Goal: Task Accomplishment & Management: Complete application form

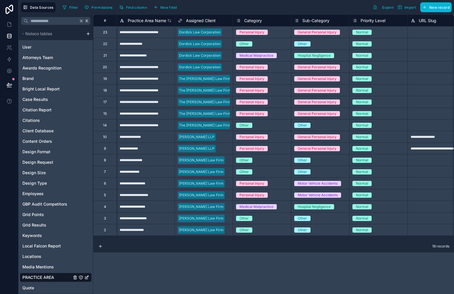
scroll to position [0, 57]
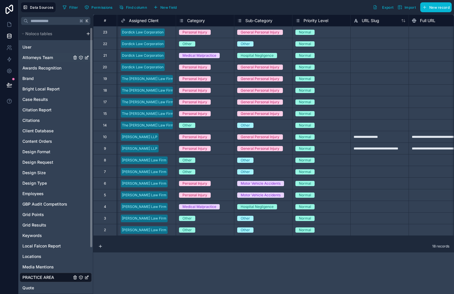
click at [56, 57] on div "Attorneys Team" at bounding box center [56, 57] width 72 height 9
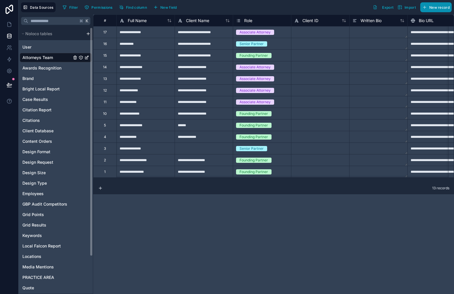
click at [441, 8] on span "New record" at bounding box center [439, 7] width 20 height 4
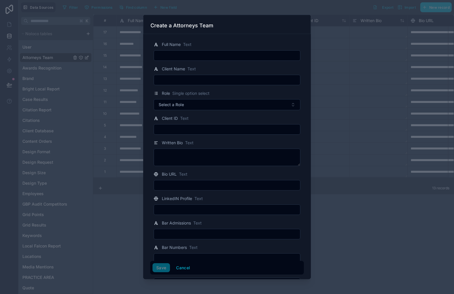
click at [223, 58] on input "text" at bounding box center [227, 56] width 146 height 8
paste input "**********"
type input "**********"
click at [261, 82] on input "text" at bounding box center [227, 80] width 146 height 8
click at [259, 76] on input "text" at bounding box center [227, 80] width 146 height 8
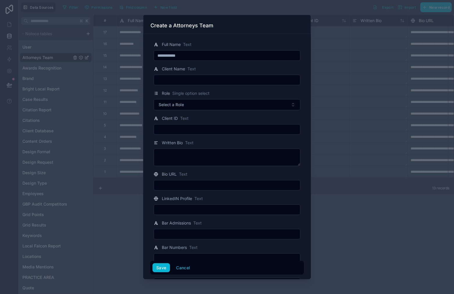
paste input "**********"
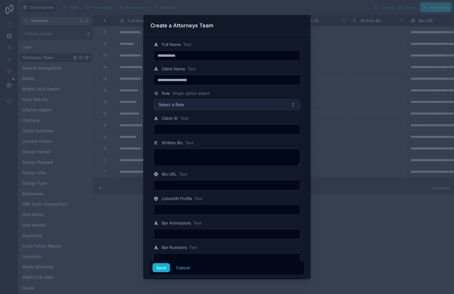
type input "**********"
click at [226, 100] on button "Select a Role" at bounding box center [227, 104] width 147 height 11
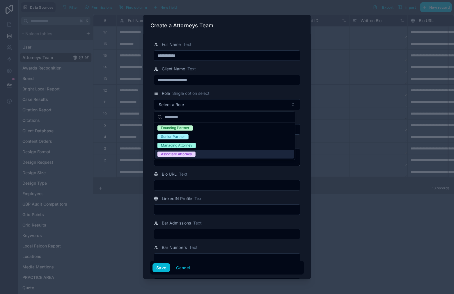
click at [221, 153] on div "Associate Attorney" at bounding box center [224, 154] width 139 height 9
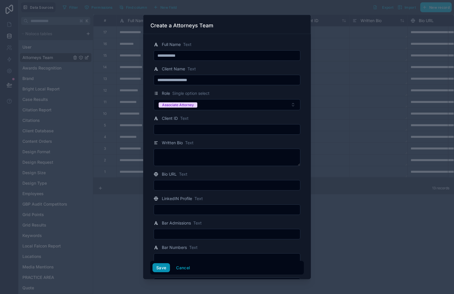
drag, startPoint x: 161, startPoint y: 268, endPoint x: 169, endPoint y: 247, distance: 22.0
click at [161, 268] on button "Save" at bounding box center [161, 267] width 17 height 9
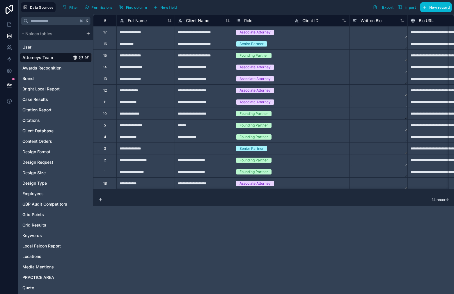
drag, startPoint x: 135, startPoint y: 194, endPoint x: 144, endPoint y: 194, distance: 9.3
click at [145, 194] on div "**********" at bounding box center [273, 155] width 361 height 280
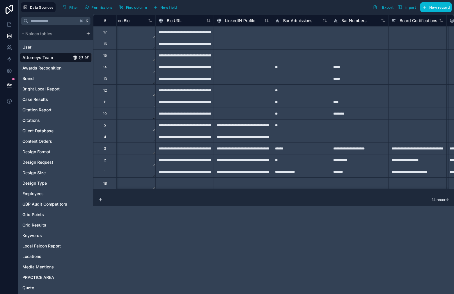
scroll to position [0, 256]
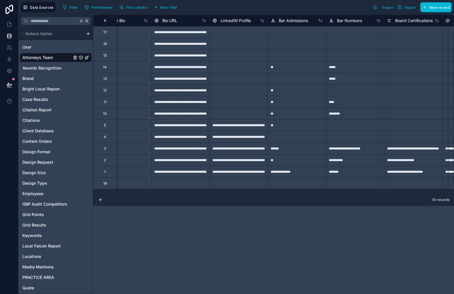
click at [201, 185] on div at bounding box center [180, 184] width 58 height 12
click at [245, 182] on div at bounding box center [238, 184] width 58 height 12
drag, startPoint x: 179, startPoint y: 194, endPoint x: 182, endPoint y: 194, distance: 3.5
click at [182, 194] on div "**********" at bounding box center [273, 155] width 361 height 280
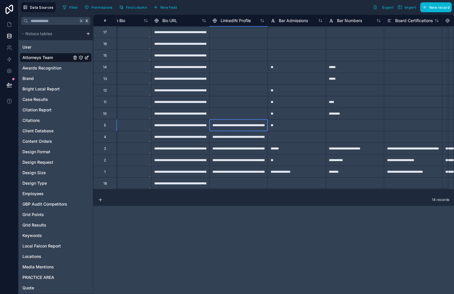
click at [237, 125] on div "**********" at bounding box center [238, 125] width 58 height 12
click at [239, 141] on div "**********" at bounding box center [238, 137] width 58 height 12
click at [248, 139] on div "**********" at bounding box center [238, 137] width 58 height 12
click at [248, 139] on input "**********" at bounding box center [239, 136] width 58 height 11
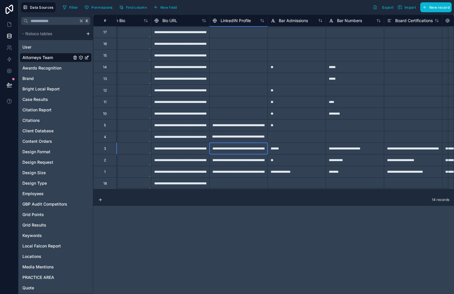
click at [242, 150] on div "**********" at bounding box center [238, 149] width 58 height 12
click at [251, 160] on div "**********" at bounding box center [238, 160] width 58 height 12
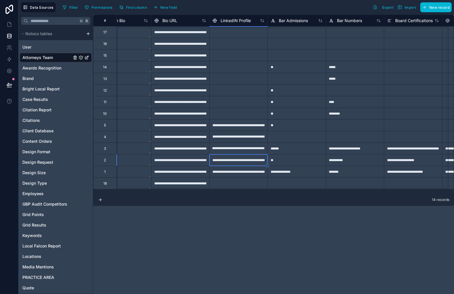
scroll to position [0, 0]
click at [251, 160] on div "**********" at bounding box center [238, 160] width 58 height 12
click at [249, 172] on div "**********" at bounding box center [238, 172] width 58 height 12
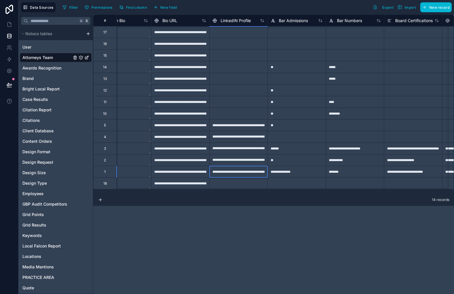
click at [249, 172] on div "**********" at bounding box center [238, 172] width 58 height 12
click at [259, 186] on div at bounding box center [238, 184] width 58 height 12
click at [251, 126] on div "**********" at bounding box center [238, 125] width 58 height 12
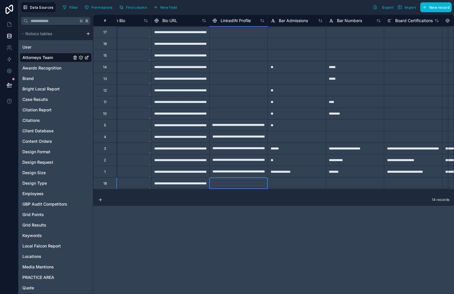
click at [256, 186] on div at bounding box center [238, 184] width 58 height 12
click at [282, 184] on div at bounding box center [297, 184] width 58 height 12
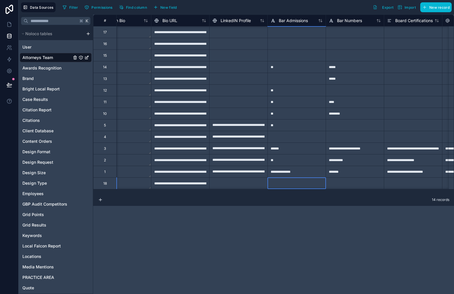
drag, startPoint x: 249, startPoint y: 186, endPoint x: 252, endPoint y: 187, distance: 3.0
click at [249, 186] on div at bounding box center [238, 184] width 58 height 12
click at [279, 185] on div at bounding box center [297, 184] width 58 height 12
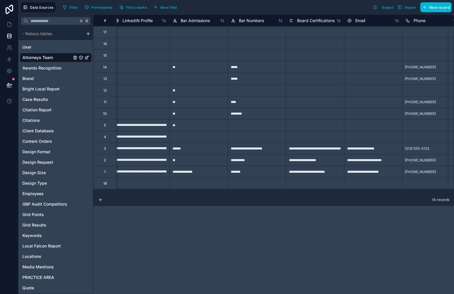
scroll to position [0, 353]
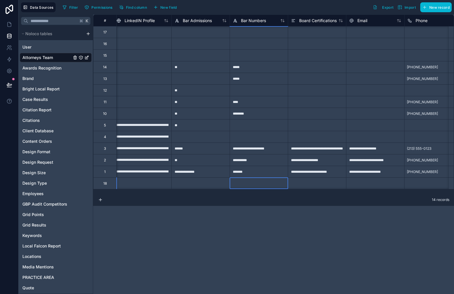
click at [247, 185] on div at bounding box center [259, 184] width 58 height 12
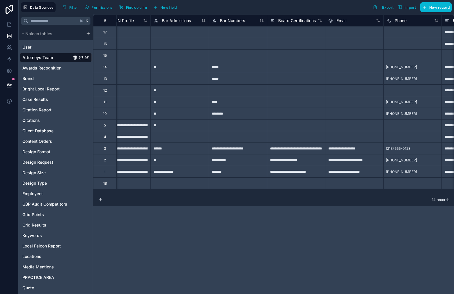
scroll to position [0, 374]
click at [236, 183] on div at bounding box center [237, 184] width 58 height 12
type input "*****"
click at [182, 181] on div at bounding box center [179, 184] width 58 height 12
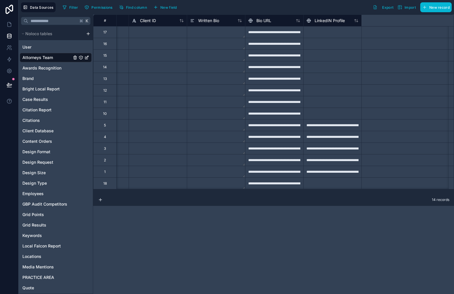
scroll to position [0, 0]
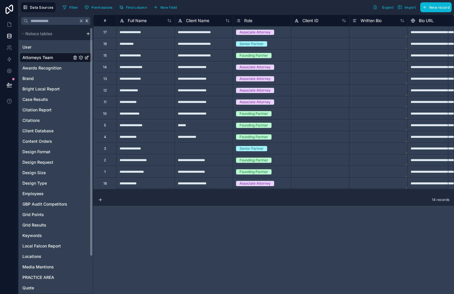
click at [118, 79] on div "**********" at bounding box center [145, 79] width 58 height 12
drag, startPoint x: 143, startPoint y: 194, endPoint x: 182, endPoint y: 188, distance: 39.7
click at [187, 189] on div "**********" at bounding box center [273, 105] width 361 height 180
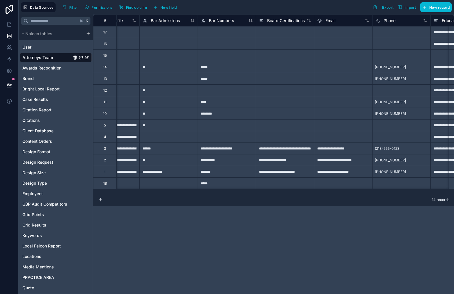
scroll to position [0, 359]
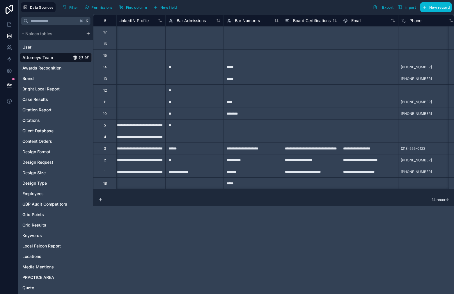
click at [186, 86] on div "**" at bounding box center [194, 90] width 58 height 12
click at [185, 83] on div at bounding box center [194, 79] width 58 height 12
type input "**"
click at [245, 144] on div "**********" at bounding box center [253, 149] width 58 height 12
click at [249, 127] on div at bounding box center [253, 125] width 58 height 12
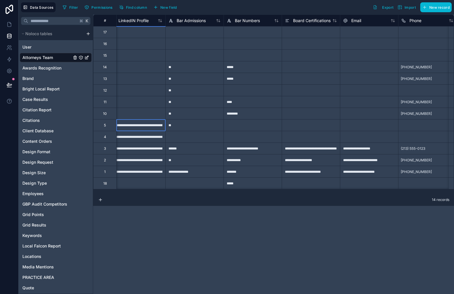
scroll to position [0, 349]
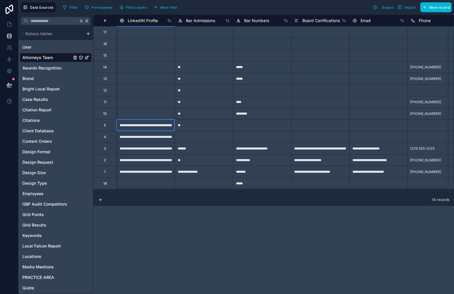
click at [156, 127] on div "**********" at bounding box center [145, 125] width 58 height 12
drag, startPoint x: 159, startPoint y: 137, endPoint x: 165, endPoint y: 137, distance: 6.1
click at [159, 137] on div "**********" at bounding box center [145, 137] width 58 height 12
click at [268, 125] on div at bounding box center [262, 125] width 58 height 12
click at [262, 136] on div at bounding box center [262, 137] width 58 height 12
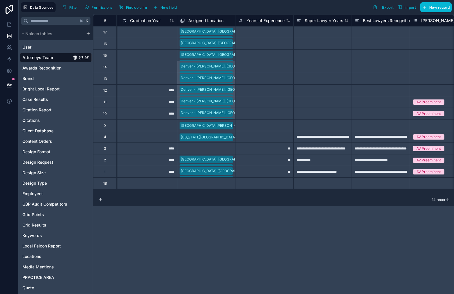
scroll to position [0, 750]
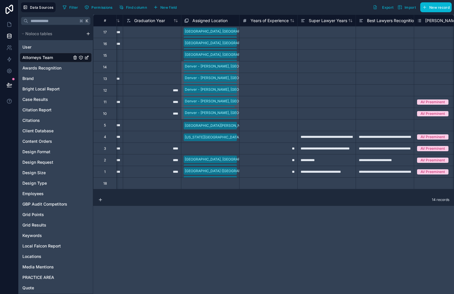
drag, startPoint x: 250, startPoint y: 194, endPoint x: 246, endPoint y: 195, distance: 4.4
click at [246, 195] on div "14 records" at bounding box center [273, 200] width 361 height 12
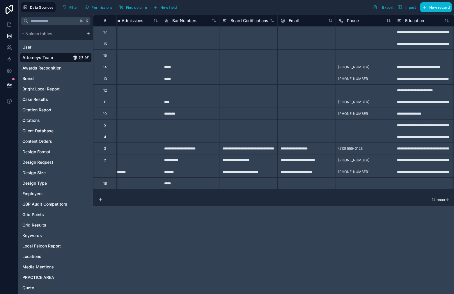
scroll to position [0, 413]
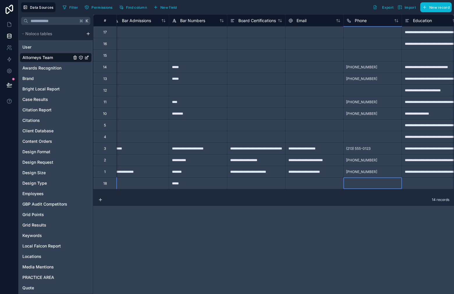
click at [361, 184] on div at bounding box center [373, 184] width 58 height 12
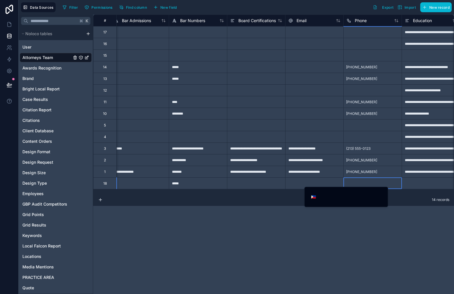
click at [379, 183] on div at bounding box center [373, 184] width 58 height 12
click at [315, 194] on span "🇵🇭" at bounding box center [313, 197] width 5 height 6
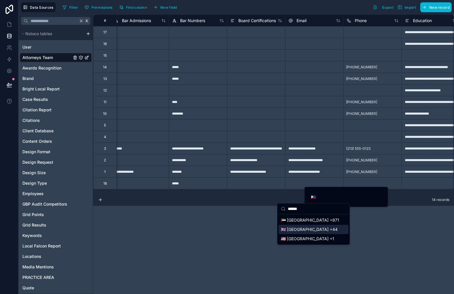
type input "******"
drag, startPoint x: 315, startPoint y: 235, endPoint x: 318, endPoint y: 234, distance: 3.9
click at [314, 237] on div "🇺🇸 [GEOGRAPHIC_DATA] +1" at bounding box center [314, 238] width 70 height 9
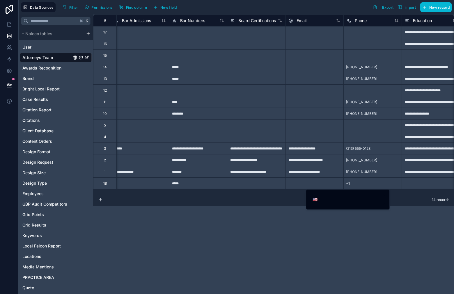
click at [350, 203] on input "tel" at bounding box center [352, 200] width 66 height 8
paste input "**********"
type input "**********"
click at [363, 211] on div "**********" at bounding box center [273, 155] width 361 height 280
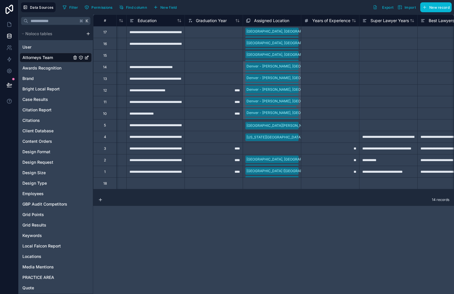
scroll to position [0, 670]
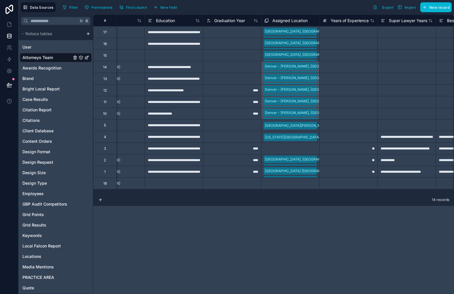
click at [281, 186] on div "Select a Assigned Location" at bounding box center [286, 184] width 44 height 5
click at [281, 186] on div "Select a Assigned Location" at bounding box center [287, 184] width 44 height 5
click at [308, 186] on div "Denver - [PERSON_NAME], [GEOGRAPHIC_DATA]" at bounding box center [290, 183] width 58 height 10
click at [314, 185] on div "Denver - [PERSON_NAME], [GEOGRAPHIC_DATA]" at bounding box center [290, 183] width 58 height 10
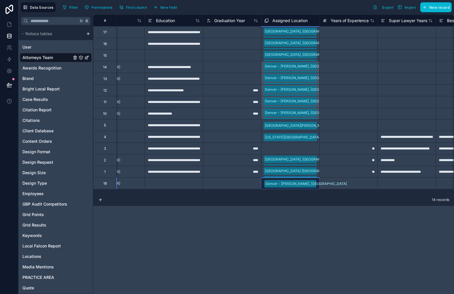
click at [314, 185] on div "Denver - [PERSON_NAME], [GEOGRAPHIC_DATA]" at bounding box center [290, 183] width 58 height 10
drag, startPoint x: 296, startPoint y: 221, endPoint x: 302, endPoint y: 213, distance: 9.8
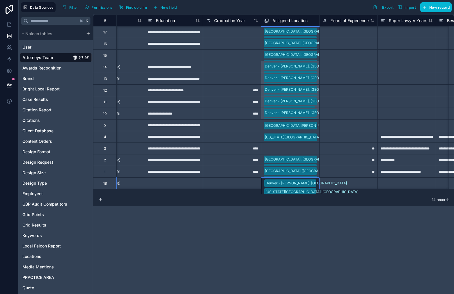
scroll to position [0, 670]
click at [314, 183] on div "Denver - [GEOGRAPHIC_DATA], [GEOGRAPHIC_DATA] [US_STATE][GEOGRAPHIC_DATA], [GEO…" at bounding box center [290, 187] width 58 height 19
drag, startPoint x: 297, startPoint y: 236, endPoint x: 299, endPoint y: 227, distance: 9.0
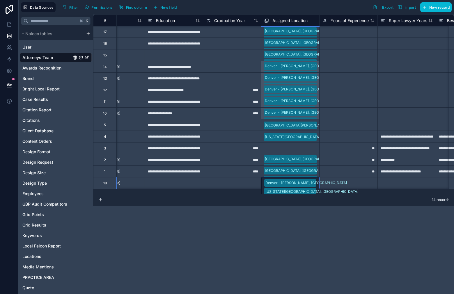
click at [314, 178] on div "[GEOGRAPHIC_DATA] - [GEOGRAPHIC_DATA], [GEOGRAPHIC_DATA] [US_STATE][GEOGRAPHIC_…" at bounding box center [290, 192] width 58 height 28
click at [314, 187] on div "[GEOGRAPHIC_DATA] - [GEOGRAPHIC_DATA], [GEOGRAPHIC_DATA] [US_STATE][GEOGRAPHIC_…" at bounding box center [290, 192] width 58 height 28
click at [312, 184] on div "Denver - [GEOGRAPHIC_DATA], [GEOGRAPHIC_DATA] [US_STATE][GEOGRAPHIC_DATA], [GEO…" at bounding box center [290, 196] width 58 height 37
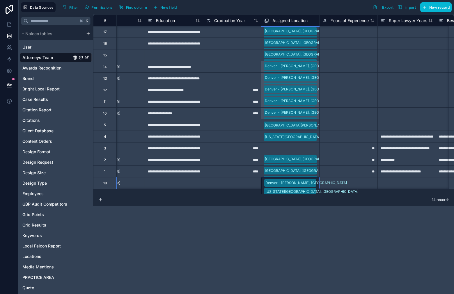
scroll to position [91, 0]
click at [313, 180] on div "[GEOGRAPHIC_DATA] - [GEOGRAPHIC_DATA], [GEOGRAPHIC_DATA] [US_STATE][GEOGRAPHIC_…" at bounding box center [290, 200] width 58 height 45
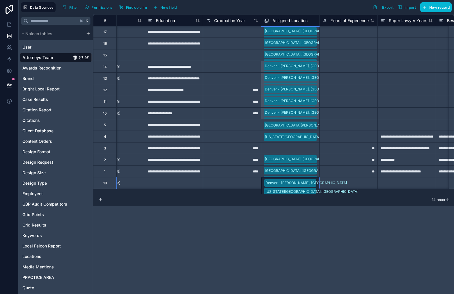
click at [314, 187] on div "[GEOGRAPHIC_DATA] - [GEOGRAPHIC_DATA], [GEOGRAPHIC_DATA] [US_STATE][GEOGRAPHIC_…" at bounding box center [290, 205] width 58 height 54
click at [313, 183] on div "[GEOGRAPHIC_DATA] - [GEOGRAPHIC_DATA], [GEOGRAPHIC_DATA] [US_STATE][GEOGRAPHIC_…" at bounding box center [290, 205] width 58 height 54
click at [312, 186] on div "[GEOGRAPHIC_DATA] - [GEOGRAPHIC_DATA], [GEOGRAPHIC_DATA] [US_STATE][GEOGRAPHIC_…" at bounding box center [290, 209] width 58 height 63
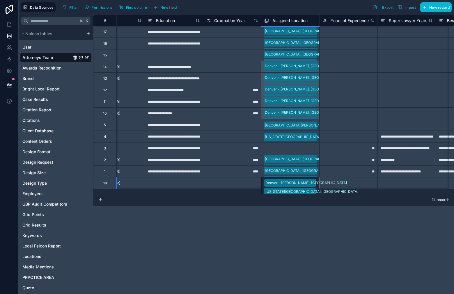
scroll to position [88, 0]
drag, startPoint x: 299, startPoint y: 250, endPoint x: 303, endPoint y: 211, distance: 39.0
click at [310, 185] on div "[GEOGRAPHIC_DATA] - [GEOGRAPHIC_DATA], [GEOGRAPHIC_DATA] [US_STATE][GEOGRAPHIC_…" at bounding box center [290, 214] width 58 height 72
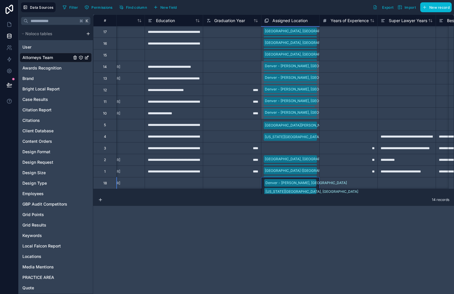
drag, startPoint x: 302, startPoint y: 216, endPoint x: 304, endPoint y: 211, distance: 5.7
click at [314, 184] on div "[GEOGRAPHIC_DATA] - [GEOGRAPHIC_DATA], [GEOGRAPHIC_DATA] [US_STATE][GEOGRAPHIC_…" at bounding box center [290, 218] width 58 height 80
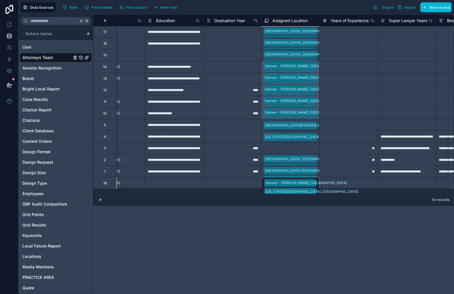
click at [314, 184] on div "[GEOGRAPHIC_DATA] - [GEOGRAPHIC_DATA], [GEOGRAPHIC_DATA] [US_STATE][GEOGRAPHIC_…" at bounding box center [290, 183] width 58 height 12
click at [340, 187] on div at bounding box center [348, 183] width 58 height 12
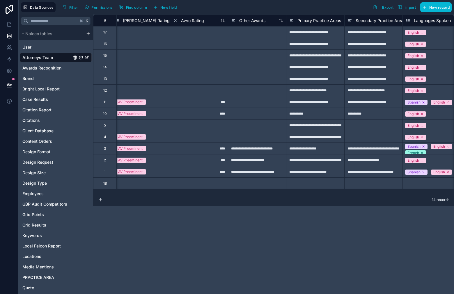
scroll to position [0, 1064]
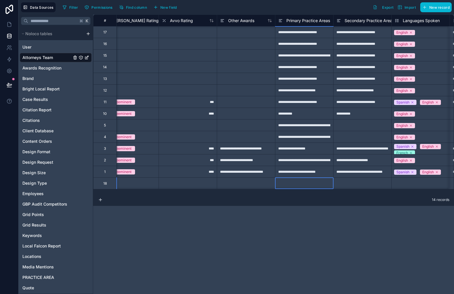
click at [301, 184] on div at bounding box center [304, 184] width 58 height 12
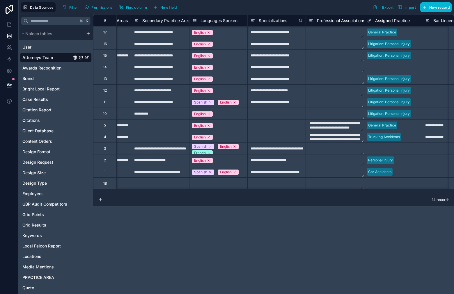
scroll to position [0, 1143]
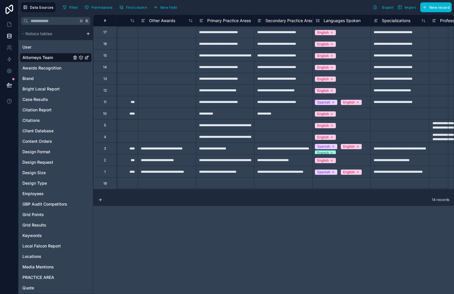
click at [332, 185] on div "Select a Languages Spoken" at bounding box center [339, 184] width 46 height 5
click at [334, 185] on div "Select a Languages Spoken" at bounding box center [339, 184] width 46 height 5
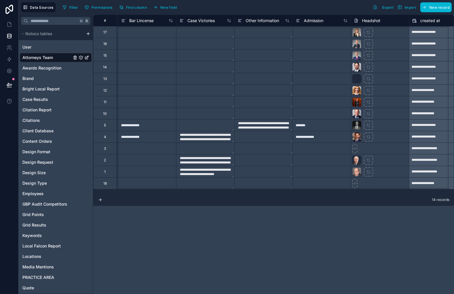
scroll to position [0, 1571]
click at [355, 151] on icon at bounding box center [355, 149] width 4 height 4
type input "**********"
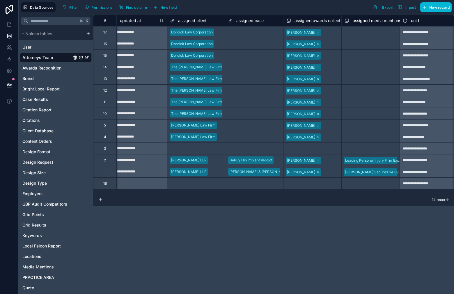
scroll to position [0, 0]
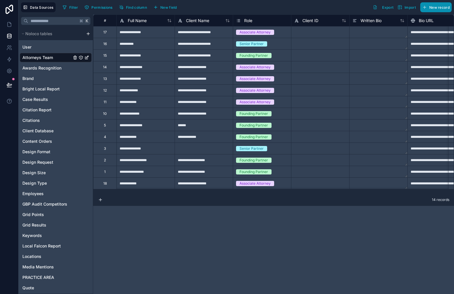
click at [434, 8] on span "New record" at bounding box center [439, 7] width 20 height 4
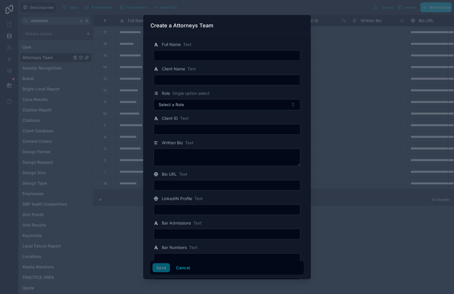
click at [223, 58] on input "text" at bounding box center [227, 56] width 146 height 8
paste input "**********"
type input "**********"
click at [160, 268] on button "Save" at bounding box center [161, 267] width 17 height 9
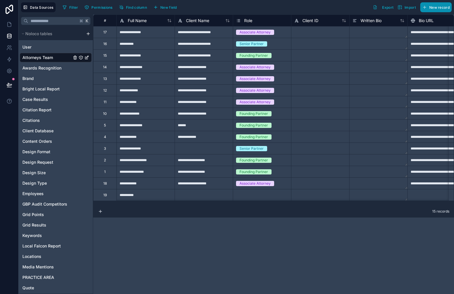
click at [443, 6] on span "New record" at bounding box center [439, 7] width 20 height 4
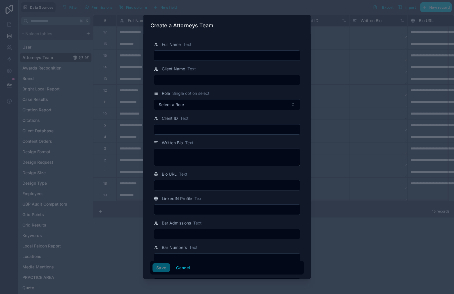
drag, startPoint x: 222, startPoint y: 49, endPoint x: 224, endPoint y: 50, distance: 3.0
click at [222, 49] on div "Full Name Text" at bounding box center [227, 51] width 154 height 20
click at [224, 50] on div at bounding box center [227, 55] width 147 height 10
click at [229, 53] on input "text" at bounding box center [227, 56] width 146 height 8
paste input "**********"
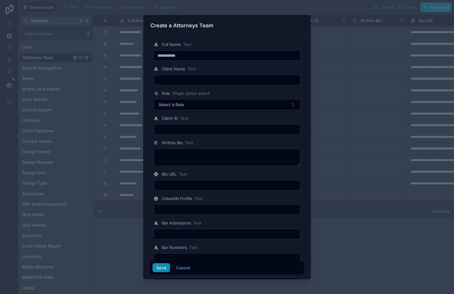
type input "**********"
click at [156, 267] on button "Save" at bounding box center [161, 267] width 17 height 9
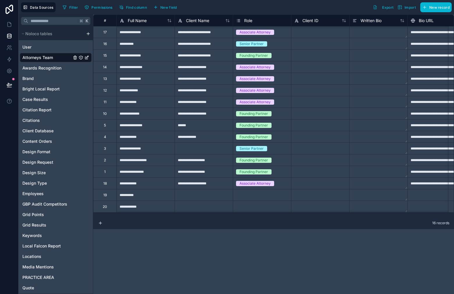
scroll to position [1, 0]
click at [213, 183] on div "**********" at bounding box center [204, 184] width 58 height 12
drag, startPoint x: 231, startPoint y: 194, endPoint x: 228, endPoint y: 208, distance: 14.6
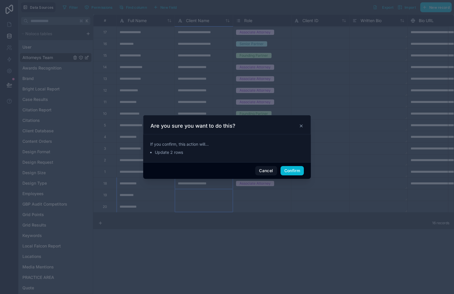
click at [289, 176] on div "Cancel Confirm" at bounding box center [227, 170] width 168 height 17
click at [293, 170] on button "Confirm" at bounding box center [292, 170] width 23 height 9
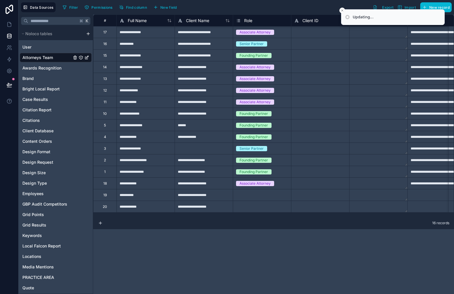
drag, startPoint x: 284, startPoint y: 180, endPoint x: 289, endPoint y: 185, distance: 6.4
click at [284, 180] on div "Associate Attorney" at bounding box center [262, 183] width 58 height 6
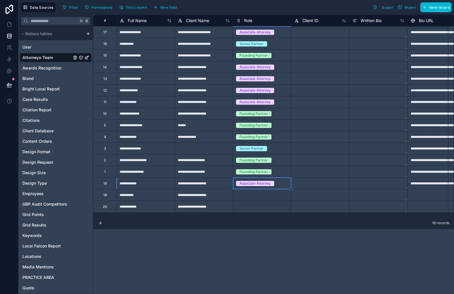
drag, startPoint x: 291, startPoint y: 188, endPoint x: 285, endPoint y: 205, distance: 17.4
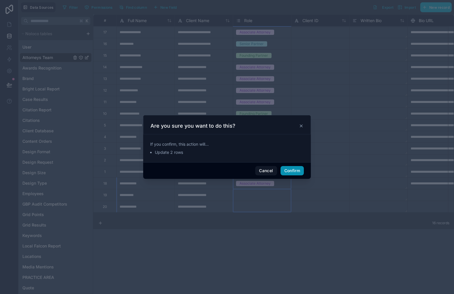
click at [298, 168] on button "Confirm" at bounding box center [292, 170] width 23 height 9
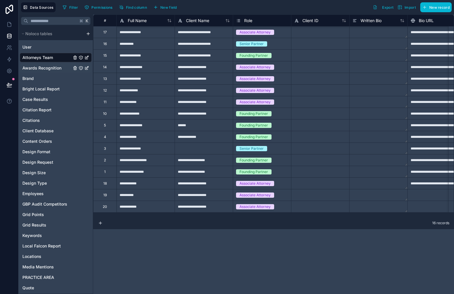
click at [48, 70] on span "Awards Recognition" at bounding box center [41, 68] width 39 height 6
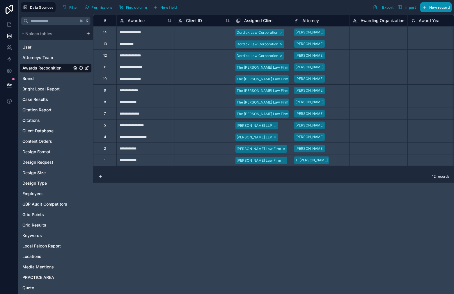
click at [442, 6] on span "New record" at bounding box center [439, 7] width 20 height 4
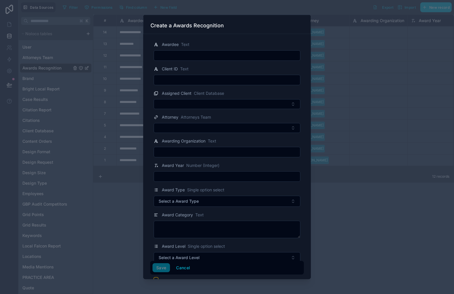
click at [231, 53] on input "text" at bounding box center [227, 56] width 146 height 8
paste input "**********"
type input "**********"
click at [164, 271] on button "Save" at bounding box center [161, 267] width 17 height 9
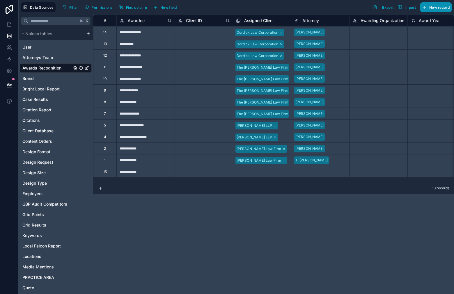
click at [428, 9] on button "New record" at bounding box center [435, 7] width 31 height 10
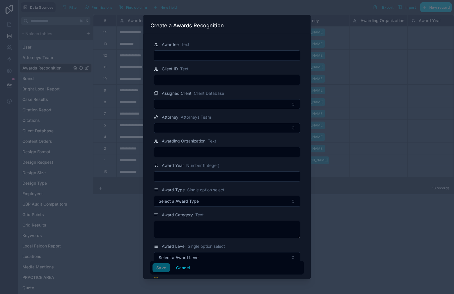
click at [208, 52] on input "text" at bounding box center [227, 56] width 146 height 8
paste input "**********"
type input "**********"
click at [159, 272] on div "Save Cancel" at bounding box center [227, 267] width 149 height 9
click at [164, 269] on button "Save" at bounding box center [161, 267] width 17 height 9
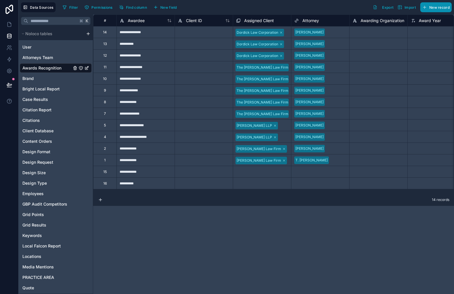
click at [437, 10] on button "New record" at bounding box center [435, 7] width 31 height 10
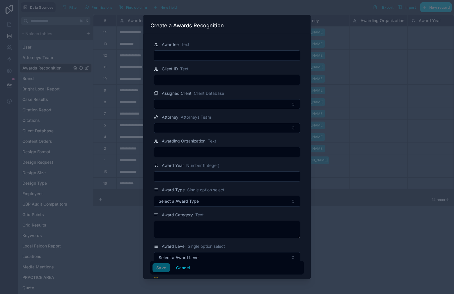
click at [202, 53] on input "text" at bounding box center [227, 56] width 146 height 8
paste input "**********"
type input "**********"
click at [159, 266] on button "Save" at bounding box center [161, 267] width 17 height 9
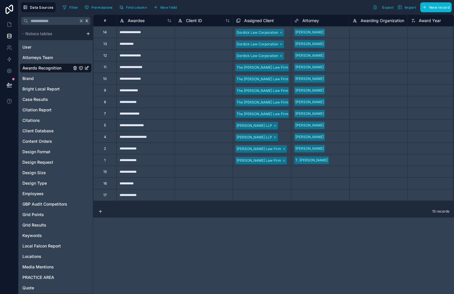
click at [270, 174] on div "Select a Assigned Client" at bounding box center [256, 172] width 40 height 5
click at [263, 171] on div "Select a Assigned Client" at bounding box center [257, 172] width 40 height 5
drag, startPoint x: 292, startPoint y: 178, endPoint x: 287, endPoint y: 198, distance: 20.9
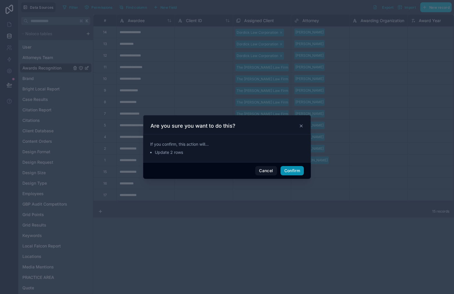
click at [296, 171] on button "Confirm" at bounding box center [292, 170] width 23 height 9
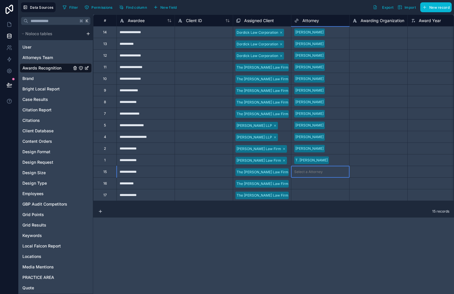
click at [319, 175] on div "Select a Attorney" at bounding box center [320, 171] width 58 height 11
click at [326, 173] on div "[PERSON_NAME]" at bounding box center [320, 172] width 58 height 9
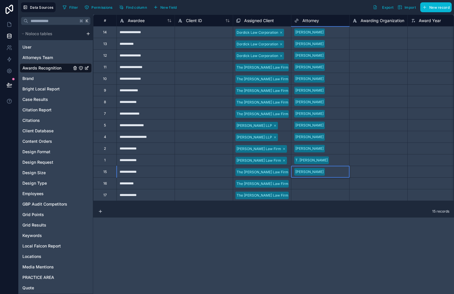
click at [318, 190] on div "Select a Attorney" at bounding box center [320, 195] width 58 height 11
click at [321, 181] on div "Select a Attorney" at bounding box center [308, 183] width 29 height 5
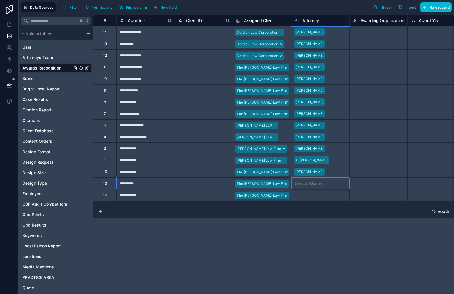
click at [318, 196] on div "Select a Attorney" at bounding box center [308, 195] width 29 height 5
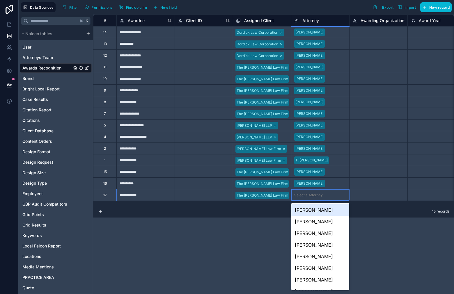
click at [329, 210] on div "[PERSON_NAME]" at bounding box center [320, 210] width 58 height 12
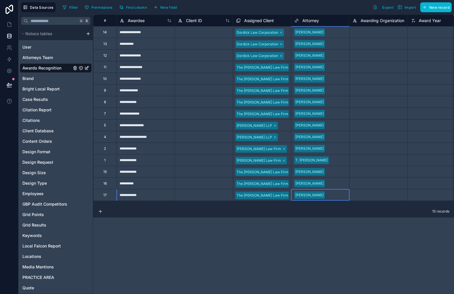
click at [367, 193] on div at bounding box center [378, 195] width 58 height 12
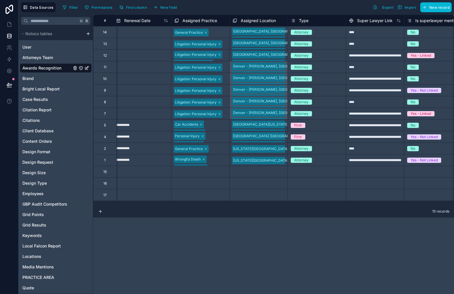
scroll to position [0, 1377]
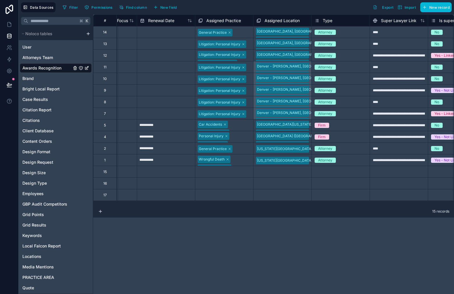
click at [234, 171] on div "Select a Assigned Practice" at bounding box center [220, 172] width 44 height 5
click at [263, 171] on div "Select a Assigned Location" at bounding box center [278, 172] width 44 height 5
click at [263, 171] on div "Select a Assigned Location" at bounding box center [279, 172] width 44 height 5
click at [305, 173] on div "Denver - [PERSON_NAME], [GEOGRAPHIC_DATA]" at bounding box center [283, 172] width 58 height 10
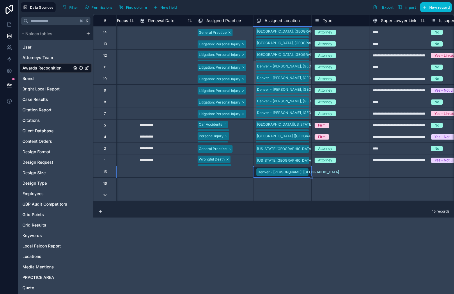
click at [305, 173] on div "Denver - [PERSON_NAME], [GEOGRAPHIC_DATA]" at bounding box center [283, 172] width 58 height 10
click at [305, 176] on div "Denver - [GEOGRAPHIC_DATA], [GEOGRAPHIC_DATA] [US_STATE][GEOGRAPHIC_DATA], [GEO…" at bounding box center [283, 175] width 58 height 19
drag, startPoint x: 294, startPoint y: 209, endPoint x: 307, endPoint y: 183, distance: 29.8
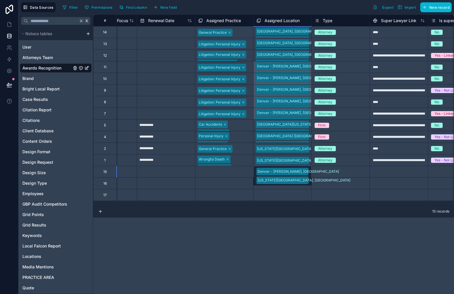
click at [307, 170] on div "[GEOGRAPHIC_DATA] - [GEOGRAPHIC_DATA], [GEOGRAPHIC_DATA] [US_STATE][GEOGRAPHIC_…" at bounding box center [283, 180] width 58 height 28
click at [307, 178] on div "[GEOGRAPHIC_DATA] - [GEOGRAPHIC_DATA], [GEOGRAPHIC_DATA] [US_STATE][GEOGRAPHIC_…" at bounding box center [283, 180] width 58 height 28
click at [307, 176] on div "[GEOGRAPHIC_DATA] - [GEOGRAPHIC_DATA], [GEOGRAPHIC_DATA] [US_STATE][GEOGRAPHIC_…" at bounding box center [283, 180] width 58 height 28
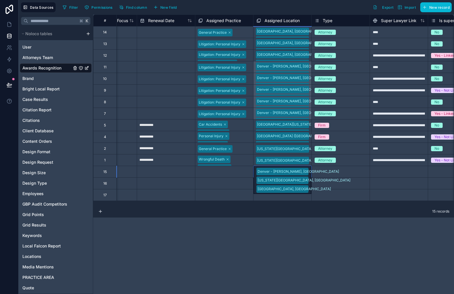
scroll to position [85, 0]
drag, startPoint x: 294, startPoint y: 196, endPoint x: 300, endPoint y: 187, distance: 10.3
click at [304, 172] on div "Denver - [GEOGRAPHIC_DATA], [GEOGRAPHIC_DATA] [US_STATE][GEOGRAPHIC_DATA], [GEO…" at bounding box center [283, 184] width 58 height 37
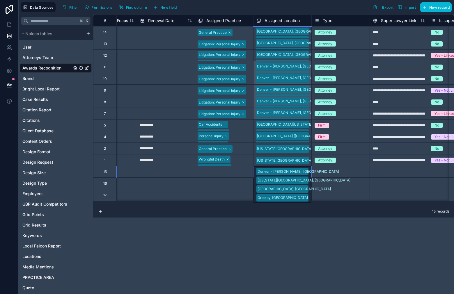
click at [303, 171] on div "[GEOGRAPHIC_DATA] - [GEOGRAPHIC_DATA], [GEOGRAPHIC_DATA] [US_STATE][GEOGRAPHIC_…" at bounding box center [283, 188] width 58 height 45
click at [305, 173] on div "[GEOGRAPHIC_DATA] - [GEOGRAPHIC_DATA], [GEOGRAPHIC_DATA] [US_STATE][GEOGRAPHIC_…" at bounding box center [283, 193] width 58 height 54
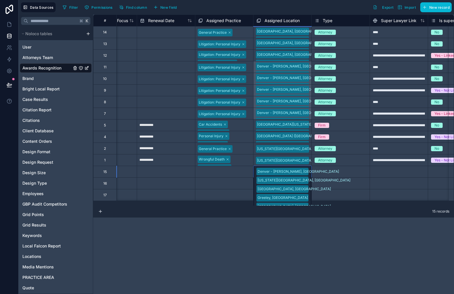
scroll to position [86, 0]
click at [307, 170] on div "[GEOGRAPHIC_DATA] - [GEOGRAPHIC_DATA], [GEOGRAPHIC_DATA] [US_STATE][GEOGRAPHIC_…" at bounding box center [283, 197] width 58 height 63
click at [297, 292] on div "[GEOGRAPHIC_DATA], [GEOGRAPHIC_DATA]" at bounding box center [227, 298] width 454 height 12
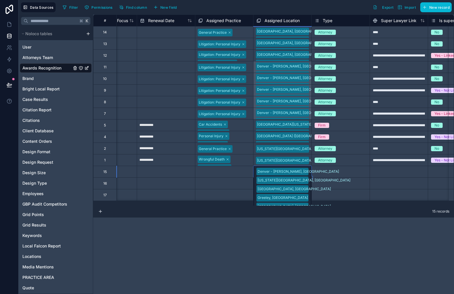
click at [305, 173] on div "[GEOGRAPHIC_DATA] - [GEOGRAPHIC_DATA], [GEOGRAPHIC_DATA] [US_STATE][GEOGRAPHIC_…" at bounding box center [283, 202] width 58 height 72
click at [306, 169] on div "[GEOGRAPHIC_DATA] - [GEOGRAPHIC_DATA], [GEOGRAPHIC_DATA] [US_STATE][GEOGRAPHIC_…" at bounding box center [283, 206] width 58 height 80
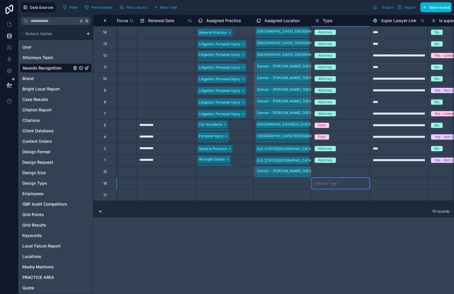
drag, startPoint x: 318, startPoint y: 182, endPoint x: 310, endPoint y: 178, distance: 9.0
click at [318, 182] on div "Select a Type" at bounding box center [326, 183] width 22 height 5
click at [305, 174] on div "[GEOGRAPHIC_DATA] - [GEOGRAPHIC_DATA], [GEOGRAPHIC_DATA] [US_STATE][GEOGRAPHIC_…" at bounding box center [282, 172] width 58 height 12
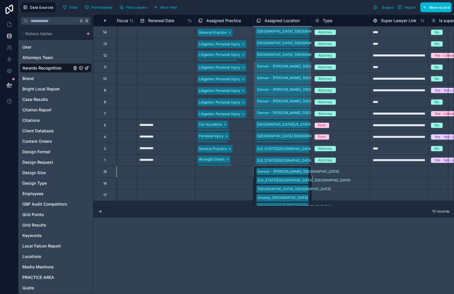
scroll to position [0, 1377]
drag, startPoint x: 312, startPoint y: 177, endPoint x: 309, endPoint y: 195, distance: 18.2
click at [317, 213] on div "15 records" at bounding box center [273, 212] width 361 height 12
click at [308, 171] on div "[GEOGRAPHIC_DATA] - [GEOGRAPHIC_DATA], [GEOGRAPHIC_DATA] [US_STATE][GEOGRAPHIC_…" at bounding box center [282, 172] width 58 height 12
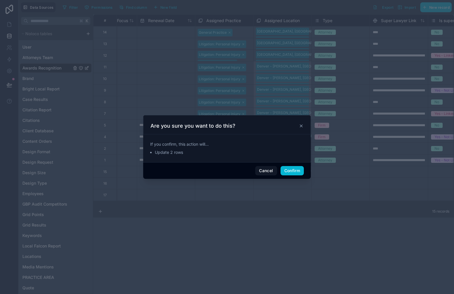
drag, startPoint x: 311, startPoint y: 176, endPoint x: 309, endPoint y: 188, distance: 12.0
click at [309, 188] on div at bounding box center [227, 147] width 454 height 294
click at [297, 173] on button "Confirm" at bounding box center [292, 170] width 23 height 9
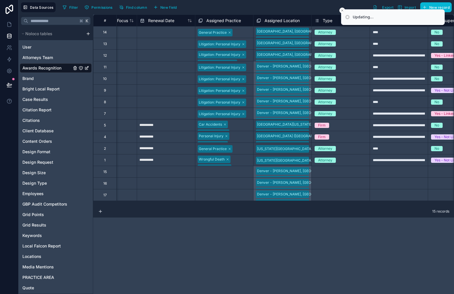
click at [337, 182] on div "Select a Type" at bounding box center [341, 184] width 58 height 6
click at [338, 173] on div "Select a Type" at bounding box center [341, 172] width 58 height 6
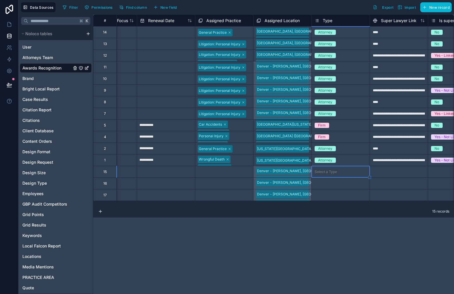
click at [341, 172] on div "Select a Type" at bounding box center [341, 172] width 58 height 6
click at [339, 173] on div "Select a Type" at bounding box center [341, 172] width 58 height 6
click at [363, 160] on div "Attorney" at bounding box center [341, 160] width 58 height 6
drag, startPoint x: 370, startPoint y: 165, endPoint x: 366, endPoint y: 195, distance: 30.2
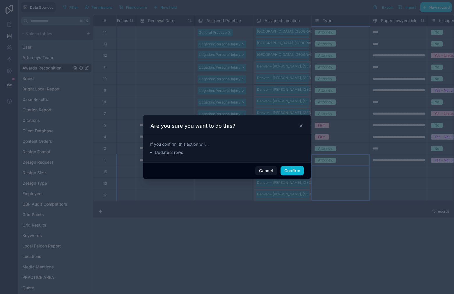
click at [393, 169] on div at bounding box center [227, 147] width 454 height 294
drag, startPoint x: 297, startPoint y: 168, endPoint x: 323, endPoint y: 167, distance: 25.4
click at [298, 168] on button "Confirm" at bounding box center [292, 170] width 23 height 9
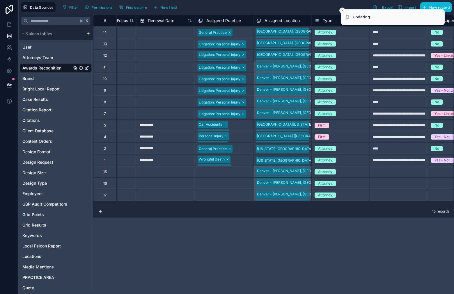
click at [342, 11] on line "Close toast" at bounding box center [342, 11] width 2 height 2
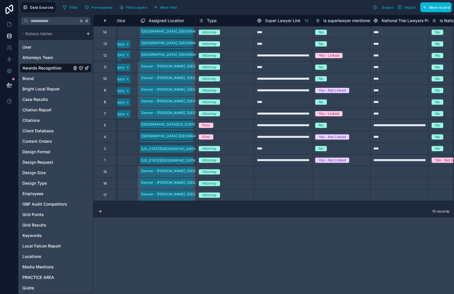
scroll to position [0, 1503]
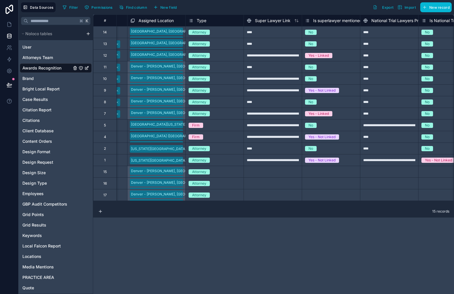
click at [282, 173] on div at bounding box center [273, 172] width 58 height 12
drag, startPoint x: 260, startPoint y: 206, endPoint x: 193, endPoint y: 223, distance: 68.8
click at [116, 207] on div "**********" at bounding box center [273, 155] width 361 height 280
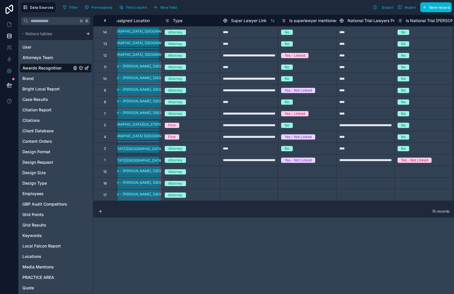
scroll to position [0, 1534]
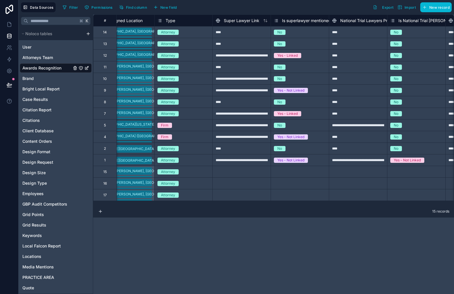
click at [237, 172] on div at bounding box center [242, 172] width 58 height 12
type input "****"
click at [229, 188] on div at bounding box center [242, 184] width 58 height 12
type input "****"
click at [232, 197] on div at bounding box center [242, 195] width 58 height 12
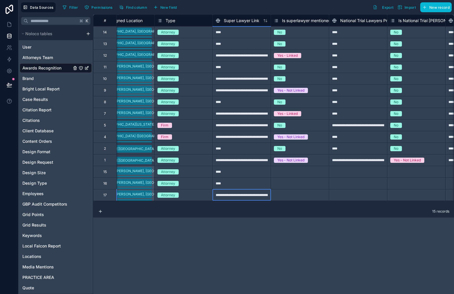
click at [290, 167] on div "Select a Is superlawyer mentioned in profile" at bounding box center [300, 171] width 52 height 9
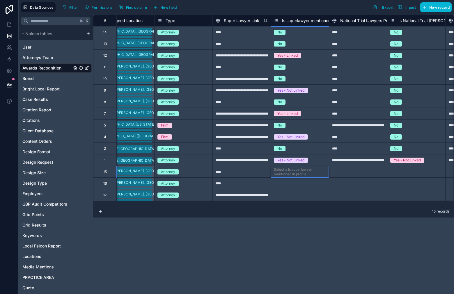
click at [305, 172] on div "Select a Is superlawyer mentioned in profile" at bounding box center [300, 171] width 52 height 9
click at [296, 182] on div "Select a Is superlawyer mentioned in profile" at bounding box center [300, 183] width 52 height 9
click at [296, 181] on div "Select a Is superlawyer mentioned in profile" at bounding box center [300, 183] width 52 height 9
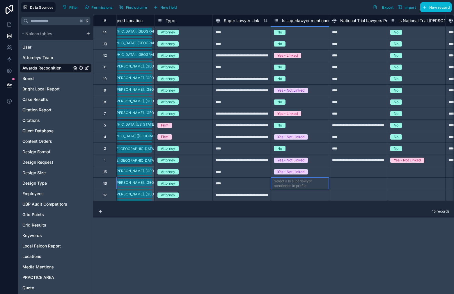
drag, startPoint x: 282, startPoint y: 222, endPoint x: 297, endPoint y: 194, distance: 31.6
click at [294, 194] on div "Select a Is superlawyer mentioned in profile" at bounding box center [300, 195] width 52 height 9
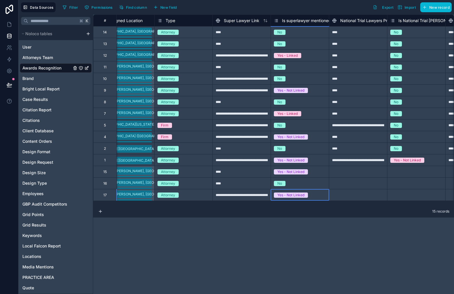
click at [349, 173] on div at bounding box center [358, 172] width 58 height 12
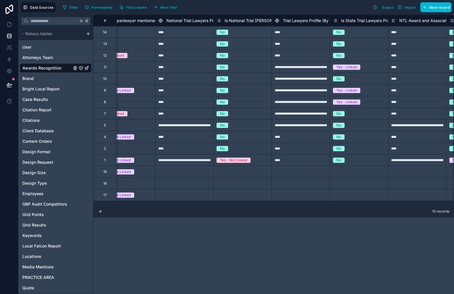
scroll to position [0, 1708]
click at [189, 171] on div at bounding box center [184, 172] width 58 height 12
type input "****"
click at [226, 173] on div "Select a Is National Trial [PERSON_NAME] profile mentioned" at bounding box center [243, 174] width 52 height 14
drag, startPoint x: 229, startPoint y: 194, endPoint x: 288, endPoint y: 166, distance: 65.8
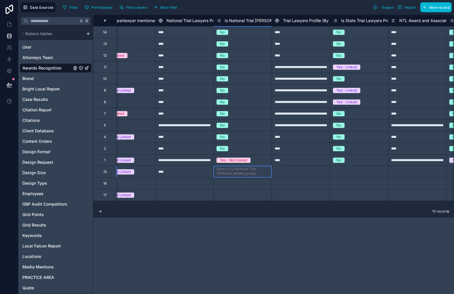
type input "*"
type input "****"
click at [351, 171] on div "Select a Is State Trial Lawyers Profile mentioned" at bounding box center [359, 171] width 52 height 9
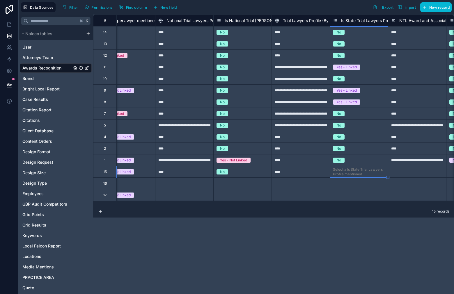
click at [351, 171] on div "Select a Is State Trial Lawyers Profile mentioned" at bounding box center [359, 171] width 52 height 9
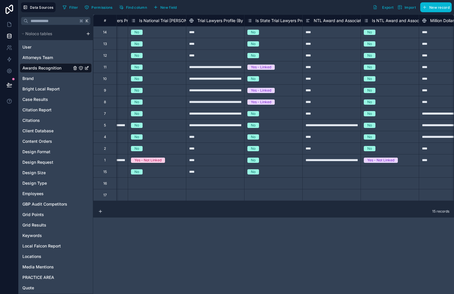
scroll to position [0, 1855]
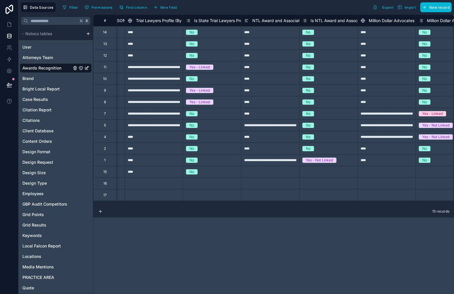
click at [282, 173] on div at bounding box center [270, 172] width 58 height 12
click at [272, 170] on div at bounding box center [270, 172] width 58 height 12
click at [206, 171] on div "No" at bounding box center [212, 172] width 58 height 6
click at [207, 171] on div "No" at bounding box center [212, 172] width 58 height 6
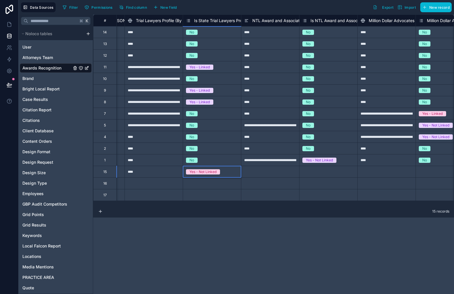
click at [228, 171] on div "Yes - Not Linked" at bounding box center [212, 172] width 58 height 6
click at [206, 173] on div "No" at bounding box center [212, 172] width 58 height 6
click at [207, 172] on div "No" at bounding box center [212, 172] width 58 height 6
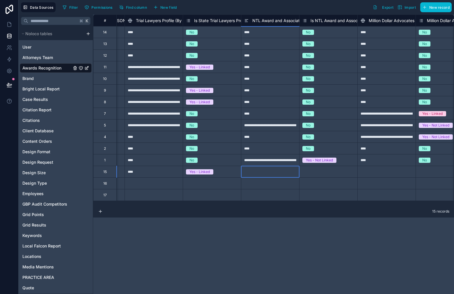
click at [282, 173] on div at bounding box center [270, 172] width 58 height 12
type input "****"
click at [276, 176] on div "****" at bounding box center [270, 172] width 58 height 12
click at [330, 174] on div "Select a Is NTL Award and Association mentioned" at bounding box center [328, 171] width 52 height 9
click at [330, 173] on div "Select a Is NTL Award and Association mentioned" at bounding box center [328, 171] width 52 height 9
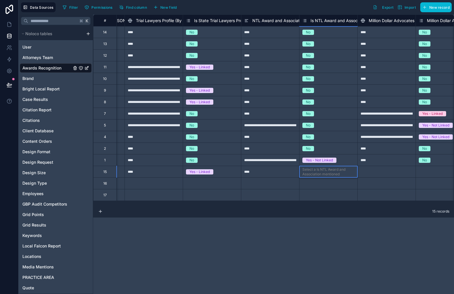
drag, startPoint x: 317, startPoint y: 210, endPoint x: 371, endPoint y: 169, distance: 68.2
click at [381, 171] on div at bounding box center [386, 172] width 58 height 12
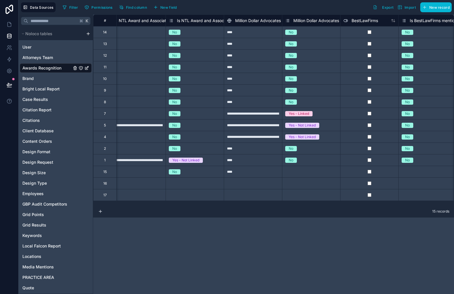
scroll to position [0, 2022]
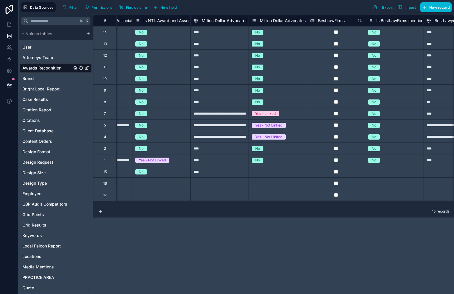
click at [272, 173] on div "Select a Million Dollar Advocates Forum mentioned" at bounding box center [278, 171] width 52 height 9
click at [274, 167] on div "Select a Million Dollar Advocates Forum mentioned" at bounding box center [278, 171] width 52 height 9
click at [275, 171] on div "Select a Million Dollar Advocates Forum mentioned" at bounding box center [278, 171] width 52 height 9
click at [274, 172] on div "Select a Million Dollar Advocates Forum mentioned" at bounding box center [278, 171] width 52 height 9
drag, startPoint x: 262, startPoint y: 201, endPoint x: 300, endPoint y: 181, distance: 42.8
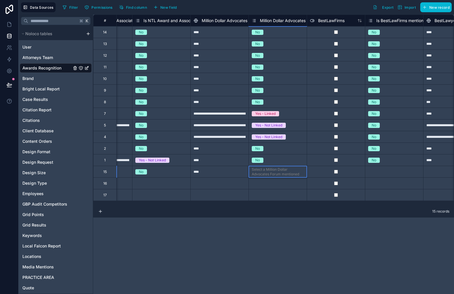
click at [382, 172] on div "Select a Is BestLawFirms mentioned in profile" at bounding box center [394, 171] width 52 height 9
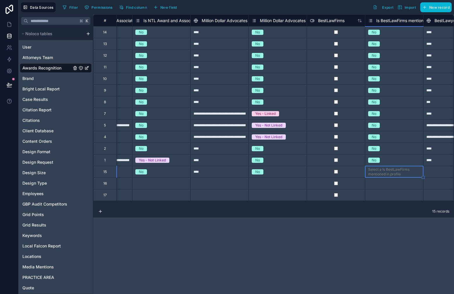
click at [388, 173] on div "Select a Is BestLawFirms mentioned in profile" at bounding box center [394, 171] width 52 height 9
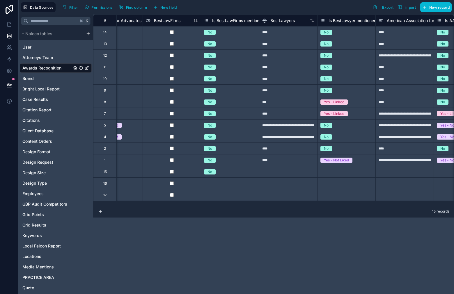
scroll to position [0, 2187]
click at [282, 176] on div at bounding box center [288, 172] width 58 height 12
click at [349, 171] on div "Select a Is BestLawyer mentioned in profile" at bounding box center [346, 171] width 52 height 9
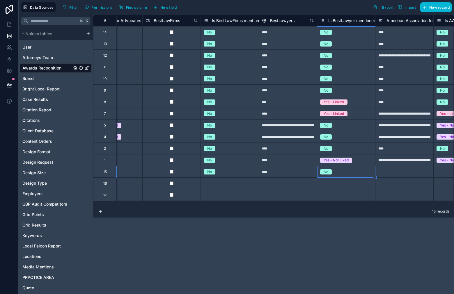
click at [395, 174] on div at bounding box center [404, 172] width 58 height 12
drag, startPoint x: 328, startPoint y: 206, endPoint x: 329, endPoint y: 203, distance: 3.3
click at [344, 205] on div "**********" at bounding box center [273, 111] width 361 height 192
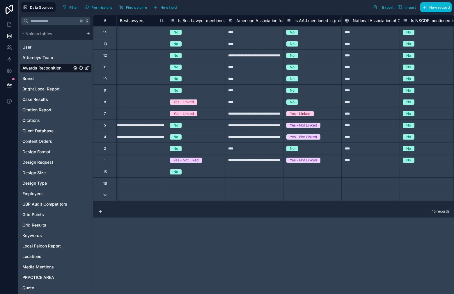
click at [276, 173] on div at bounding box center [254, 172] width 58 height 12
click at [272, 171] on div at bounding box center [254, 172] width 58 height 12
paste input "****"
type input "****"
click at [304, 176] on div "Select a Is AAJ mentioned in profile" at bounding box center [312, 171] width 52 height 9
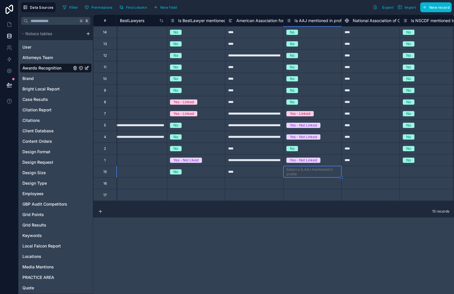
click at [304, 176] on div "Select a Is AAJ mentioned in profile" at bounding box center [312, 171] width 52 height 9
click at [357, 169] on div at bounding box center [370, 172] width 58 height 12
click at [426, 170] on div "Select a Is NSCDF mentioned in profile" at bounding box center [429, 171] width 52 height 9
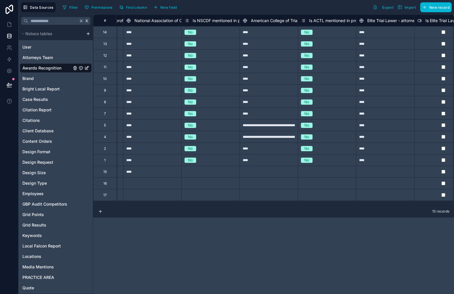
scroll to position [0, 2569]
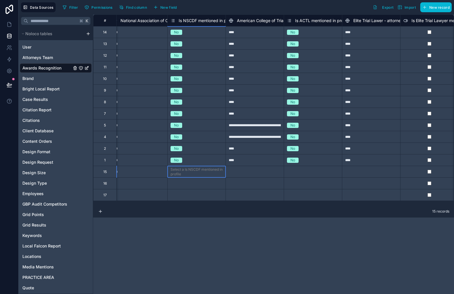
click at [190, 173] on div "Select a Is NSCDF mentioned in profile" at bounding box center [197, 171] width 52 height 9
click at [194, 174] on div "Select a Is NSCDF mentioned in profile" at bounding box center [197, 171] width 52 height 9
click at [255, 167] on div at bounding box center [255, 172] width 58 height 12
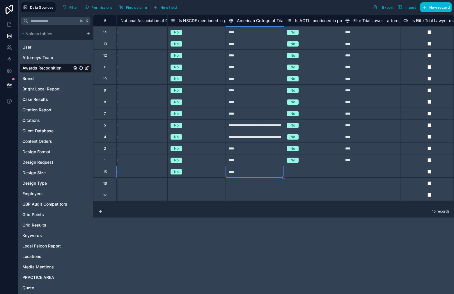
click at [302, 171] on div "Select a Is ACTL mentioned in profile" at bounding box center [313, 171] width 52 height 9
click at [359, 167] on div at bounding box center [371, 172] width 58 height 12
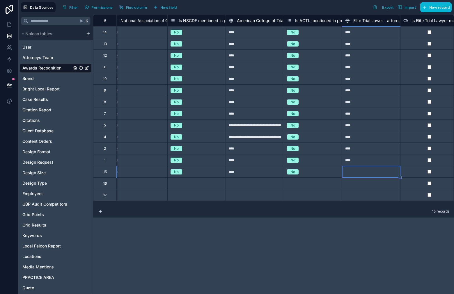
click at [359, 167] on div at bounding box center [371, 172] width 58 height 12
paste input "****"
type input "****"
drag, startPoint x: 349, startPoint y: 206, endPoint x: 359, endPoint y: 208, distance: 9.8
click at [359, 208] on div "**********" at bounding box center [273, 155] width 361 height 280
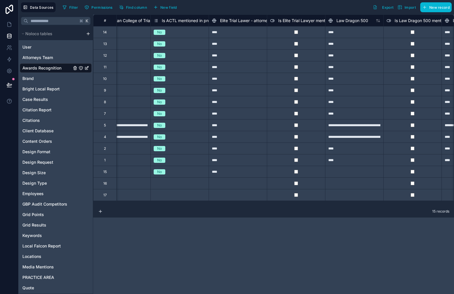
scroll to position [0, 2723]
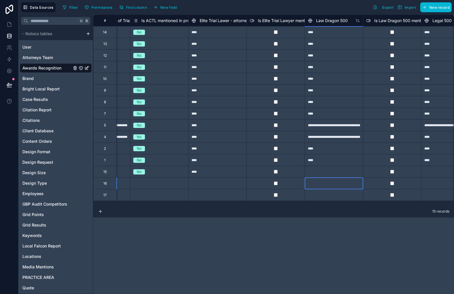
click at [328, 181] on div at bounding box center [334, 184] width 58 height 12
click at [329, 174] on div at bounding box center [334, 172] width 58 height 12
drag, startPoint x: 364, startPoint y: 207, endPoint x: 383, endPoint y: 203, distance: 19.8
click at [389, 206] on div "**********" at bounding box center [273, 155] width 361 height 280
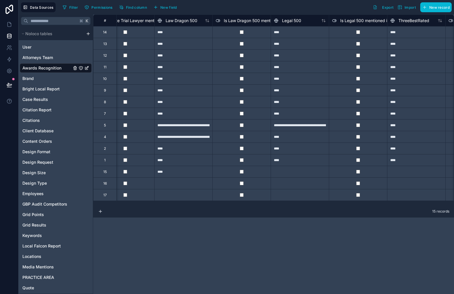
scroll to position [0, 2918]
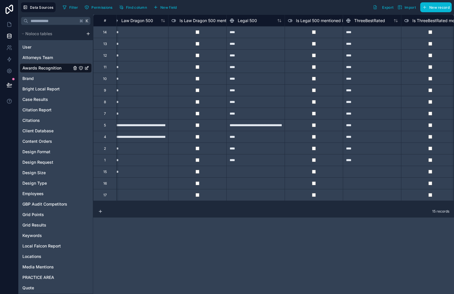
drag, startPoint x: 256, startPoint y: 169, endPoint x: 252, endPoint y: 170, distance: 4.1
click at [256, 169] on div at bounding box center [255, 172] width 58 height 12
click at [367, 176] on div at bounding box center [372, 172] width 58 height 12
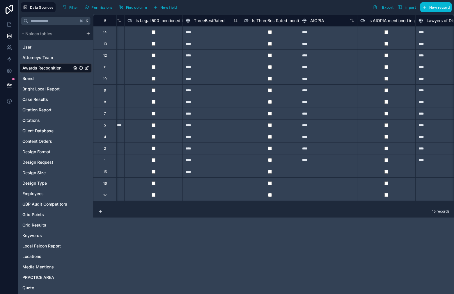
scroll to position [0, 3064]
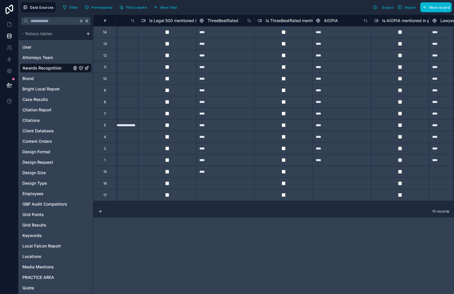
click at [346, 176] on div at bounding box center [342, 172] width 58 height 12
click at [438, 174] on div at bounding box center [458, 172] width 58 height 12
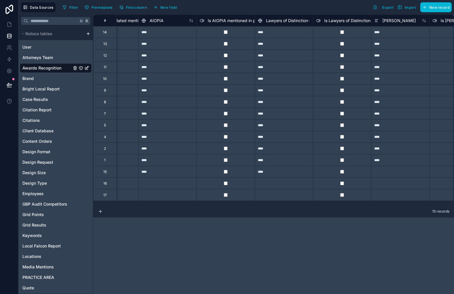
scroll to position [0, 3228]
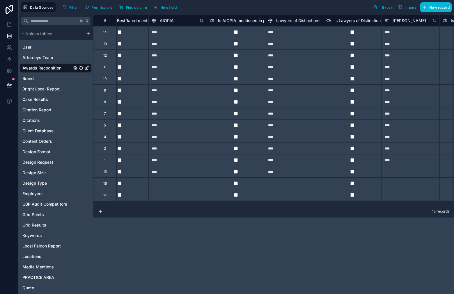
click at [400, 176] on div at bounding box center [410, 172] width 58 height 12
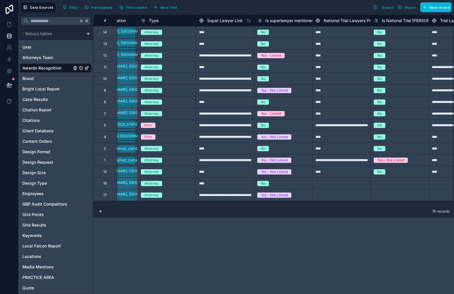
scroll to position [0, 1558]
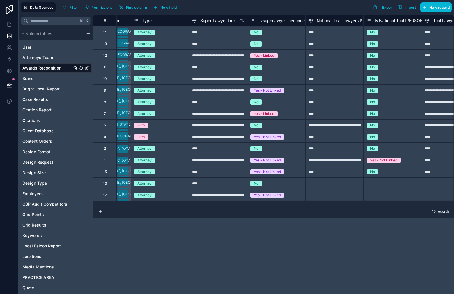
click at [325, 187] on div at bounding box center [334, 184] width 58 height 12
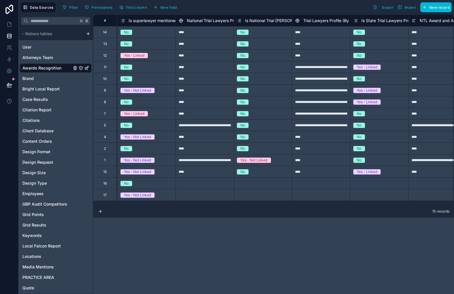
scroll to position [0, 1677]
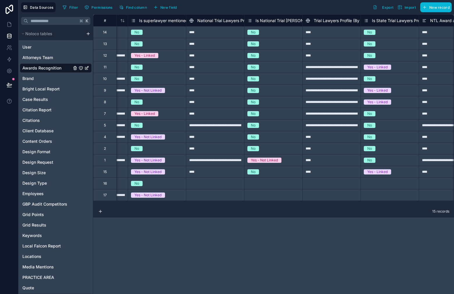
click at [216, 187] on div at bounding box center [215, 184] width 58 height 12
click at [218, 185] on div "**********" at bounding box center [215, 184] width 58 height 12
click at [218, 185] on input "**********" at bounding box center [215, 183] width 58 height 11
type input "****"
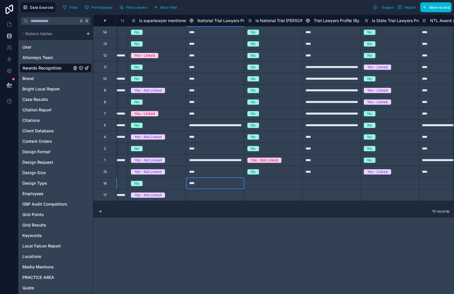
click at [226, 169] on div "****" at bounding box center [215, 172] width 58 height 12
click at [220, 185] on div "****" at bounding box center [215, 184] width 58 height 12
click at [276, 184] on div "Select a Is National Trial [PERSON_NAME] profile mentioned" at bounding box center [273, 185] width 52 height 14
click at [275, 184] on div "Select a Is National Trial [PERSON_NAME] profile mentioned" at bounding box center [273, 185] width 52 height 14
click at [275, 186] on div "Select a Is National Trial [PERSON_NAME] profile mentioned" at bounding box center [273, 185] width 52 height 14
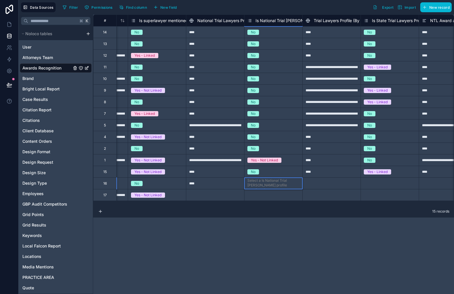
drag, startPoint x: 268, startPoint y: 208, endPoint x: 325, endPoint y: 188, distance: 60.5
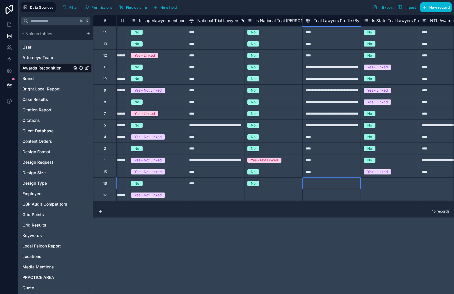
click at [332, 185] on div at bounding box center [331, 184] width 58 height 12
click at [373, 184] on div "Select a Is State Trial Lawyers Profile mentioned" at bounding box center [390, 183] width 52 height 9
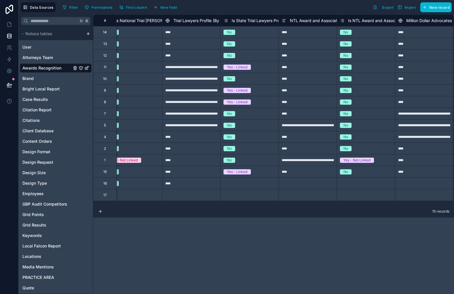
scroll to position [0, 1800]
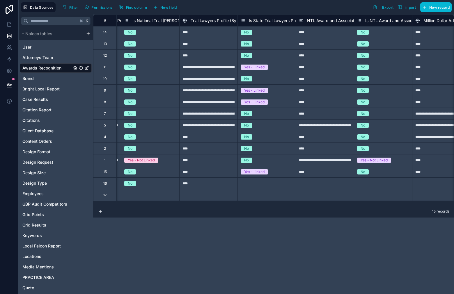
click at [259, 186] on div "Select a Is State Trial Lawyers Profile mentioned" at bounding box center [267, 183] width 52 height 9
drag, startPoint x: 285, startPoint y: 206, endPoint x: 270, endPoint y: 201, distance: 16.0
click at [273, 205] on div "**********" at bounding box center [273, 155] width 361 height 280
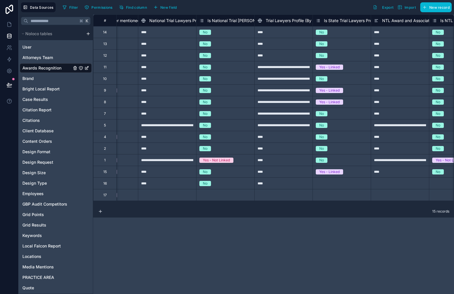
scroll to position [0, 1732]
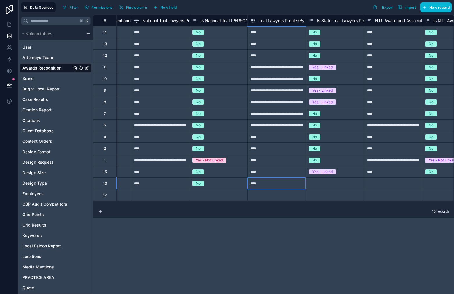
click at [279, 189] on div "****" at bounding box center [276, 184] width 58 height 12
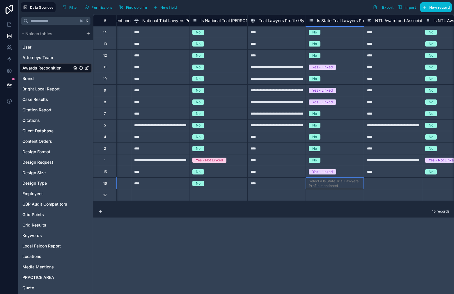
click at [353, 182] on div "Select a Is State Trial Lawyers Profile mentioned" at bounding box center [335, 183] width 52 height 9
click at [383, 181] on div at bounding box center [393, 184] width 58 height 12
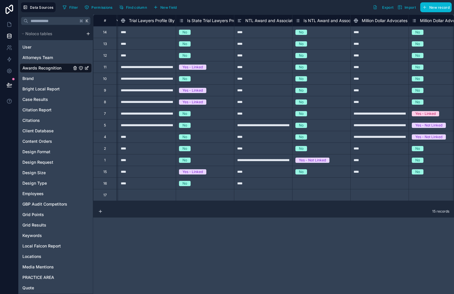
scroll to position [0, 1900]
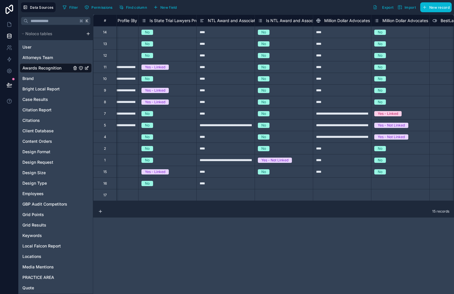
click at [288, 182] on div "Select a Is NTL Award and Association mentioned" at bounding box center [284, 183] width 52 height 9
click at [289, 182] on div "Select a Is NTL Award and Association mentioned" at bounding box center [284, 183] width 52 height 9
click at [328, 182] on div at bounding box center [342, 184] width 58 height 12
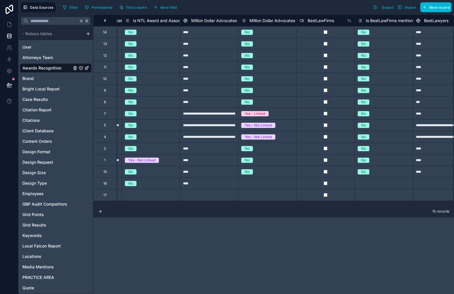
scroll to position [0, 2050]
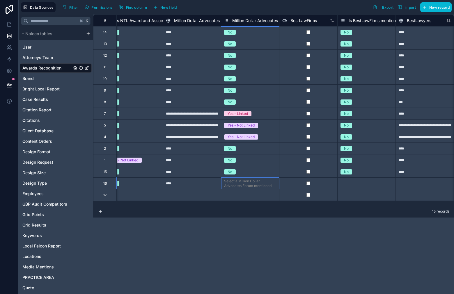
click at [271, 186] on div "Select a Million Dollar Advocates Forum mentioned" at bounding box center [250, 183] width 52 height 9
click at [352, 190] on div "Select a Is BestLawFirms mentioned in profile" at bounding box center [367, 195] width 58 height 10
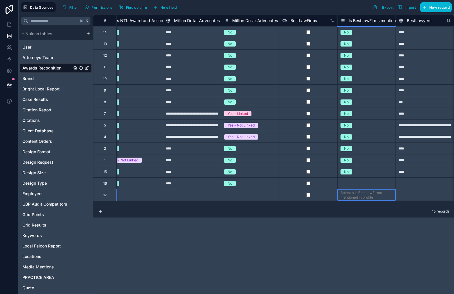
click at [355, 186] on div "Select a Is BestLawFirms mentioned in profile" at bounding box center [367, 183] width 52 height 9
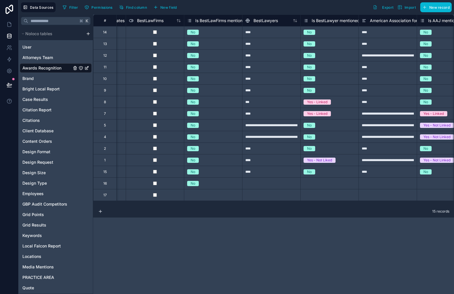
scroll to position [0, 2221]
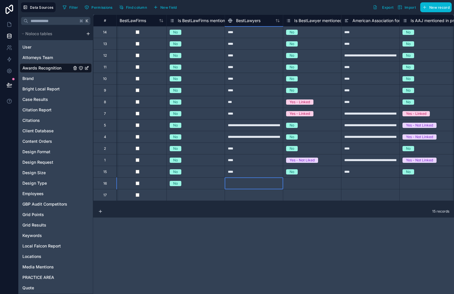
drag, startPoint x: 257, startPoint y: 180, endPoint x: 264, endPoint y: 180, distance: 7.0
click at [259, 181] on div at bounding box center [254, 184] width 58 height 12
click at [311, 186] on div "Select a Is BestLawyer mentioned in profile" at bounding box center [312, 183] width 52 height 9
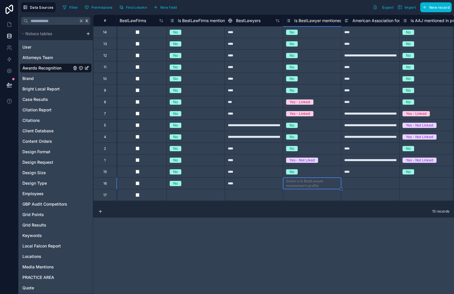
click at [311, 186] on div "Select a Is BestLawyer mentioned in profile" at bounding box center [312, 183] width 52 height 9
click at [370, 187] on div at bounding box center [370, 184] width 58 height 12
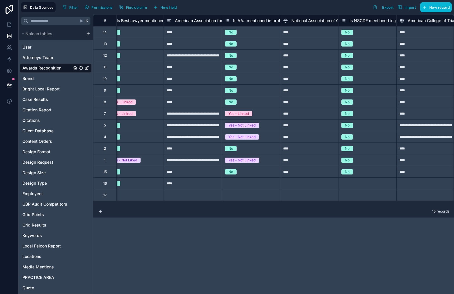
scroll to position [0, 2456]
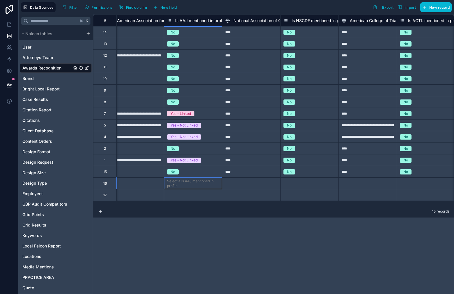
click at [209, 185] on div "Select a Is AAJ mentioned in profile" at bounding box center [193, 183] width 52 height 9
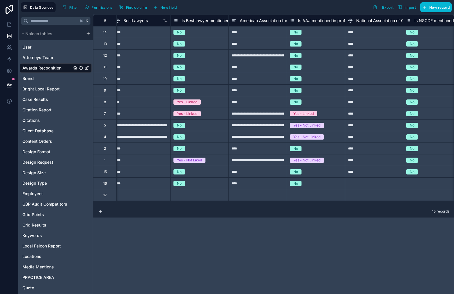
scroll to position [0, 2330]
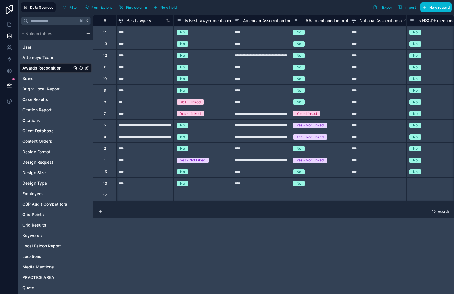
click at [371, 178] on div at bounding box center [377, 184] width 58 height 12
drag, startPoint x: 334, startPoint y: 207, endPoint x: 341, endPoint y: 209, distance: 7.6
click at [342, 209] on div "15 records" at bounding box center [273, 212] width 361 height 12
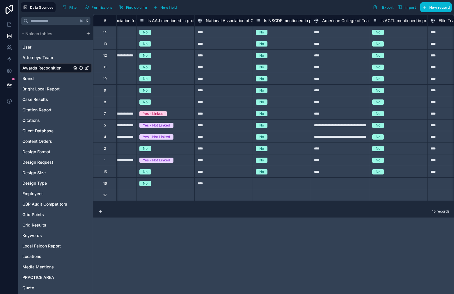
scroll to position [0, 2487]
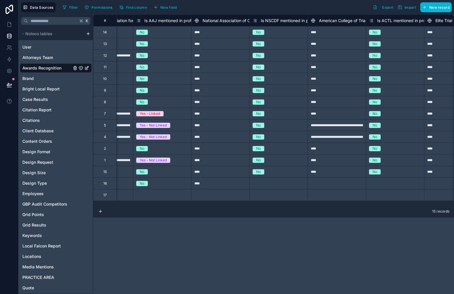
click at [280, 187] on div "Select a Is NSCDF mentioned in profile" at bounding box center [279, 183] width 52 height 9
click at [348, 183] on div at bounding box center [337, 184] width 58 height 12
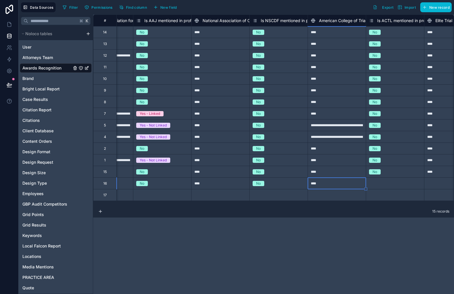
click at [388, 186] on div "Select a Is ACTL mentioned in profile" at bounding box center [395, 183] width 52 height 9
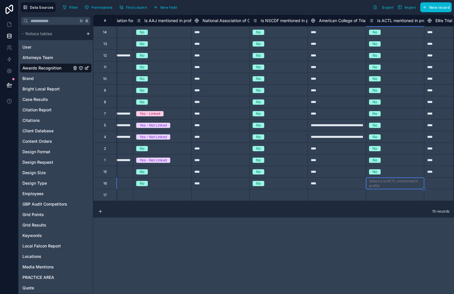
click at [387, 186] on div "Select a Is ACTL mentioned in profile" at bounding box center [395, 183] width 52 height 9
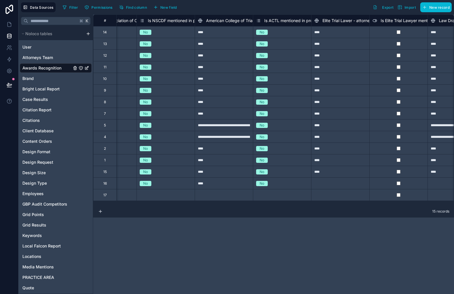
scroll to position [0, 2658]
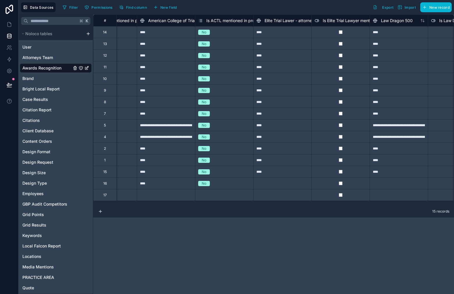
click at [283, 185] on div at bounding box center [282, 184] width 58 height 12
click at [371, 186] on div at bounding box center [399, 184] width 58 height 12
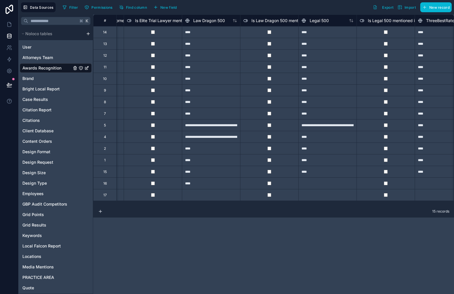
drag, startPoint x: 326, startPoint y: 182, endPoint x: 337, endPoint y: 183, distance: 10.2
click at [327, 183] on div at bounding box center [327, 184] width 58 height 12
click at [428, 180] on div at bounding box center [444, 184] width 58 height 12
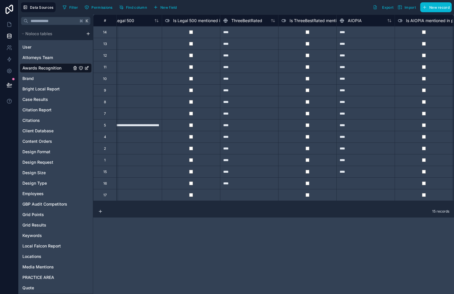
scroll to position [0, 3061]
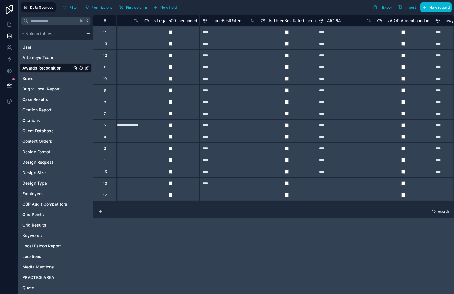
click at [335, 184] on div at bounding box center [345, 184] width 58 height 12
drag, startPoint x: 392, startPoint y: 206, endPoint x: 405, endPoint y: 205, distance: 13.1
click at [414, 205] on div "**********" at bounding box center [273, 111] width 361 height 192
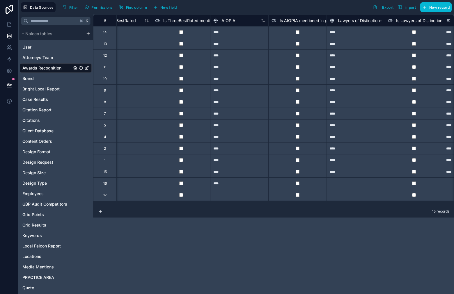
scroll to position [0, 3160]
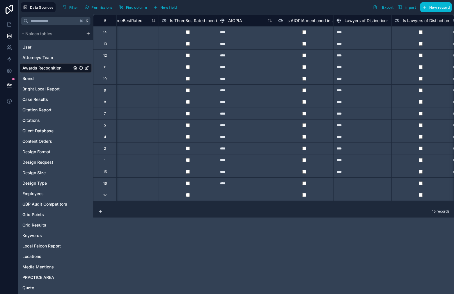
click at [363, 191] on div at bounding box center [362, 195] width 58 height 12
click at [364, 184] on div at bounding box center [362, 184] width 58 height 12
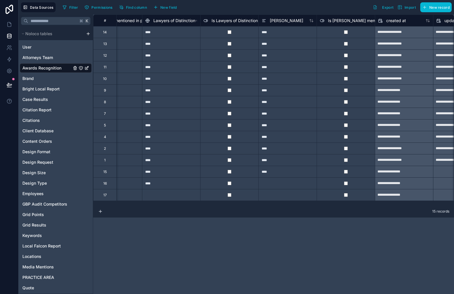
scroll to position [0, 3352]
click at [295, 186] on div at bounding box center [287, 184] width 58 height 12
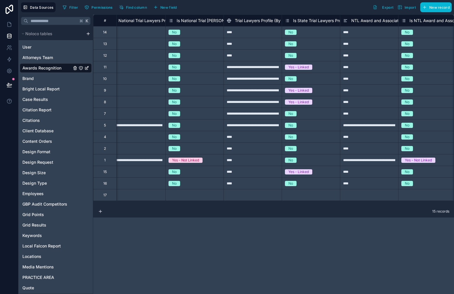
scroll to position [0, 1616]
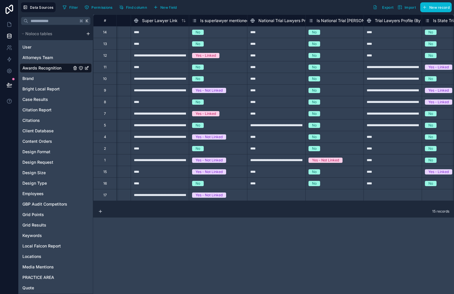
click at [268, 194] on div at bounding box center [276, 195] width 58 height 12
click at [293, 197] on div at bounding box center [276, 195] width 58 height 12
paste input "****"
type input "****"
click at [325, 196] on div "Select a Is National Trial [PERSON_NAME] profile mentioned" at bounding box center [335, 197] width 52 height 14
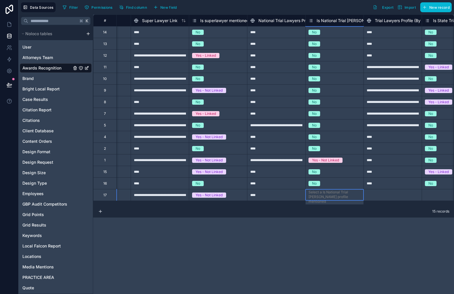
click at [324, 196] on div "Select a Is National Trial [PERSON_NAME] profile mentioned" at bounding box center [335, 197] width 52 height 14
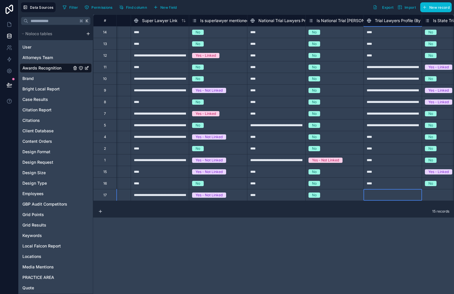
click at [401, 195] on div at bounding box center [393, 195] width 58 height 12
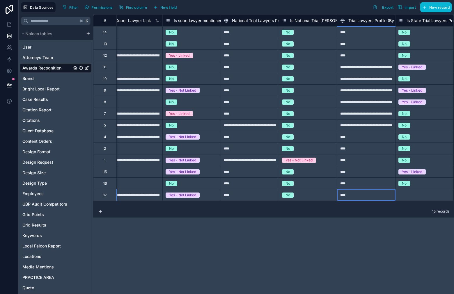
click at [426, 198] on div "Select a Is State Trial Lawyers Profile mentioned" at bounding box center [425, 195] width 52 height 9
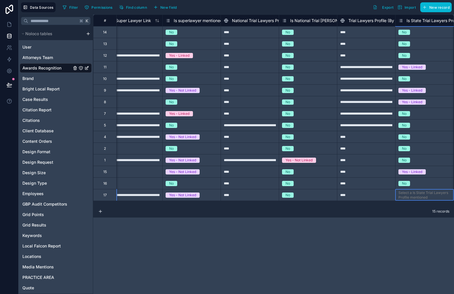
click at [426, 198] on div "Select a Is State Trial Lawyers Profile mentioned" at bounding box center [425, 195] width 52 height 9
click at [442, 199] on div "Yes - Linked" at bounding box center [425, 195] width 58 height 11
click at [436, 195] on div "Yes - Linked" at bounding box center [425, 195] width 58 height 6
click at [435, 195] on div "Yes - Linked" at bounding box center [425, 195] width 58 height 6
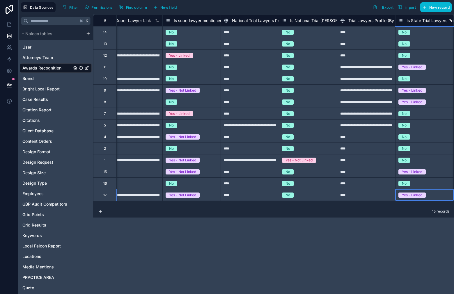
click at [433, 197] on div "Yes - Linked" at bounding box center [425, 195] width 58 height 6
click at [359, 209] on div "15 records" at bounding box center [273, 212] width 361 height 12
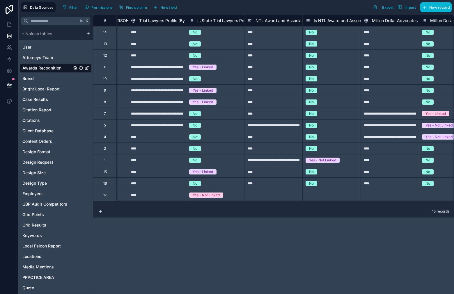
scroll to position [0, 1893]
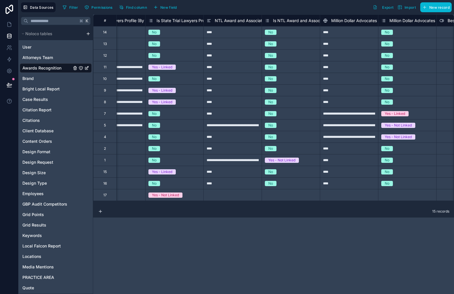
click at [237, 197] on div at bounding box center [232, 195] width 58 height 12
click at [283, 197] on div "Select a Is NTL Award and Association mentioned" at bounding box center [291, 195] width 52 height 9
click at [335, 198] on div at bounding box center [349, 195] width 58 height 12
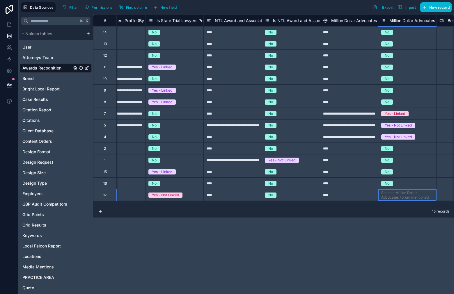
click at [409, 196] on div "Select a Million Dollar Advocates Forum mentioned" at bounding box center [407, 195] width 52 height 9
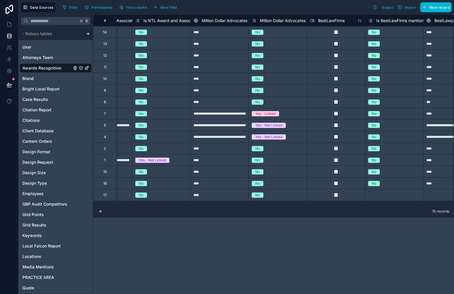
scroll to position [0, 2067]
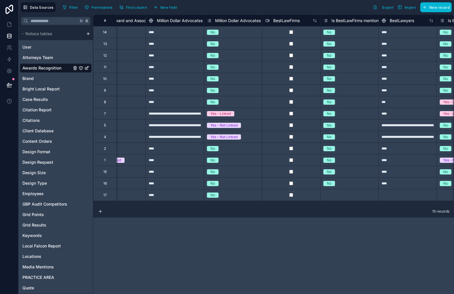
click at [343, 187] on div "No" at bounding box center [350, 183] width 58 height 6
click at [341, 195] on div "Select a Is BestLawFirms mentioned in profile" at bounding box center [349, 195] width 52 height 9
click at [336, 196] on div "Select a Is BestLawFirms mentioned in profile" at bounding box center [349, 195] width 52 height 9
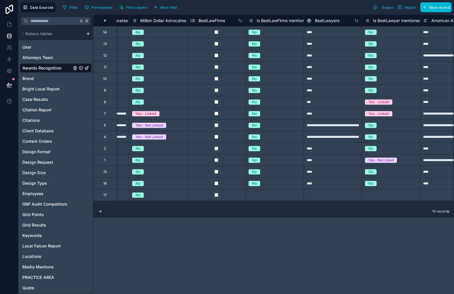
scroll to position [0, 2080]
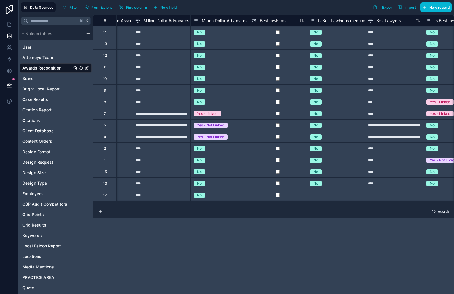
drag, startPoint x: 291, startPoint y: 190, endPoint x: 305, endPoint y: 196, distance: 14.8
click at [292, 191] on div at bounding box center [278, 195] width 58 height 12
click at [318, 195] on div "Select a Is BestLawFirms mentioned in profile" at bounding box center [336, 195] width 52 height 9
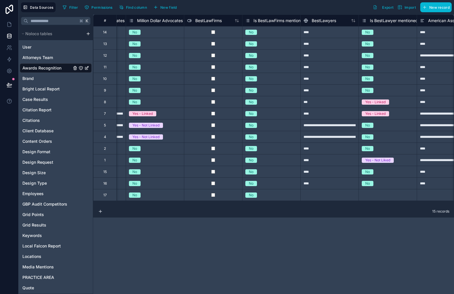
scroll to position [0, 2176]
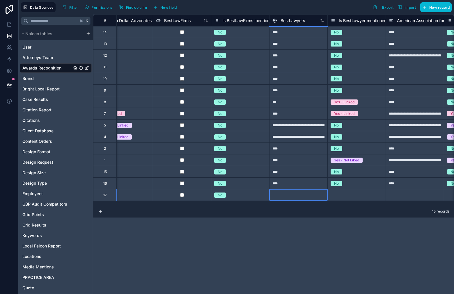
click at [307, 194] on div at bounding box center [298, 195] width 58 height 12
click at [352, 197] on div "Select a Is BestLawyer mentioned in profile" at bounding box center [357, 195] width 52 height 9
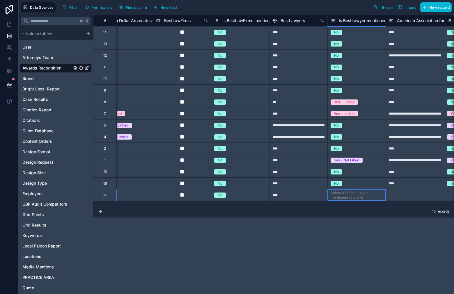
click at [352, 197] on div "Select a Is BestLawyer mentioned in profile" at bounding box center [357, 195] width 52 height 9
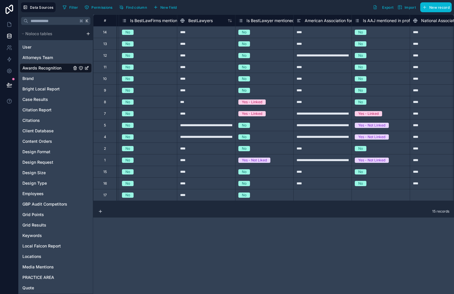
click at [327, 195] on div at bounding box center [322, 195] width 58 height 12
click at [382, 194] on div "Select a Is AAJ mentioned in profile" at bounding box center [381, 195] width 52 height 9
click at [381, 194] on div "Select a Is AAJ mentioned in profile" at bounding box center [381, 195] width 52 height 9
click at [381, 200] on div "Select a Is AAJ mentioned in profile" at bounding box center [381, 195] width 58 height 10
click at [380, 196] on div "Select a Is AAJ mentioned in profile" at bounding box center [381, 195] width 52 height 9
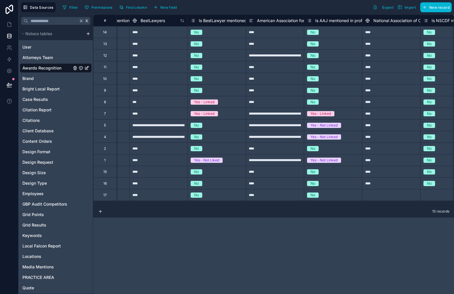
scroll to position [0, 2405]
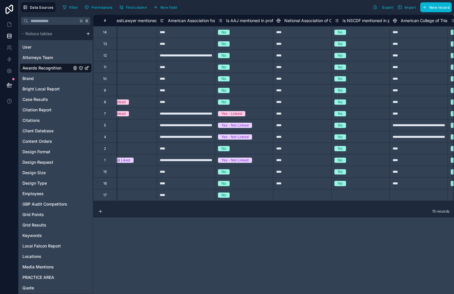
click at [308, 191] on div at bounding box center [302, 195] width 58 height 12
click at [350, 196] on div "Select a Is NSCDF mentioned in profile" at bounding box center [360, 195] width 52 height 9
drag, startPoint x: 352, startPoint y: 230, endPoint x: 352, endPoint y: 220, distance: 9.9
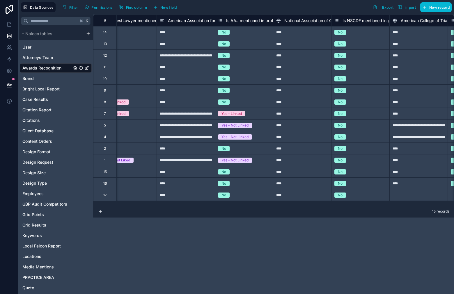
scroll to position [0, 2490]
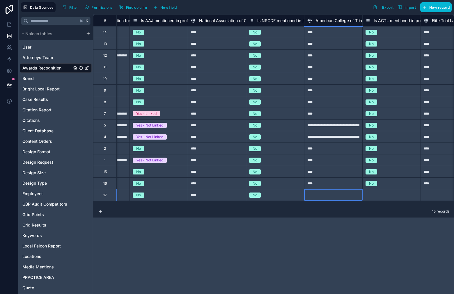
click at [331, 197] on div at bounding box center [333, 195] width 58 height 12
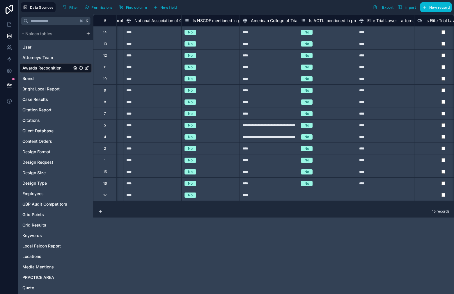
drag, startPoint x: 317, startPoint y: 189, endPoint x: 321, endPoint y: 192, distance: 5.2
click at [317, 189] on div "No" at bounding box center [327, 183] width 58 height 11
click at [326, 196] on div "Select a Is ACTL mentioned in profile" at bounding box center [327, 195] width 52 height 9
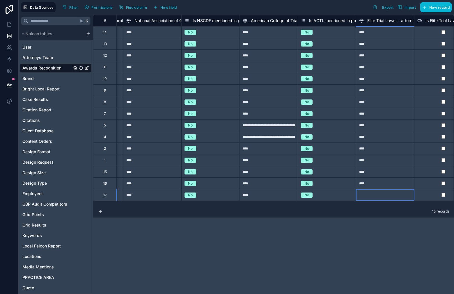
click at [373, 195] on div at bounding box center [385, 195] width 58 height 12
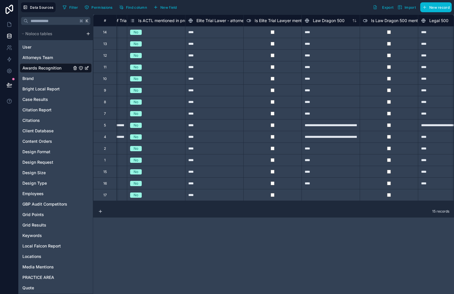
scroll to position [0, 2729]
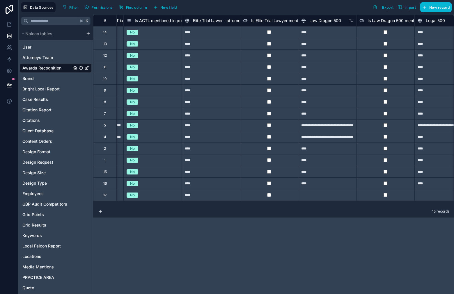
click at [319, 191] on div at bounding box center [327, 195] width 58 height 12
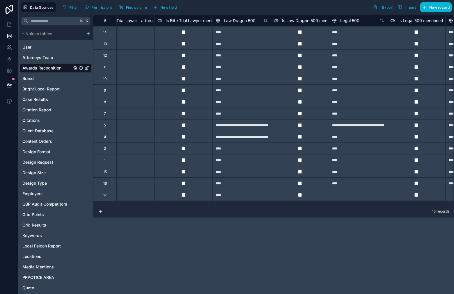
scroll to position [0, 2846]
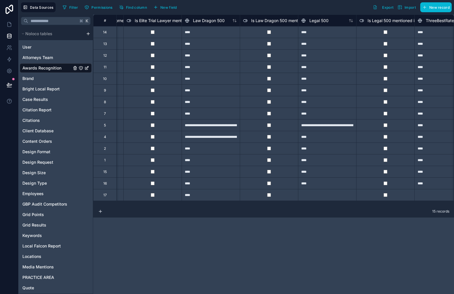
click at [315, 190] on div at bounding box center [327, 195] width 58 height 12
click at [424, 196] on div at bounding box center [444, 195] width 58 height 12
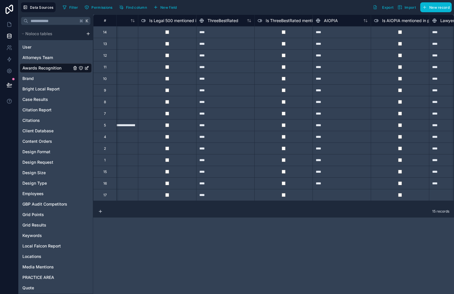
click at [325, 195] on div at bounding box center [342, 195] width 58 height 12
drag, startPoint x: 436, startPoint y: 194, endPoint x: 431, endPoint y: 196, distance: 5.4
click at [436, 194] on div at bounding box center [458, 195] width 58 height 12
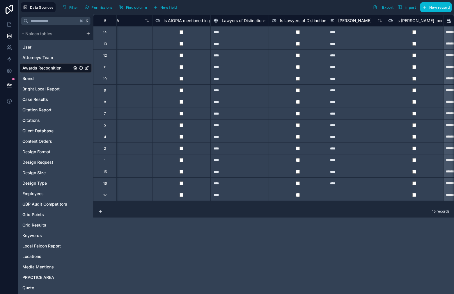
scroll to position [0, 3269]
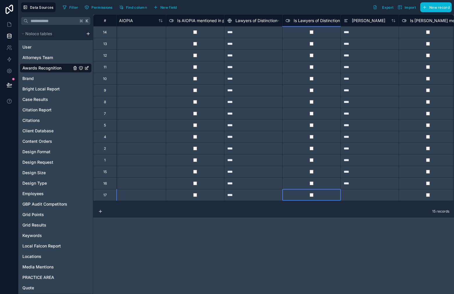
drag, startPoint x: 328, startPoint y: 191, endPoint x: 342, endPoint y: 192, distance: 14.6
click at [329, 191] on div at bounding box center [311, 195] width 58 height 12
click at [357, 195] on div at bounding box center [370, 195] width 58 height 12
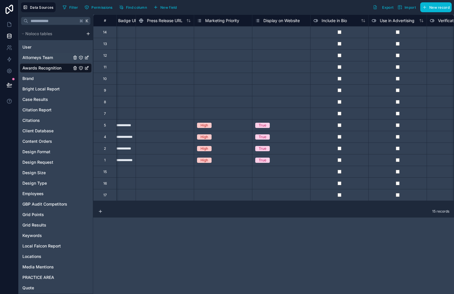
scroll to position [0, 659]
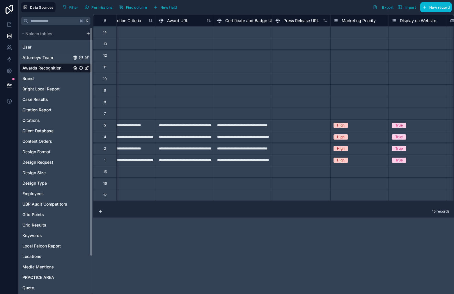
click at [43, 58] on span "Attorneys Team" at bounding box center [37, 58] width 31 height 6
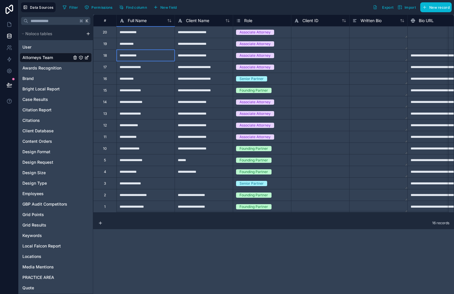
click at [133, 58] on div "**********" at bounding box center [145, 55] width 58 height 12
click at [112, 59] on div "18" at bounding box center [104, 55] width 23 height 12
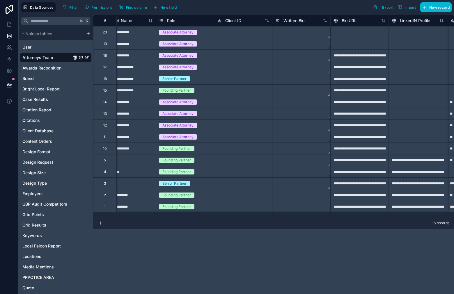
scroll to position [0, 81]
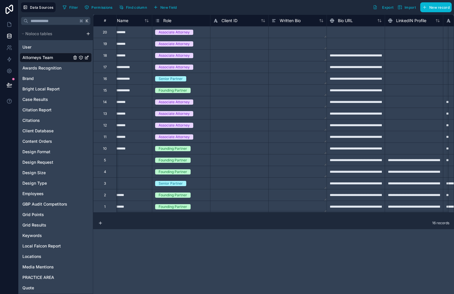
click at [339, 46] on div at bounding box center [356, 44] width 58 height 12
click at [362, 33] on div at bounding box center [356, 32] width 58 height 12
click at [137, 46] on div "**********" at bounding box center [123, 44] width 58 height 12
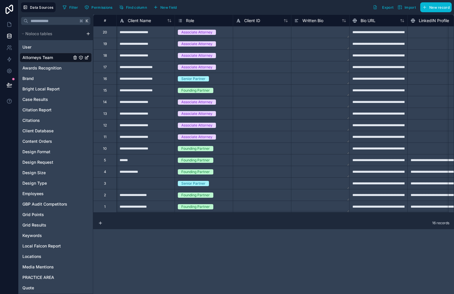
scroll to position [0, 0]
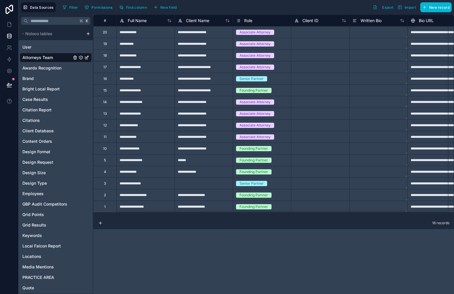
click at [150, 44] on div "**********" at bounding box center [145, 44] width 58 height 12
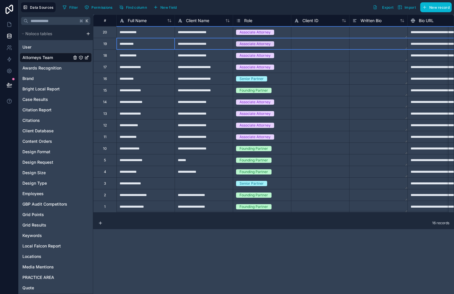
click at [109, 46] on div "19" at bounding box center [104, 44] width 23 height 12
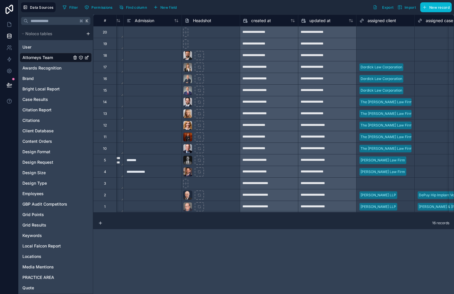
scroll to position [0, 1730]
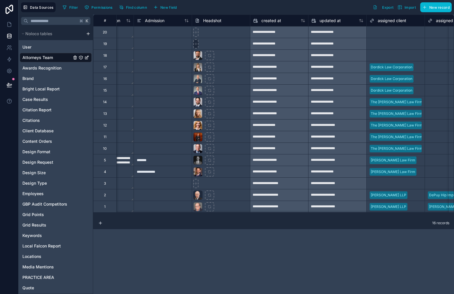
click at [195, 34] on icon at bounding box center [196, 32] width 4 height 4
type input "**********"
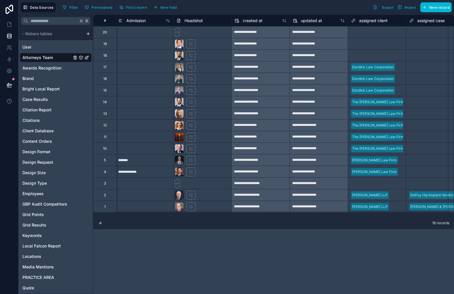
scroll to position [0, 1759]
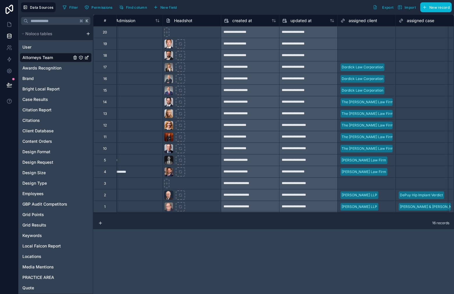
click at [355, 56] on div "Select a assigned client" at bounding box center [360, 55] width 39 height 5
click at [373, 38] on div "Select a assigned client" at bounding box center [367, 43] width 58 height 11
click at [373, 44] on div "Select a assigned client" at bounding box center [360, 44] width 39 height 5
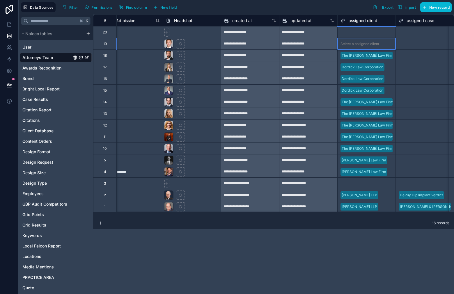
drag, startPoint x: 371, startPoint y: 79, endPoint x: 368, endPoint y: 48, distance: 30.8
click at [369, 32] on div "Select a assigned client" at bounding box center [360, 32] width 39 height 5
drag, startPoint x: 374, startPoint y: 61, endPoint x: 381, endPoint y: 157, distance: 96.3
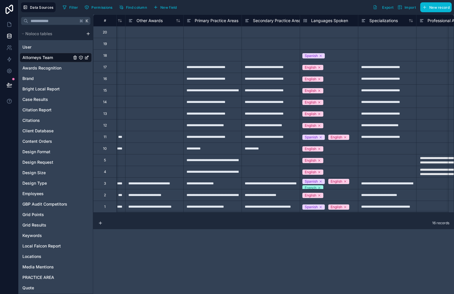
scroll to position [0, 1145]
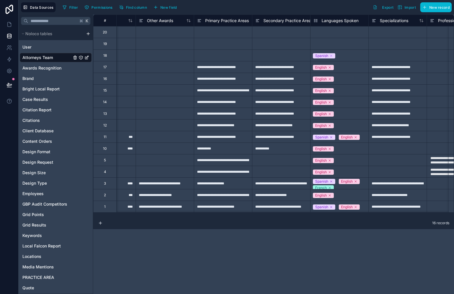
click at [333, 56] on span "Spanish" at bounding box center [324, 55] width 22 height 5
click at [333, 56] on icon at bounding box center [331, 55] width 3 height 3
click at [338, 56] on div "Select a Languages Spoken" at bounding box center [337, 56] width 46 height 5
click at [348, 38] on div "Select a Languages Spoken" at bounding box center [340, 43] width 58 height 11
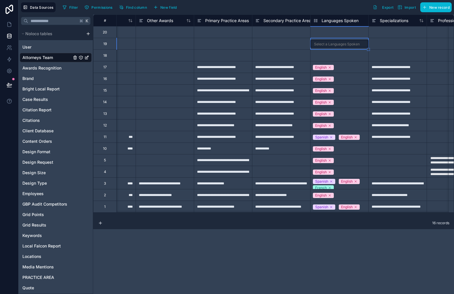
click at [342, 31] on div "Select a Languages Spoken" at bounding box center [337, 32] width 46 height 5
click at [340, 30] on div "Select a Languages Spoken" at bounding box center [337, 32] width 46 height 5
click at [341, 47] on div "Select a Languages Spoken" at bounding box center [340, 44] width 58 height 8
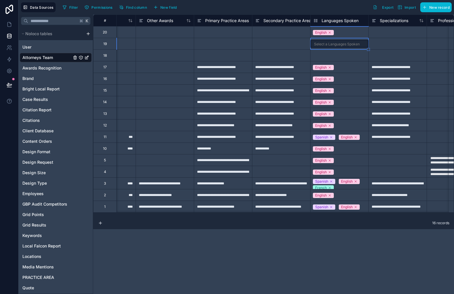
click at [340, 47] on div "Select a Languages Spoken" at bounding box center [340, 44] width 58 height 8
click at [345, 54] on div "Select a Languages Spoken" at bounding box center [337, 56] width 46 height 5
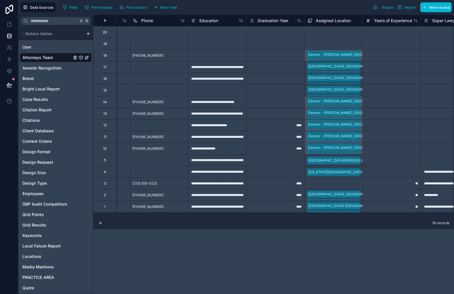
scroll to position [0, 666]
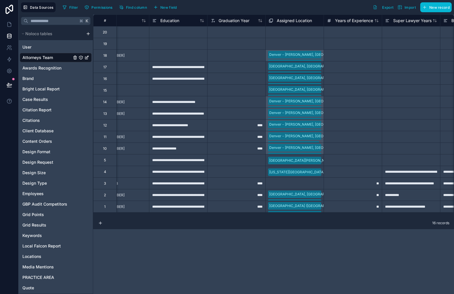
click at [317, 55] on div "[GEOGRAPHIC_DATA] - [GEOGRAPHIC_DATA], [GEOGRAPHIC_DATA] [US_STATE][GEOGRAPHIC_…" at bounding box center [294, 55] width 58 height 12
drag, startPoint x: 314, startPoint y: 38, endPoint x: 317, endPoint y: 42, distance: 5.3
click at [314, 38] on div "Select a Assigned Location" at bounding box center [294, 44] width 58 height 12
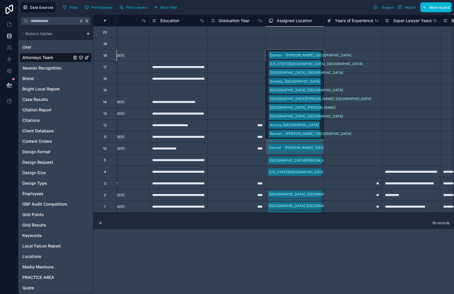
click at [320, 59] on div "[GEOGRAPHIC_DATA] - [GEOGRAPHIC_DATA], [GEOGRAPHIC_DATA] [US_STATE][GEOGRAPHIC_…" at bounding box center [294, 55] width 58 height 12
drag, startPoint x: 314, startPoint y: 36, endPoint x: 309, endPoint y: 29, distance: 8.6
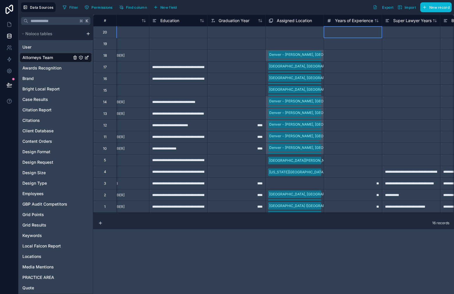
click at [340, 31] on div at bounding box center [353, 32] width 58 height 12
click at [313, 56] on div "[GEOGRAPHIC_DATA] - [GEOGRAPHIC_DATA], [GEOGRAPHIC_DATA] [US_STATE][GEOGRAPHIC_…" at bounding box center [294, 55] width 58 height 12
click at [313, 34] on div "Select a Assigned Location" at bounding box center [291, 32] width 44 height 5
click at [305, 35] on div "Select a Assigned Location" at bounding box center [295, 33] width 58 height 8
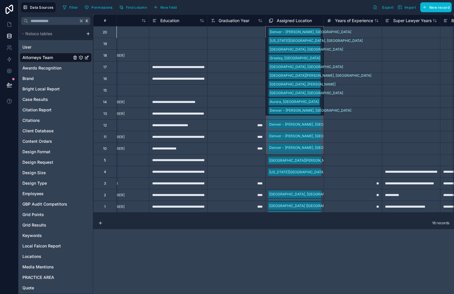
click at [332, 45] on div at bounding box center [353, 44] width 58 height 12
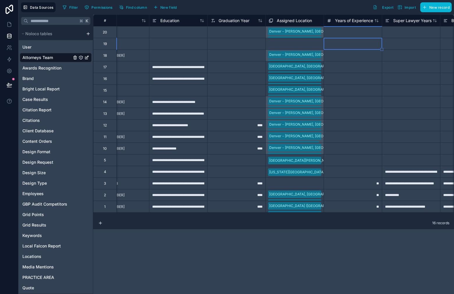
click at [295, 46] on div "Select a Assigned Location" at bounding box center [291, 44] width 44 height 5
click at [364, 50] on div at bounding box center [353, 55] width 58 height 12
click at [305, 41] on div "Select a Assigned Location" at bounding box center [294, 44] width 58 height 12
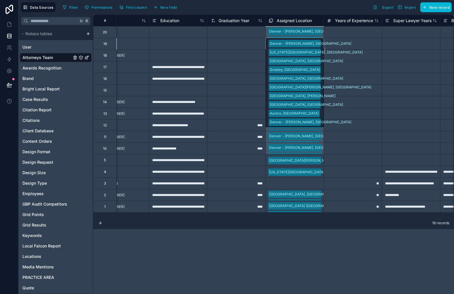
click at [330, 45] on div at bounding box center [353, 44] width 58 height 12
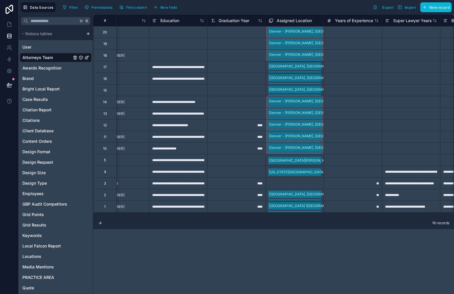
drag, startPoint x: 236, startPoint y: 218, endPoint x: 224, endPoint y: 217, distance: 12.3
click at [222, 217] on div "**********" at bounding box center [273, 155] width 361 height 280
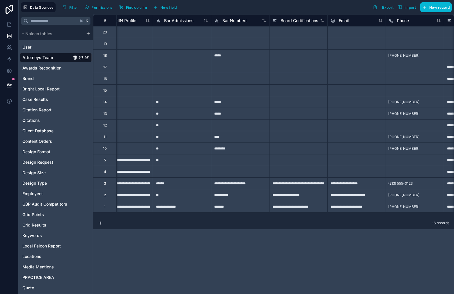
scroll to position [0, 374]
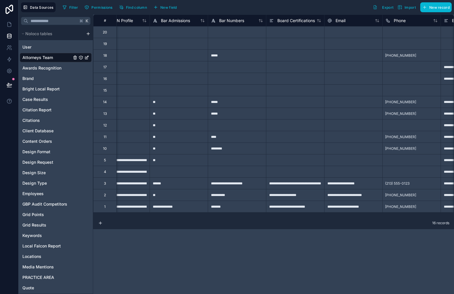
click at [233, 43] on div at bounding box center [237, 44] width 58 height 12
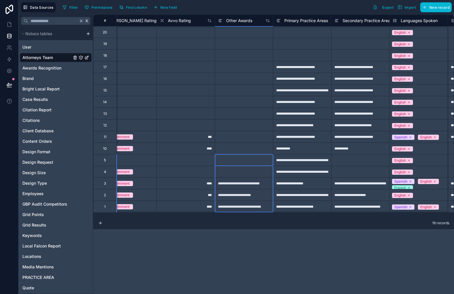
scroll to position [0, 1066]
drag, startPoint x: 222, startPoint y: 159, endPoint x: 241, endPoint y: 213, distance: 57.5
click at [241, 213] on div "**********" at bounding box center [273, 116] width 361 height 203
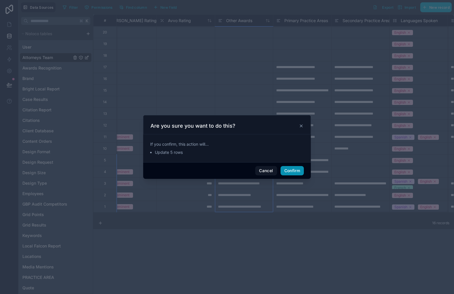
click at [297, 171] on button "Confirm" at bounding box center [292, 170] width 23 height 9
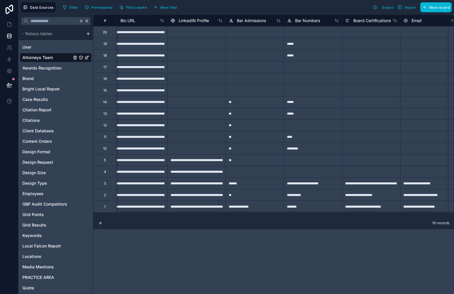
scroll to position [0, 294]
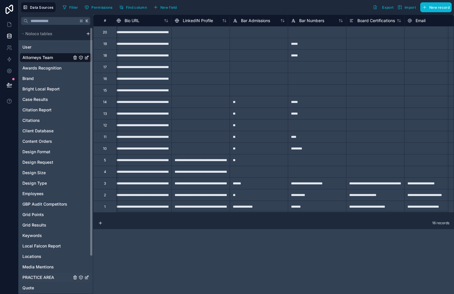
click at [44, 279] on span "PRACTICE AREA" at bounding box center [38, 278] width 32 height 6
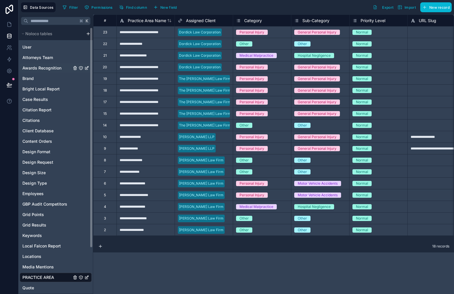
click at [48, 72] on div "Awards Recognition" at bounding box center [56, 67] width 72 height 9
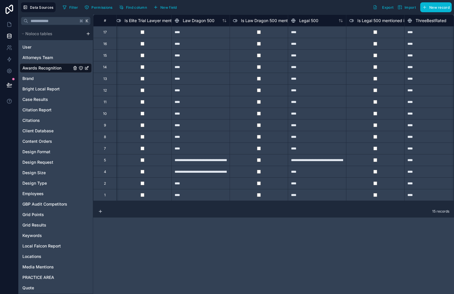
scroll to position [0, 2887]
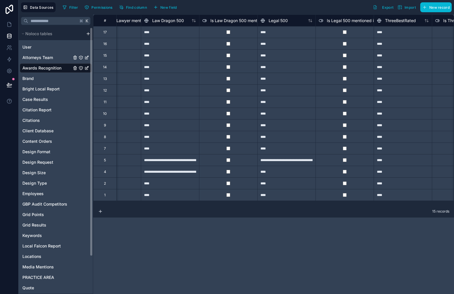
click at [44, 59] on span "Attorneys Team" at bounding box center [37, 58] width 31 height 6
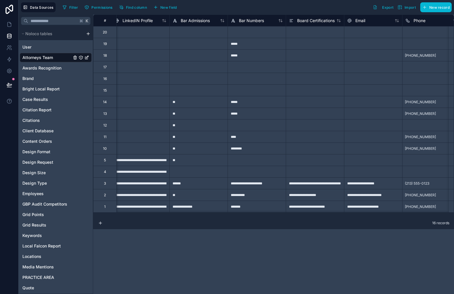
scroll to position [0, 361]
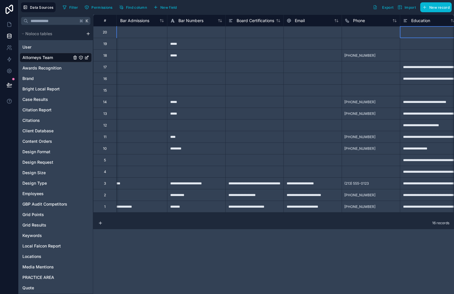
click at [436, 30] on div at bounding box center [429, 32] width 58 height 12
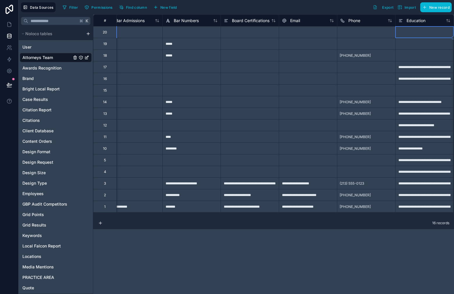
click at [426, 35] on div at bounding box center [424, 32] width 58 height 12
click at [420, 36] on div at bounding box center [424, 32] width 58 height 12
paste input "**********"
type input "**********"
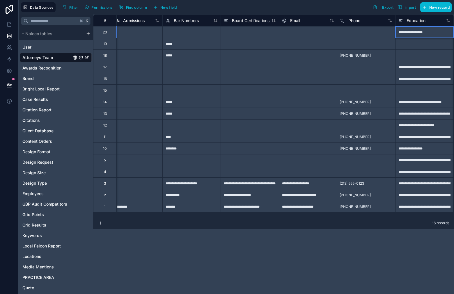
click at [190, 32] on div at bounding box center [191, 32] width 58 height 12
click at [189, 35] on div at bounding box center [191, 32] width 58 height 12
paste input "****"
type input "****"
click at [365, 31] on div at bounding box center [366, 32] width 58 height 12
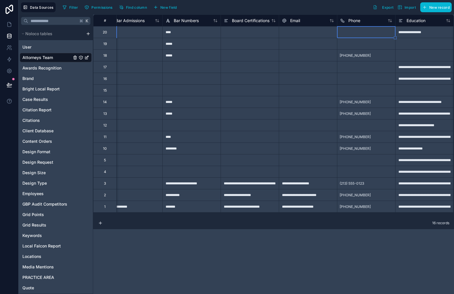
click at [365, 31] on div at bounding box center [366, 32] width 58 height 12
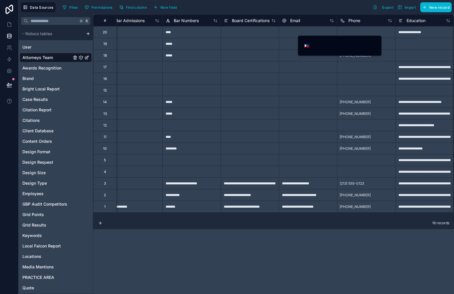
click at [338, 47] on input "tel" at bounding box center [344, 46] width 66 height 8
paste input "**********"
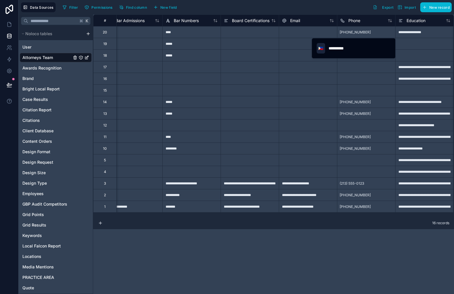
type input "**********"
click at [320, 48] on span "🇵🇭" at bounding box center [320, 48] width 5 height 6
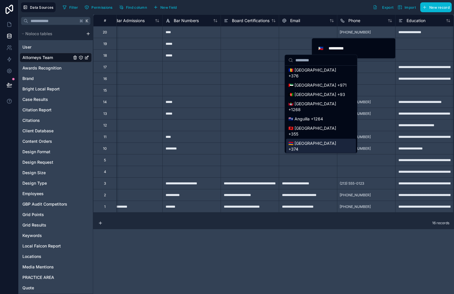
scroll to position [0, 0]
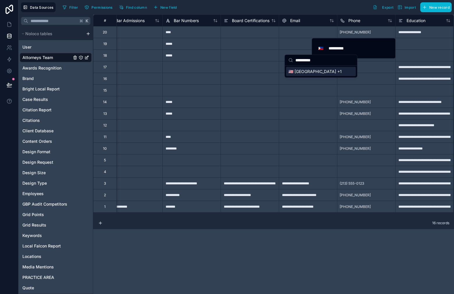
type input "**********"
click at [330, 70] on div "🇺🇸 [GEOGRAPHIC_DATA] +1" at bounding box center [321, 71] width 70 height 9
type input "**********"
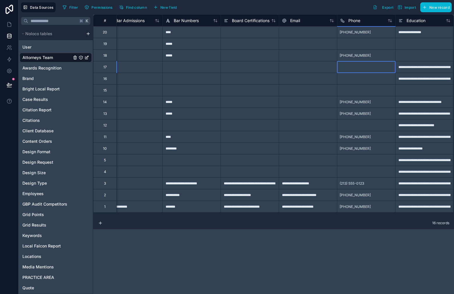
click at [357, 66] on div at bounding box center [366, 67] width 58 height 12
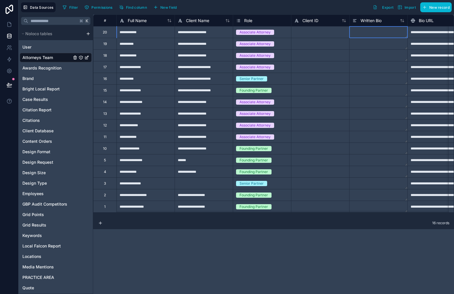
click at [373, 34] on textarea at bounding box center [379, 31] width 58 height 11
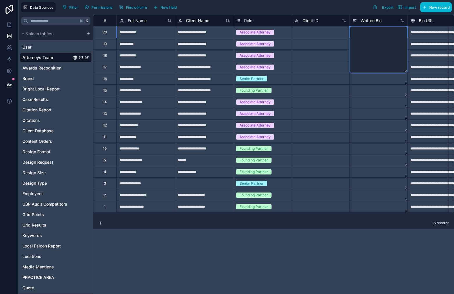
click at [373, 34] on textarea at bounding box center [379, 49] width 58 height 47
drag, startPoint x: 389, startPoint y: 119, endPoint x: 392, endPoint y: 53, distance: 65.6
click at [389, 119] on textarea at bounding box center [379, 113] width 58 height 11
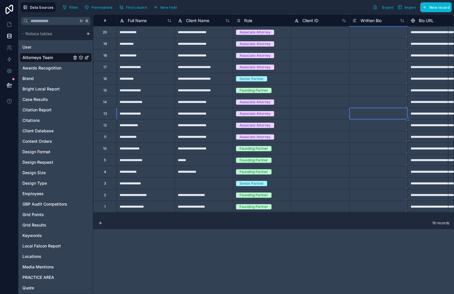
click at [383, 33] on textarea at bounding box center [379, 31] width 58 height 11
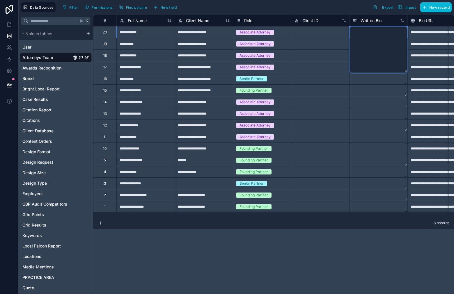
click at [380, 31] on textarea at bounding box center [379, 49] width 58 height 47
paste textarea "**********"
type textarea "**********"
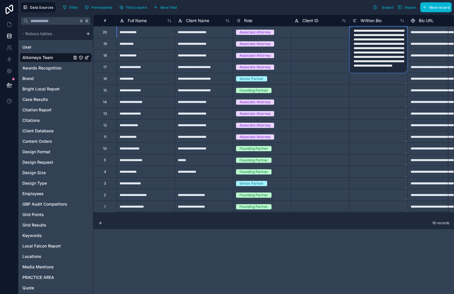
scroll to position [143, 0]
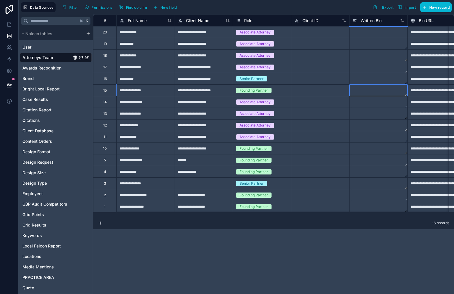
click at [382, 95] on textarea at bounding box center [379, 90] width 58 height 11
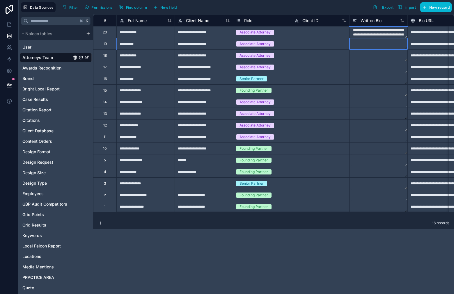
click at [378, 46] on textarea at bounding box center [379, 43] width 58 height 11
type textarea "**********"
click at [302, 120] on div at bounding box center [320, 125] width 58 height 12
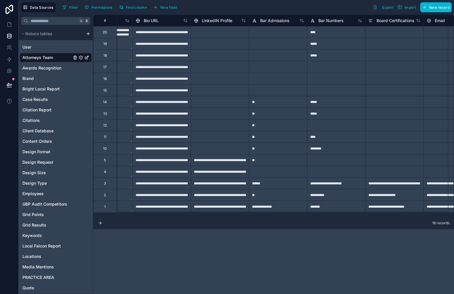
scroll to position [0, 315]
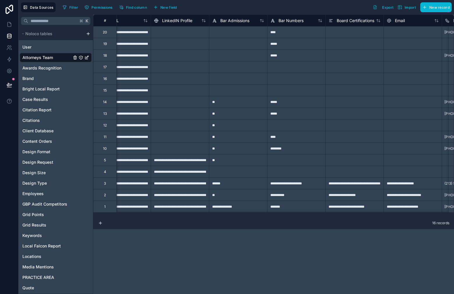
click at [222, 54] on div at bounding box center [238, 55] width 58 height 12
type input "**"
click at [230, 46] on div at bounding box center [238, 44] width 58 height 12
click at [234, 55] on div "**" at bounding box center [238, 55] width 58 height 12
drag, startPoint x: 266, startPoint y: 61, endPoint x: 272, endPoint y: 45, distance: 17.0
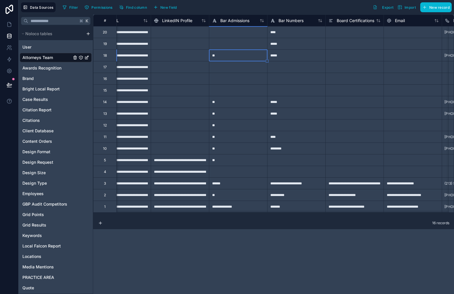
drag, startPoint x: 267, startPoint y: 59, endPoint x: 263, endPoint y: 33, distance: 26.4
click at [264, 33] on div at bounding box center [238, 32] width 58 height 12
type input "**"
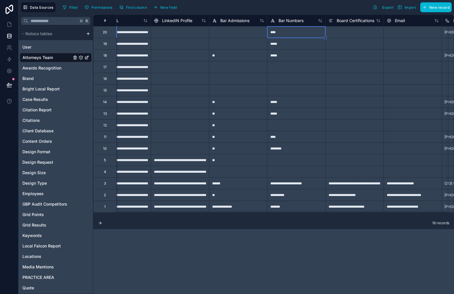
click at [242, 26] on div "Bar Admissions" at bounding box center [238, 21] width 58 height 12
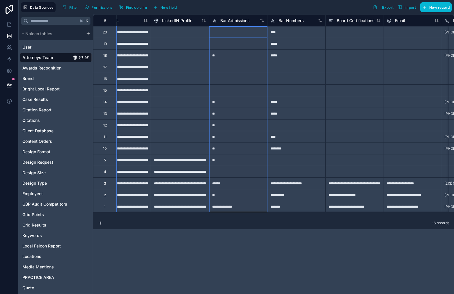
click at [244, 33] on div at bounding box center [238, 32] width 58 height 12
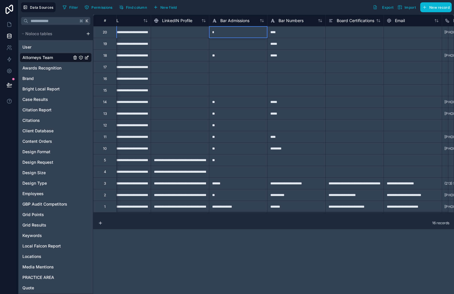
type input "**"
click at [236, 43] on div at bounding box center [238, 44] width 58 height 12
type input "**"
click at [351, 78] on div at bounding box center [354, 79] width 58 height 12
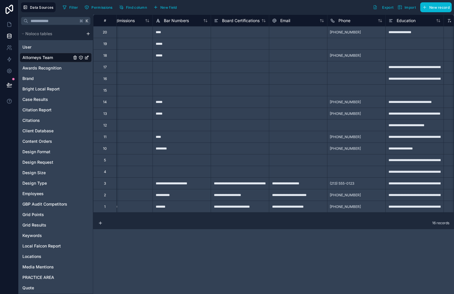
scroll to position [0, 436]
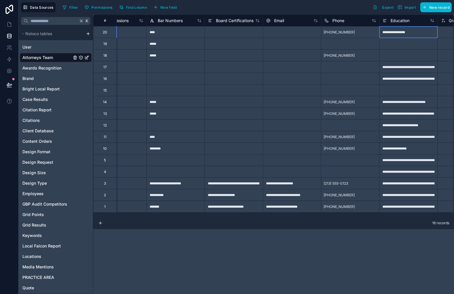
click at [416, 33] on div "**********" at bounding box center [408, 32] width 58 height 12
click at [415, 33] on div "**********" at bounding box center [408, 32] width 58 height 12
click at [415, 33] on input "**********" at bounding box center [409, 31] width 58 height 11
click at [417, 30] on input "**********" at bounding box center [409, 31] width 58 height 11
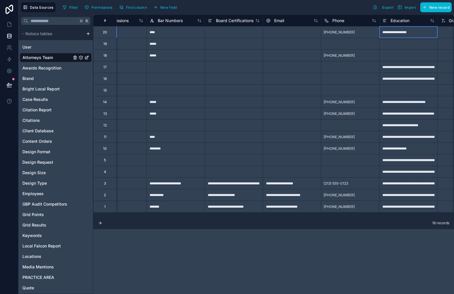
paste input "**********"
type input "**********"
click at [412, 45] on div at bounding box center [408, 44] width 58 height 12
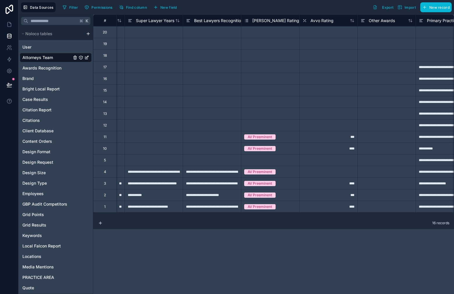
scroll to position [0, 938]
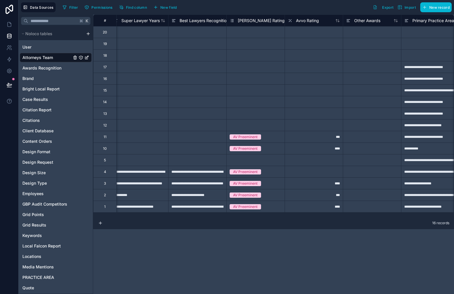
click at [364, 33] on div at bounding box center [372, 32] width 58 height 12
click at [367, 32] on div at bounding box center [372, 32] width 58 height 12
paste input "**********"
type input "**********"
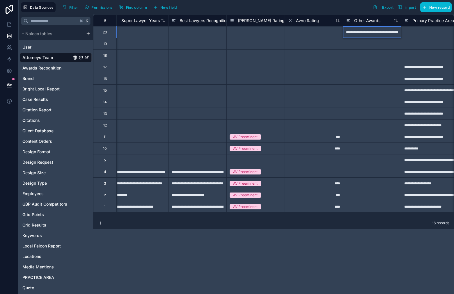
scroll to position [0, 245]
click at [380, 122] on div at bounding box center [372, 125] width 58 height 12
drag, startPoint x: 277, startPoint y: 218, endPoint x: 288, endPoint y: 219, distance: 10.8
click at [288, 219] on div "**********" at bounding box center [273, 155] width 361 height 280
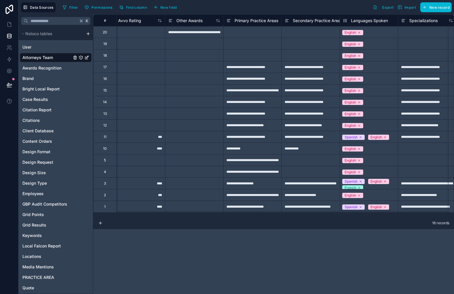
scroll to position [0, 1116]
click at [247, 47] on div at bounding box center [252, 44] width 58 height 12
click at [242, 54] on div at bounding box center [252, 55] width 58 height 12
click at [258, 38] on div at bounding box center [252, 44] width 58 height 12
click at [261, 35] on div at bounding box center [252, 32] width 58 height 12
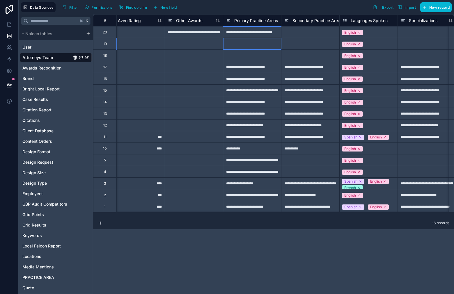
click at [259, 44] on div at bounding box center [252, 44] width 58 height 12
type input "**********"
click at [257, 53] on div at bounding box center [252, 55] width 58 height 12
type input "**********"
click at [277, 103] on div "**********" at bounding box center [252, 102] width 58 height 12
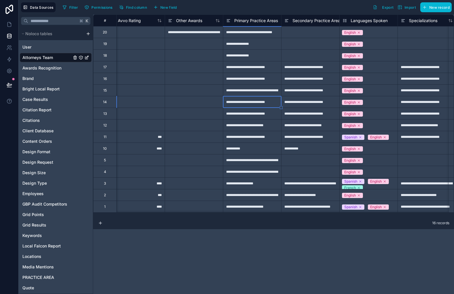
click at [321, 33] on div at bounding box center [310, 32] width 58 height 12
click at [323, 59] on div at bounding box center [310, 55] width 58 height 12
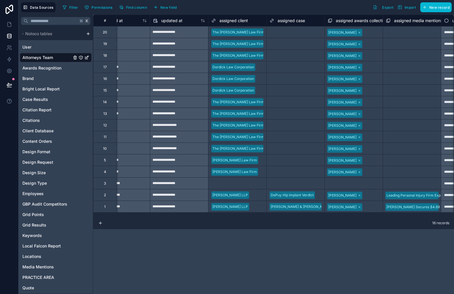
scroll to position [0, 1588]
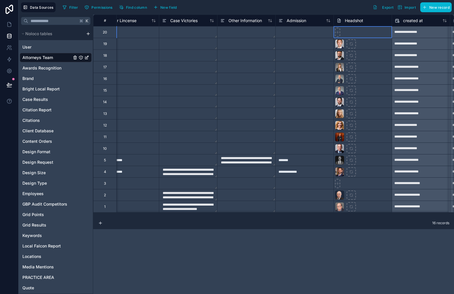
drag, startPoint x: 340, startPoint y: 27, endPoint x: 339, endPoint y: 32, distance: 5.5
click at [340, 27] on div at bounding box center [363, 32] width 58 height 12
click at [339, 33] on icon at bounding box center [338, 32] width 4 height 4
type input "**********"
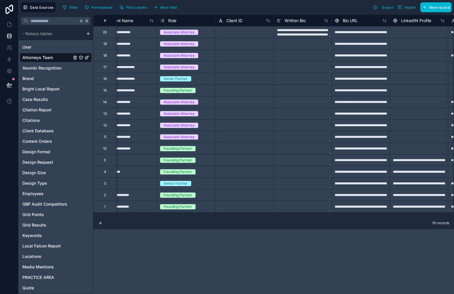
scroll to position [0, 0]
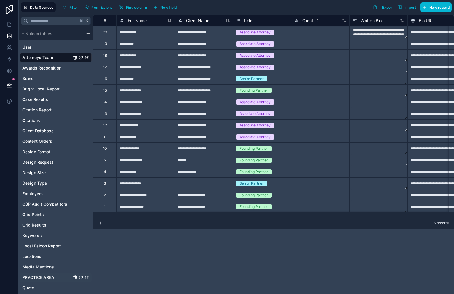
click at [41, 274] on div "PRACTICE AREA" at bounding box center [56, 277] width 72 height 9
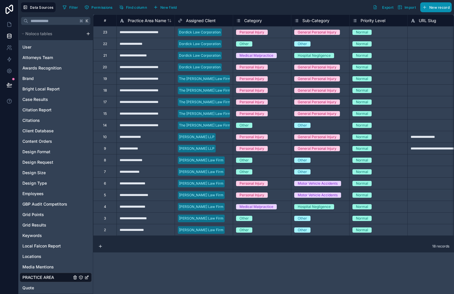
click at [442, 9] on span "New record" at bounding box center [439, 7] width 20 height 4
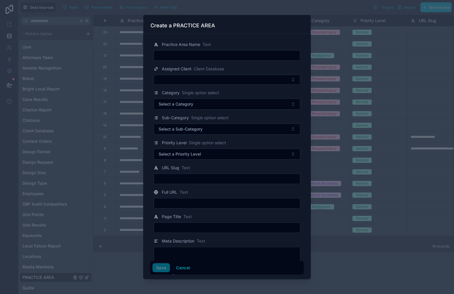
click at [209, 50] on div "Practice Area Name Text" at bounding box center [227, 51] width 154 height 20
click at [207, 52] on input "text" at bounding box center [227, 56] width 146 height 8
paste input "**********"
type input "**********"
click at [162, 272] on button "Save" at bounding box center [161, 267] width 17 height 9
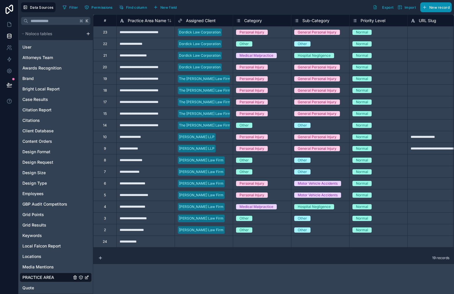
click at [439, 6] on span "New record" at bounding box center [439, 7] width 20 height 4
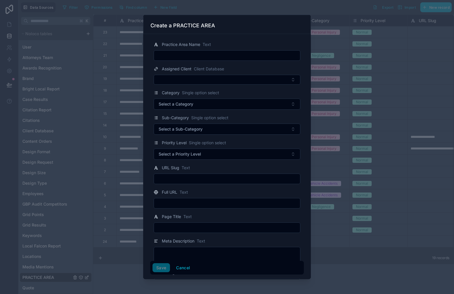
click at [211, 56] on input "text" at bounding box center [227, 56] width 146 height 8
paste input "**********"
type input "**********"
click at [163, 268] on button "Save" at bounding box center [161, 267] width 17 height 9
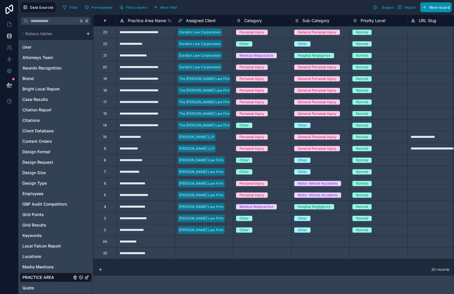
click at [437, 7] on span "New record" at bounding box center [439, 7] width 20 height 4
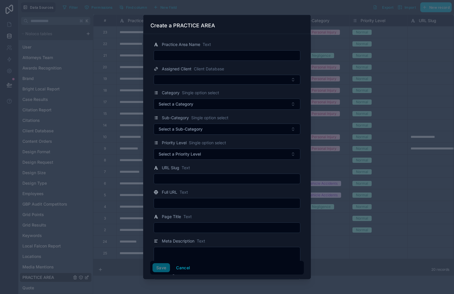
click at [244, 55] on input "text" at bounding box center [227, 56] width 146 height 8
type input "**********"
click at [156, 271] on button "Save" at bounding box center [161, 267] width 17 height 9
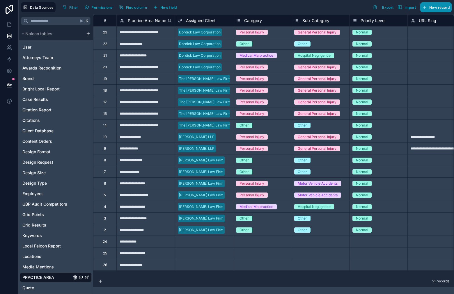
click at [438, 4] on button "New record" at bounding box center [435, 7] width 31 height 10
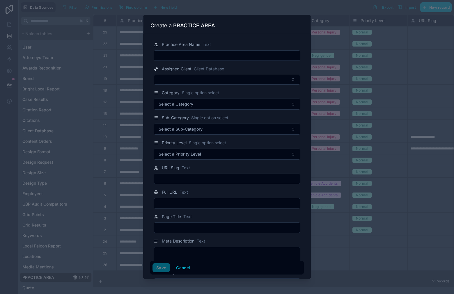
drag, startPoint x: 200, startPoint y: 47, endPoint x: 199, endPoint y: 50, distance: 3.3
click at [199, 48] on div "Practice Area Name Text" at bounding box center [182, 44] width 57 height 7
click at [199, 56] on input "text" at bounding box center [227, 56] width 146 height 8
type input "**********"
click at [159, 273] on div "Save Cancel" at bounding box center [227, 268] width 154 height 14
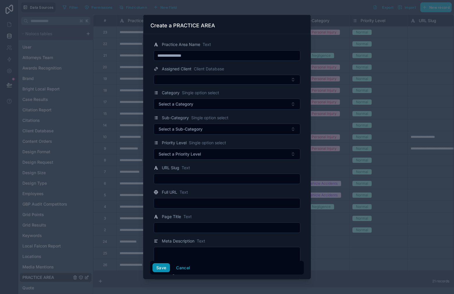
click at [159, 271] on button "Save" at bounding box center [161, 267] width 17 height 9
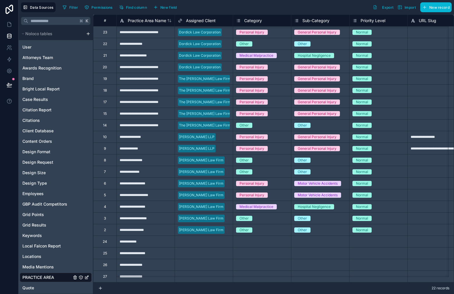
scroll to position [5, 0]
click at [190, 236] on div "Select a Assigned Client" at bounding box center [204, 241] width 58 height 11
drag, startPoint x: 200, startPoint y: 274, endPoint x: 203, endPoint y: 266, distance: 8.2
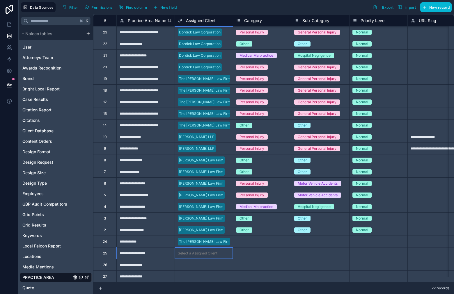
click at [200, 252] on div "Select a Assigned Client" at bounding box center [204, 253] width 58 height 11
click at [200, 252] on body "**********" at bounding box center [227, 147] width 454 height 294
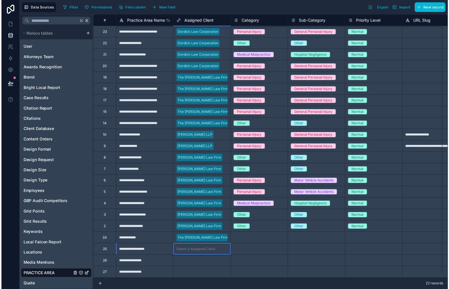
scroll to position [52, 0]
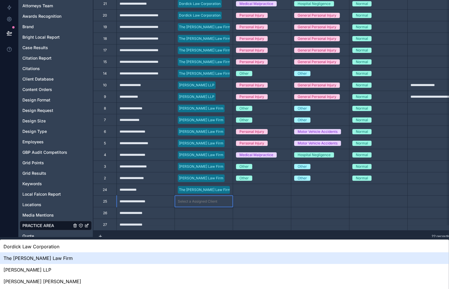
click at [209, 253] on div "The [PERSON_NAME] Law Firm" at bounding box center [224, 259] width 449 height 12
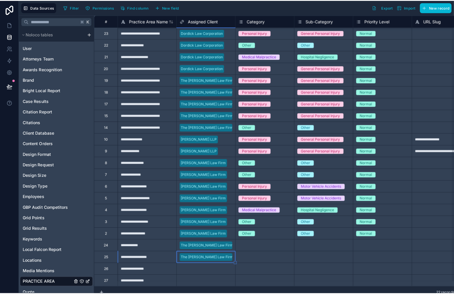
scroll to position [0, 0]
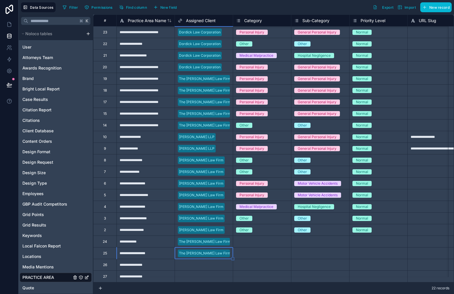
click at [202, 263] on div "Select a Assigned Client" at bounding box center [198, 265] width 40 height 5
click at [203, 263] on div "Select a Assigned Client" at bounding box center [198, 265] width 40 height 5
click at [206, 261] on body "**********" at bounding box center [227, 147] width 454 height 294
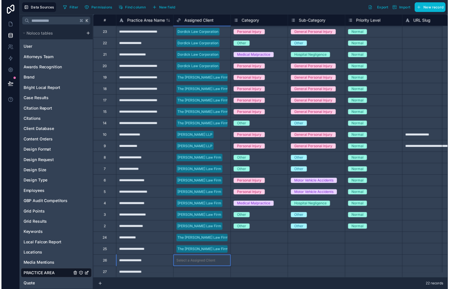
scroll to position [63, 0]
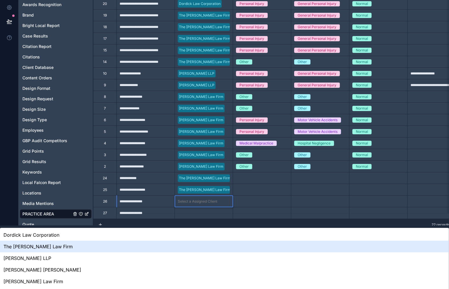
click at [202, 241] on div "The [PERSON_NAME] Law Firm" at bounding box center [224, 247] width 449 height 12
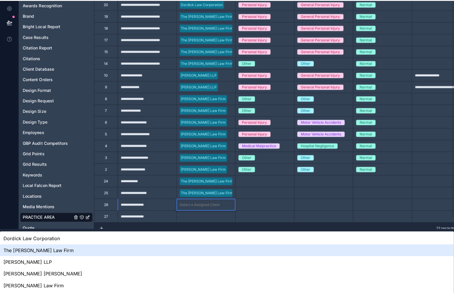
scroll to position [0, 0]
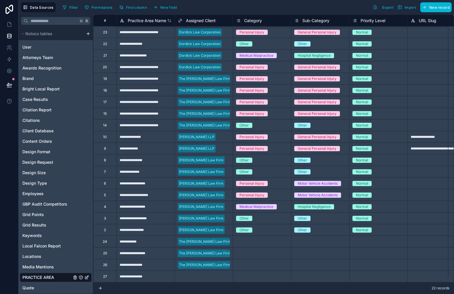
click at [194, 284] on div "22 records" at bounding box center [273, 289] width 361 height 12
click at [197, 275] on div "Select a Assigned Client" at bounding box center [198, 277] width 40 height 5
click at [197, 273] on body "**********" at bounding box center [227, 147] width 454 height 294
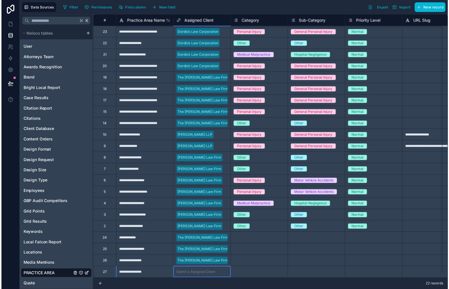
scroll to position [75, 0]
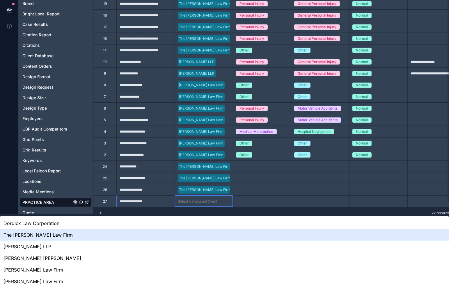
click at [207, 236] on div "The [PERSON_NAME] Law Firm" at bounding box center [224, 235] width 449 height 12
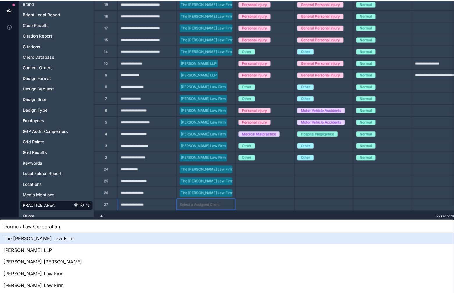
scroll to position [0, 0]
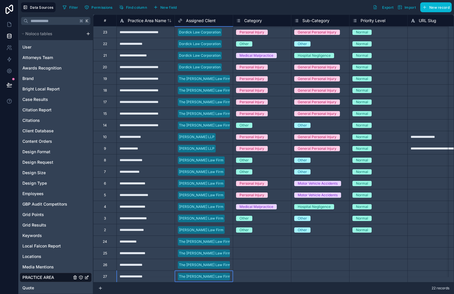
click at [267, 242] on div "Select a Category" at bounding box center [262, 241] width 58 height 11
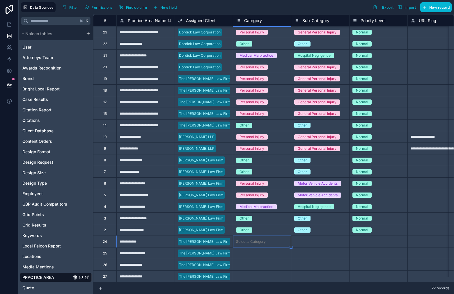
click at [266, 241] on div "Select a Category" at bounding box center [262, 241] width 58 height 11
click at [254, 251] on div "Select a Category" at bounding box center [251, 253] width 30 height 5
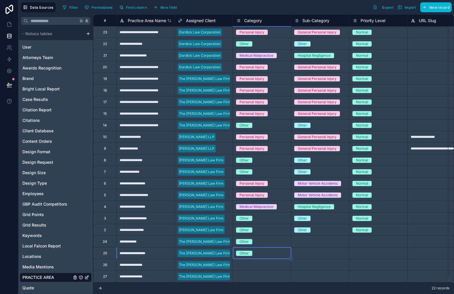
drag, startPoint x: 253, startPoint y: 253, endPoint x: 252, endPoint y: 258, distance: 5.2
click at [253, 253] on div "Other" at bounding box center [262, 253] width 58 height 11
click at [252, 263] on div "Select a Category" at bounding box center [251, 265] width 30 height 5
click at [252, 258] on body "**********" at bounding box center [227, 147] width 454 height 294
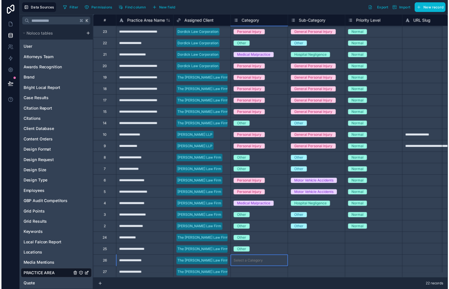
scroll to position [13, 0]
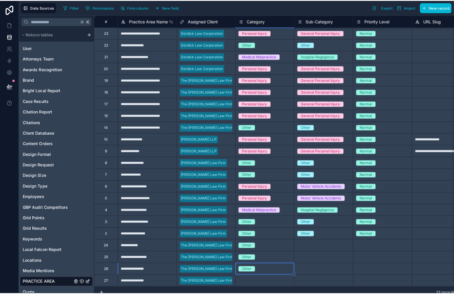
scroll to position [0, 0]
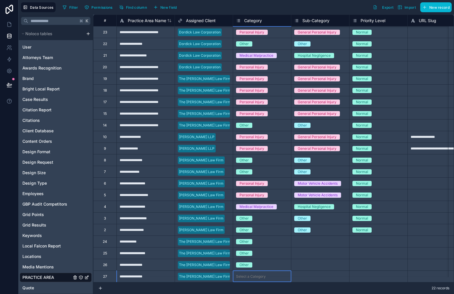
click at [281, 271] on div "Select a Category" at bounding box center [262, 276] width 58 height 11
click at [275, 271] on body "**********" at bounding box center [227, 147] width 454 height 294
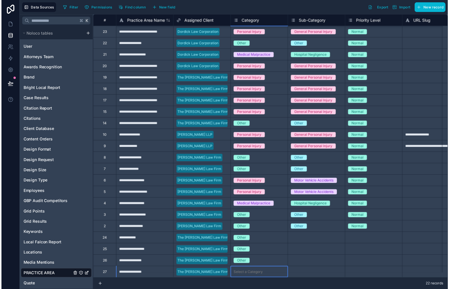
scroll to position [25, 0]
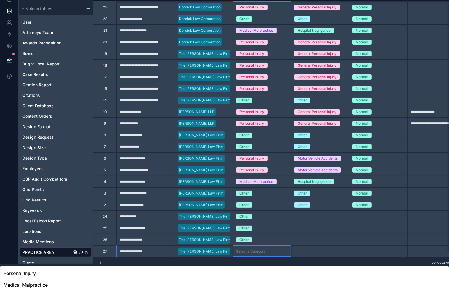
drag, startPoint x: 267, startPoint y: 284, endPoint x: 276, endPoint y: 272, distance: 15.4
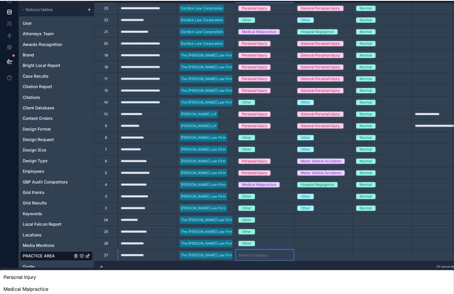
scroll to position [0, 0]
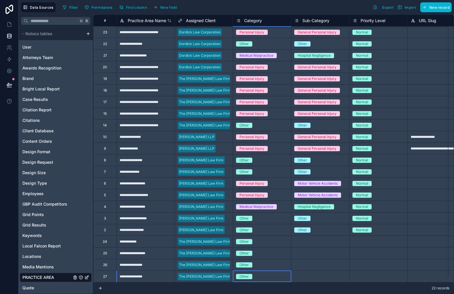
click at [323, 227] on div "Other" at bounding box center [320, 230] width 58 height 6
drag, startPoint x: 350, startPoint y: 230, endPoint x: 342, endPoint y: 273, distance: 44.3
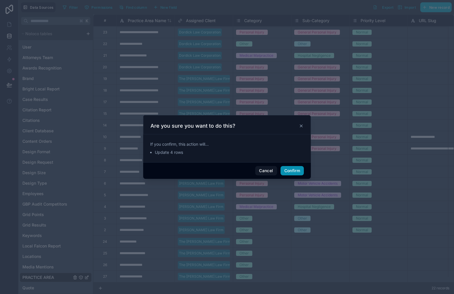
drag, startPoint x: 296, startPoint y: 171, endPoint x: 308, endPoint y: 179, distance: 14.3
click at [296, 171] on button "Confirm" at bounding box center [292, 170] width 23 height 9
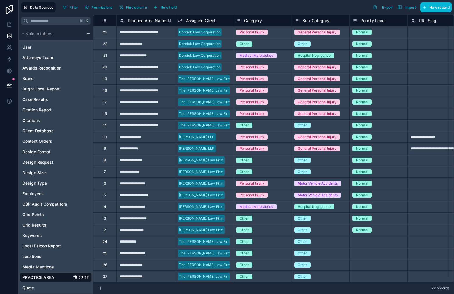
click at [378, 227] on div "Normal" at bounding box center [379, 230] width 58 height 6
drag, startPoint x: 406, startPoint y: 231, endPoint x: 404, endPoint y: 249, distance: 17.3
click at [399, 239] on div "Select a Priority Level" at bounding box center [379, 242] width 58 height 6
click at [394, 229] on div "Normal" at bounding box center [379, 229] width 58 height 11
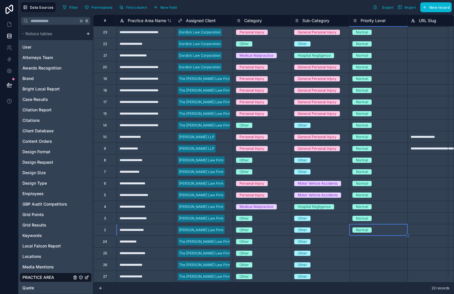
drag, startPoint x: 407, startPoint y: 236, endPoint x: 401, endPoint y: 274, distance: 38.6
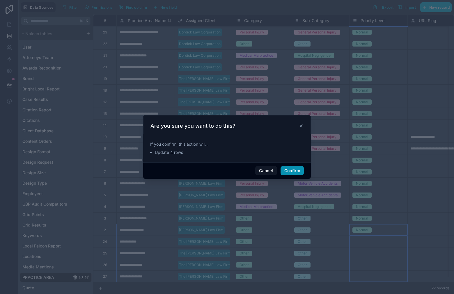
click at [294, 171] on button "Confirm" at bounding box center [292, 170] width 23 height 9
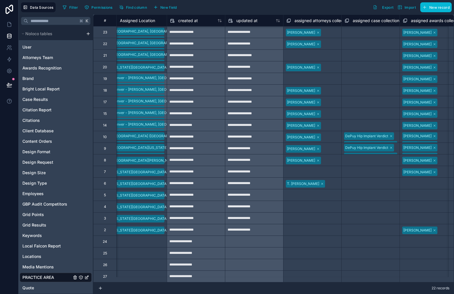
scroll to position [5, 1012]
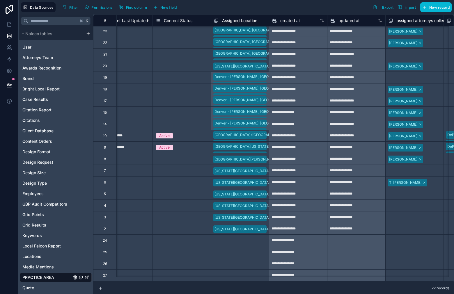
click at [241, 239] on div "Select a Assigned Location" at bounding box center [236, 241] width 44 height 5
click at [241, 239] on div "Select a Assigned Location" at bounding box center [237, 241] width 44 height 5
click at [269, 118] on div "**********" at bounding box center [298, 124] width 58 height 12
click at [262, 118] on div "[GEOGRAPHIC_DATA] - [GEOGRAPHIC_DATA], [GEOGRAPHIC_DATA] [US_STATE][GEOGRAPHIC_…" at bounding box center [240, 124] width 58 height 12
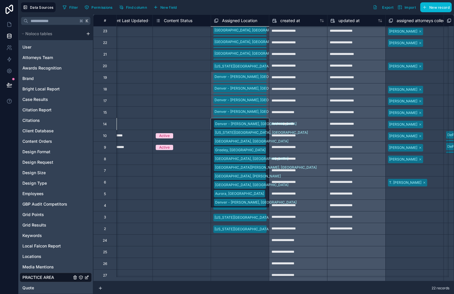
click at [238, 239] on div "Select a Assigned Location" at bounding box center [236, 241] width 44 height 5
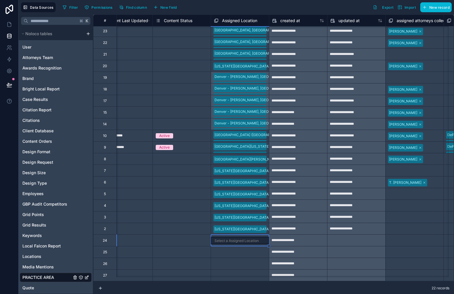
click at [248, 250] on div "Select a Assigned Location" at bounding box center [236, 252] width 44 height 5
click at [265, 238] on div "Select a Assigned Location" at bounding box center [240, 241] width 58 height 6
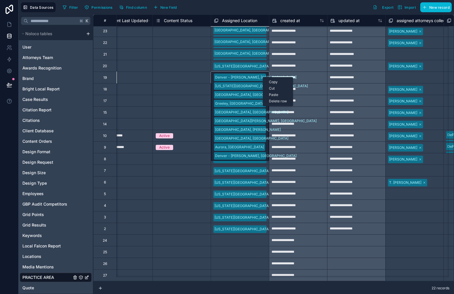
click at [272, 81] on div "Copy" at bounding box center [278, 82] width 30 height 6
click at [234, 239] on div "Select a Assigned Location" at bounding box center [236, 241] width 44 height 5
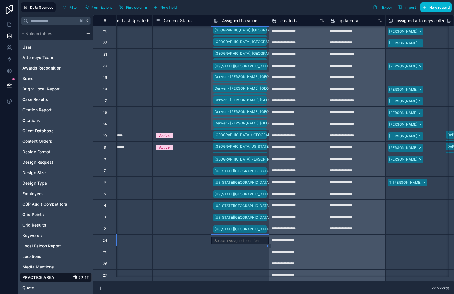
click at [184, 235] on div "Select a Content Status" at bounding box center [182, 240] width 58 height 11
click at [219, 239] on div "Select a Assigned Location" at bounding box center [236, 241] width 44 height 5
click at [228, 240] on div "Select a Assigned Location" at bounding box center [240, 240] width 58 height 11
click at [229, 239] on div "Select a Assigned Location" at bounding box center [237, 241] width 44 height 5
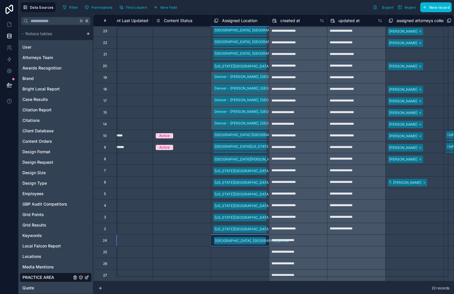
click at [290, 239] on icon at bounding box center [290, 240] width 0 height 3
click at [250, 239] on div "Select a Assigned Location" at bounding box center [237, 241] width 44 height 5
click at [264, 236] on div "Denver - [PERSON_NAME], [GEOGRAPHIC_DATA]" at bounding box center [240, 241] width 58 height 10
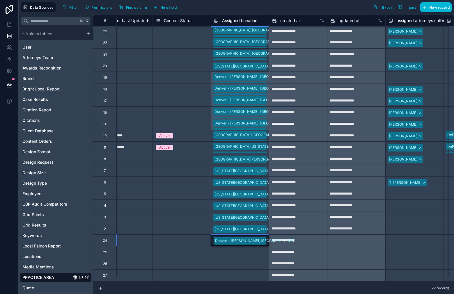
scroll to position [28, 0]
drag, startPoint x: 252, startPoint y: 277, endPoint x: 261, endPoint y: 253, distance: 25.4
click at [261, 236] on div "Denver - [GEOGRAPHIC_DATA], [GEOGRAPHIC_DATA] [US_STATE][GEOGRAPHIC_DATA], [GEO…" at bounding box center [240, 244] width 58 height 19
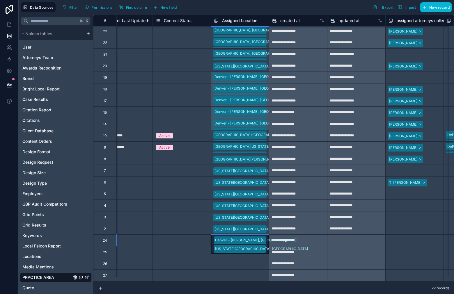
scroll to position [47, 0]
click at [263, 235] on div "[GEOGRAPHIC_DATA] - [GEOGRAPHIC_DATA], [GEOGRAPHIC_DATA] [US_STATE][GEOGRAPHIC_…" at bounding box center [240, 249] width 58 height 28
click at [263, 238] on div "[GEOGRAPHIC_DATA] - [GEOGRAPHIC_DATA], [GEOGRAPHIC_DATA] [US_STATE][GEOGRAPHIC_…" at bounding box center [240, 249] width 58 height 28
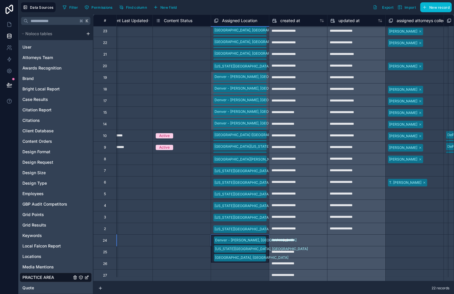
click at [261, 238] on div "Denver - [GEOGRAPHIC_DATA], [GEOGRAPHIC_DATA] [US_STATE][GEOGRAPHIC_DATA], [GEO…" at bounding box center [240, 253] width 58 height 37
click at [261, 240] on div "[GEOGRAPHIC_DATA] - [GEOGRAPHIC_DATA], [GEOGRAPHIC_DATA] [US_STATE][GEOGRAPHIC_…" at bounding box center [240, 257] width 58 height 45
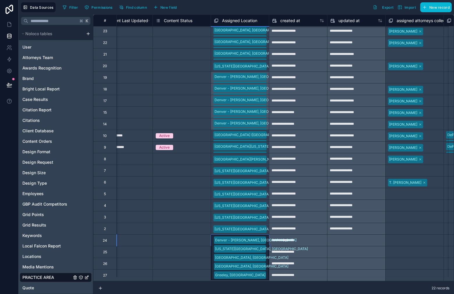
click at [262, 239] on div "[GEOGRAPHIC_DATA] - [GEOGRAPHIC_DATA], [GEOGRAPHIC_DATA] [US_STATE][GEOGRAPHIC_…" at bounding box center [240, 257] width 58 height 45
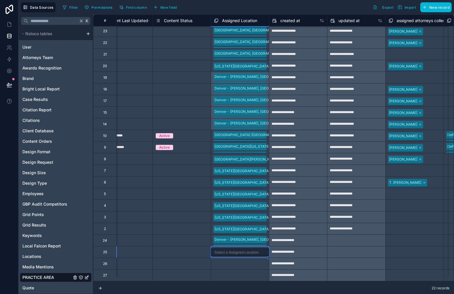
click at [263, 239] on div "[GEOGRAPHIC_DATA] - [GEOGRAPHIC_DATA], [GEOGRAPHIC_DATA] [US_STATE][GEOGRAPHIC_…" at bounding box center [240, 240] width 58 height 11
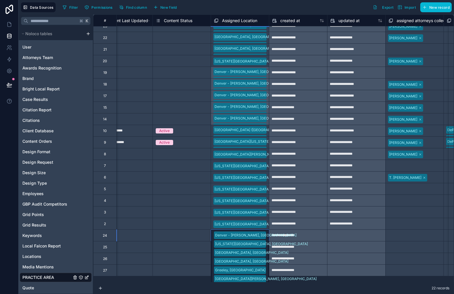
click at [263, 238] on div "[GEOGRAPHIC_DATA] - [GEOGRAPHIC_DATA], [GEOGRAPHIC_DATA] [US_STATE][GEOGRAPHIC_…" at bounding box center [240, 257] width 58 height 54
click at [265, 239] on div "[GEOGRAPHIC_DATA] - [GEOGRAPHIC_DATA], [GEOGRAPHIC_DATA] [US_STATE][GEOGRAPHIC_…" at bounding box center [240, 261] width 58 height 63
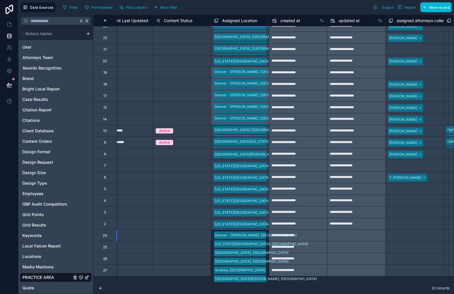
scroll to position [112, 0]
click at [263, 239] on div "[GEOGRAPHIC_DATA] - [GEOGRAPHIC_DATA], [GEOGRAPHIC_DATA] [US_STATE][GEOGRAPHIC_…" at bounding box center [240, 266] width 58 height 72
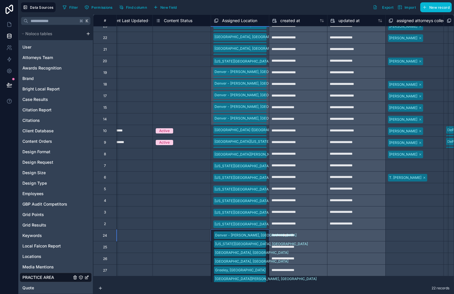
click at [265, 238] on div "[GEOGRAPHIC_DATA] - [GEOGRAPHIC_DATA], [GEOGRAPHIC_DATA] [US_STATE][GEOGRAPHIC_…" at bounding box center [240, 270] width 58 height 80
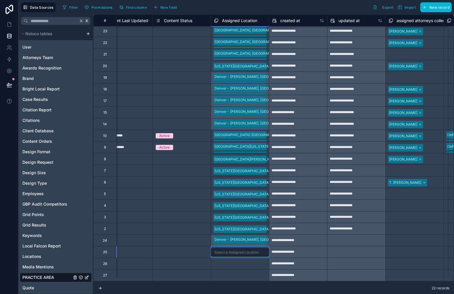
drag, startPoint x: 256, startPoint y: 249, endPoint x: 262, endPoint y: 242, distance: 9.1
click at [256, 250] on div "Select a Assigned Location" at bounding box center [237, 252] width 44 height 5
click at [263, 247] on div "Select a Assigned Location" at bounding box center [240, 252] width 58 height 11
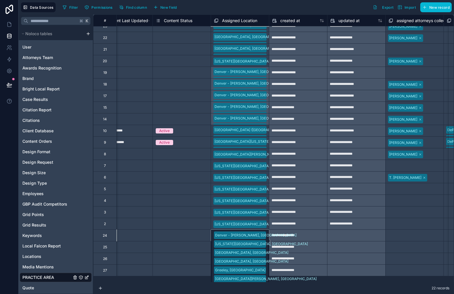
click at [264, 237] on div "[GEOGRAPHIC_DATA] - [GEOGRAPHIC_DATA], [GEOGRAPHIC_DATA] [US_STATE][GEOGRAPHIC_…" at bounding box center [240, 236] width 58 height 12
drag, startPoint x: 270, startPoint y: 241, endPoint x: 265, endPoint y: 265, distance: 24.9
drag, startPoint x: 181, startPoint y: 275, endPoint x: 186, endPoint y: 266, distance: 10.0
click at [182, 275] on div "Select a Content Status" at bounding box center [182, 270] width 58 height 11
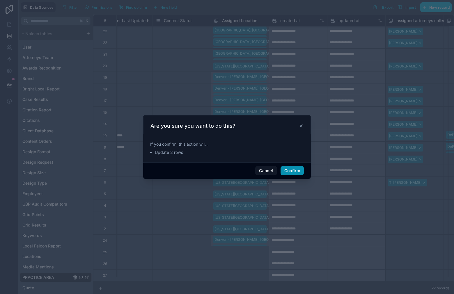
click at [302, 171] on button "Confirm" at bounding box center [292, 170] width 23 height 9
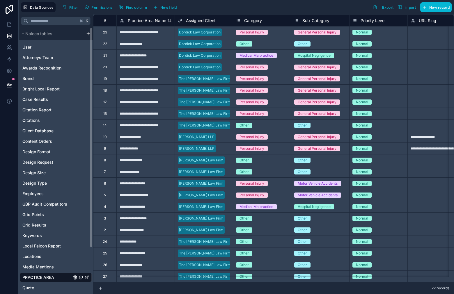
scroll to position [5, 0]
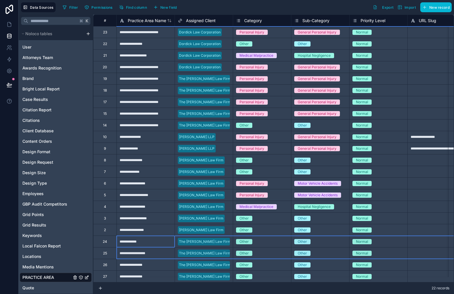
drag, startPoint x: 108, startPoint y: 236, endPoint x: 108, endPoint y: 256, distance: 19.8
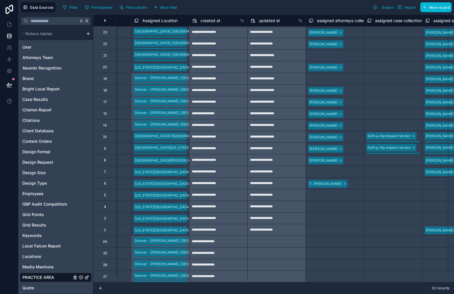
scroll to position [5, 1084]
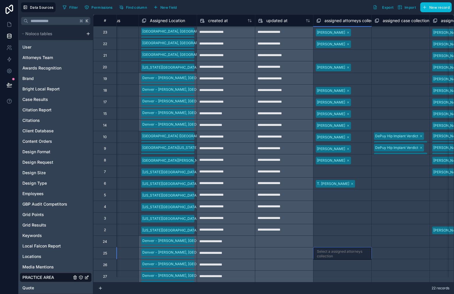
click at [335, 248] on div "Select a assigned attorneys collection" at bounding box center [343, 254] width 58 height 12
click at [335, 238] on div "Select a assigned attorneys collection" at bounding box center [342, 242] width 52 height 9
click at [335, 238] on div "Select a assigned attorneys collection" at bounding box center [342, 242] width 51 height 9
drag, startPoint x: 349, startPoint y: 274, endPoint x: 347, endPoint y: 271, distance: 3.1
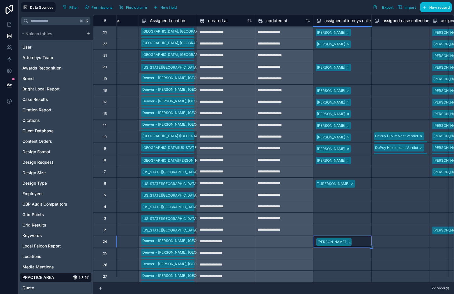
click at [334, 250] on div "Select a assigned attorneys collection" at bounding box center [342, 253] width 52 height 9
click at [334, 250] on body "**********" at bounding box center [227, 147] width 454 height 294
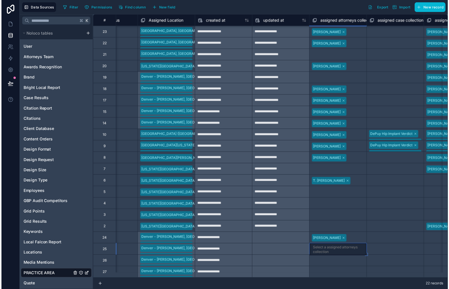
scroll to position [52, 0]
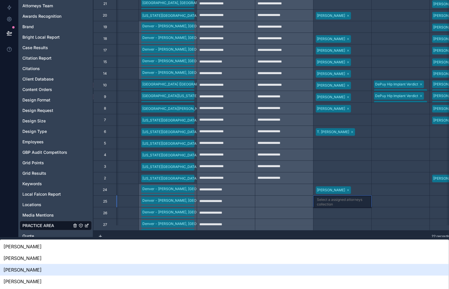
click at [349, 264] on div "[PERSON_NAME]" at bounding box center [224, 270] width 449 height 12
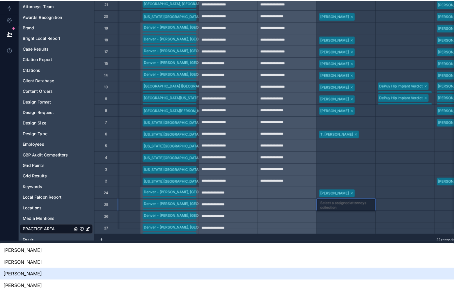
scroll to position [0, 0]
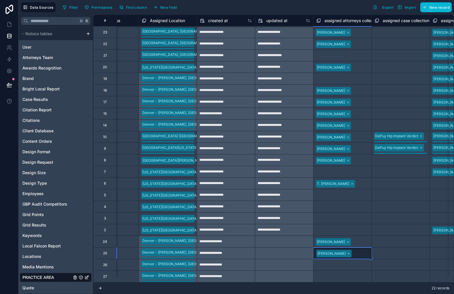
click at [335, 262] on div "Select a assigned attorneys collection" at bounding box center [342, 265] width 52 height 9
click at [335, 262] on body "**********" at bounding box center [227, 147] width 454 height 294
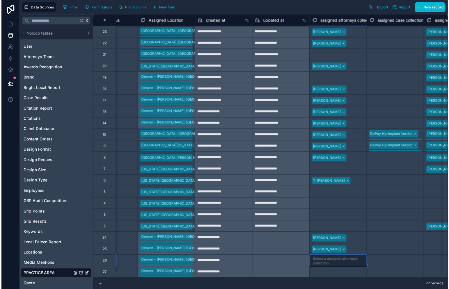
scroll to position [63, 0]
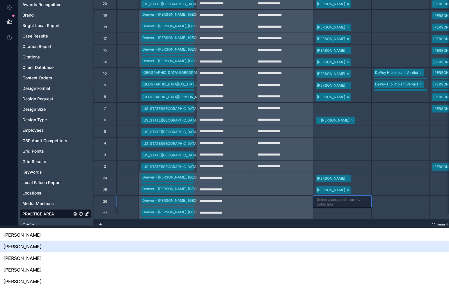
click at [341, 241] on div "[PERSON_NAME]" at bounding box center [224, 247] width 449 height 12
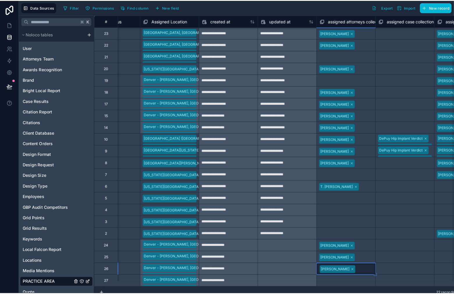
scroll to position [0, 0]
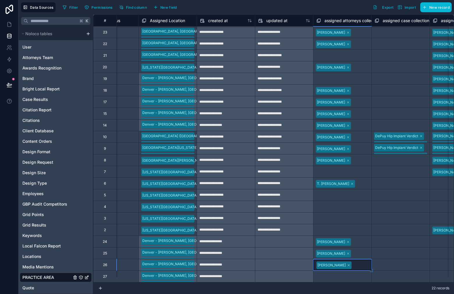
click at [334, 272] on div "Select a assigned attorneys collection" at bounding box center [342, 276] width 52 height 9
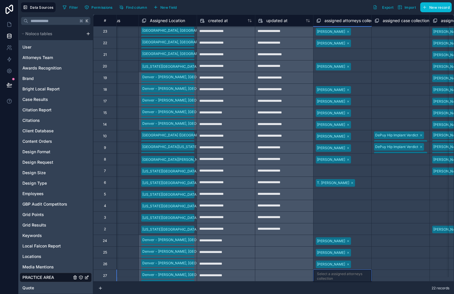
click at [334, 270] on body "**********" at bounding box center [227, 147] width 454 height 294
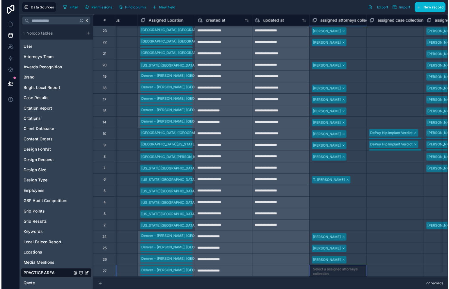
scroll to position [75, 0]
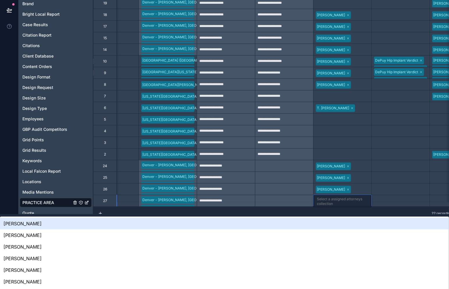
click at [345, 218] on div "[PERSON_NAME]" at bounding box center [224, 224] width 449 height 12
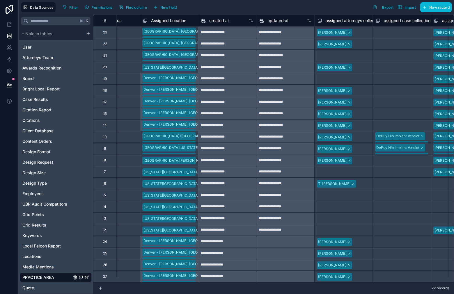
scroll to position [5, 1087]
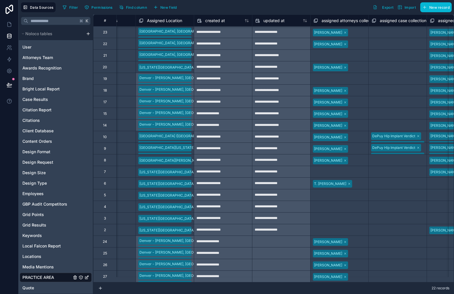
click at [348, 179] on div "T. [PERSON_NAME]" at bounding box center [340, 183] width 58 height 9
drag, startPoint x: 368, startPoint y: 184, endPoint x: 363, endPoint y: 224, distance: 40.8
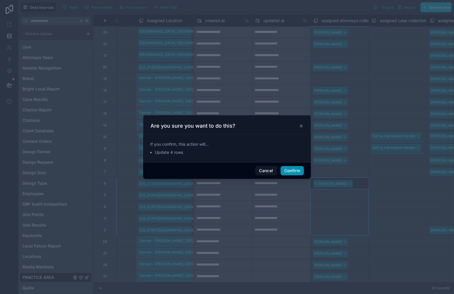
click at [295, 168] on button "Confirm" at bounding box center [292, 170] width 23 height 9
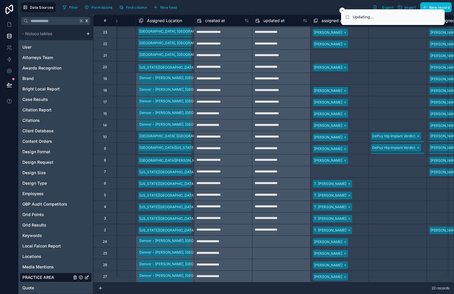
click at [383, 183] on div "Select a assigned case collection" at bounding box center [398, 183] width 52 height 9
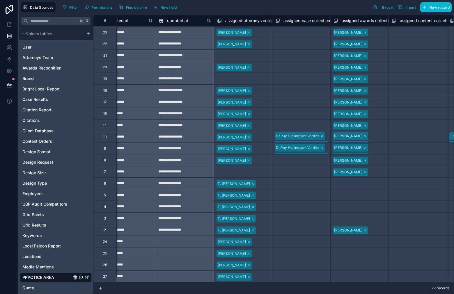
scroll to position [5, 1240]
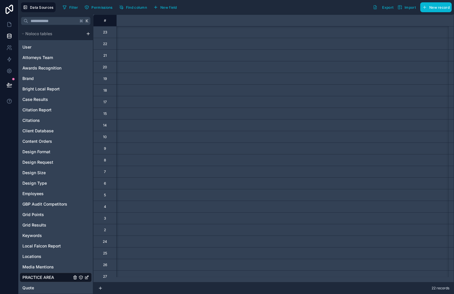
scroll to position [5, 1240]
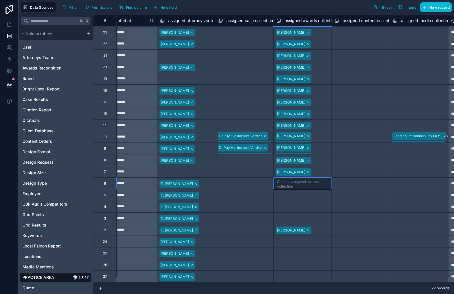
click at [288, 183] on div "Select a assigned awards collection" at bounding box center [302, 184] width 51 height 9
drag, startPoint x: 330, startPoint y: 185, endPoint x: 329, endPoint y: 211, distance: 26.5
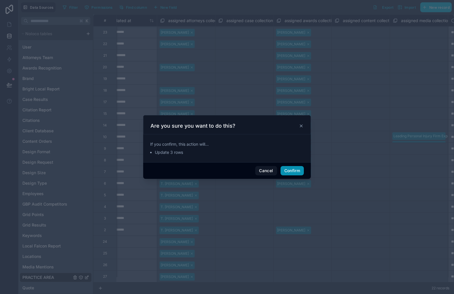
click at [289, 175] on button "Confirm" at bounding box center [292, 170] width 23 height 9
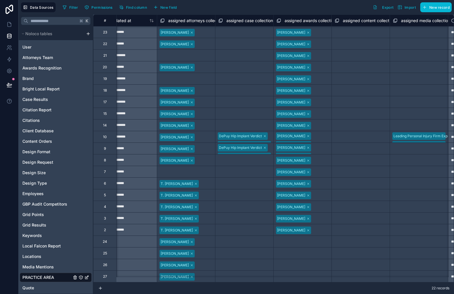
scroll to position [5, 1240]
click at [295, 238] on div "Select a assigned awards collection" at bounding box center [302, 242] width 51 height 9
click at [312, 238] on div "Select a assigned awards collection" at bounding box center [302, 242] width 51 height 9
click at [298, 249] on div "Select a assigned awards collection" at bounding box center [302, 253] width 51 height 9
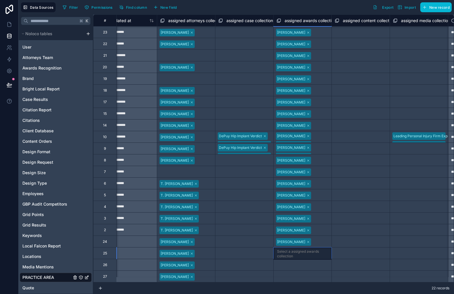
click at [298, 248] on body "**********" at bounding box center [227, 147] width 454 height 294
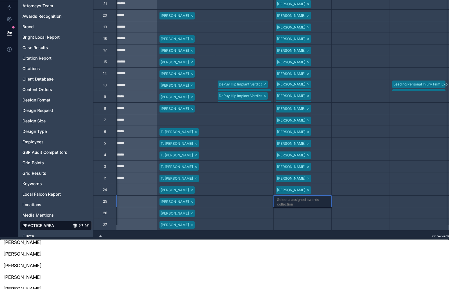
scroll to position [5, 0]
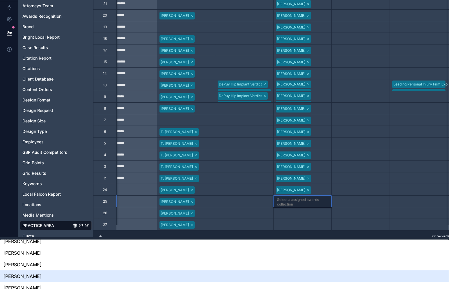
click at [301, 259] on div "[PERSON_NAME]" at bounding box center [224, 265] width 449 height 12
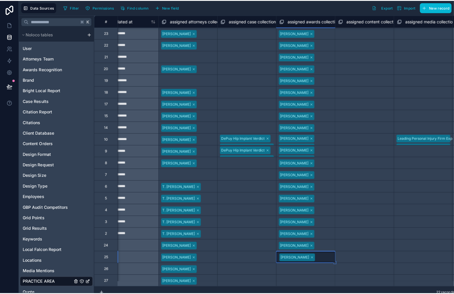
scroll to position [0, 0]
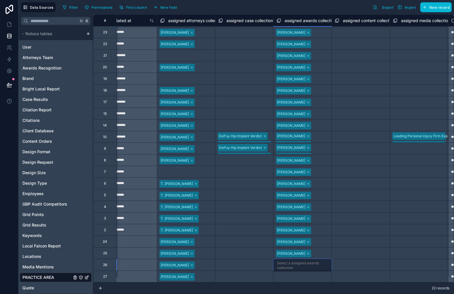
click at [301, 261] on div "Select a assigned awards collection" at bounding box center [302, 265] width 51 height 9
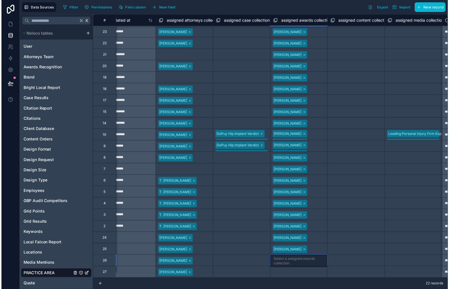
scroll to position [63, 0]
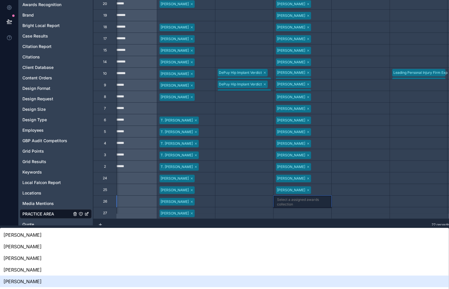
click at [301, 226] on body "**********" at bounding box center [224, 81] width 449 height 289
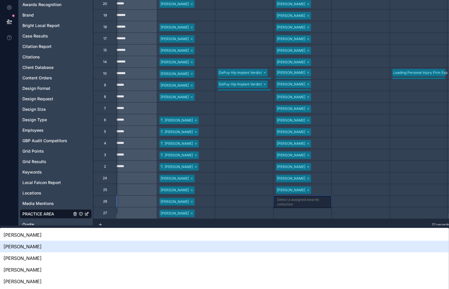
click at [302, 241] on div "[PERSON_NAME]" at bounding box center [224, 247] width 449 height 12
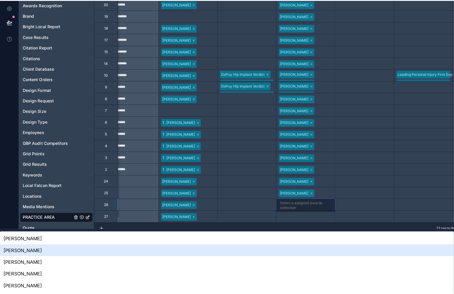
scroll to position [0, 0]
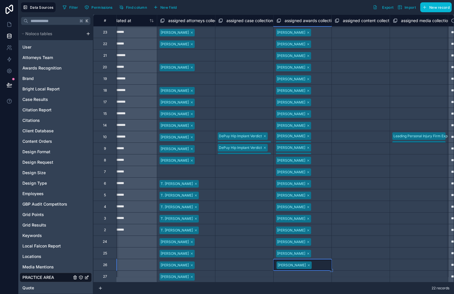
click at [291, 271] on div "Select a assigned awards collection" at bounding box center [303, 276] width 58 height 11
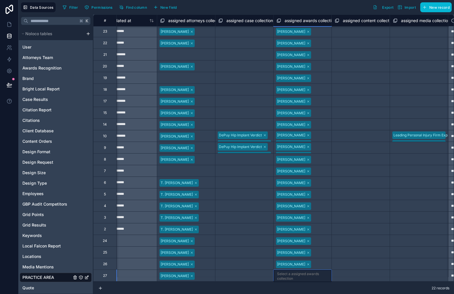
scroll to position [5, 1240]
click at [291, 267] on body "**********" at bounding box center [227, 147] width 454 height 294
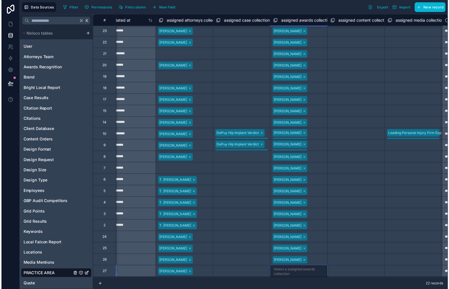
scroll to position [75, 0]
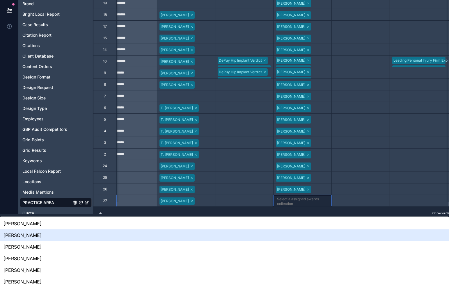
click at [301, 218] on div "[PERSON_NAME]" at bounding box center [224, 224] width 449 height 12
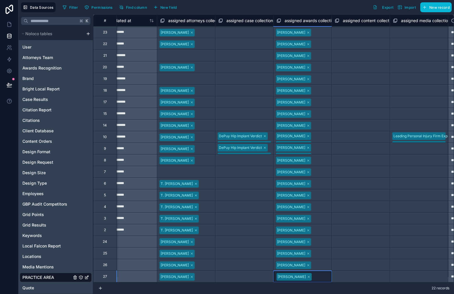
scroll to position [5, 1240]
click at [407, 226] on div "Select a assigned media collection" at bounding box center [419, 230] width 51 height 9
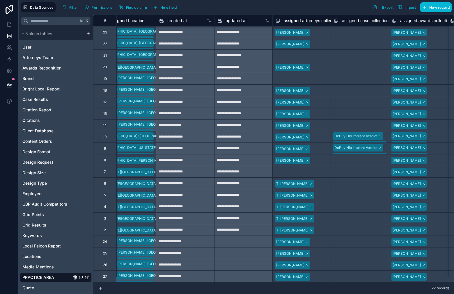
scroll to position [5, 1144]
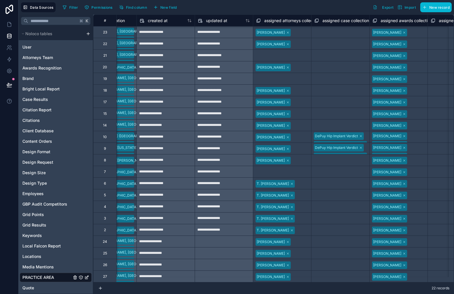
click at [290, 168] on div "Select a assigned attorneys collection" at bounding box center [282, 172] width 52 height 9
click at [290, 168] on div "Select a assigned attorneys collection" at bounding box center [282, 172] width 51 height 9
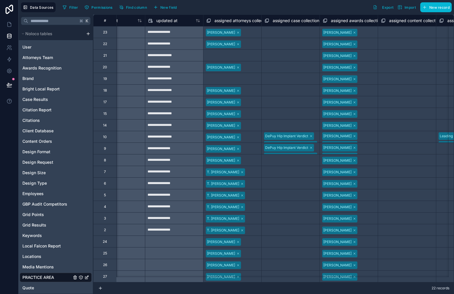
scroll to position [0, 1162]
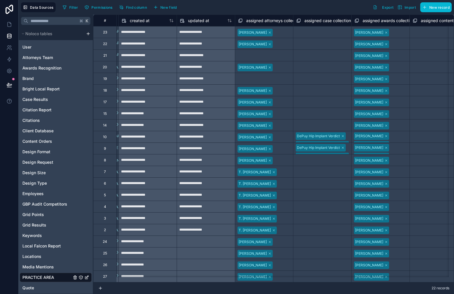
click at [102, 84] on div "19" at bounding box center [104, 79] width 23 height 12
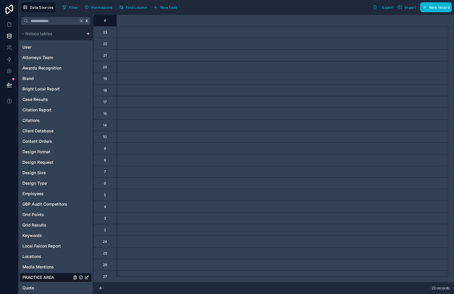
scroll to position [0, 0]
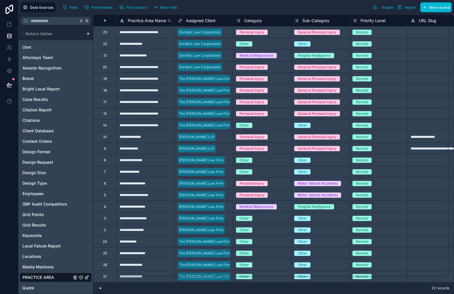
click at [104, 78] on div "19" at bounding box center [104, 79] width 3 height 5
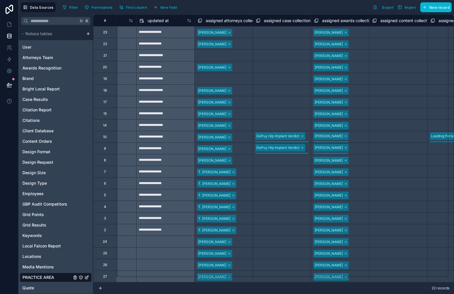
scroll to position [0, 1198]
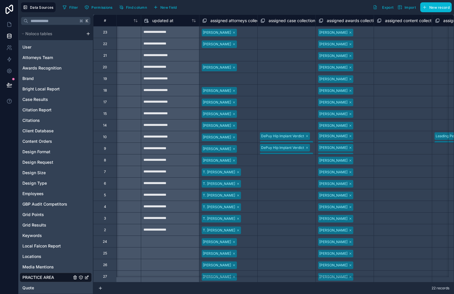
click at [236, 80] on div "Select a assigned attorneys collection" at bounding box center [228, 79] width 52 height 9
click at [236, 80] on div "Select a assigned attorneys collection" at bounding box center [228, 79] width 51 height 9
click at [277, 105] on div "Select a assigned case collection" at bounding box center [287, 102] width 52 height 9
click at [229, 79] on div "Select a assigned attorneys collection" at bounding box center [228, 79] width 52 height 9
click at [235, 60] on div "Select a assigned attorneys collection" at bounding box center [228, 55] width 52 height 9
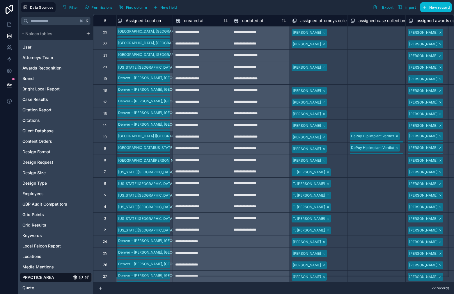
scroll to position [0, 1119]
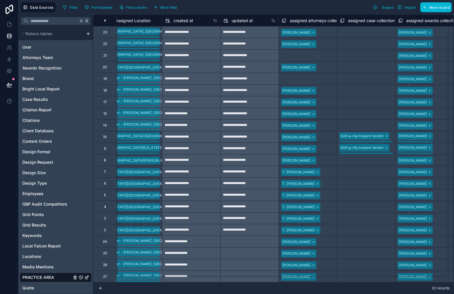
click at [314, 54] on div "Select a assigned attorneys collection" at bounding box center [308, 55] width 52 height 9
click at [314, 54] on div "Select a assigned attorneys collection" at bounding box center [307, 56] width 51 height 9
click at [342, 52] on div "Select a assigned case collection" at bounding box center [366, 56] width 51 height 9
click at [316, 57] on div "Select a assigned attorneys collection" at bounding box center [308, 55] width 52 height 9
click at [316, 57] on div "Select a assigned attorneys collection" at bounding box center [307, 56] width 51 height 9
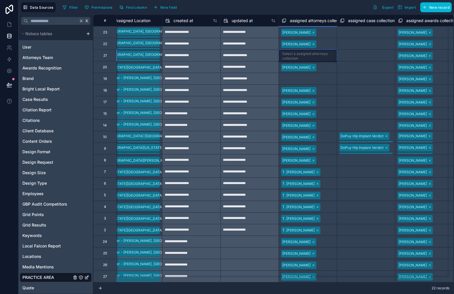
click at [324, 54] on div "[PERSON_NAME]" at bounding box center [308, 55] width 58 height 10
drag, startPoint x: 310, startPoint y: 128, endPoint x: 319, endPoint y: 116, distance: 14.7
click at [313, 55] on icon at bounding box center [314, 55] width 2 height 2
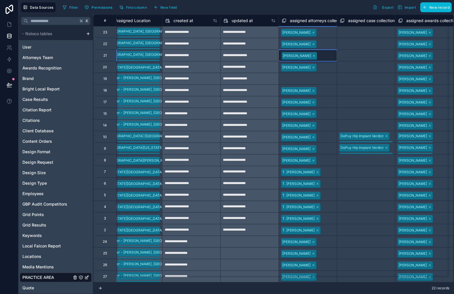
click at [315, 56] on div "[PERSON_NAME]" at bounding box center [308, 55] width 58 height 10
click at [312, 56] on icon at bounding box center [313, 55] width 3 height 3
click at [357, 64] on div "Select a assigned case collection" at bounding box center [366, 67] width 52 height 9
click at [327, 81] on div "Select a assigned attorneys collection" at bounding box center [308, 79] width 52 height 9
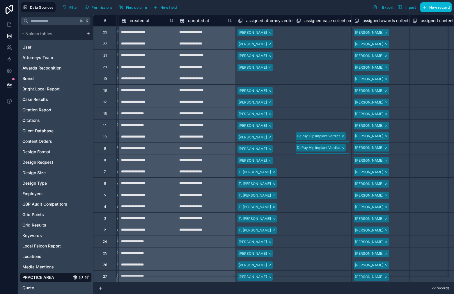
scroll to position [0, 1171]
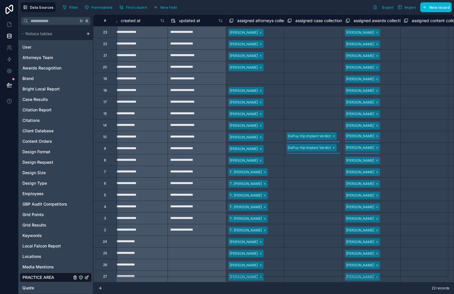
click at [243, 75] on div "Select a assigned attorneys collection" at bounding box center [255, 79] width 52 height 9
click at [243, 75] on div "Select a assigned attorneys collection" at bounding box center [255, 79] width 51 height 9
click at [304, 92] on div "Select a assigned case collection" at bounding box center [313, 90] width 51 height 9
click at [268, 76] on div "Select a assigned attorneys collection" at bounding box center [255, 79] width 52 height 9
click at [268, 76] on div "Select a assigned attorneys collection" at bounding box center [255, 79] width 51 height 9
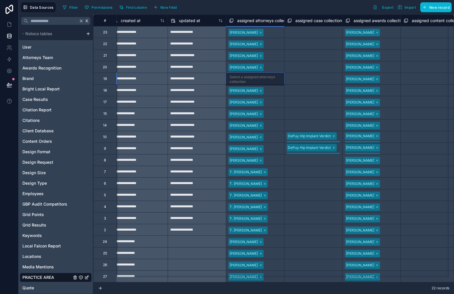
scroll to position [16, 0]
click at [272, 79] on div "[PERSON_NAME]" at bounding box center [255, 79] width 58 height 10
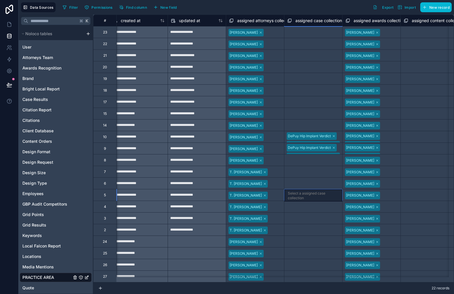
click at [302, 200] on div "Select a assigned case collection" at bounding box center [313, 195] width 51 height 9
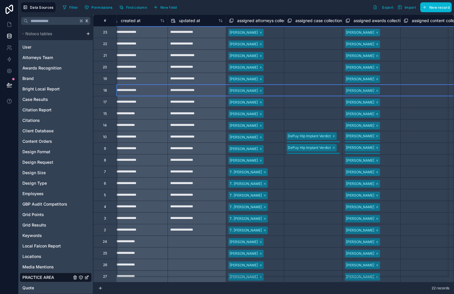
drag, startPoint x: 109, startPoint y: 91, endPoint x: 146, endPoint y: 108, distance: 40.4
click at [109, 91] on div "18" at bounding box center [104, 90] width 23 height 12
click at [305, 226] on div "Select a assigned case collection" at bounding box center [313, 230] width 52 height 9
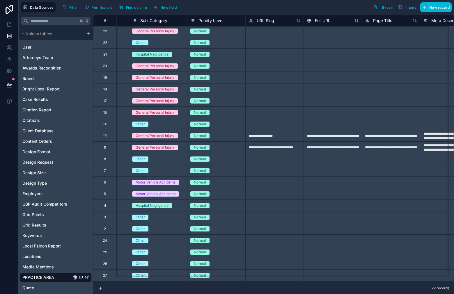
scroll to position [5, 0]
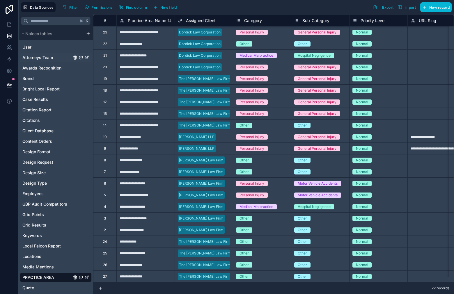
click at [45, 58] on span "Attorneys Team" at bounding box center [37, 58] width 31 height 6
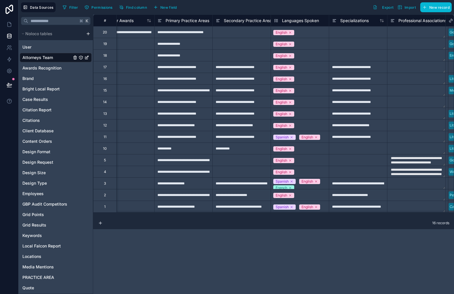
scroll to position [0, 1168]
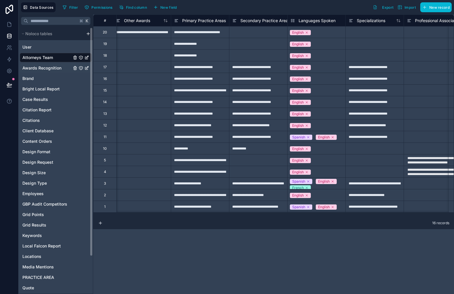
click at [52, 65] on span "Awards Recognition" at bounding box center [41, 68] width 39 height 6
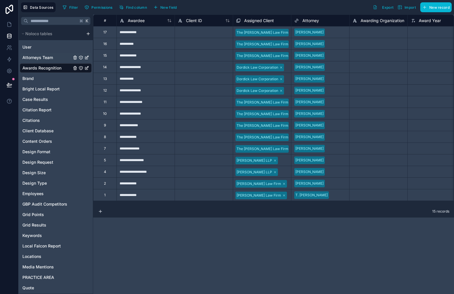
click at [47, 58] on span "Attorneys Team" at bounding box center [37, 58] width 31 height 6
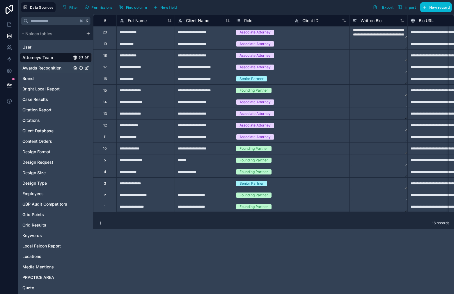
click at [49, 68] on span "Awards Recognition" at bounding box center [41, 68] width 39 height 6
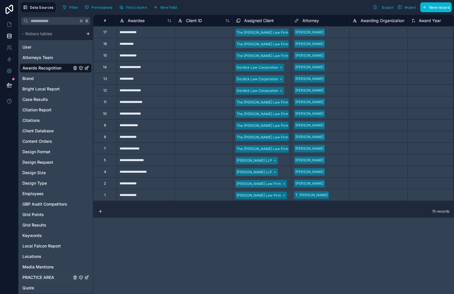
click at [45, 276] on span "PRACTICE AREA" at bounding box center [38, 278] width 32 height 6
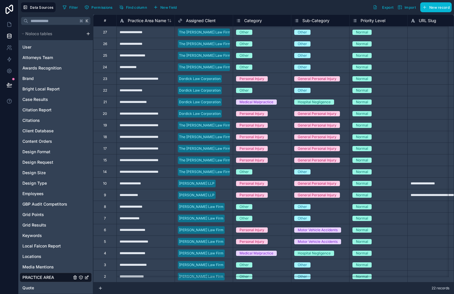
scroll to position [5, 0]
drag, startPoint x: 160, startPoint y: 283, endPoint x: 342, endPoint y: 290, distance: 182.7
click at [369, 285] on div "22 records" at bounding box center [273, 289] width 361 height 12
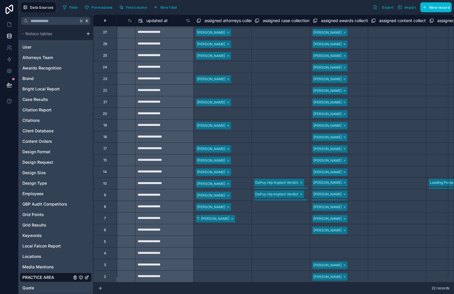
scroll to position [5, 1201]
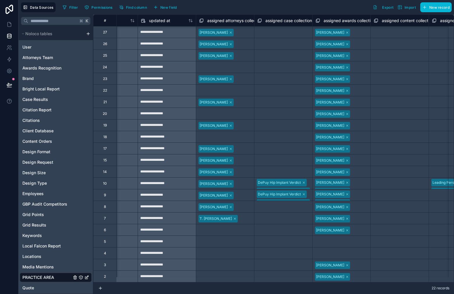
click at [243, 226] on div "Select a assigned attorneys collection" at bounding box center [225, 230] width 52 height 9
click at [246, 215] on div "T. [PERSON_NAME]" at bounding box center [225, 218] width 58 height 9
drag, startPoint x: 252, startPoint y: 232, endPoint x: 249, endPoint y: 277, distance: 45.8
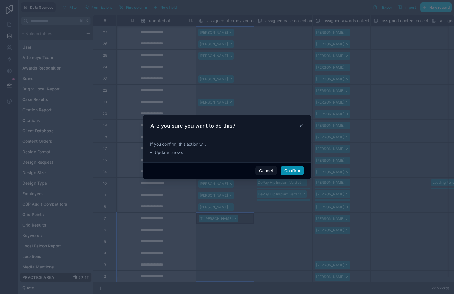
click at [295, 170] on button "Confirm" at bounding box center [292, 170] width 23 height 9
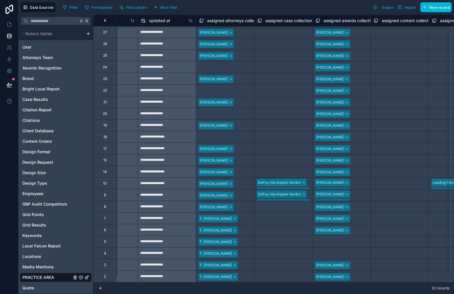
click at [229, 133] on div "Select a assigned attorneys collection" at bounding box center [225, 137] width 52 height 9
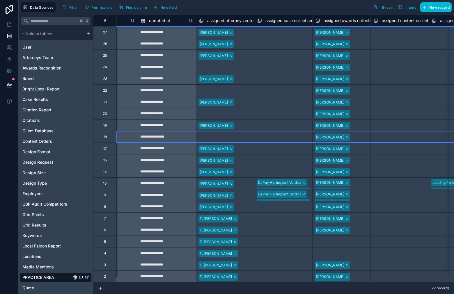
click at [109, 134] on div "18" at bounding box center [104, 137] width 23 height 12
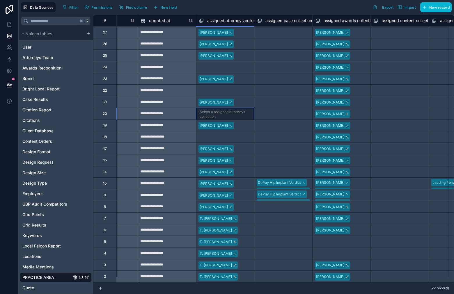
click at [219, 111] on div "Select a assigned attorneys collection" at bounding box center [225, 114] width 51 height 9
click at [108, 112] on div "20" at bounding box center [104, 114] width 23 height 12
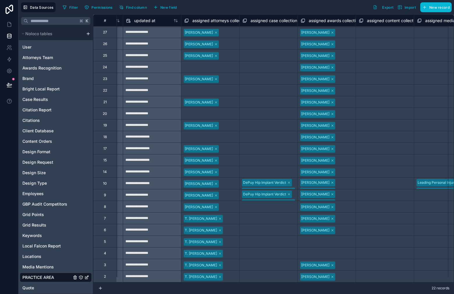
scroll to position [5, 1215]
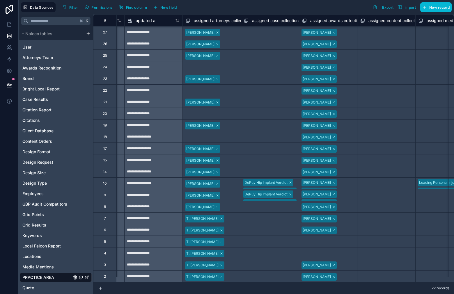
click at [212, 110] on div "Select a assigned attorneys collection" at bounding box center [212, 113] width 52 height 9
click at [212, 110] on div "Select a assigned attorneys collection" at bounding box center [211, 114] width 51 height 9
click at [217, 86] on div "Select a assigned attorneys collection" at bounding box center [211, 90] width 51 height 9
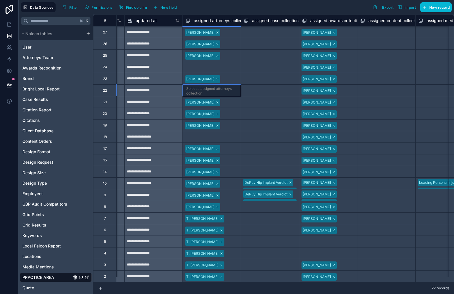
click at [225, 65] on div "Select a assigned attorneys collection" at bounding box center [212, 67] width 52 height 9
click at [225, 65] on div "Select a assigned attorneys collection" at bounding box center [211, 67] width 51 height 9
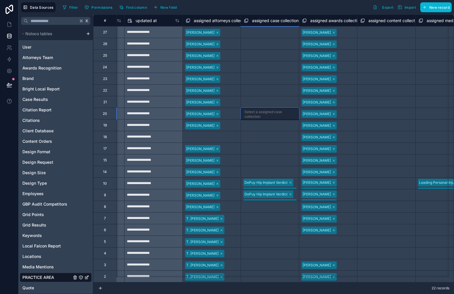
click at [276, 108] on div "Select a assigned case collection" at bounding box center [270, 114] width 58 height 12
click at [221, 133] on div "Select a assigned attorneys collection" at bounding box center [212, 137] width 52 height 9
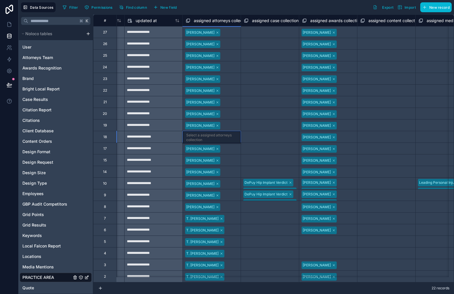
click at [219, 134] on div "Select a assigned attorneys collection" at bounding box center [211, 137] width 51 height 9
drag, startPoint x: 216, startPoint y: 223, endPoint x: 224, endPoint y: 214, distance: 12.1
click at [277, 138] on div "Select a assigned case collection" at bounding box center [270, 137] width 52 height 9
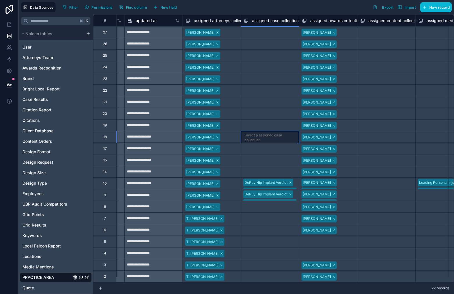
scroll to position [0, 1215]
click at [256, 68] on div "Select a assigned case collection" at bounding box center [270, 67] width 52 height 9
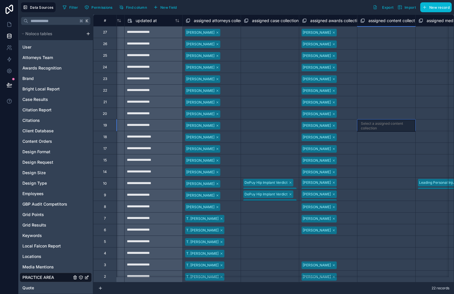
drag, startPoint x: 386, startPoint y: 126, endPoint x: 385, endPoint y: 134, distance: 7.9
click at [386, 126] on div "Select a assigned content collection" at bounding box center [386, 125] width 51 height 9
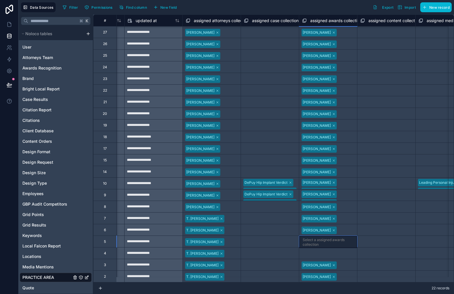
click at [341, 242] on div "Select a assigned awards collection" at bounding box center [328, 242] width 51 height 9
click at [345, 226] on div "[PERSON_NAME]" at bounding box center [328, 230] width 58 height 9
drag, startPoint x: 358, startPoint y: 230, endPoint x: 353, endPoint y: 249, distance: 19.2
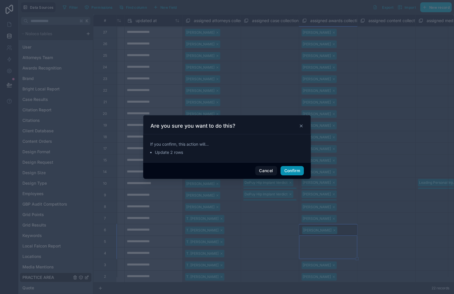
click at [294, 170] on button "Confirm" at bounding box center [292, 170] width 23 height 9
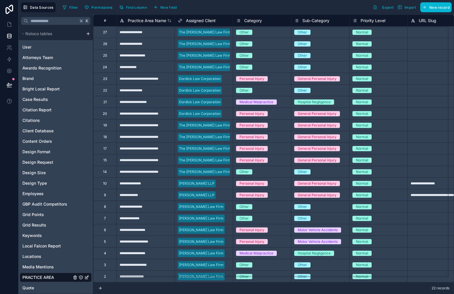
scroll to position [0, 0]
click at [55, 54] on div "Attorneys Team" at bounding box center [56, 57] width 72 height 9
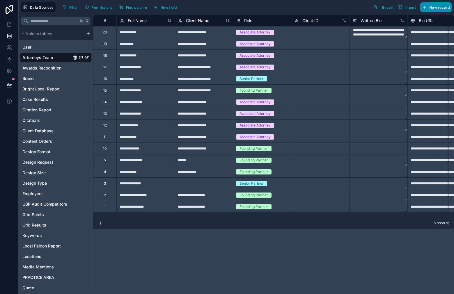
click at [438, 6] on span "New record" at bounding box center [439, 7] width 20 height 4
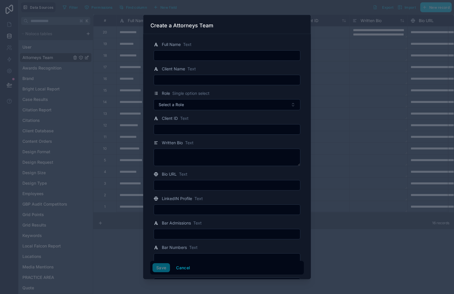
click at [224, 54] on input "text" at bounding box center [227, 56] width 146 height 8
paste input "**********"
type input "**********"
click at [159, 270] on button "Save" at bounding box center [161, 267] width 17 height 9
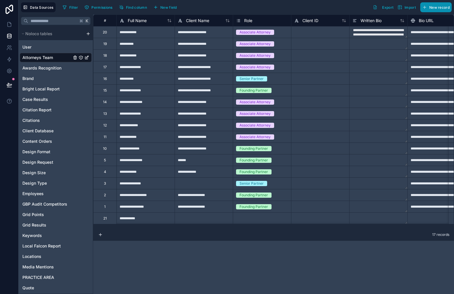
click at [434, 6] on span "New record" at bounding box center [439, 7] width 20 height 4
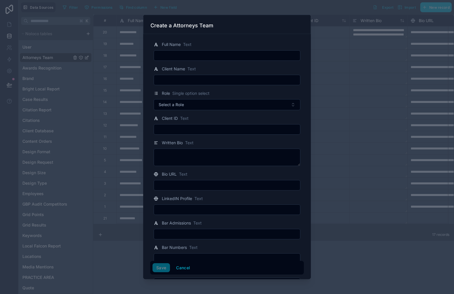
drag, startPoint x: 203, startPoint y: 57, endPoint x: 207, endPoint y: 56, distance: 3.9
click at [204, 57] on input "text" at bounding box center [227, 56] width 146 height 8
paste input "**********"
type input "**********"
click at [162, 268] on button "Save" at bounding box center [161, 267] width 17 height 9
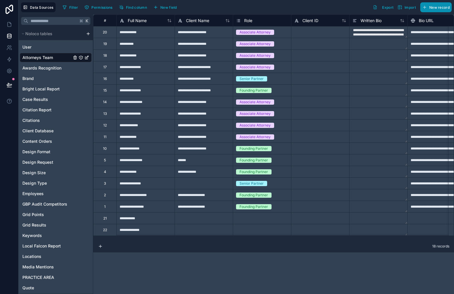
click at [441, 4] on button "New record" at bounding box center [435, 7] width 31 height 10
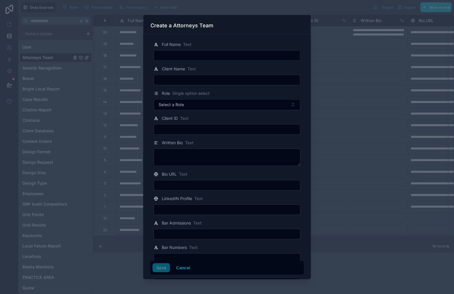
click at [227, 56] on input "text" at bounding box center [227, 56] width 146 height 8
paste input "**********"
type input "**********"
click at [161, 269] on button "Save" at bounding box center [161, 267] width 17 height 9
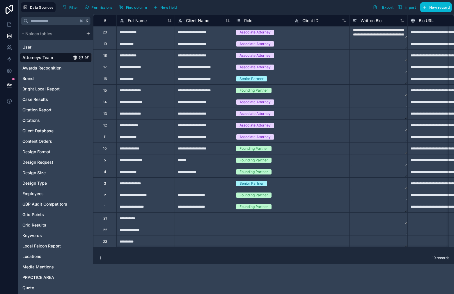
click at [205, 206] on div "**********" at bounding box center [204, 207] width 58 height 12
drag, startPoint x: 232, startPoint y: 212, endPoint x: 229, endPoint y: 244, distance: 32.4
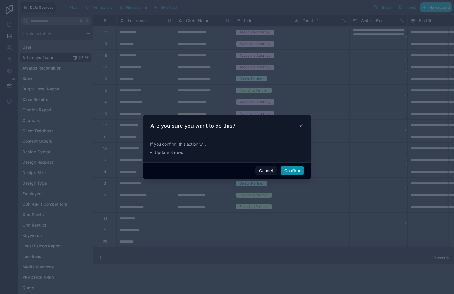
click at [293, 171] on button "Confirm" at bounding box center [292, 170] width 23 height 9
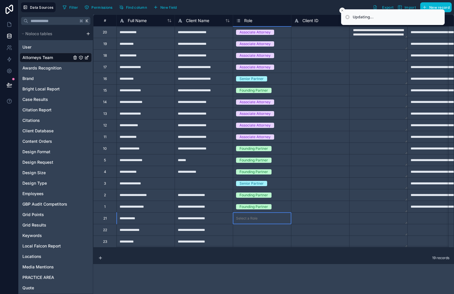
click at [276, 217] on div "Select a Role" at bounding box center [262, 219] width 58 height 6
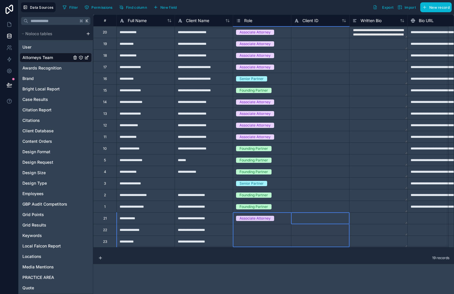
drag, startPoint x: 291, startPoint y: 222, endPoint x: 285, endPoint y: 240, distance: 19.3
click at [284, 217] on div "Associate Attorney" at bounding box center [262, 218] width 58 height 6
drag, startPoint x: 290, startPoint y: 224, endPoint x: 286, endPoint y: 243, distance: 19.6
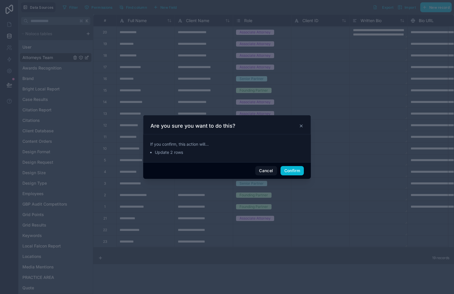
click at [298, 177] on div "Cancel Confirm" at bounding box center [227, 170] width 168 height 17
click at [297, 170] on button "Confirm" at bounding box center [292, 170] width 23 height 9
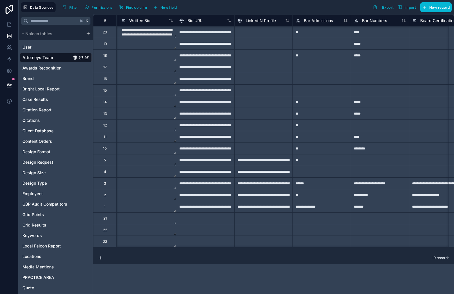
scroll to position [0, 219]
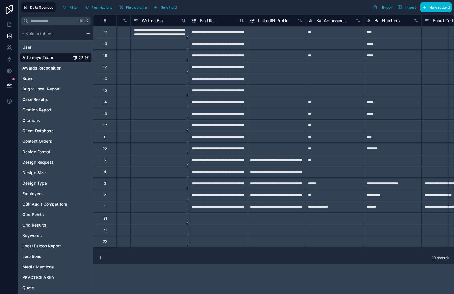
click at [203, 216] on div at bounding box center [218, 219] width 58 height 12
drag, startPoint x: 170, startPoint y: 246, endPoint x: 156, endPoint y: 249, distance: 14.3
click at [156, 249] on div "**********" at bounding box center [273, 134] width 361 height 238
drag, startPoint x: 155, startPoint y: 252, endPoint x: 145, endPoint y: 249, distance: 10.0
click at [141, 248] on div "**********" at bounding box center [273, 155] width 361 height 280
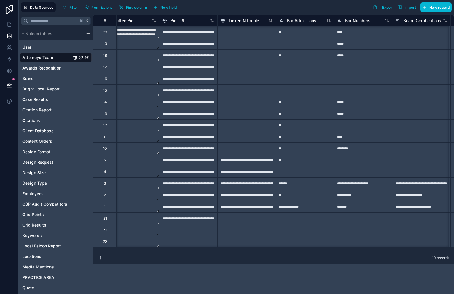
scroll to position [0, 250]
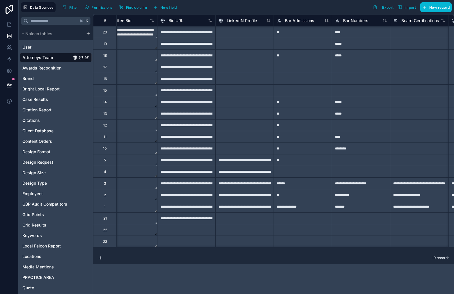
click at [187, 228] on div at bounding box center [186, 230] width 58 height 12
click at [201, 242] on div at bounding box center [186, 242] width 58 height 12
click at [288, 220] on div at bounding box center [303, 219] width 58 height 12
type input "**"
click at [294, 225] on div at bounding box center [303, 230] width 58 height 12
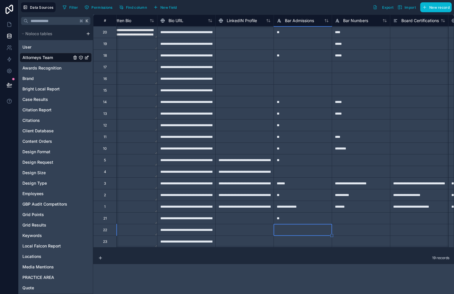
click at [294, 229] on div at bounding box center [303, 230] width 58 height 12
click at [304, 219] on div "**" at bounding box center [303, 219] width 58 height 12
drag, startPoint x: 332, startPoint y: 223, endPoint x: 330, endPoint y: 241, distance: 18.5
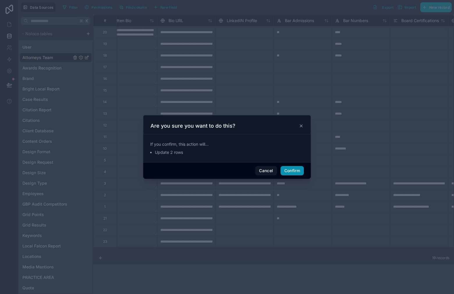
drag, startPoint x: 295, startPoint y: 169, endPoint x: 314, endPoint y: 194, distance: 31.5
click at [295, 169] on button "Confirm" at bounding box center [292, 170] width 23 height 9
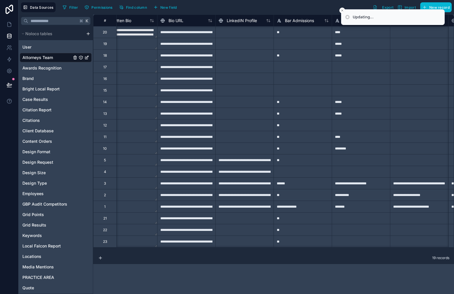
click at [351, 220] on div at bounding box center [361, 219] width 58 height 12
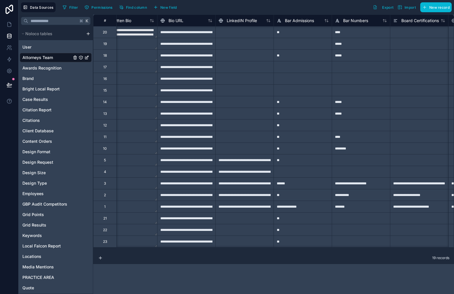
click at [164, 252] on div "**********" at bounding box center [273, 134] width 361 height 238
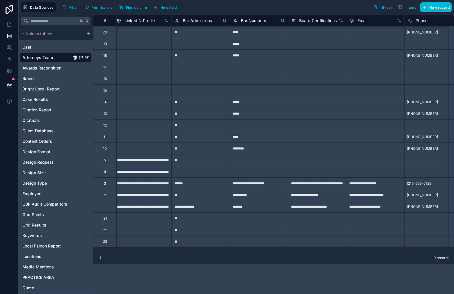
scroll to position [0, 367]
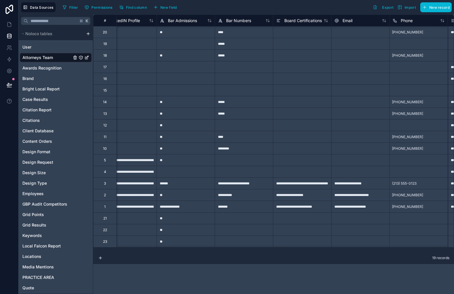
click at [230, 225] on div at bounding box center [244, 230] width 58 height 12
click at [232, 221] on div at bounding box center [244, 219] width 58 height 12
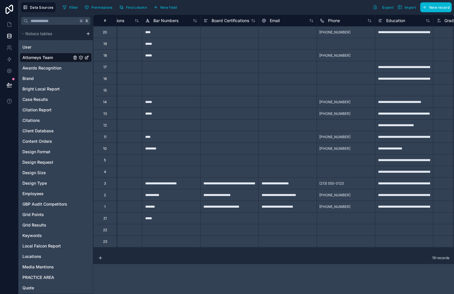
scroll to position [0, 409]
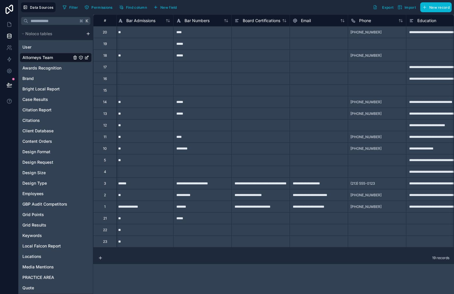
click at [206, 242] on div at bounding box center [202, 242] width 58 height 12
click at [211, 231] on div at bounding box center [202, 230] width 58 height 12
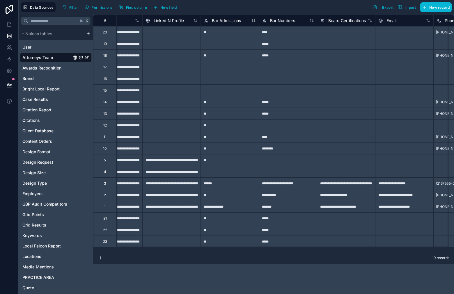
scroll to position [0, 361]
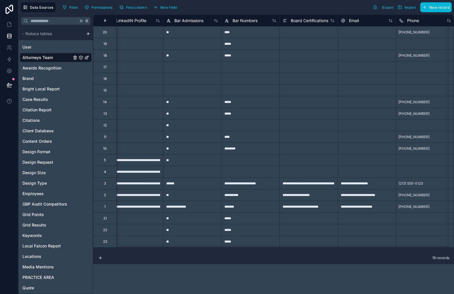
click at [245, 242] on div "*****" at bounding box center [250, 242] width 58 height 12
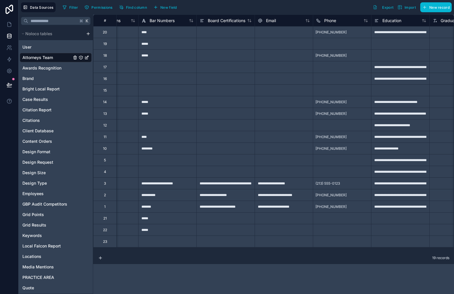
scroll to position [0, 450]
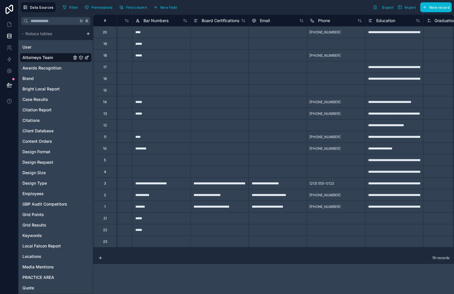
click at [178, 244] on div at bounding box center [161, 242] width 58 height 12
type input "*"
click at [206, 221] on div at bounding box center [219, 219] width 58 height 12
click at [372, 220] on div at bounding box center [394, 219] width 58 height 12
click at [390, 220] on div at bounding box center [394, 219] width 58 height 12
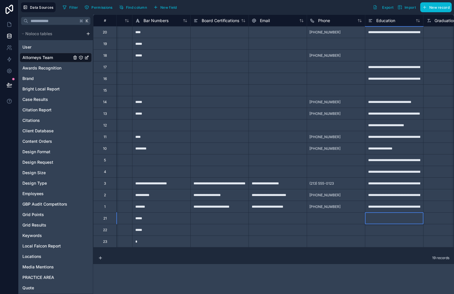
click at [390, 220] on div at bounding box center [394, 219] width 58 height 12
type input "**********"
drag, startPoint x: 412, startPoint y: 219, endPoint x: 333, endPoint y: 220, distance: 79.5
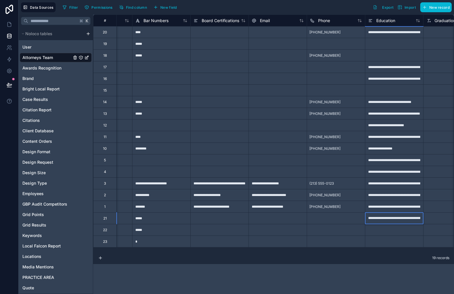
click at [410, 217] on input "**********" at bounding box center [394, 218] width 58 height 11
click at [405, 228] on div at bounding box center [394, 230] width 58 height 12
click at [403, 218] on div "**********" at bounding box center [394, 219] width 58 height 12
drag, startPoint x: 385, startPoint y: 217, endPoint x: 375, endPoint y: 220, distance: 10.1
click at [375, 220] on div "**********" at bounding box center [394, 219] width 58 height 12
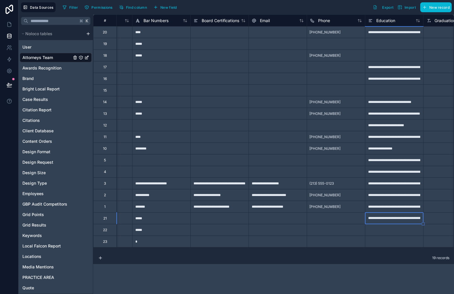
drag, startPoint x: 397, startPoint y: 219, endPoint x: 400, endPoint y: 221, distance: 4.1
click at [397, 219] on div "**********" at bounding box center [394, 219] width 58 height 12
click at [401, 219] on div "**********" at bounding box center [394, 219] width 58 height 12
click at [400, 219] on input "**********" at bounding box center [394, 218] width 58 height 11
click at [401, 219] on input "**********" at bounding box center [394, 218] width 58 height 11
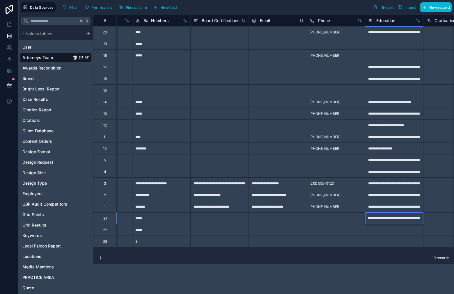
scroll to position [0, 101]
drag, startPoint x: 393, startPoint y: 220, endPoint x: 408, endPoint y: 220, distance: 15.4
click at [408, 220] on input "**********" at bounding box center [394, 218] width 58 height 11
click at [380, 219] on input "**********" at bounding box center [394, 218] width 58 height 11
type input "**********"
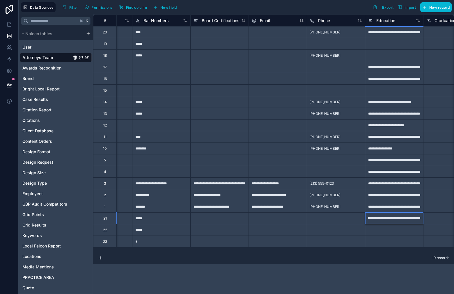
click at [387, 231] on div at bounding box center [394, 230] width 58 height 12
click at [343, 221] on div at bounding box center [336, 219] width 58 height 12
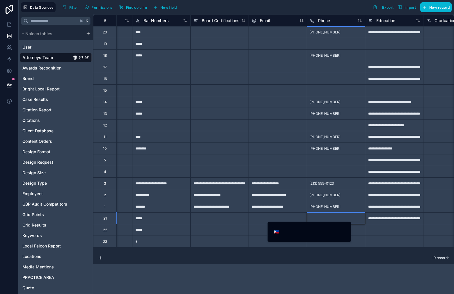
click at [343, 221] on div "**********" at bounding box center [237, 147] width 436 height 294
click at [277, 233] on span "🇵🇭" at bounding box center [276, 232] width 5 height 6
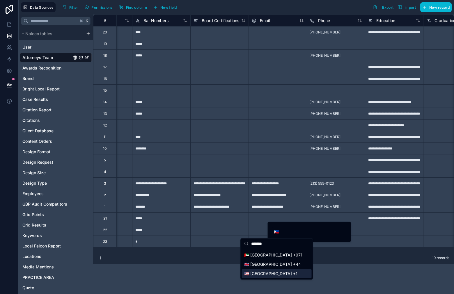
type input "******"
click at [288, 273] on div "🇺🇸 [GEOGRAPHIC_DATA] +1" at bounding box center [277, 273] width 70 height 9
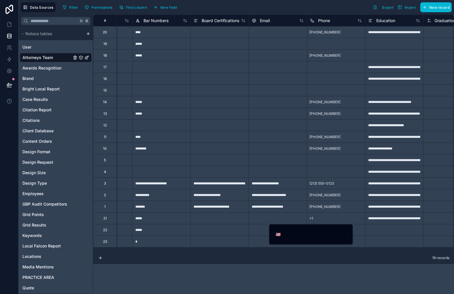
click at [332, 212] on div "[PHONE_NUMBER]" at bounding box center [336, 207] width 58 height 12
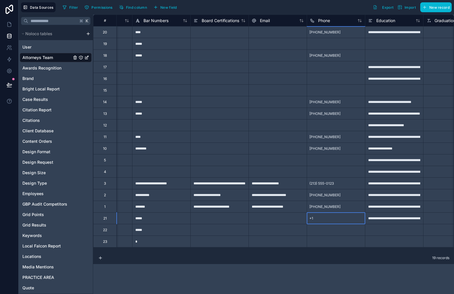
click at [331, 219] on div "+1" at bounding box center [336, 219] width 58 height 12
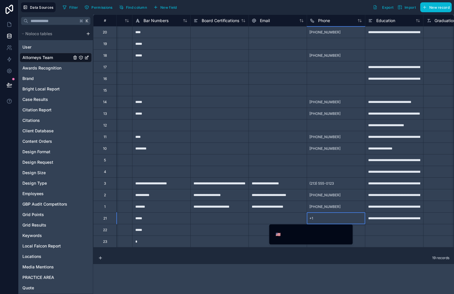
click at [331, 219] on div "+1" at bounding box center [336, 219] width 58 height 12
click at [321, 222] on div "+1" at bounding box center [336, 219] width 58 height 12
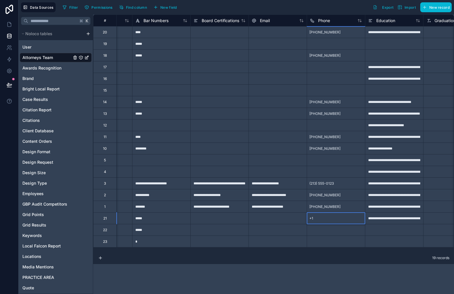
click at [329, 215] on div "+1" at bounding box center [336, 219] width 58 height 12
drag, startPoint x: 331, startPoint y: 204, endPoint x: 329, endPoint y: 207, distance: 3.5
click at [330, 205] on span "[PHONE_NUMBER]" at bounding box center [324, 207] width 31 height 5
click at [328, 220] on div "+1" at bounding box center [336, 219] width 58 height 12
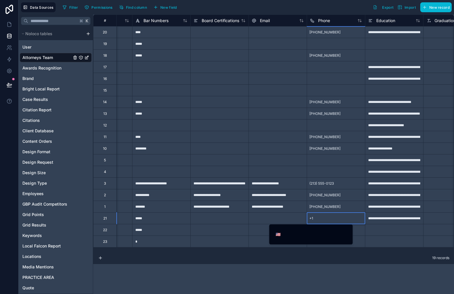
click at [318, 233] on input "tel" at bounding box center [315, 235] width 66 height 8
paste input "**********"
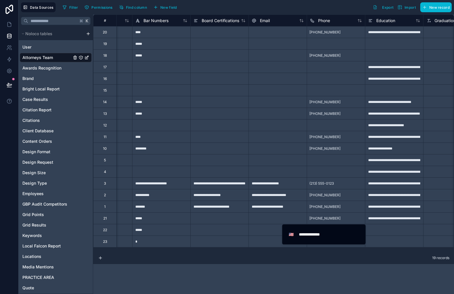
type input "**********"
click at [403, 231] on div at bounding box center [394, 230] width 58 height 12
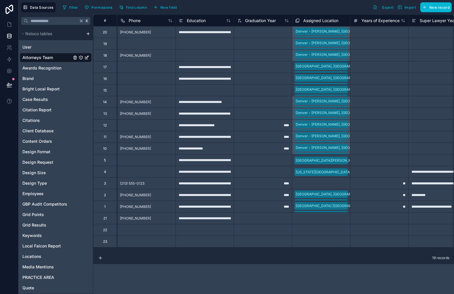
scroll to position [0, 664]
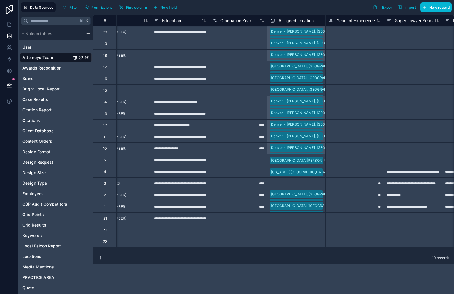
click at [288, 220] on div "Select a Assigned Location" at bounding box center [292, 219] width 44 height 5
click at [288, 220] on div "Select a Assigned Location" at bounding box center [293, 219] width 44 height 5
click at [321, 220] on div "Denver - [PERSON_NAME], [GEOGRAPHIC_DATA]" at bounding box center [297, 218] width 58 height 10
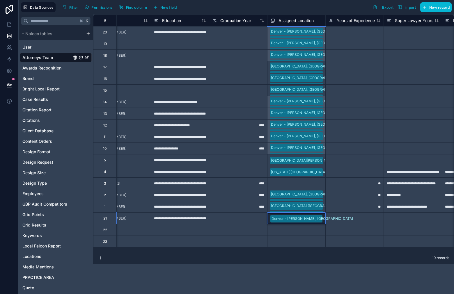
scroll to position [11, 0]
click at [320, 220] on div "Denver - [GEOGRAPHIC_DATA], [GEOGRAPHIC_DATA] [US_STATE][GEOGRAPHIC_DATA], [GEO…" at bounding box center [297, 222] width 58 height 19
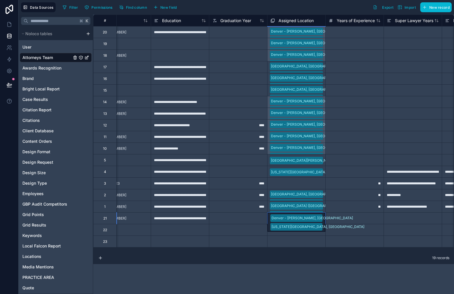
drag, startPoint x: 300, startPoint y: 281, endPoint x: 309, endPoint y: 247, distance: 35.2
click at [317, 221] on div "[GEOGRAPHIC_DATA] - [GEOGRAPHIC_DATA], [GEOGRAPHIC_DATA] [US_STATE][GEOGRAPHIC_…" at bounding box center [297, 227] width 58 height 28
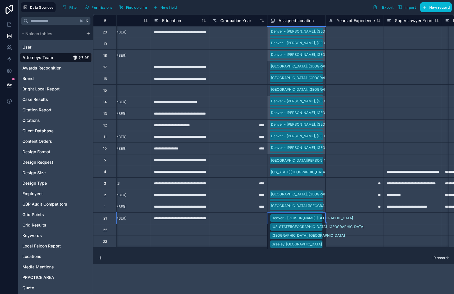
click at [320, 222] on div "Denver - [GEOGRAPHIC_DATA], [GEOGRAPHIC_DATA] [US_STATE][GEOGRAPHIC_DATA], [GEO…" at bounding box center [297, 231] width 58 height 37
click at [321, 220] on div "Denver - [GEOGRAPHIC_DATA], [GEOGRAPHIC_DATA] [US_STATE][GEOGRAPHIC_DATA], [GEO…" at bounding box center [297, 231] width 58 height 37
click at [319, 220] on div "[GEOGRAPHIC_DATA] - [GEOGRAPHIC_DATA], [GEOGRAPHIC_DATA] [US_STATE][GEOGRAPHIC_…" at bounding box center [297, 235] width 58 height 45
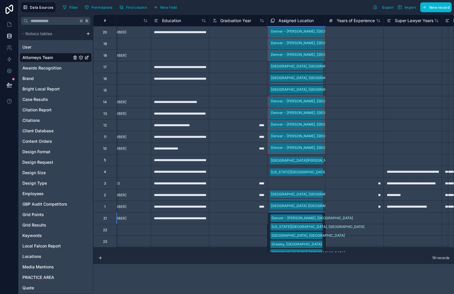
scroll to position [112, 0]
click at [305, 290] on div "[GEOGRAPHIC_DATA][PERSON_NAME], [GEOGRAPHIC_DATA]" at bounding box center [227, 296] width 454 height 12
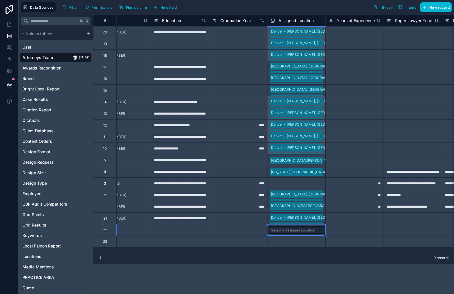
click at [321, 219] on div "[GEOGRAPHIC_DATA] - [GEOGRAPHIC_DATA], [GEOGRAPHIC_DATA] [US_STATE][GEOGRAPHIC_…" at bounding box center [297, 218] width 58 height 11
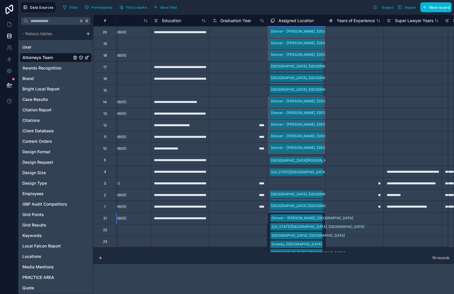
click at [321, 219] on div "[GEOGRAPHIC_DATA] - [GEOGRAPHIC_DATA], [GEOGRAPHIC_DATA] [US_STATE][GEOGRAPHIC_…" at bounding box center [297, 240] width 58 height 54
click at [305, 284] on div "[GEOGRAPHIC_DATA], [PERSON_NAME]" at bounding box center [227, 290] width 454 height 12
click at [320, 222] on div "[GEOGRAPHIC_DATA] - [GEOGRAPHIC_DATA], [GEOGRAPHIC_DATA] [US_STATE][GEOGRAPHIC_…" at bounding box center [297, 244] width 58 height 63
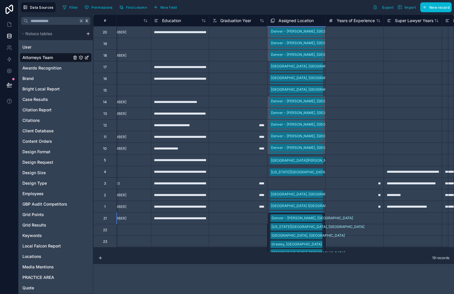
scroll to position [140, 0]
drag, startPoint x: 302, startPoint y: 235, endPoint x: 309, endPoint y: 239, distance: 7.6
click at [302, 286] on div "[GEOGRAPHIC_DATA], [GEOGRAPHIC_DATA]" at bounding box center [227, 292] width 454 height 12
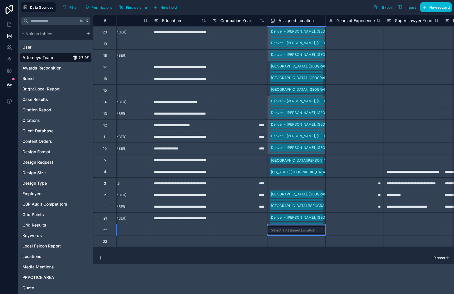
click at [320, 220] on div "[GEOGRAPHIC_DATA] - [GEOGRAPHIC_DATA], [GEOGRAPHIC_DATA] [US_STATE][GEOGRAPHIC_…" at bounding box center [297, 218] width 58 height 11
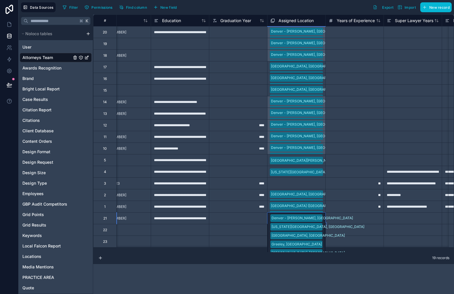
click at [320, 220] on div "[GEOGRAPHIC_DATA] - [GEOGRAPHIC_DATA], [GEOGRAPHIC_DATA] [US_STATE][GEOGRAPHIC_…" at bounding box center [297, 249] width 58 height 72
click at [324, 221] on div "[GEOGRAPHIC_DATA] - [GEOGRAPHIC_DATA], [GEOGRAPHIC_DATA] [US_STATE][GEOGRAPHIC_…" at bounding box center [297, 253] width 58 height 80
click at [321, 220] on div "[GEOGRAPHIC_DATA] - [GEOGRAPHIC_DATA], [GEOGRAPHIC_DATA] [US_STATE][GEOGRAPHIC_…" at bounding box center [297, 253] width 58 height 80
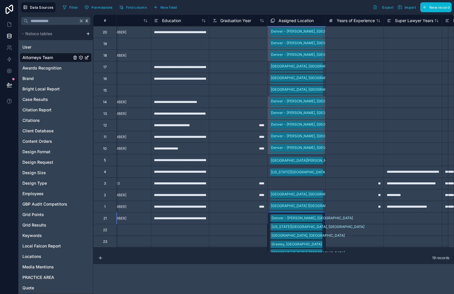
scroll to position [139, 0]
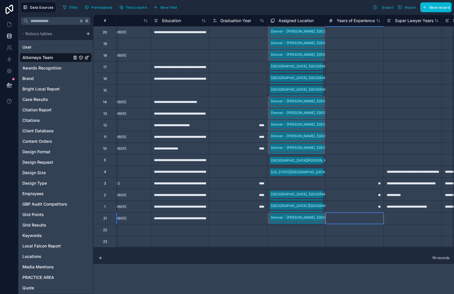
drag, startPoint x: 333, startPoint y: 222, endPoint x: 329, endPoint y: 222, distance: 4.4
click at [333, 222] on div at bounding box center [354, 219] width 58 height 12
click at [316, 219] on div "[GEOGRAPHIC_DATA] - [GEOGRAPHIC_DATA], [GEOGRAPHIC_DATA] [US_STATE][GEOGRAPHIC_…" at bounding box center [296, 219] width 58 height 12
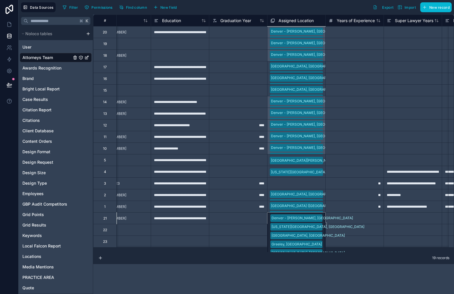
scroll to position [0, 664]
drag, startPoint x: 326, startPoint y: 224, endPoint x: 319, endPoint y: 247, distance: 24.0
click at [344, 252] on div "**********" at bounding box center [273, 134] width 361 height 238
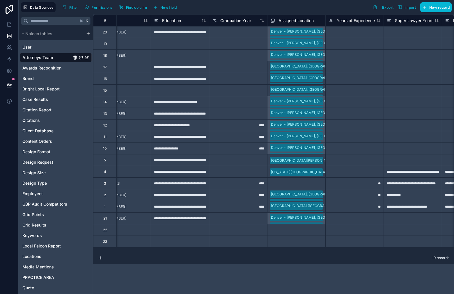
click at [346, 218] on div at bounding box center [354, 219] width 58 height 12
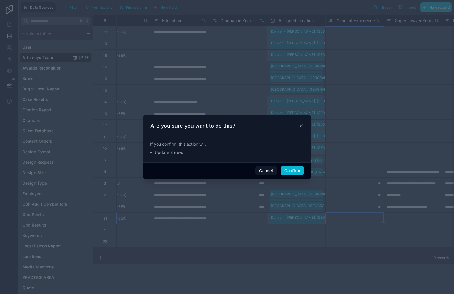
drag, startPoint x: 323, startPoint y: 223, endPoint x: 320, endPoint y: 222, distance: 3.3
click at [320, 222] on div at bounding box center [227, 147] width 454 height 294
click at [292, 173] on button "Confirm" at bounding box center [292, 170] width 23 height 9
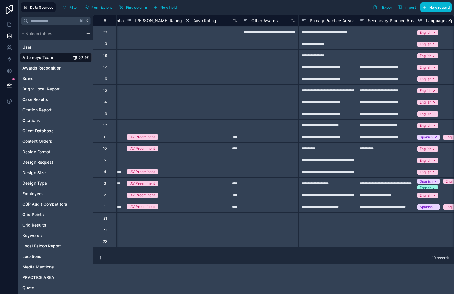
scroll to position [0, 1047]
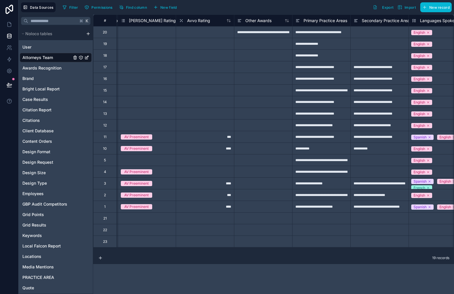
click at [329, 66] on div "**********" at bounding box center [321, 67] width 58 height 12
click at [321, 219] on div at bounding box center [321, 219] width 58 height 12
click at [362, 219] on div at bounding box center [380, 219] width 58 height 12
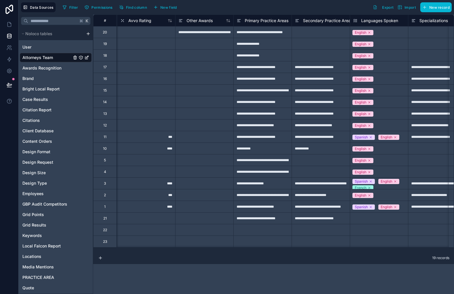
scroll to position [0, 1181]
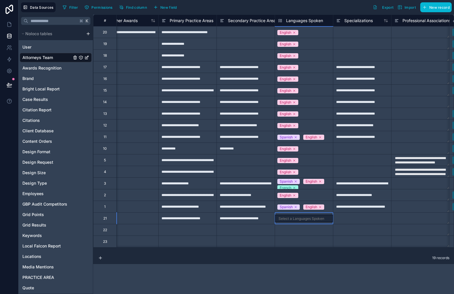
click at [307, 217] on div "Select a Languages Spoken" at bounding box center [302, 219] width 46 height 5
drag, startPoint x: 310, startPoint y: 252, endPoint x: 301, endPoint y: 252, distance: 9.3
click at [302, 252] on div "**********" at bounding box center [273, 134] width 361 height 238
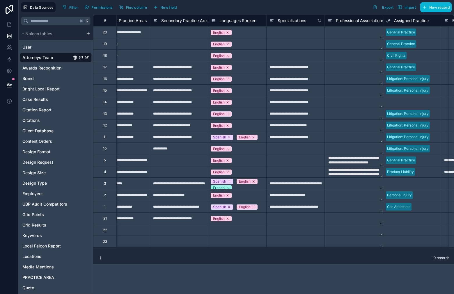
scroll to position [0, 1244]
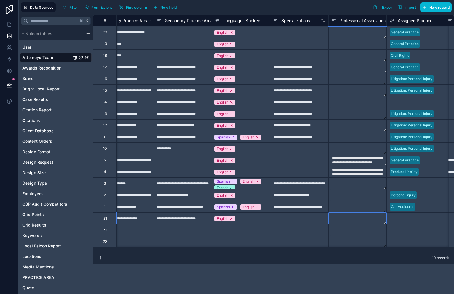
click at [342, 218] on textarea at bounding box center [358, 218] width 58 height 11
click at [351, 220] on textarea at bounding box center [358, 236] width 58 height 47
paste textarea "**********"
type textarea "**********"
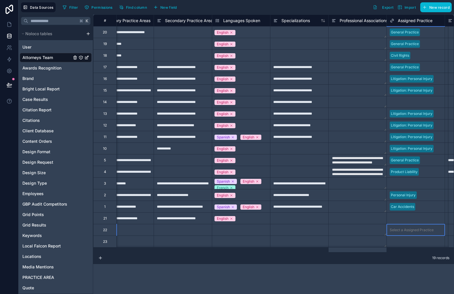
click at [408, 226] on div "Select a Assigned Practice" at bounding box center [416, 229] width 58 height 11
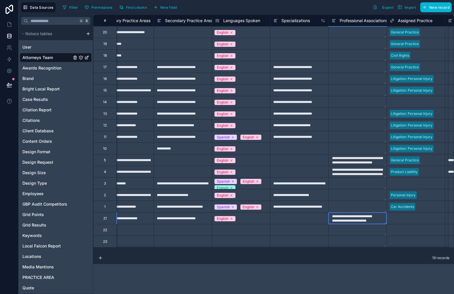
click at [372, 218] on textarea "**********" at bounding box center [358, 218] width 58 height 11
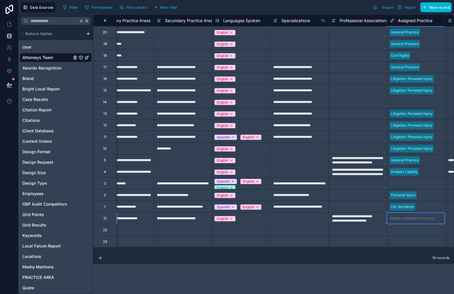
click at [400, 220] on div "Select a Assigned Practice" at bounding box center [412, 218] width 44 height 5
click at [368, 230] on textarea at bounding box center [358, 229] width 58 height 11
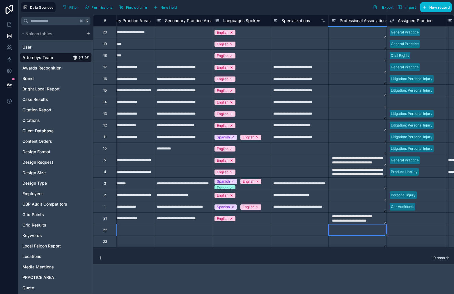
click at [361, 210] on textarea at bounding box center [358, 206] width 58 height 11
click at [363, 217] on textarea "**********" at bounding box center [358, 218] width 58 height 11
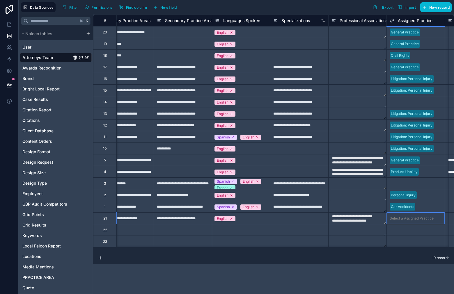
click at [410, 222] on div "Select a Assigned Practice" at bounding box center [416, 218] width 58 height 11
type textarea "**********"
click at [397, 232] on div "Select a Assigned Practice" at bounding box center [412, 230] width 44 height 5
click at [301, 222] on div at bounding box center [299, 219] width 58 height 12
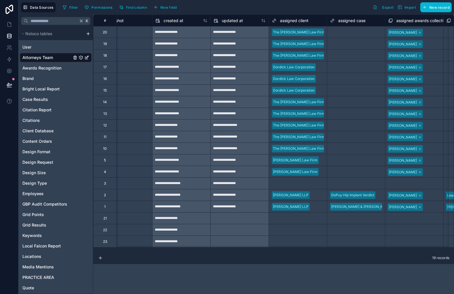
scroll to position [0, 1933]
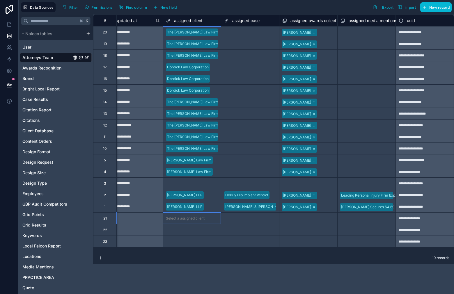
click at [208, 216] on div "Select a assigned client" at bounding box center [192, 219] width 58 height 6
click at [202, 225] on div "Select a assigned client" at bounding box center [192, 229] width 58 height 11
click at [204, 227] on div "Select a assigned client" at bounding box center [192, 230] width 58 height 6
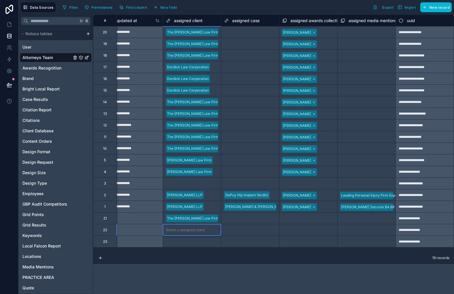
click at [203, 246] on div "Select a assigned client" at bounding box center [192, 241] width 58 height 11
click at [203, 243] on div "Select a assigned client" at bounding box center [185, 242] width 39 height 5
drag, startPoint x: 418, startPoint y: 252, endPoint x: 403, endPoint y: 253, distance: 15.1
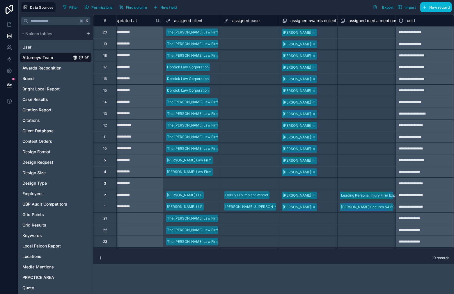
click at [403, 253] on div "**********" at bounding box center [273, 155] width 361 height 280
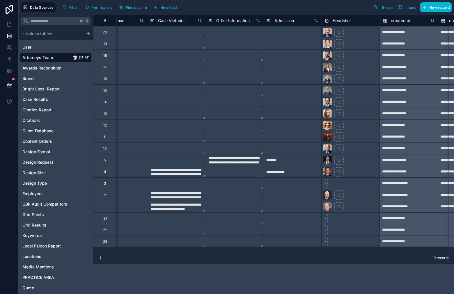
scroll to position [0, 1596]
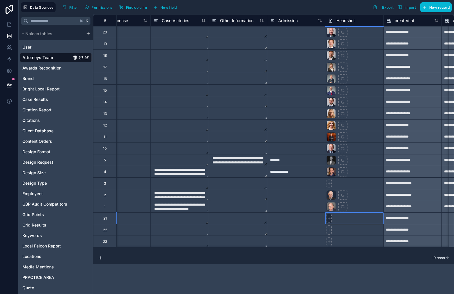
click at [338, 37] on div at bounding box center [342, 32] width 9 height 9
type input "**********"
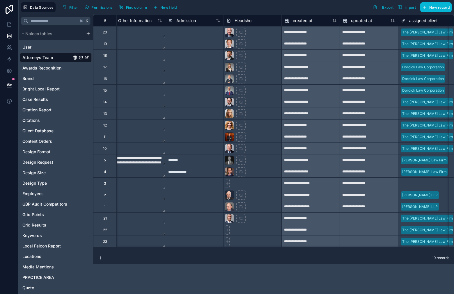
scroll to position [0, 1585]
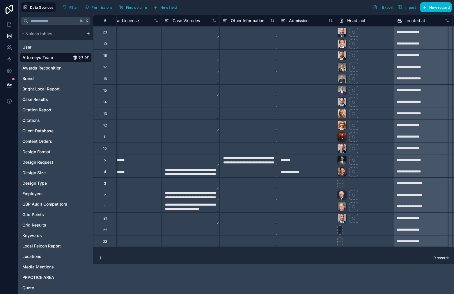
click at [339, 186] on icon at bounding box center [340, 184] width 4 height 4
type input "**********"
click at [340, 186] on icon at bounding box center [340, 184] width 4 height 4
type input "**********"
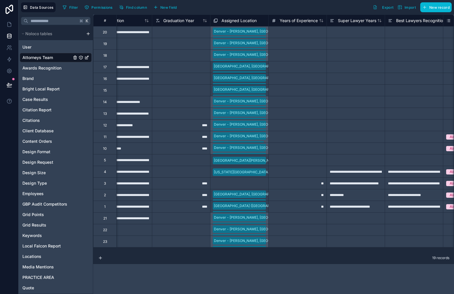
scroll to position [0, 743]
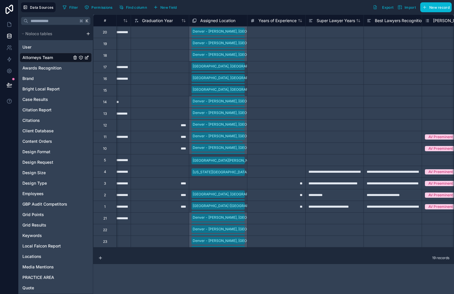
click at [349, 218] on div at bounding box center [334, 219] width 58 height 12
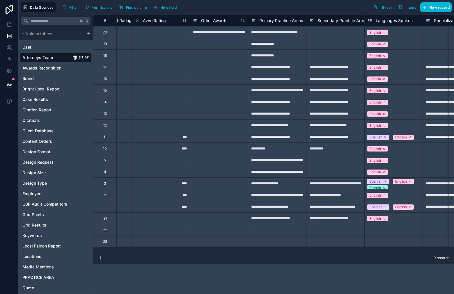
scroll to position [0, 1118]
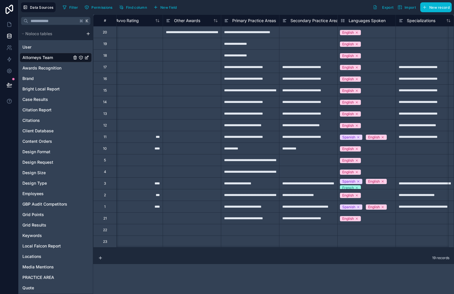
click at [352, 230] on div "Select a Languages Spoken" at bounding box center [364, 230] width 46 height 5
click at [357, 242] on div "Select a Languages Spoken" at bounding box center [364, 242] width 46 height 5
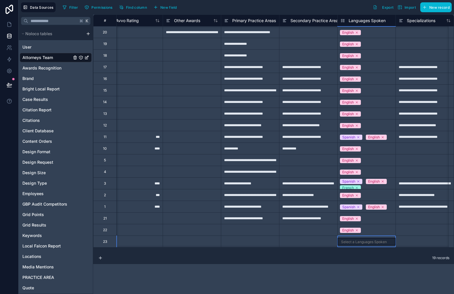
click at [359, 242] on div "Select a Languages Spoken" at bounding box center [364, 242] width 46 height 5
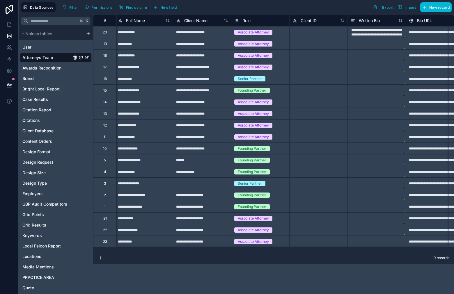
scroll to position [0, 0]
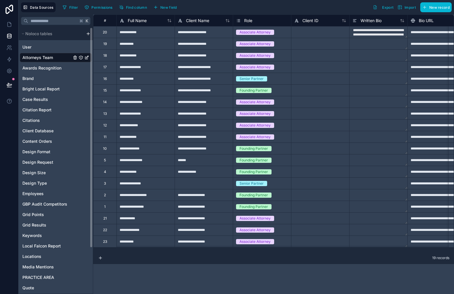
drag, startPoint x: 52, startPoint y: 55, endPoint x: 59, endPoint y: 61, distance: 9.1
click at [52, 55] on span "Attorneys Team" at bounding box center [37, 58] width 31 height 6
click at [108, 243] on div "23" at bounding box center [104, 242] width 23 height 12
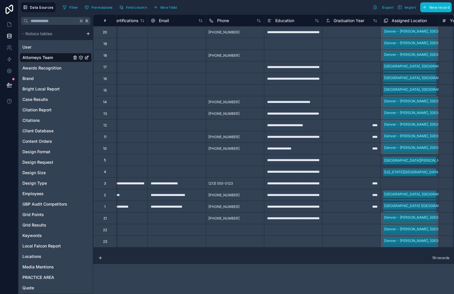
scroll to position [0, 555]
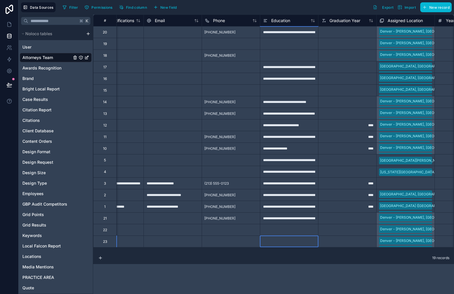
click at [280, 241] on div at bounding box center [289, 242] width 58 height 12
click at [284, 239] on div at bounding box center [289, 242] width 58 height 12
click at [282, 240] on div at bounding box center [289, 242] width 58 height 12
click at [276, 242] on div at bounding box center [289, 242] width 58 height 12
paste input "**********"
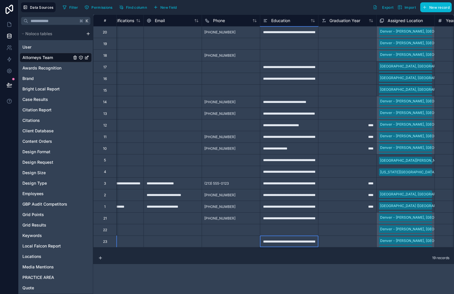
scroll to position [0, 59]
type input "**********"
click at [232, 233] on div at bounding box center [231, 230] width 58 height 12
click at [234, 243] on div at bounding box center [231, 242] width 58 height 12
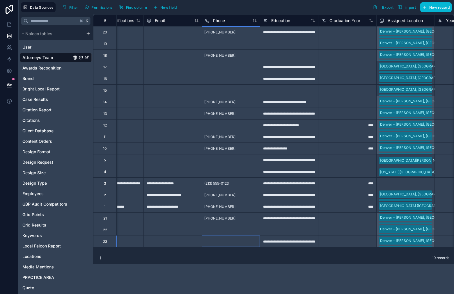
click at [226, 244] on div "**********" at bounding box center [237, 147] width 436 height 294
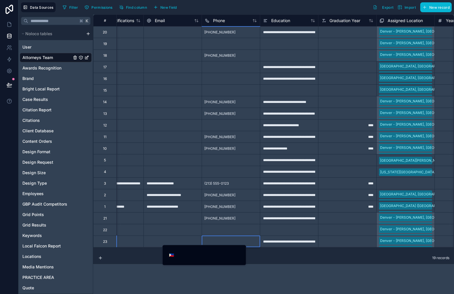
click at [226, 244] on div at bounding box center [231, 242] width 58 height 12
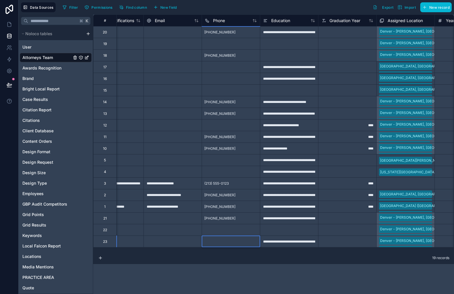
click at [226, 244] on div at bounding box center [231, 242] width 58 height 12
click at [219, 255] on div "19 records" at bounding box center [273, 259] width 361 height 12
click at [224, 243] on div at bounding box center [231, 242] width 58 height 12
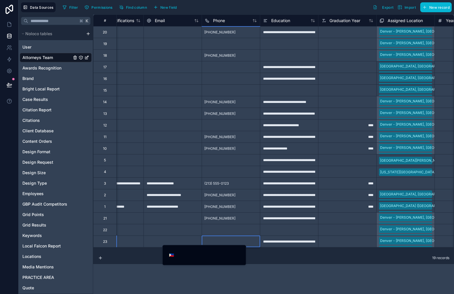
click at [224, 243] on div at bounding box center [231, 242] width 58 height 12
click at [173, 255] on span "🇵🇭" at bounding box center [171, 255] width 5 height 6
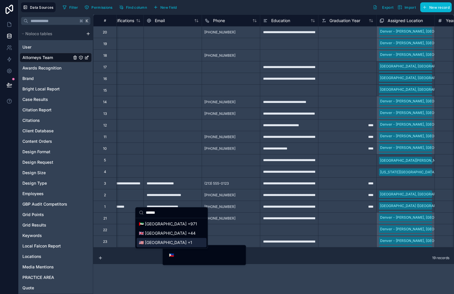
type input "******"
click at [174, 244] on div "🇺🇸 [GEOGRAPHIC_DATA] +1" at bounding box center [172, 242] width 70 height 9
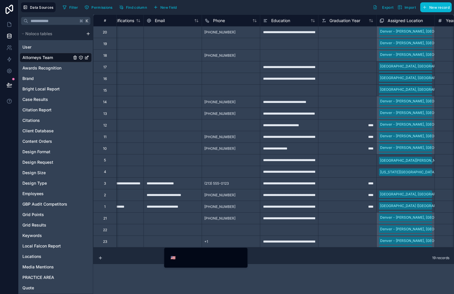
click at [217, 245] on div "+1" at bounding box center [231, 242] width 58 height 12
click at [224, 241] on div "+1" at bounding box center [231, 242] width 58 height 12
click at [197, 259] on input "tel" at bounding box center [210, 258] width 66 height 8
paste input "**********"
type input "**********"
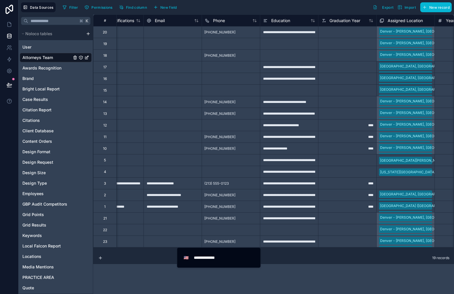
click at [332, 240] on div at bounding box center [347, 242] width 58 height 12
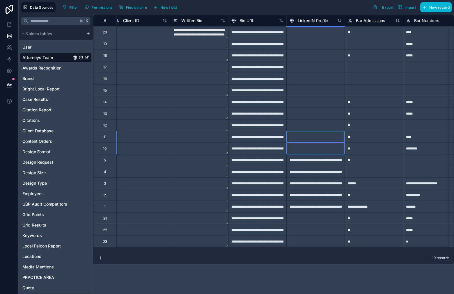
scroll to position [0, 179]
drag, startPoint x: 324, startPoint y: 147, endPoint x: 306, endPoint y: 228, distance: 82.9
type input "*"
click at [321, 167] on div "**********" at bounding box center [315, 172] width 58 height 12
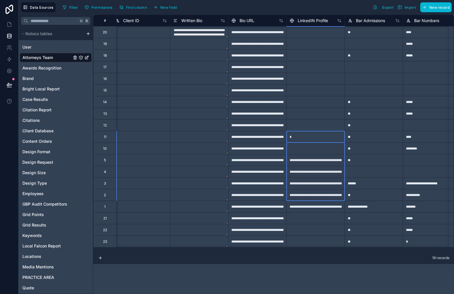
drag, startPoint x: 318, startPoint y: 143, endPoint x: 318, endPoint y: 207, distance: 64.0
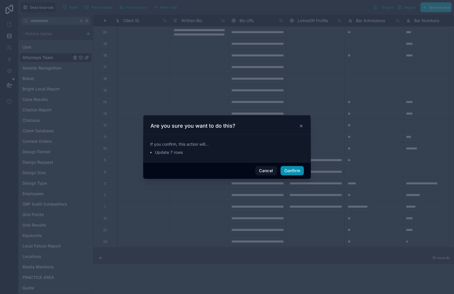
click at [290, 174] on button "Confirm" at bounding box center [292, 170] width 23 height 9
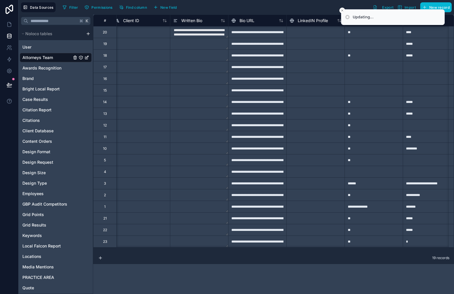
click at [320, 96] on div at bounding box center [315, 102] width 58 height 12
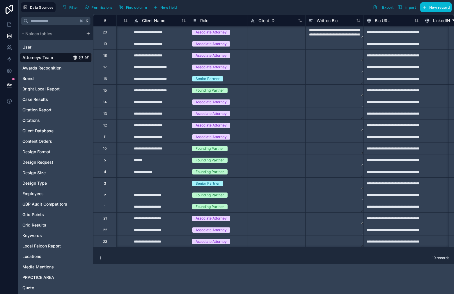
scroll to position [0, 0]
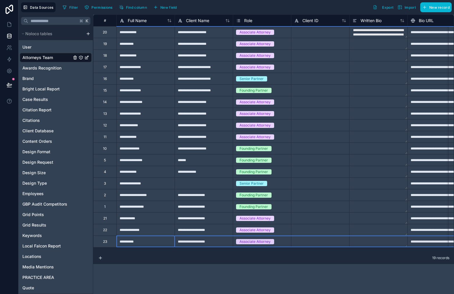
click at [114, 242] on div "23" at bounding box center [104, 242] width 23 height 12
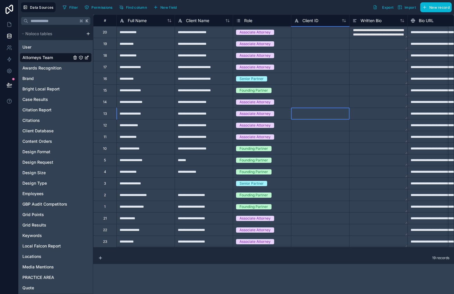
click at [346, 114] on div at bounding box center [320, 114] width 58 height 12
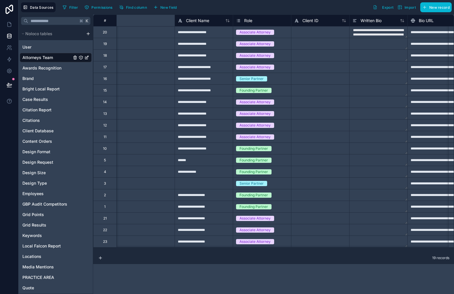
scroll to position [0, 184]
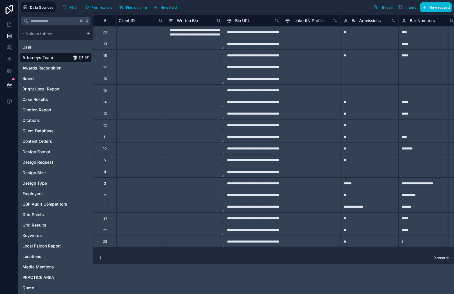
click at [358, 46] on div at bounding box center [369, 44] width 58 height 12
type input "**"
click at [400, 83] on div at bounding box center [428, 79] width 58 height 12
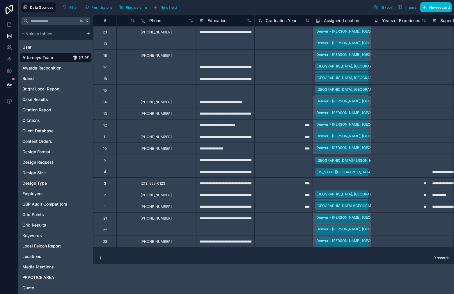
scroll to position [0, 566]
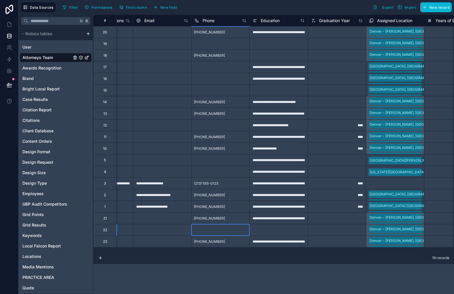
click at [220, 230] on div at bounding box center [220, 230] width 58 height 12
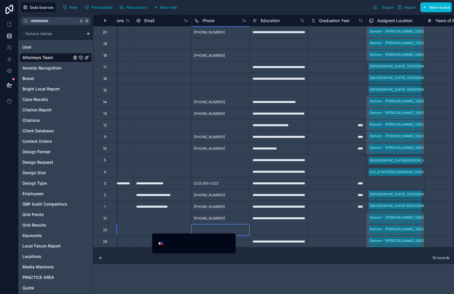
click at [229, 229] on div at bounding box center [220, 230] width 58 height 12
click at [162, 246] on span "🇵🇭" at bounding box center [161, 244] width 5 height 6
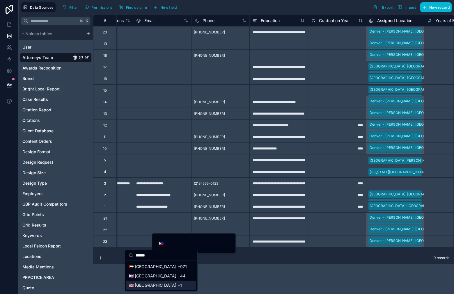
type input "******"
click at [161, 283] on div "🇺🇸 [GEOGRAPHIC_DATA] +1" at bounding box center [161, 285] width 70 height 9
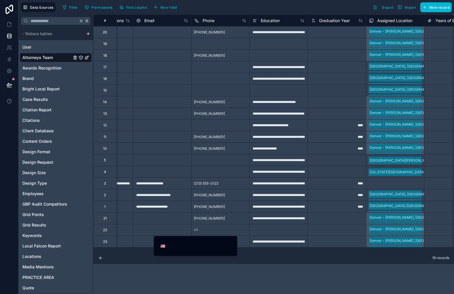
click at [201, 247] on input "tel" at bounding box center [200, 246] width 66 height 8
paste input "**********"
type input "**********"
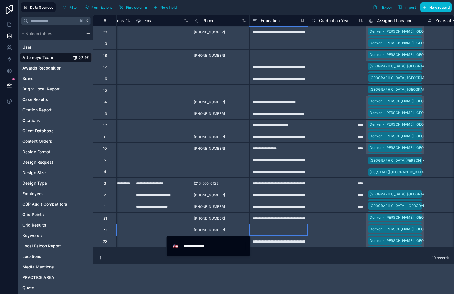
click at [285, 233] on div at bounding box center [278, 230] width 58 height 12
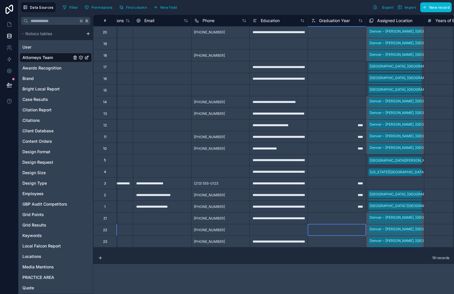
click at [315, 232] on div at bounding box center [337, 230] width 58 height 12
click at [284, 230] on div at bounding box center [278, 230] width 58 height 12
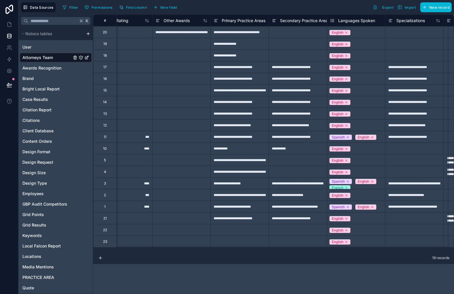
scroll to position [0, 1135]
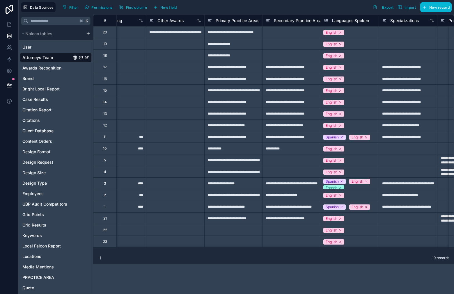
click at [235, 81] on div "**********" at bounding box center [233, 79] width 58 height 12
click at [233, 228] on div at bounding box center [233, 230] width 58 height 12
click at [267, 232] on div at bounding box center [292, 230] width 58 height 12
click at [247, 241] on div at bounding box center [233, 242] width 58 height 12
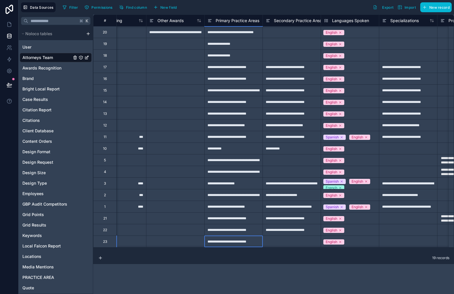
click at [302, 242] on div at bounding box center [292, 242] width 58 height 12
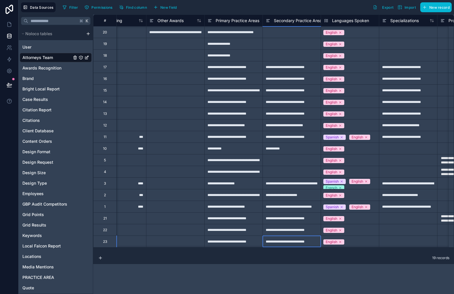
click at [238, 233] on div "**********" at bounding box center [233, 230] width 58 height 12
type input "**********"
type input "*"
type input "**********"
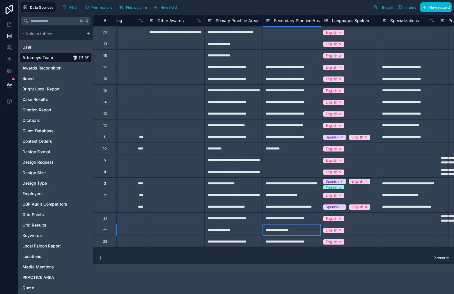
click at [405, 232] on div at bounding box center [408, 230] width 58 height 12
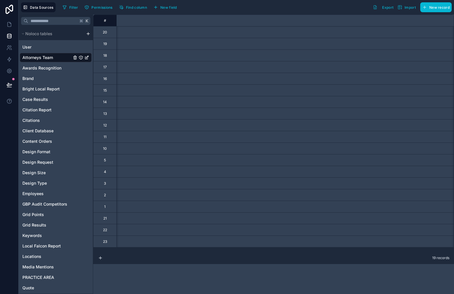
scroll to position [0, 0]
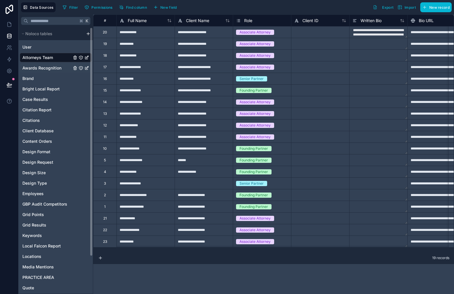
click at [50, 68] on span "Awards Recognition" at bounding box center [41, 68] width 39 height 6
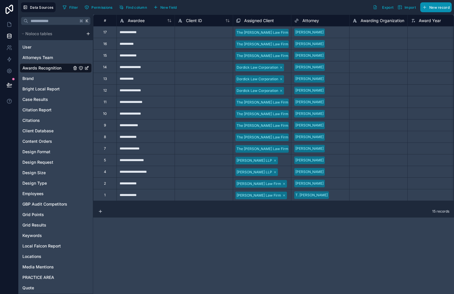
click at [433, 6] on span "New record" at bounding box center [439, 7] width 20 height 4
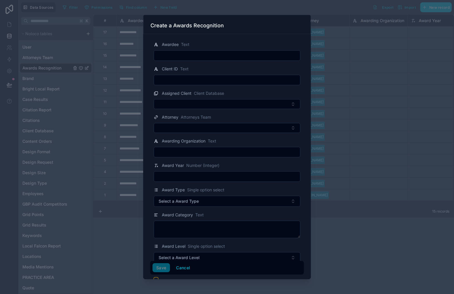
click at [198, 59] on input "text" at bounding box center [227, 56] width 146 height 8
paste input "**********"
type input "**********"
drag, startPoint x: 233, startPoint y: 72, endPoint x: 196, endPoint y: 41, distance: 48.2
click at [232, 72] on div "Client ID Text" at bounding box center [227, 69] width 147 height 7
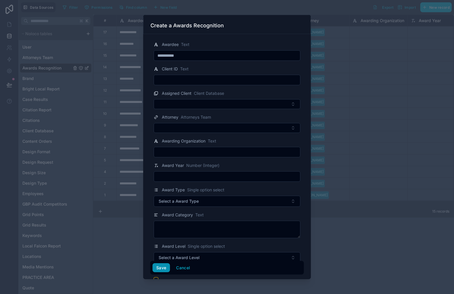
click at [164, 269] on button "Save" at bounding box center [161, 267] width 17 height 9
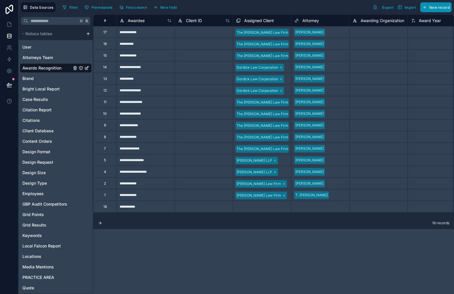
click at [436, 6] on span "New record" at bounding box center [439, 7] width 20 height 4
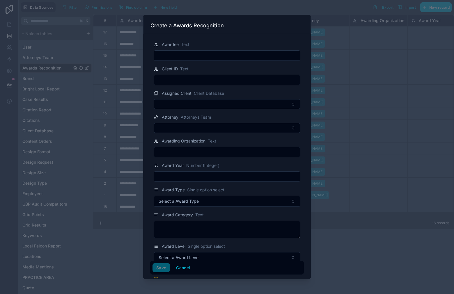
click at [245, 56] on input "text" at bounding box center [227, 56] width 146 height 8
paste input "**********"
type input "**********"
drag, startPoint x: 165, startPoint y: 268, endPoint x: 186, endPoint y: 261, distance: 22.5
click at [165, 268] on button "Save" at bounding box center [161, 267] width 17 height 9
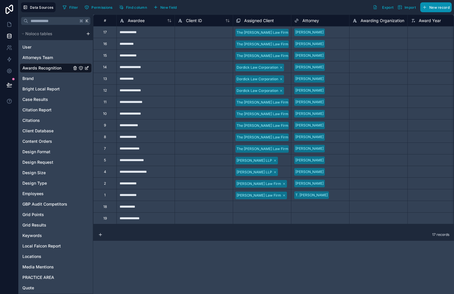
click at [431, 9] on span "New record" at bounding box center [439, 7] width 20 height 4
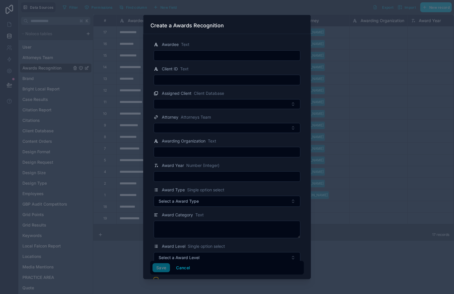
drag, startPoint x: 211, startPoint y: 57, endPoint x: 213, endPoint y: 60, distance: 3.6
click at [211, 57] on input "text" at bounding box center [227, 56] width 146 height 8
paste input "**********"
type input "**********"
click at [162, 270] on button "Save" at bounding box center [161, 267] width 17 height 9
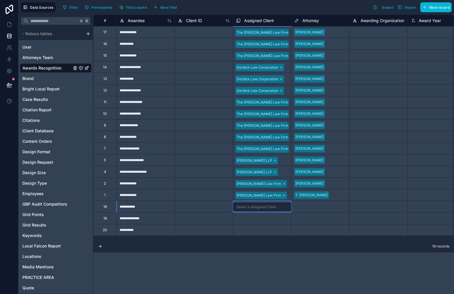
click at [247, 208] on div "Select a Assigned Client" at bounding box center [257, 207] width 40 height 5
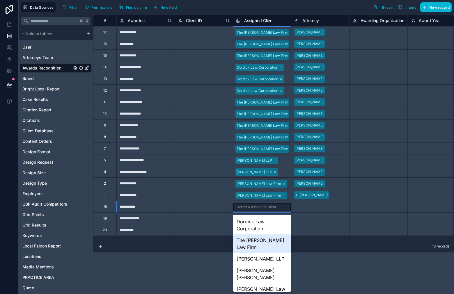
click at [259, 240] on div "The [PERSON_NAME] Law Firm" at bounding box center [262, 244] width 58 height 19
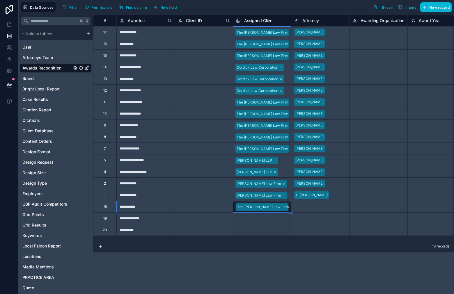
drag, startPoint x: 291, startPoint y: 212, endPoint x: 284, endPoint y: 233, distance: 22.6
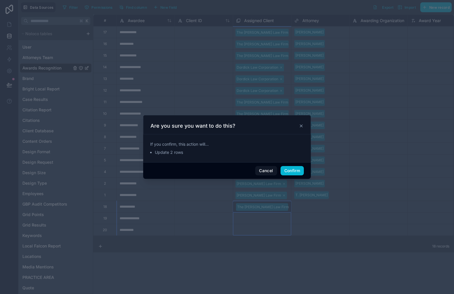
click at [292, 177] on div "Cancel Confirm" at bounding box center [227, 170] width 168 height 17
drag, startPoint x: 291, startPoint y: 173, endPoint x: 292, endPoint y: 180, distance: 7.1
click at [291, 173] on button "Confirm" at bounding box center [292, 170] width 23 height 9
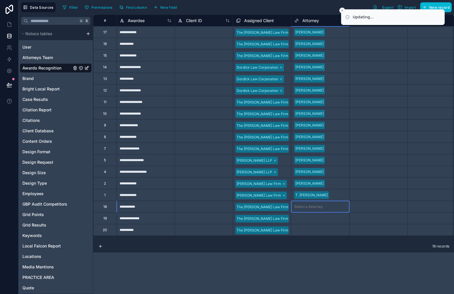
click at [310, 205] on div "Select a Attorney" at bounding box center [308, 207] width 29 height 5
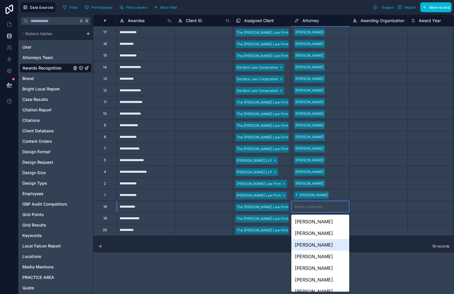
click at [323, 244] on div "Drew Vicary" at bounding box center [320, 245] width 58 height 12
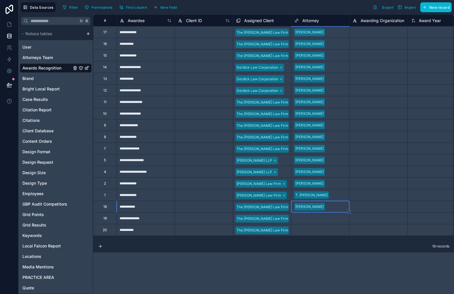
click at [310, 222] on div "Select a Attorney" at bounding box center [320, 218] width 58 height 11
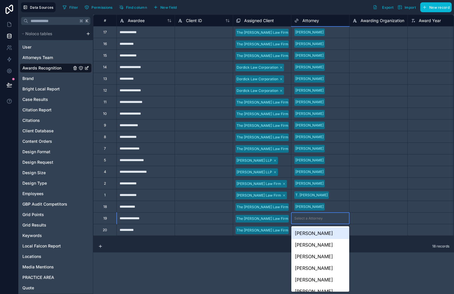
click at [310, 221] on div "Select a Attorney" at bounding box center [308, 218] width 29 height 5
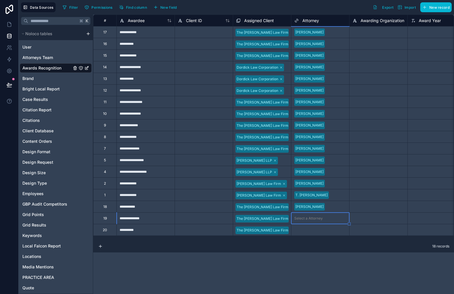
click at [312, 223] on div "Select a Attorney" at bounding box center [320, 218] width 58 height 11
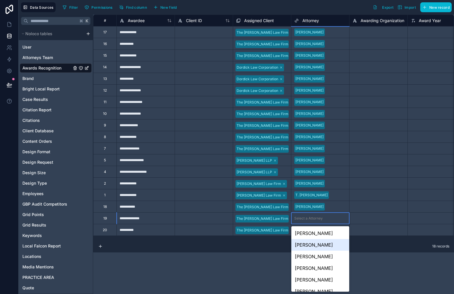
click at [325, 247] on div "Jeff Greenswag" at bounding box center [320, 245] width 58 height 12
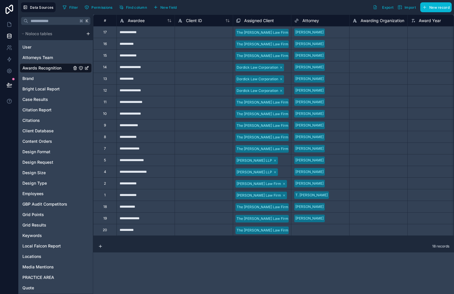
click at [322, 232] on div "Select a Attorney" at bounding box center [308, 230] width 29 height 5
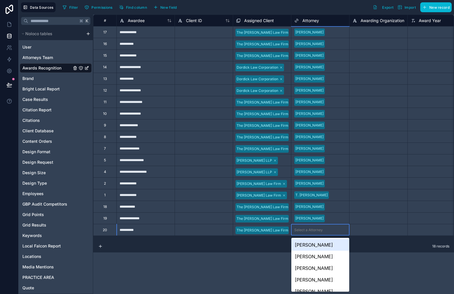
drag, startPoint x: 319, startPoint y: 249, endPoint x: 310, endPoint y: 240, distance: 12.8
click at [319, 249] on div "Jono Young" at bounding box center [320, 245] width 58 height 12
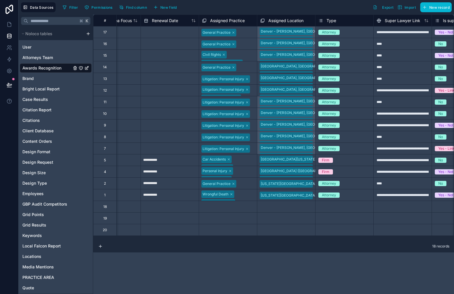
scroll to position [0, 1408]
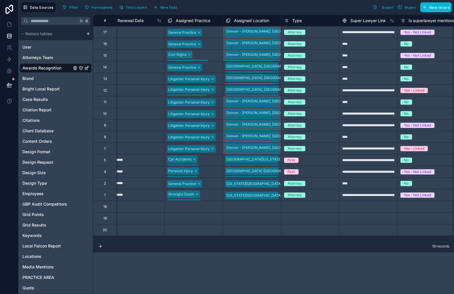
click at [255, 208] on div "Select a Assigned Location" at bounding box center [248, 207] width 44 height 5
click at [277, 56] on div "[GEOGRAPHIC_DATA] - [GEOGRAPHIC_DATA], [GEOGRAPHIC_DATA] [US_STATE][GEOGRAPHIC_…" at bounding box center [252, 55] width 58 height 12
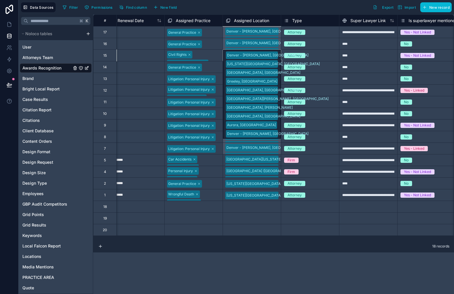
click at [247, 208] on div "Select a Assigned Location" at bounding box center [248, 207] width 44 height 5
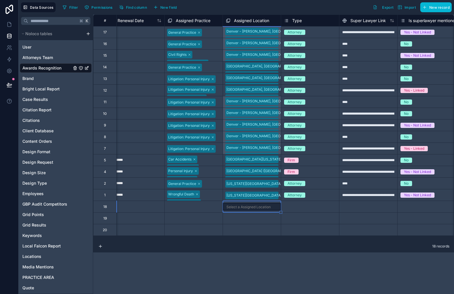
drag, startPoint x: 298, startPoint y: 210, endPoint x: 293, endPoint y: 210, distance: 5.5
click at [297, 210] on div "Select a Type" at bounding box center [310, 206] width 58 height 11
click at [271, 209] on div "Select a Assigned Location" at bounding box center [252, 207] width 58 height 8
click at [271, 209] on div "Select a Assigned Location" at bounding box center [252, 207] width 58 height 12
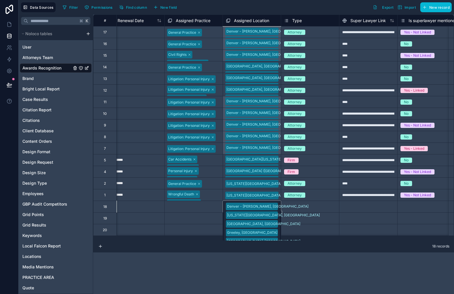
drag, startPoint x: 302, startPoint y: 213, endPoint x: 293, endPoint y: 212, distance: 8.8
click at [300, 213] on div "Select a Type" at bounding box center [310, 218] width 58 height 11
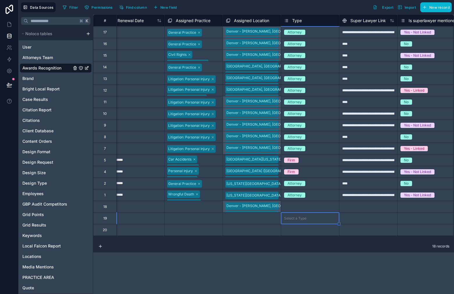
click at [274, 206] on div "[GEOGRAPHIC_DATA] - [GEOGRAPHIC_DATA], [GEOGRAPHIC_DATA] [US_STATE][GEOGRAPHIC_…" at bounding box center [252, 207] width 58 height 12
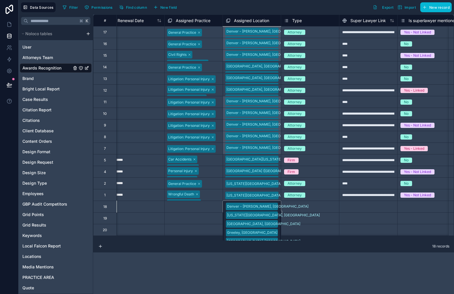
scroll to position [0, 1408]
drag, startPoint x: 281, startPoint y: 212, endPoint x: 280, endPoint y: 226, distance: 14.6
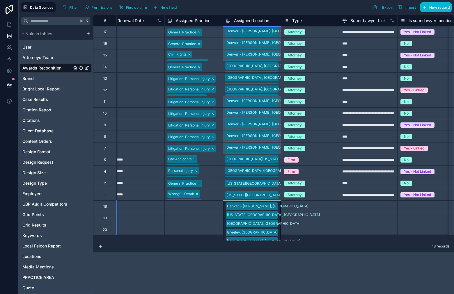
click at [297, 231] on div "Select a Type" at bounding box center [295, 230] width 22 height 5
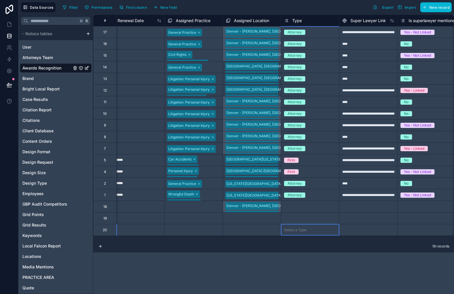
scroll to position [0, 1408]
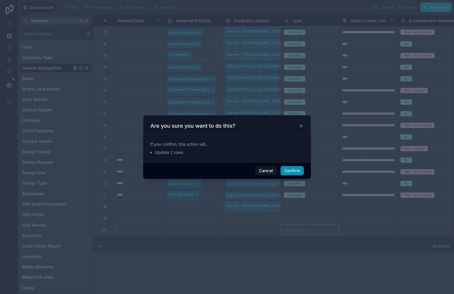
click at [289, 170] on button "Confirm" at bounding box center [292, 170] width 23 height 9
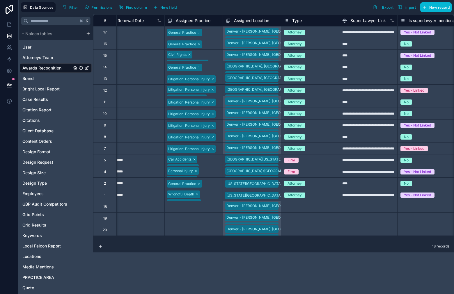
click at [321, 191] on div "Attorney" at bounding box center [310, 195] width 58 height 11
drag, startPoint x: 339, startPoint y: 199, endPoint x: 332, endPoint y: 230, distance: 32.2
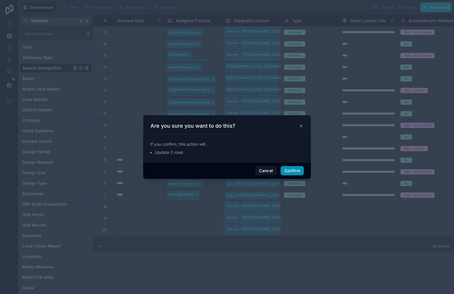
click at [285, 169] on button "Confirm" at bounding box center [292, 170] width 23 height 9
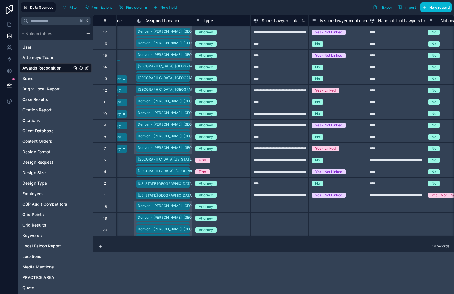
scroll to position [0, 1500]
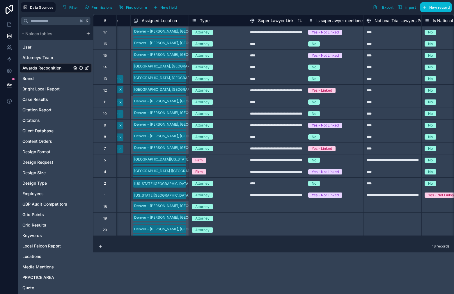
click at [274, 208] on div at bounding box center [276, 207] width 58 height 12
type input "****"
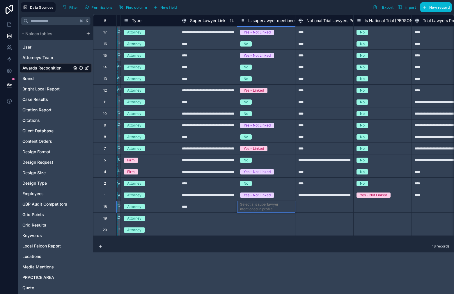
scroll to position [0, 1582]
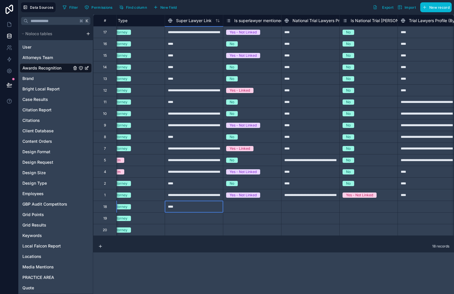
click at [210, 209] on div "****" at bounding box center [194, 207] width 58 height 12
click at [192, 208] on div "****" at bounding box center [194, 207] width 58 height 12
click at [262, 205] on div "Select a Is superlawyer mentioned in profile" at bounding box center [252, 206] width 52 height 9
drag, startPoint x: 256, startPoint y: 222, endPoint x: 286, endPoint y: 205, distance: 34.2
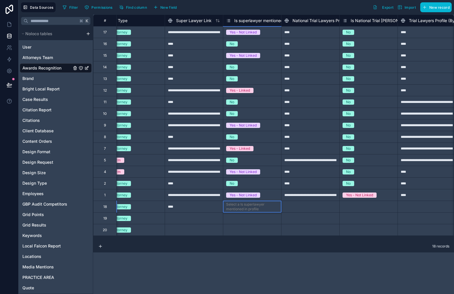
click at [303, 206] on div at bounding box center [310, 207] width 58 height 12
type input "****"
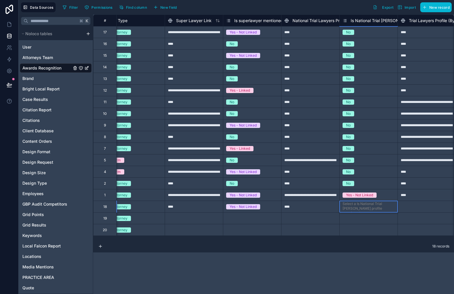
click at [372, 208] on div "Select a Is National Trial [PERSON_NAME] profile mentioned" at bounding box center [369, 209] width 52 height 14
drag, startPoint x: 362, startPoint y: 232, endPoint x: 341, endPoint y: 236, distance: 20.8
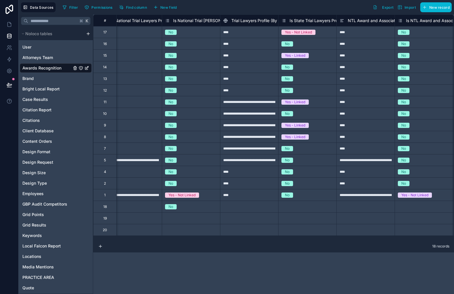
scroll to position [0, 1739]
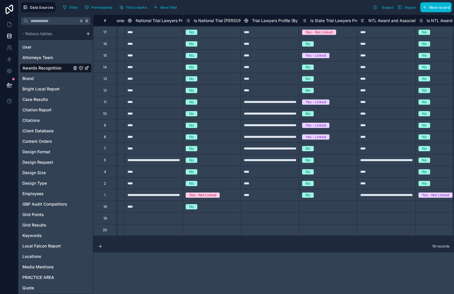
click at [277, 205] on div at bounding box center [270, 207] width 58 height 12
click at [268, 207] on div at bounding box center [270, 207] width 58 height 12
type input "****"
click at [321, 210] on div "Select a Is State Trial Lawyers Profile mentioned" at bounding box center [328, 206] width 52 height 9
click at [322, 207] on div "Select a Is State Trial Lawyers Profile mentioned" at bounding box center [328, 206] width 52 height 9
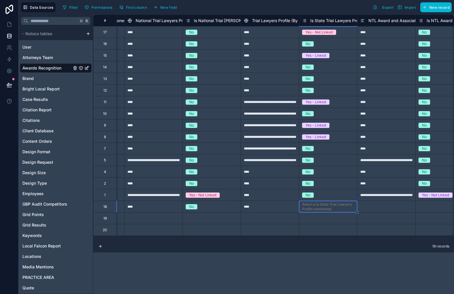
click at [323, 209] on div "Select a Is State Trial Lawyers Profile mentioned" at bounding box center [328, 206] width 52 height 9
click at [331, 211] on div "Select a Is State Trial Lawyers Profile mentioned" at bounding box center [328, 206] width 52 height 9
drag, startPoint x: 327, startPoint y: 244, endPoint x: 369, endPoint y: 217, distance: 50.5
click at [380, 211] on div at bounding box center [386, 207] width 58 height 12
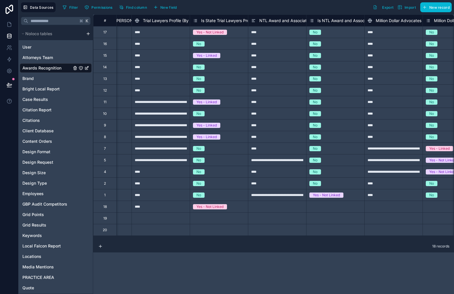
scroll to position [0, 1852]
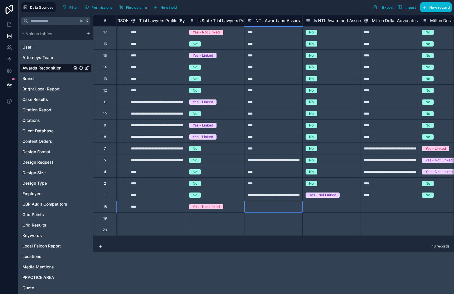
click at [280, 208] on div at bounding box center [273, 207] width 58 height 12
type input "****"
click at [344, 210] on div "Select a Is NTL Award and Association mentioned" at bounding box center [332, 206] width 52 height 9
click at [325, 207] on div "Select a Is NTL Award and Association mentioned" at bounding box center [332, 206] width 52 height 9
drag, startPoint x: 323, startPoint y: 246, endPoint x: 373, endPoint y: 214, distance: 59.3
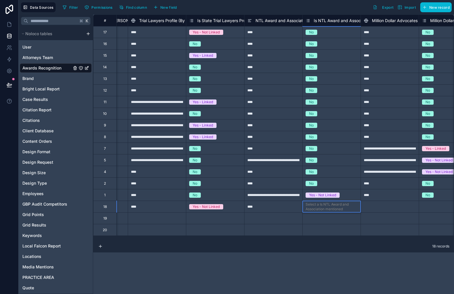
click at [382, 208] on div at bounding box center [390, 207] width 58 height 12
type input "****"
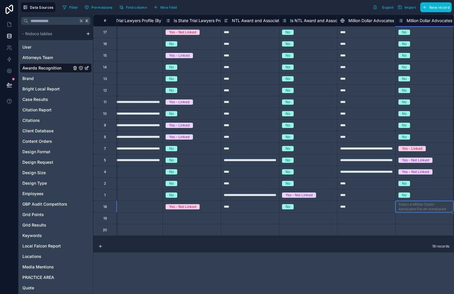
click at [410, 202] on div "Select a Million Dollar Advocates Forum mentioned" at bounding box center [425, 206] width 52 height 9
click at [407, 202] on div "Select a Million Dollar Advocates Forum mentioned" at bounding box center [425, 206] width 52 height 9
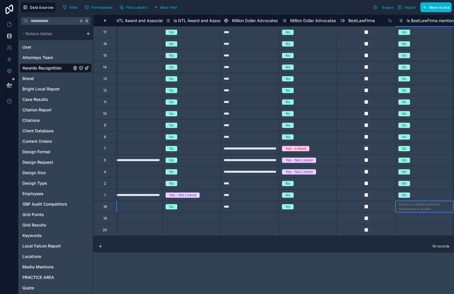
scroll to position [0, 2050]
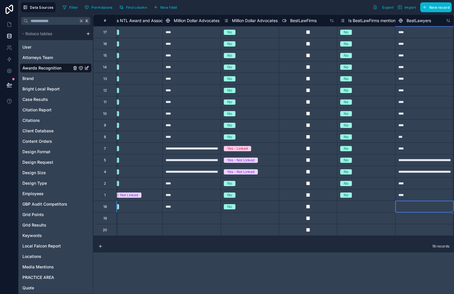
click at [355, 206] on div "Select a Is BestLawFirms mentioned in profile" at bounding box center [366, 206] width 52 height 9
click at [369, 206] on div "Select a Is BestLawFirms mentioned in profile" at bounding box center [366, 206] width 52 height 9
click at [429, 205] on div at bounding box center [424, 207] width 58 height 12
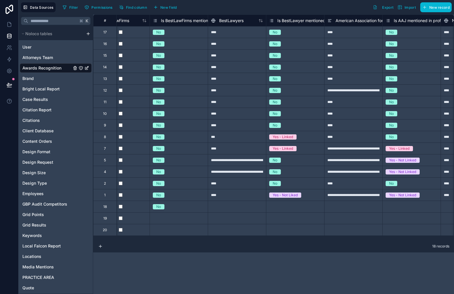
scroll to position [0, 2220]
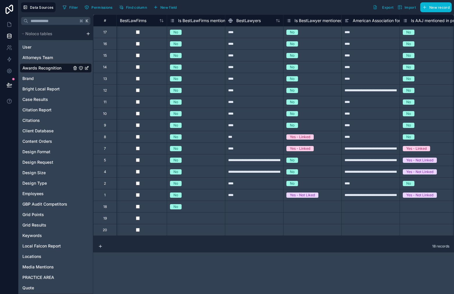
click at [278, 212] on div at bounding box center [254, 207] width 58 height 12
type input "****"
click at [310, 201] on div "Select a Is BestLawyer mentioned in profile" at bounding box center [312, 207] width 58 height 12
click at [312, 207] on div "Select a Is BestLawyer mentioned in profile" at bounding box center [312, 206] width 52 height 9
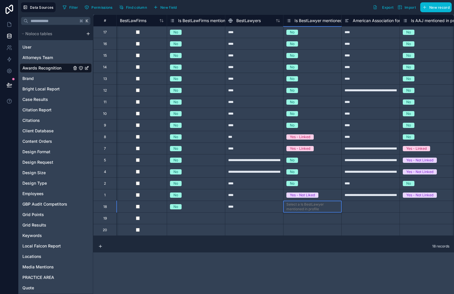
click at [374, 209] on div at bounding box center [370, 207] width 58 height 12
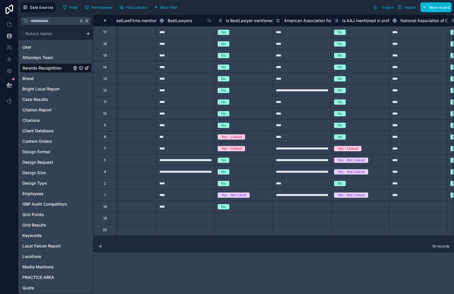
scroll to position [0, 2296]
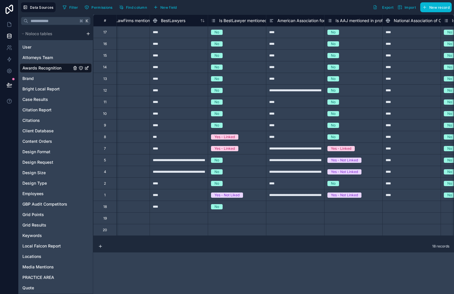
click at [307, 211] on div at bounding box center [295, 207] width 58 height 12
type input "*"
type input "**********"
click at [351, 206] on div "Select a Is AAJ mentioned in profile" at bounding box center [354, 206] width 52 height 9
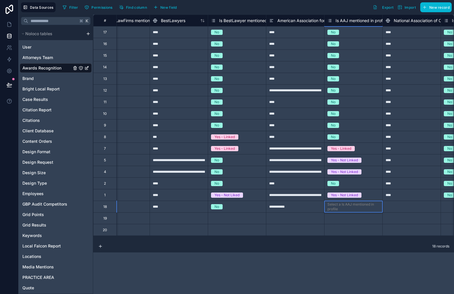
drag, startPoint x: 356, startPoint y: 222, endPoint x: 389, endPoint y: 210, distance: 35.2
click at [417, 208] on div at bounding box center [412, 207] width 58 height 12
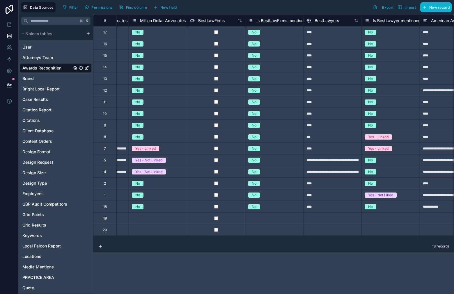
scroll to position [0, 2118]
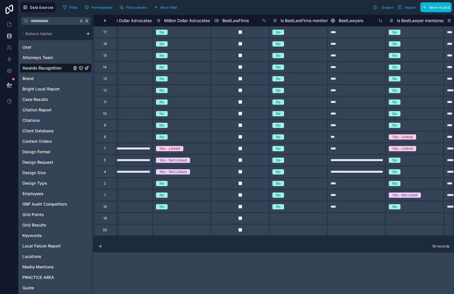
click at [241, 209] on div at bounding box center [240, 207] width 58 height 12
click at [297, 203] on div "No" at bounding box center [299, 206] width 58 height 11
click at [299, 206] on div "No" at bounding box center [299, 207] width 58 height 6
drag, startPoint x: 303, startPoint y: 223, endPoint x: 311, endPoint y: 222, distance: 8.1
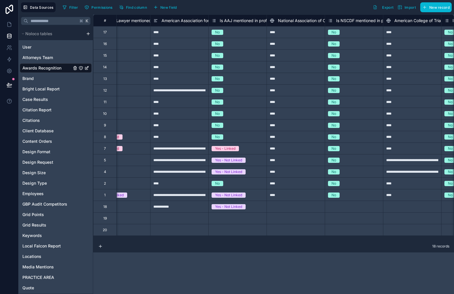
scroll to position [0, 2412]
click at [283, 211] on div at bounding box center [295, 207] width 58 height 12
click at [284, 210] on div at bounding box center [295, 207] width 58 height 12
click at [286, 20] on span "National Association of Criminal Defense" at bounding box center [316, 21] width 77 height 6
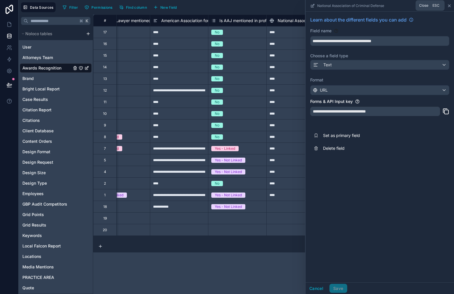
click at [451, 6] on icon at bounding box center [449, 5] width 5 height 5
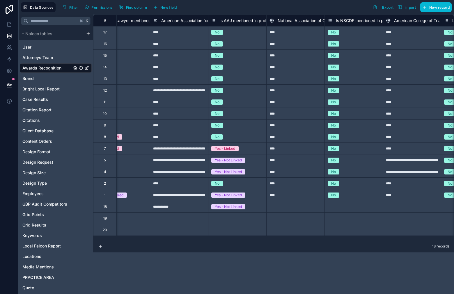
click at [279, 206] on div at bounding box center [295, 207] width 58 height 12
type input "****"
click at [334, 211] on div "Select a Is NSCDF mentioned in profile" at bounding box center [354, 206] width 52 height 9
click at [333, 211] on div "Select a Is NSCDF mentioned in profile" at bounding box center [354, 206] width 52 height 9
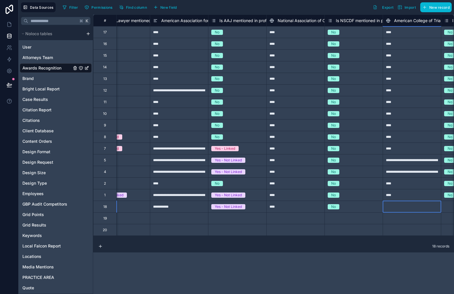
click at [403, 206] on div at bounding box center [412, 207] width 58 height 12
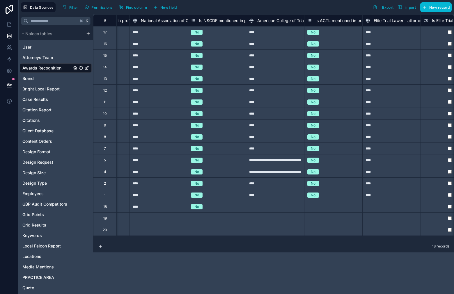
scroll to position [0, 2566]
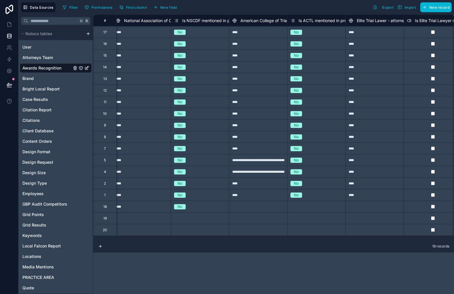
click at [254, 208] on div at bounding box center [258, 207] width 58 height 12
type input "****"
click at [298, 208] on div "Select a Is ACTL mentioned in profile" at bounding box center [317, 206] width 52 height 9
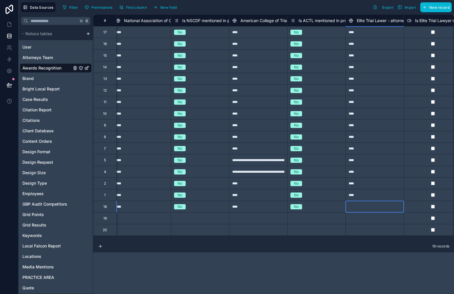
click at [369, 209] on div at bounding box center [375, 207] width 58 height 12
type input "****"
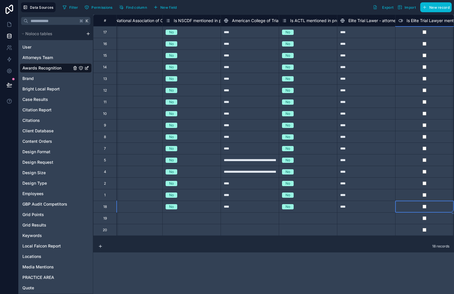
scroll to position [0, 2632]
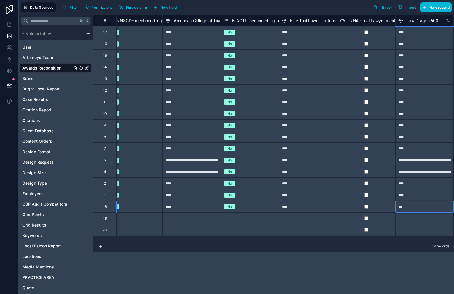
type input "****"
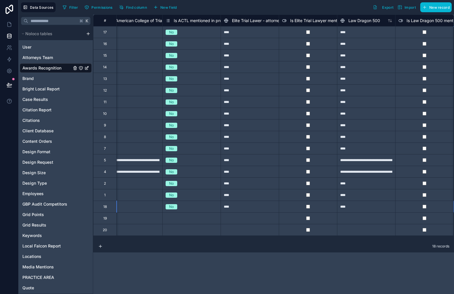
scroll to position [0, 2749]
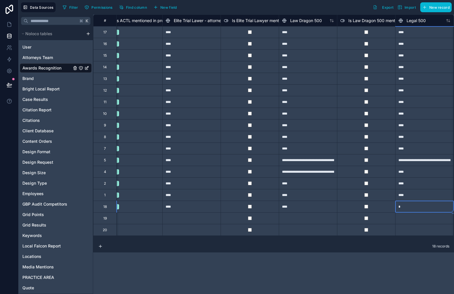
type input "**"
type input "*"
click at [300, 207] on div "****" at bounding box center [308, 207] width 58 height 12
click at [430, 210] on div at bounding box center [424, 207] width 58 height 12
click at [298, 207] on div "****" at bounding box center [308, 207] width 58 height 12
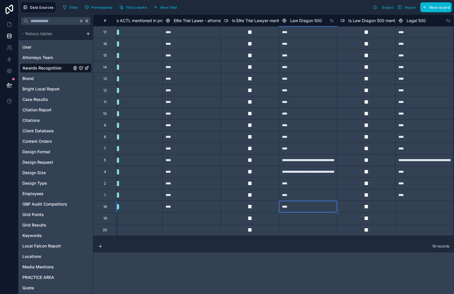
click at [420, 207] on div at bounding box center [424, 207] width 58 height 12
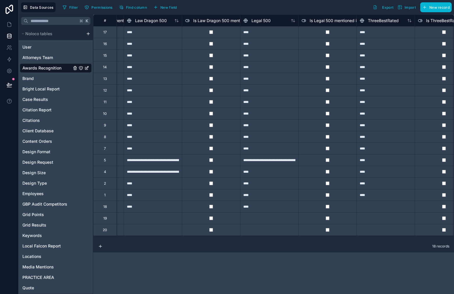
scroll to position [0, 2900]
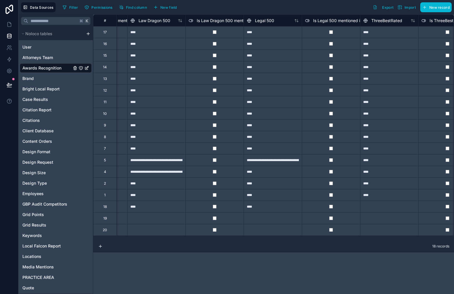
click at [383, 204] on div at bounding box center [389, 207] width 58 height 12
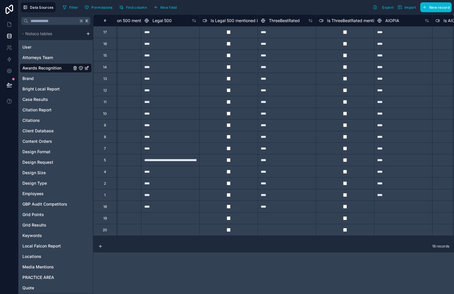
scroll to position [0, 3051]
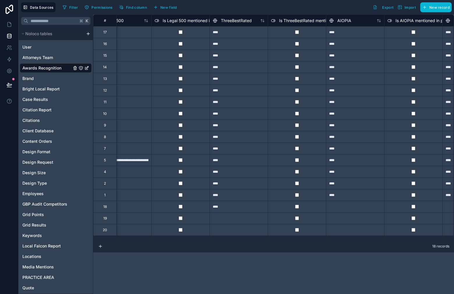
click at [367, 211] on div at bounding box center [355, 207] width 58 height 12
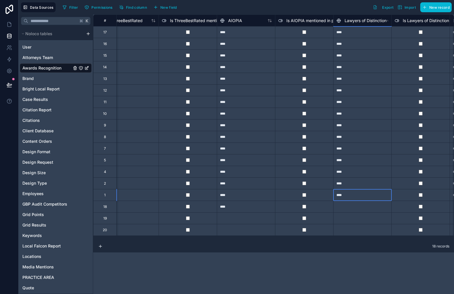
drag, startPoint x: 360, startPoint y: 199, endPoint x: 362, endPoint y: 207, distance: 7.8
click at [363, 207] on div at bounding box center [362, 207] width 58 height 12
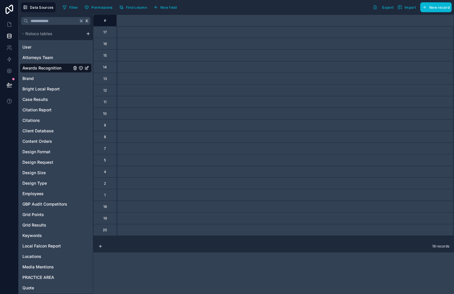
scroll to position [0, 3232]
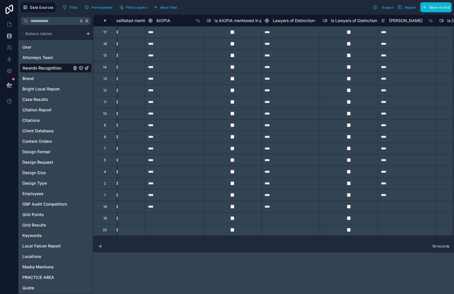
click at [399, 208] on div at bounding box center [407, 207] width 58 height 12
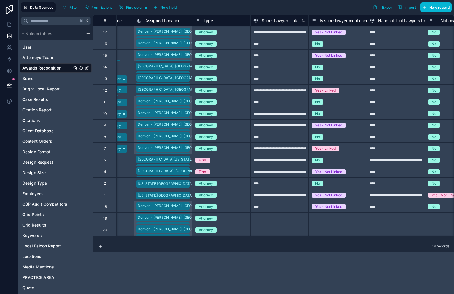
scroll to position [0, 1503]
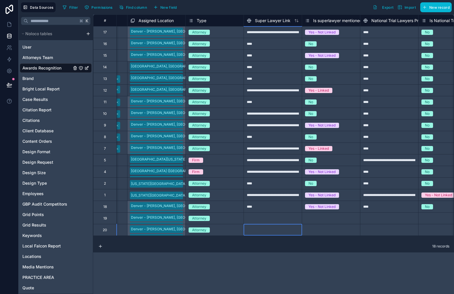
click at [267, 228] on div at bounding box center [273, 230] width 58 height 12
click at [282, 219] on div at bounding box center [273, 219] width 58 height 12
type input "****"
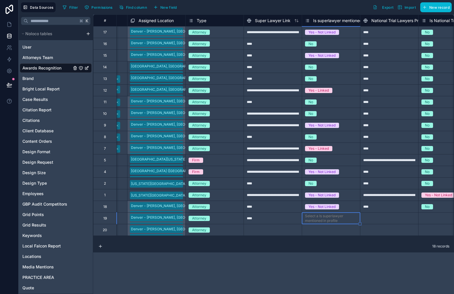
click at [340, 219] on div "Select a Is superlawyer mentioned in profile" at bounding box center [331, 218] width 52 height 9
drag, startPoint x: 338, startPoint y: 232, endPoint x: 377, endPoint y: 218, distance: 41.8
click at [380, 220] on div at bounding box center [389, 219] width 58 height 12
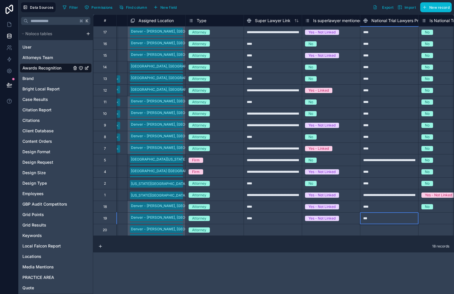
type input "****"
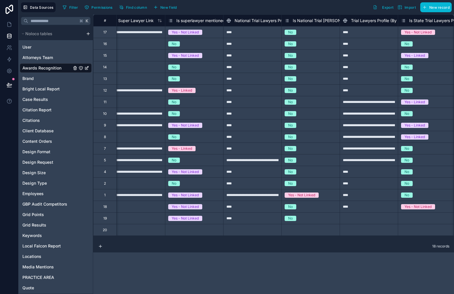
scroll to position [0, 1739]
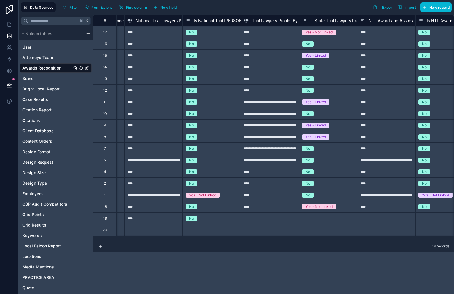
click at [281, 222] on div at bounding box center [270, 219] width 58 height 12
type input "****"
click at [328, 217] on div "Select a Is State Trial Lawyers Profile mentioned" at bounding box center [328, 218] width 52 height 9
drag, startPoint x: 326, startPoint y: 235, endPoint x: 372, endPoint y: 217, distance: 49.3
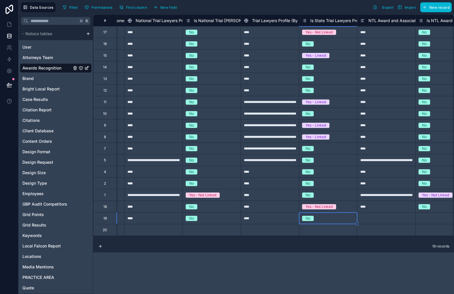
click at [374, 217] on div at bounding box center [386, 219] width 58 height 12
type input "***"
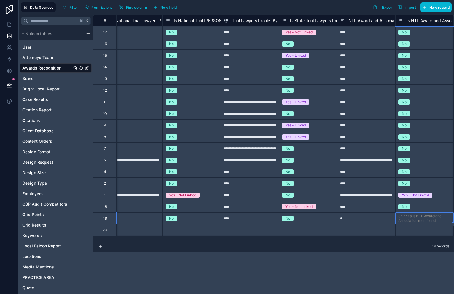
click at [426, 219] on div "Select a Is NTL Award and Association mentioned" at bounding box center [425, 218] width 52 height 9
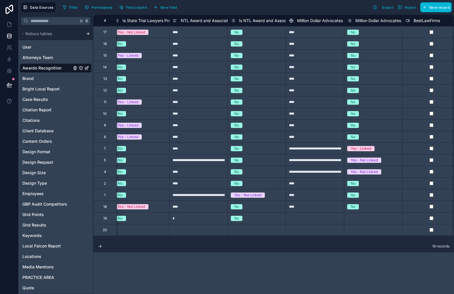
scroll to position [0, 1934]
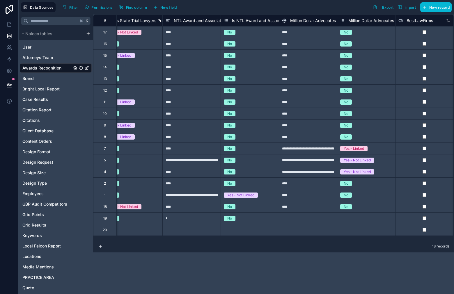
click at [299, 215] on div at bounding box center [308, 219] width 58 height 12
type input "****"
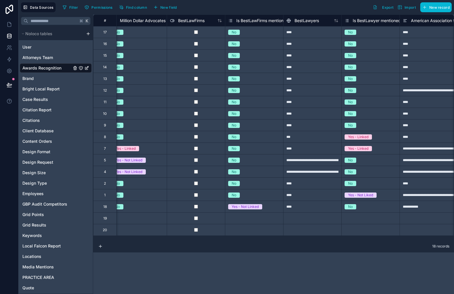
scroll to position [0, 2166]
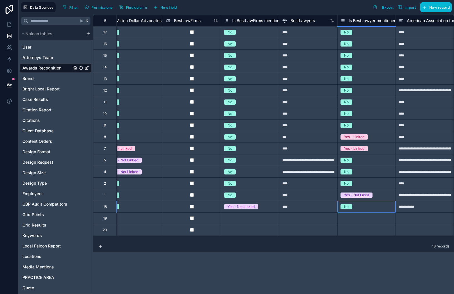
click at [359, 208] on div "No" at bounding box center [367, 207] width 58 height 6
click at [360, 208] on div "No" at bounding box center [367, 207] width 58 height 6
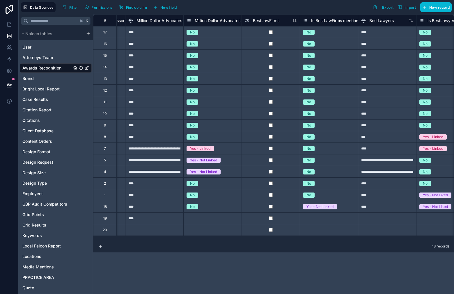
scroll to position [0, 2063]
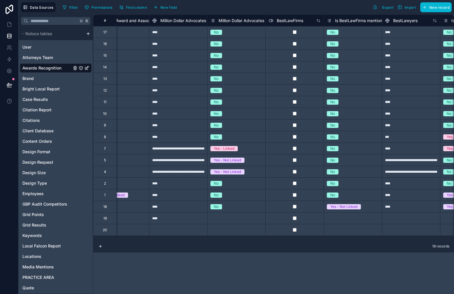
click at [232, 218] on div "Select a Million Dollar Advocates Forum mentioned" at bounding box center [236, 218] width 52 height 9
click at [237, 219] on div "Select a Million Dollar Advocates Forum mentioned" at bounding box center [236, 218] width 52 height 9
drag, startPoint x: 229, startPoint y: 245, endPoint x: 281, endPoint y: 235, distance: 52.8
click at [349, 219] on div "Select a Is BestLawFirms mentioned in profile" at bounding box center [353, 218] width 52 height 9
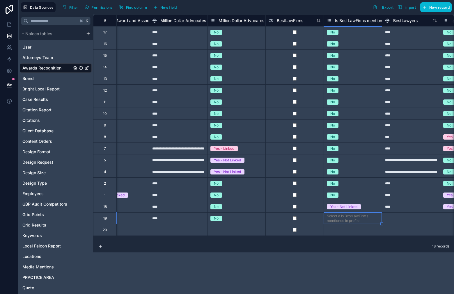
click at [349, 219] on div "Select a Is BestLawFirms mentioned in profile" at bounding box center [353, 218] width 52 height 9
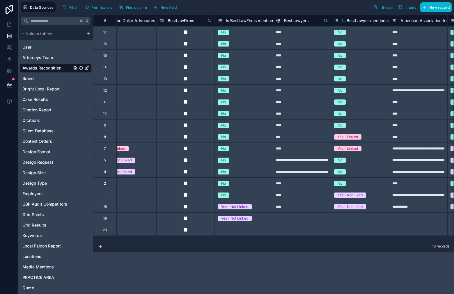
scroll to position [0, 2190]
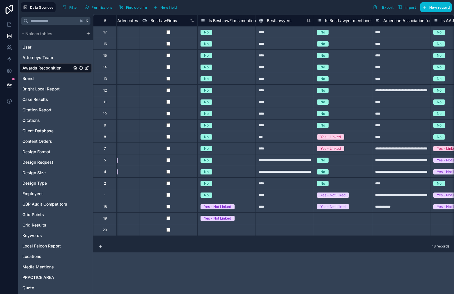
click at [305, 222] on div at bounding box center [285, 219] width 58 height 12
click at [292, 208] on div "****" at bounding box center [285, 207] width 58 height 12
click at [295, 219] on div at bounding box center [285, 219] width 58 height 12
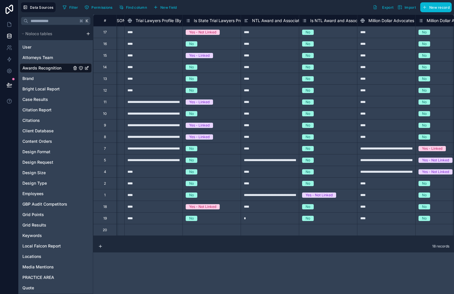
scroll to position [0, 1831]
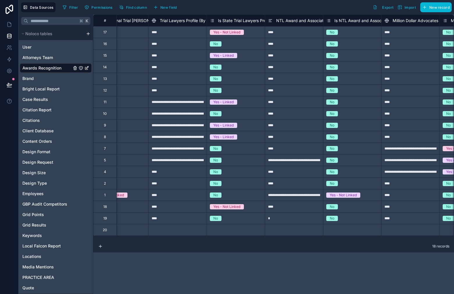
click at [235, 17] on div "Is State Trial Lawyers Profile mentioned" at bounding box center [251, 20] width 83 height 7
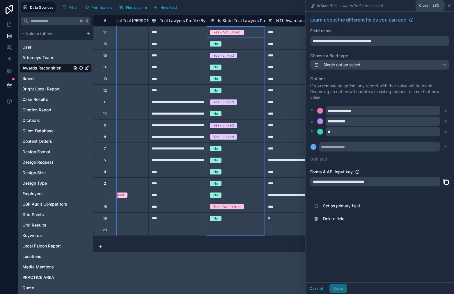
click at [450, 5] on icon at bounding box center [449, 5] width 5 height 5
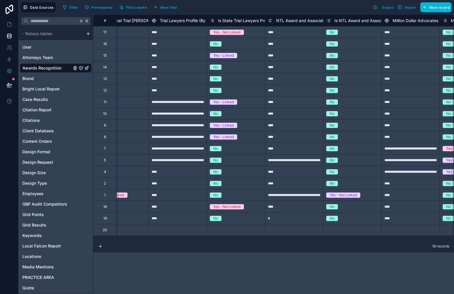
click at [198, 19] on span "Trial Lawyers Profile (By State)" at bounding box center [189, 21] width 59 height 6
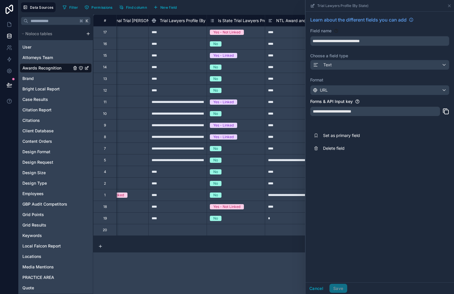
click at [181, 242] on div "18 records" at bounding box center [273, 247] width 361 height 12
click at [241, 224] on div "No" at bounding box center [236, 218] width 58 height 11
click at [242, 222] on div "No" at bounding box center [236, 218] width 58 height 11
click at [450, 4] on icon at bounding box center [449, 5] width 5 height 5
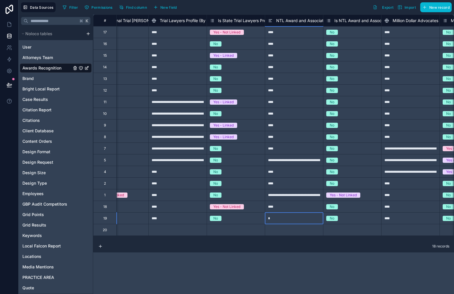
click at [287, 217] on div "*" at bounding box center [294, 219] width 58 height 12
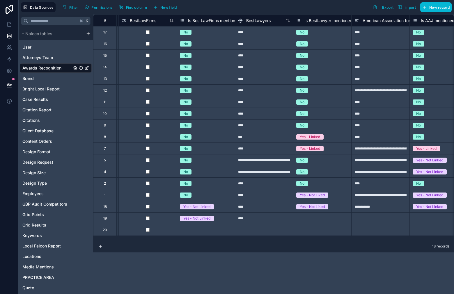
scroll to position [0, 2217]
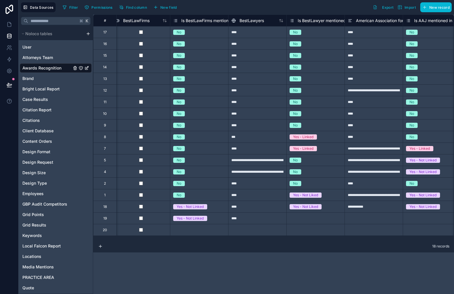
click at [323, 220] on div "Select a Is BestLawyer mentioned in profile" at bounding box center [316, 218] width 52 height 9
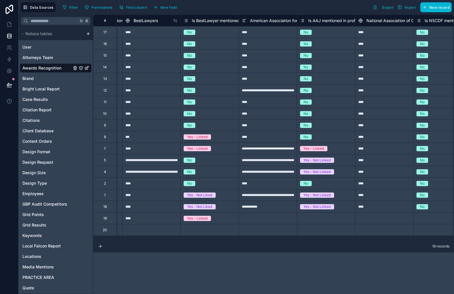
scroll to position [0, 2299]
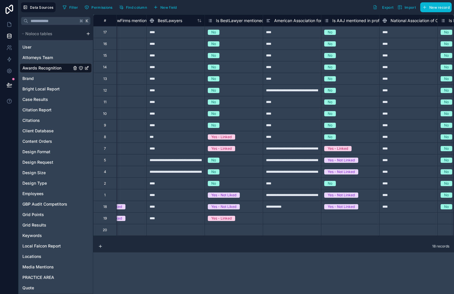
click at [236, 214] on div "Yes - Linked" at bounding box center [234, 218] width 58 height 11
click at [245, 218] on div "Yes - Linked" at bounding box center [234, 218] width 58 height 6
click at [290, 221] on div at bounding box center [292, 219] width 58 height 12
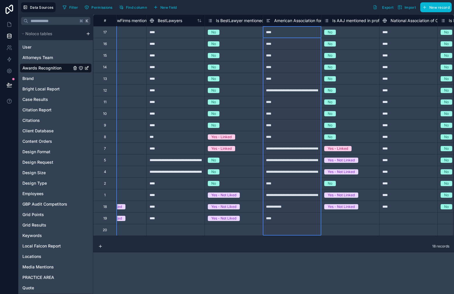
click at [270, 22] on div "American Association for Justice (AAJ) PI" at bounding box center [310, 20] width 88 height 7
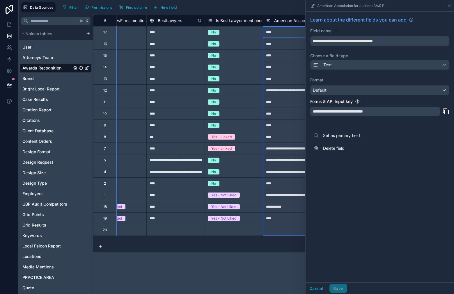
click at [270, 256] on div "**********" at bounding box center [273, 155] width 361 height 280
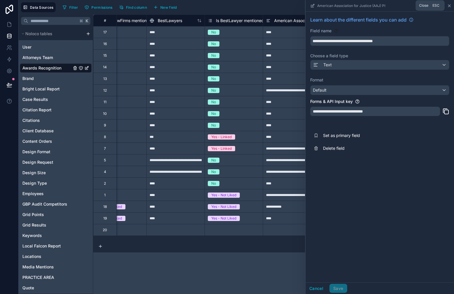
click at [449, 6] on icon at bounding box center [449, 5] width 5 height 5
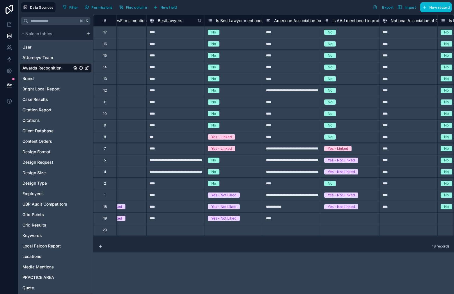
click at [327, 222] on div "Select a Is AAJ mentioned in profile" at bounding box center [350, 218] width 52 height 9
click at [352, 217] on div "Select a Is AAJ mentioned in profile" at bounding box center [350, 218] width 52 height 9
drag, startPoint x: 360, startPoint y: 236, endPoint x: 378, endPoint y: 229, distance: 19.0
click at [402, 217] on div at bounding box center [408, 219] width 58 height 12
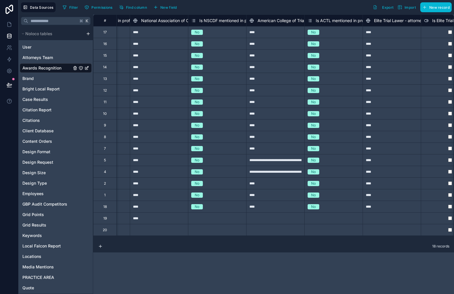
scroll to position [0, 2566]
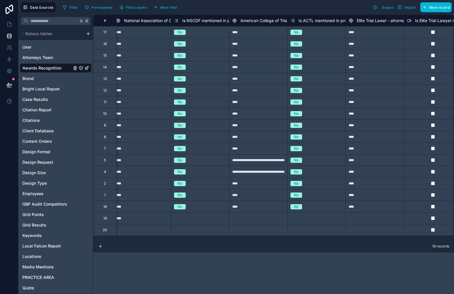
click at [197, 219] on div "Select a Is NSCDF mentioned in profile" at bounding box center [200, 218] width 52 height 9
drag, startPoint x: 192, startPoint y: 251, endPoint x: 193, endPoint y: 255, distance: 4.1
click at [193, 254] on div "**********" at bounding box center [273, 155] width 361 height 280
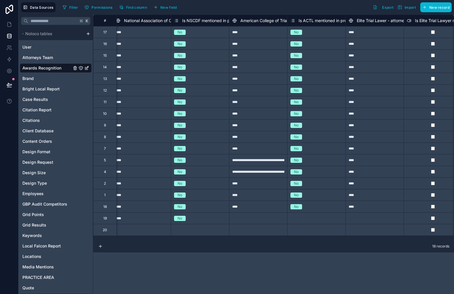
click at [254, 223] on div at bounding box center [258, 219] width 58 height 12
click at [312, 219] on div "Select a Is ACTL mentioned in profile" at bounding box center [317, 218] width 52 height 9
click at [368, 214] on div at bounding box center [375, 219] width 58 height 12
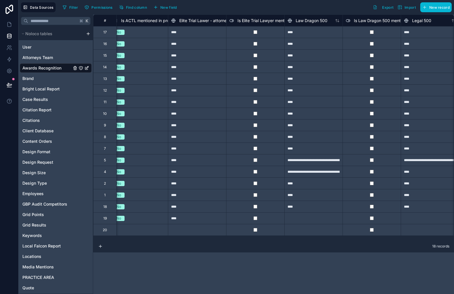
click at [315, 222] on div at bounding box center [313, 219] width 58 height 12
click at [418, 222] on div at bounding box center [430, 219] width 58 height 12
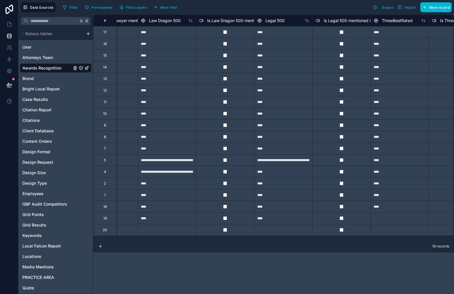
scroll to position [0, 2931]
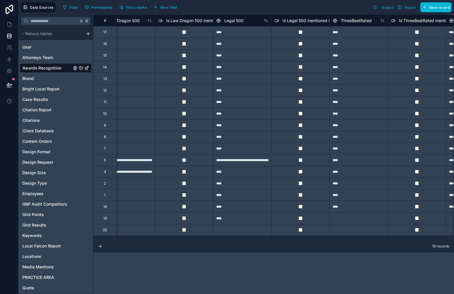
click at [350, 219] on div at bounding box center [359, 219] width 58 height 12
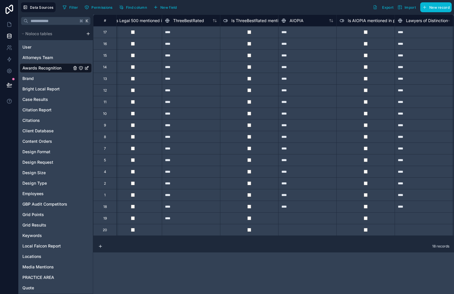
scroll to position [0, 3105]
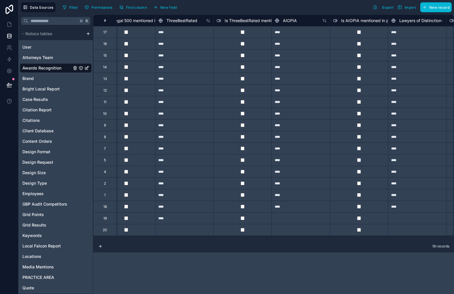
click at [301, 219] on div at bounding box center [301, 219] width 58 height 12
click at [405, 223] on div at bounding box center [417, 219] width 58 height 12
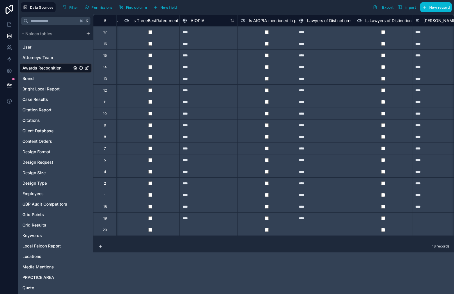
scroll to position [0, 3287]
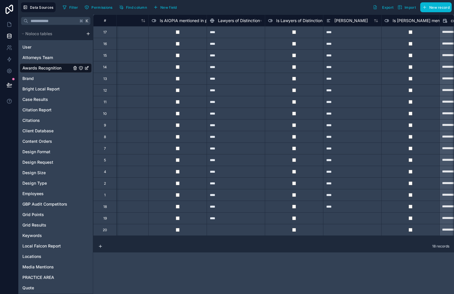
click at [358, 218] on div at bounding box center [352, 219] width 58 height 12
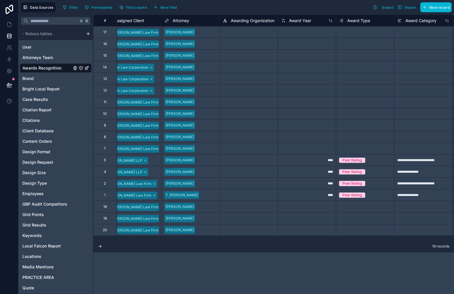
scroll to position [0, 174]
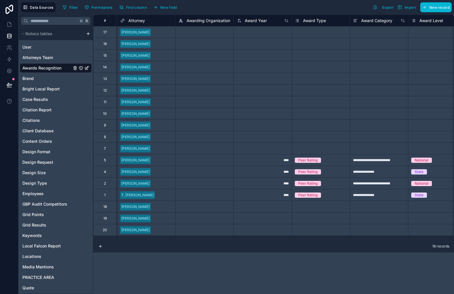
type input "**********"
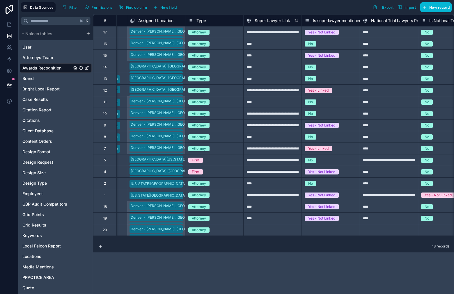
scroll to position [0, 1527]
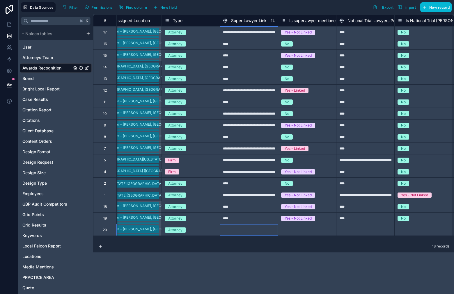
click at [252, 231] on div at bounding box center [249, 230] width 58 height 12
type input "****"
click at [304, 227] on div "Select a Is superlawyer mentioned in profile" at bounding box center [307, 230] width 52 height 9
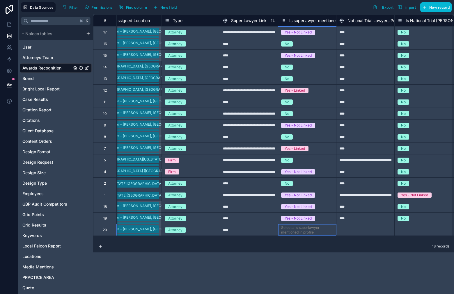
click at [302, 229] on div "Select a Is superlawyer mentioned in profile" at bounding box center [307, 230] width 52 height 9
click at [302, 235] on div "Select a Is superlawyer mentioned in profile" at bounding box center [307, 230] width 58 height 10
type input "****"
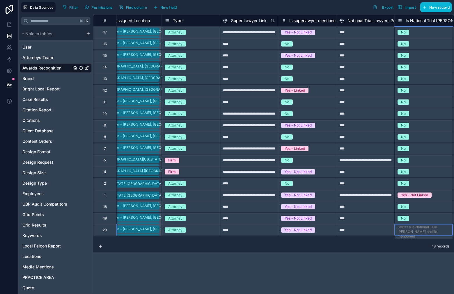
click at [416, 233] on div "Select a Is National Trial [PERSON_NAME] profile mentioned" at bounding box center [424, 232] width 52 height 14
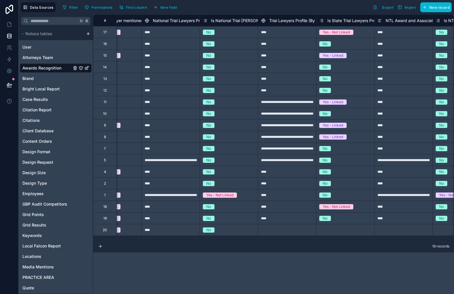
scroll to position [0, 1746]
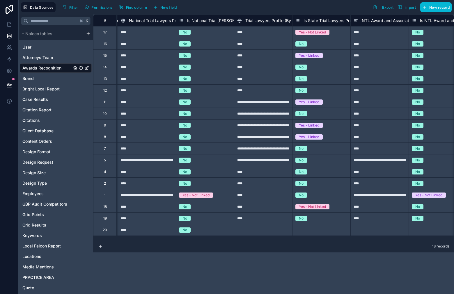
click at [276, 232] on div at bounding box center [263, 230] width 58 height 12
type input "****"
click at [313, 225] on div "Select a Is State Trial Lawyers Profile mentioned" at bounding box center [322, 230] width 58 height 10
type input "****"
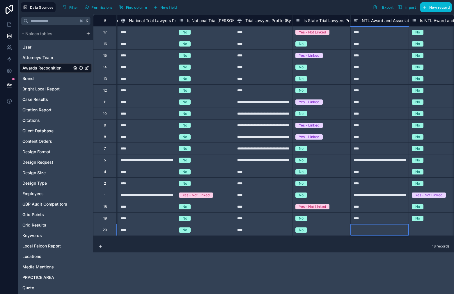
scroll to position [0, 1759]
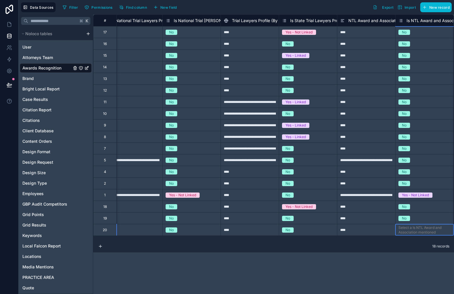
click at [421, 228] on div "Select a Is NTL Award and Association mentioned" at bounding box center [425, 230] width 52 height 9
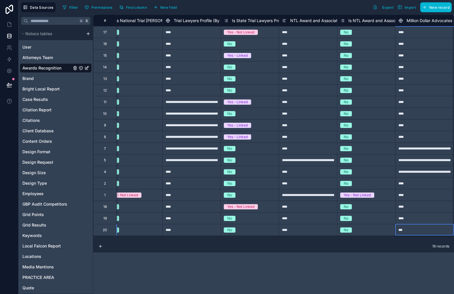
type input "****"
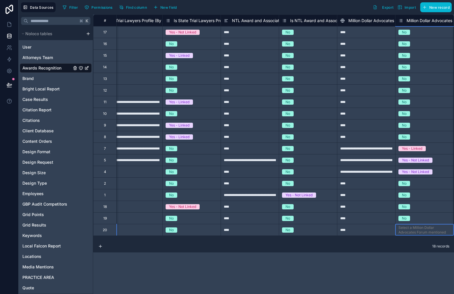
scroll to position [0, 1934]
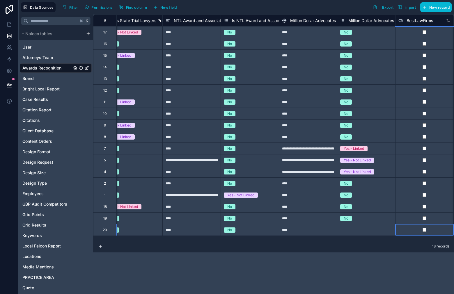
click at [353, 229] on div "Select a Million Dollar Advocates Forum mentioned" at bounding box center [366, 230] width 52 height 9
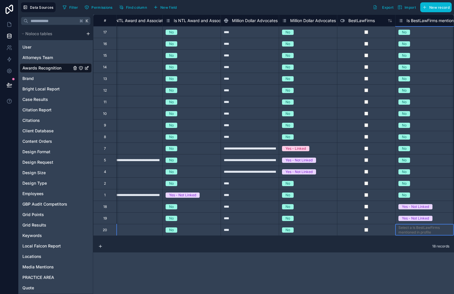
click at [429, 235] on div "Select a Is BestLawFirms mentioned in profile" at bounding box center [425, 230] width 58 height 10
click at [429, 235] on div "Select a Is BestLawFirms mentioned in profile" at bounding box center [425, 229] width 58 height 11
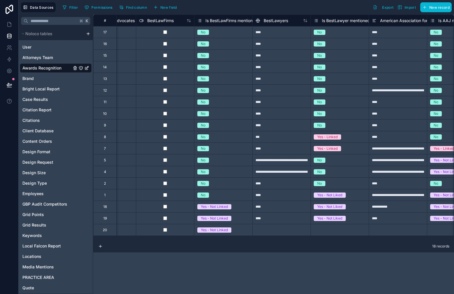
scroll to position [0, 2196]
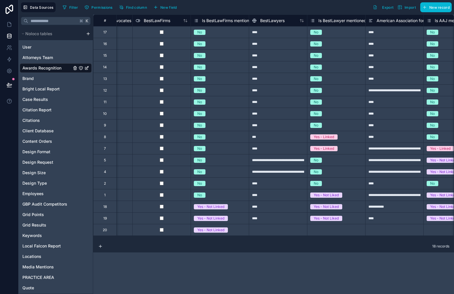
click at [286, 233] on div at bounding box center [278, 230] width 58 height 12
type input "*"
type input "****"
click at [330, 229] on div "Select a Is BestLawyer mentioned in profile" at bounding box center [336, 230] width 52 height 9
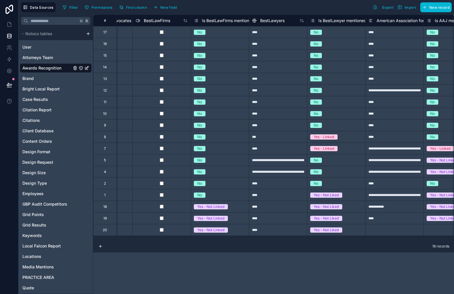
click at [320, 243] on div "18 records" at bounding box center [273, 247] width 361 height 12
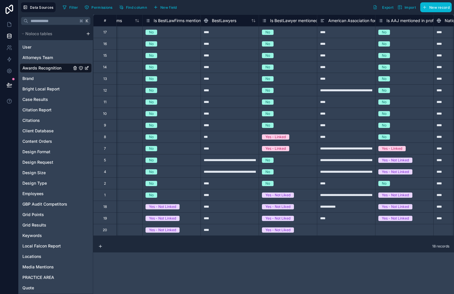
scroll to position [0, 2251]
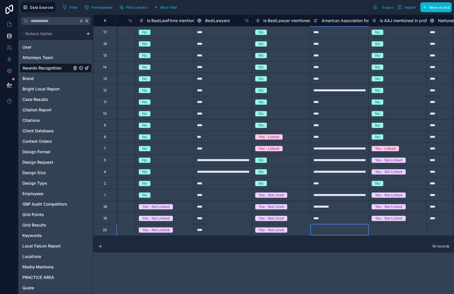
click at [330, 231] on div at bounding box center [339, 230] width 58 height 12
type input "****"
click at [394, 233] on div "Select a Is AAJ mentioned in profile" at bounding box center [398, 230] width 52 height 9
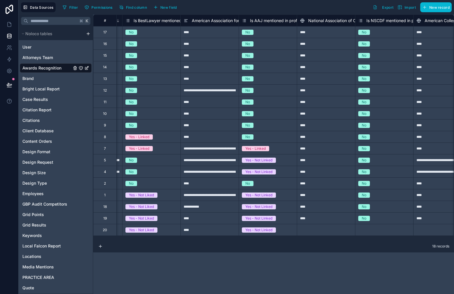
scroll to position [0, 2385]
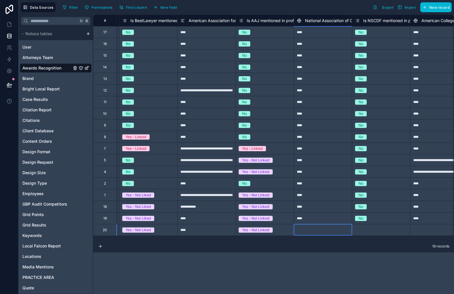
click at [318, 228] on div at bounding box center [323, 230] width 58 height 12
type input "****"
click at [331, 211] on div "****" at bounding box center [323, 207] width 58 height 12
click at [325, 229] on div "****" at bounding box center [323, 230] width 58 height 12
click at [374, 230] on div "Select a Is NSCDF mentioned in profile" at bounding box center [381, 230] width 52 height 9
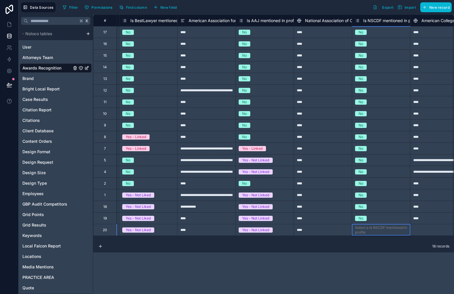
click at [374, 230] on div "Select a Is NSCDF mentioned in profile" at bounding box center [381, 230] width 52 height 9
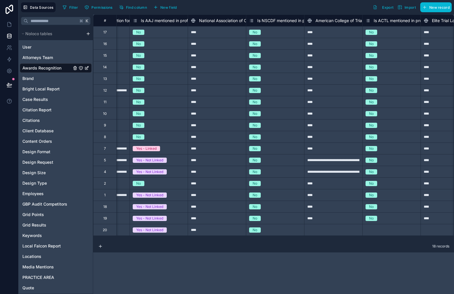
scroll to position [0, 2497]
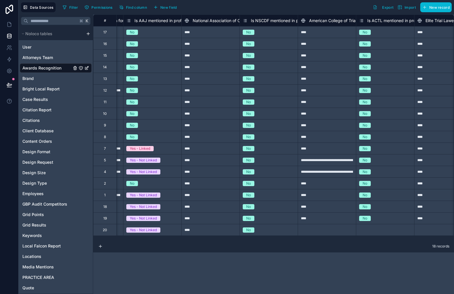
drag, startPoint x: 303, startPoint y: 226, endPoint x: 307, endPoint y: 227, distance: 4.8
click at [303, 226] on div at bounding box center [327, 230] width 58 height 12
click at [377, 229] on div "Select a Is ACTL mentioned in profile" at bounding box center [385, 230] width 52 height 9
click at [375, 231] on div "Select a Is ACTL mentioned in profile" at bounding box center [385, 230] width 52 height 9
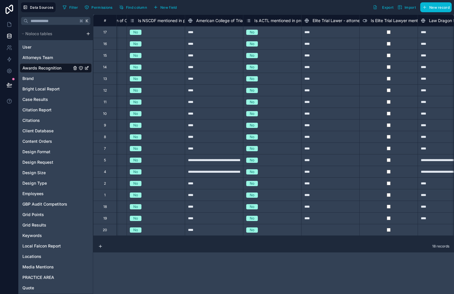
scroll to position [0, 2648]
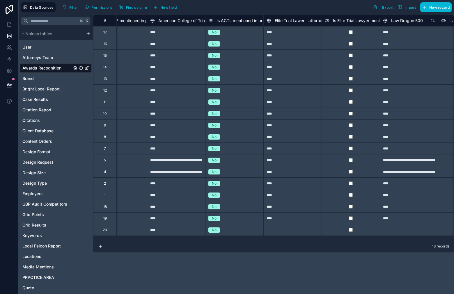
click at [312, 232] on div at bounding box center [292, 230] width 58 height 12
click at [396, 230] on div at bounding box center [409, 230] width 58 height 12
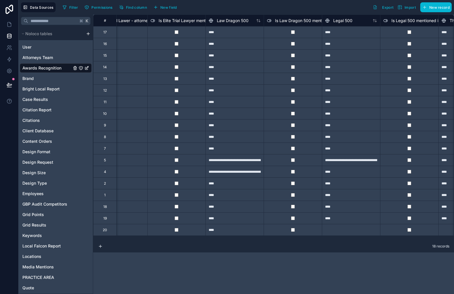
scroll to position [0, 2825]
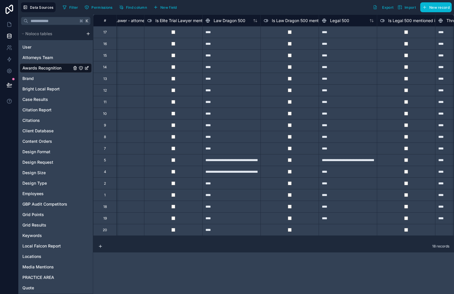
drag, startPoint x: 346, startPoint y: 230, endPoint x: 360, endPoint y: 231, distance: 14.0
click at [346, 230] on div at bounding box center [348, 230] width 58 height 12
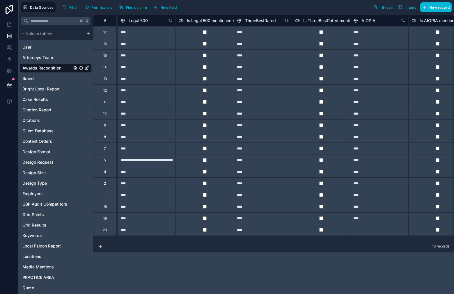
click at [379, 233] on div at bounding box center [379, 230] width 58 height 12
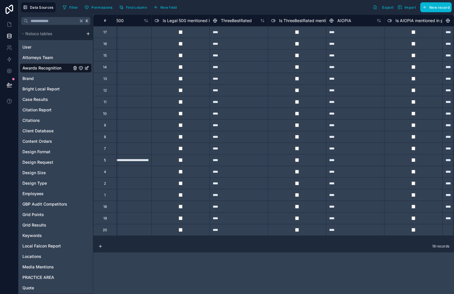
scroll to position [0, 3119]
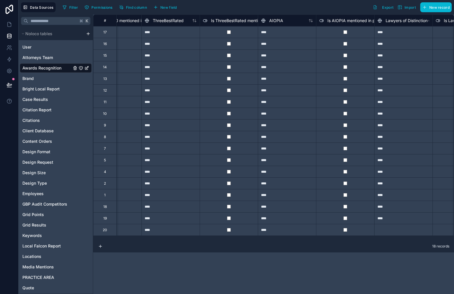
click at [392, 230] on div at bounding box center [403, 230] width 58 height 12
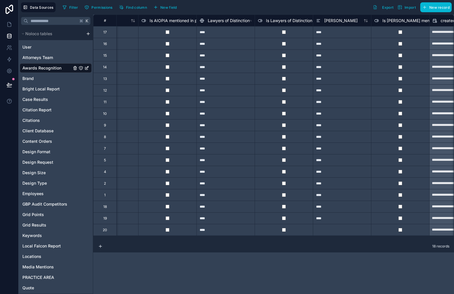
scroll to position [0, 3290]
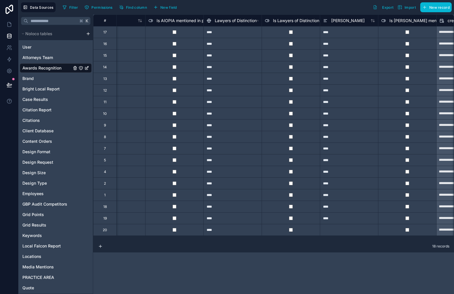
drag, startPoint x: 354, startPoint y: 231, endPoint x: 370, endPoint y: 233, distance: 16.1
click at [354, 231] on div at bounding box center [349, 230] width 58 height 12
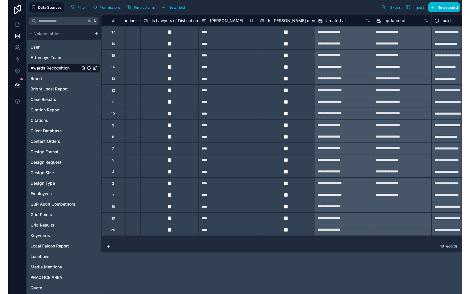
scroll to position [0, 3447]
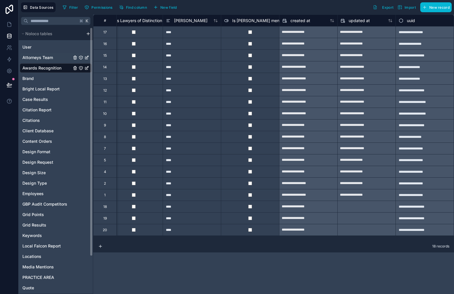
click at [47, 61] on div "Attorneys Team" at bounding box center [56, 57] width 72 height 9
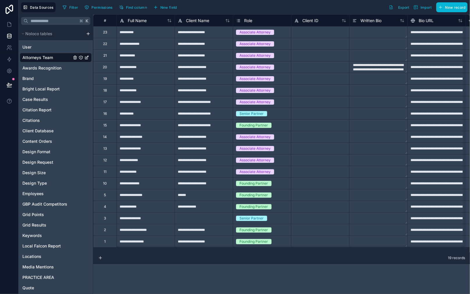
click at [422, 29] on div "**********" at bounding box center [437, 32] width 58 height 12
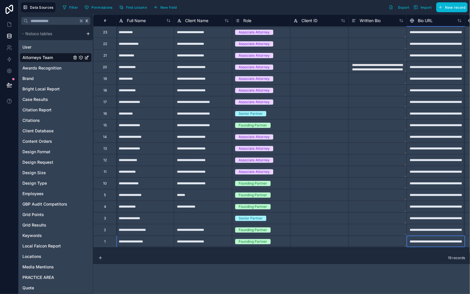
scroll to position [0, 1]
click at [437, 238] on div "**********" at bounding box center [436, 242] width 58 height 12
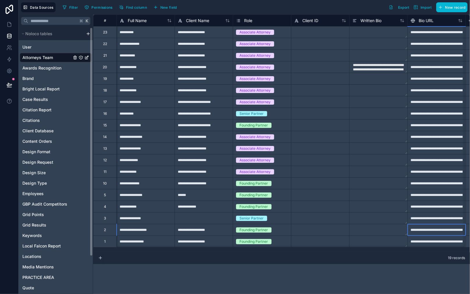
scroll to position [0, 1]
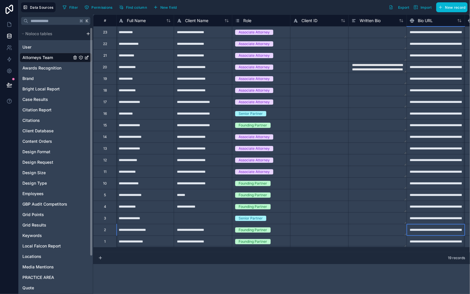
click at [435, 227] on div "**********" at bounding box center [436, 230] width 58 height 12
click at [431, 218] on div "**********" at bounding box center [436, 219] width 58 height 12
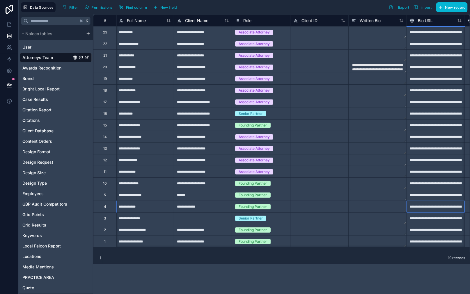
click at [432, 206] on div "**********" at bounding box center [436, 207] width 58 height 12
click at [421, 208] on div "**********" at bounding box center [436, 207] width 58 height 12
click at [442, 210] on div "Copy" at bounding box center [451, 211] width 30 height 6
click at [393, 205] on textarea at bounding box center [378, 206] width 58 height 11
click at [388, 210] on textarea at bounding box center [378, 206] width 58 height 11
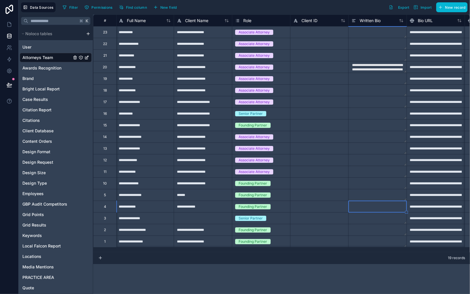
click at [388, 209] on textarea at bounding box center [378, 206] width 58 height 11
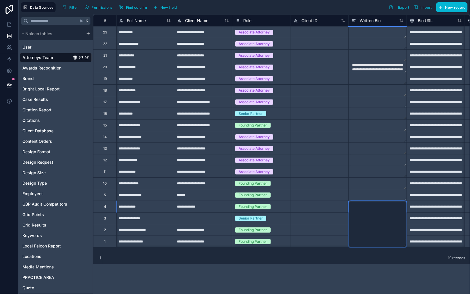
click at [367, 210] on textarea at bounding box center [378, 224] width 58 height 47
paste textarea "**********"
type textarea "**********"
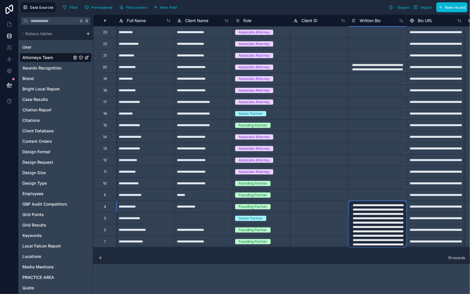
scroll to position [470, 0]
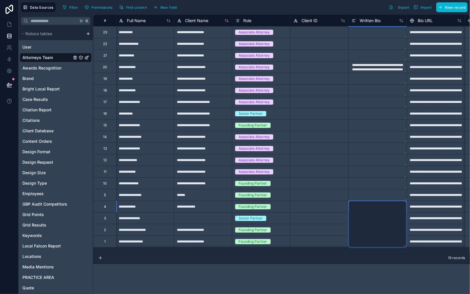
click at [377, 131] on div at bounding box center [377, 137] width 58 height 12
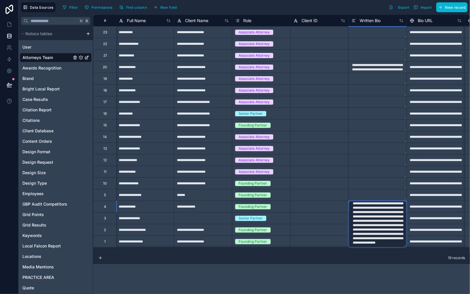
scroll to position [0, 0]
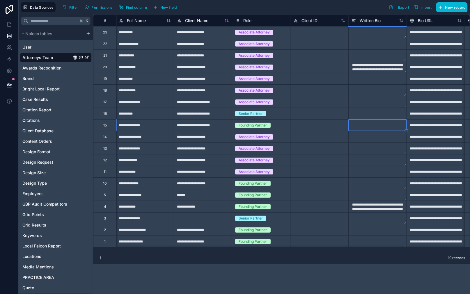
click at [367, 210] on textarea at bounding box center [378, 206] width 58 height 11
click at [355, 19] on icon at bounding box center [354, 20] width 5 height 7
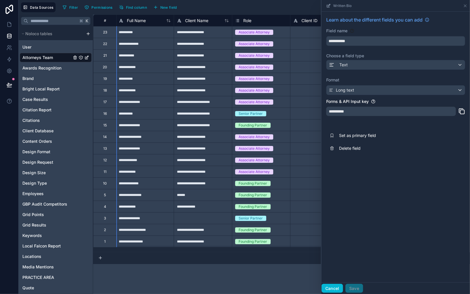
type textarea "**********"
drag, startPoint x: 330, startPoint y: 290, endPoint x: 325, endPoint y: 284, distance: 7.5
click at [330, 290] on button "Cancel" at bounding box center [333, 288] width 22 height 9
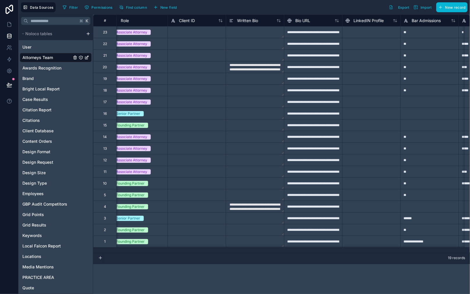
scroll to position [0, 125]
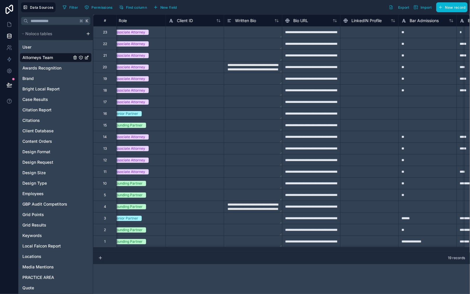
click at [310, 197] on div "**********" at bounding box center [311, 195] width 58 height 12
click at [247, 196] on textarea at bounding box center [253, 195] width 58 height 11
click at [243, 196] on textarea at bounding box center [253, 195] width 58 height 11
click at [244, 196] on textarea at bounding box center [253, 195] width 58 height 11
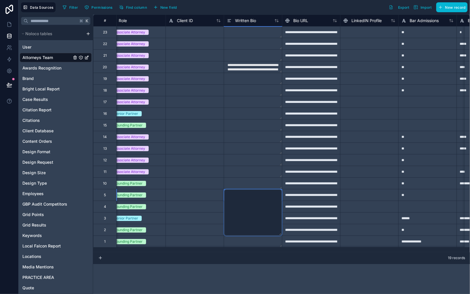
click at [244, 196] on textarea at bounding box center [253, 213] width 58 height 47
paste textarea "**********"
type textarea "**********"
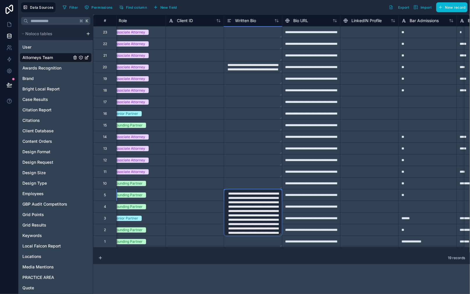
scroll to position [187, 0]
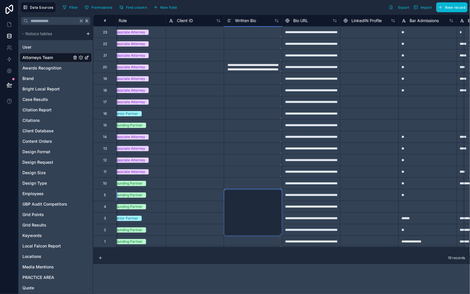
click at [309, 184] on div "**********" at bounding box center [311, 184] width 58 height 12
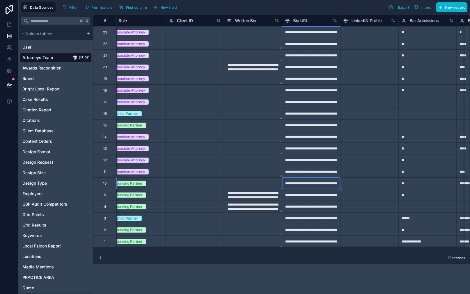
type textarea "**********"
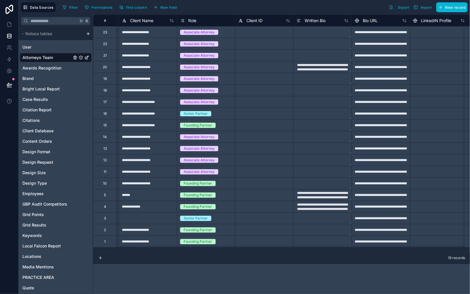
scroll to position [0, 179]
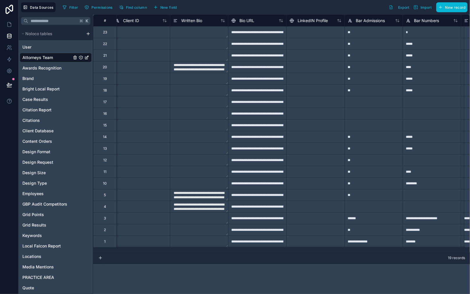
click at [209, 181] on textarea at bounding box center [199, 183] width 58 height 11
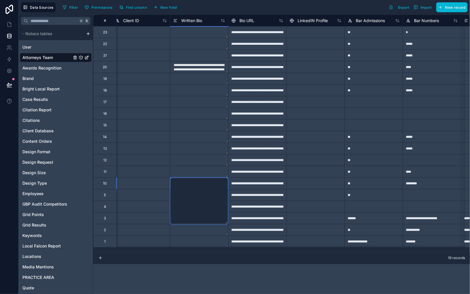
click at [200, 185] on textarea at bounding box center [199, 201] width 58 height 47
paste textarea "**********"
type textarea "**********"
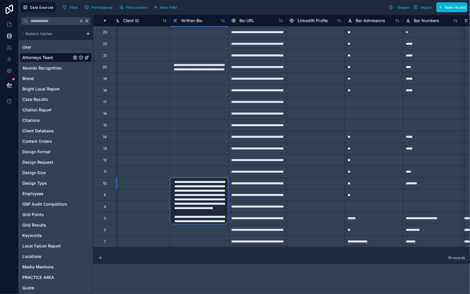
scroll to position [401, 0]
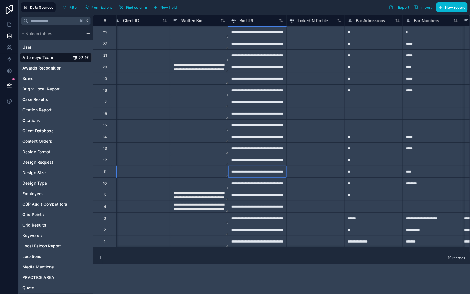
click at [270, 176] on div "**********" at bounding box center [257, 172] width 58 height 12
type textarea "**********"
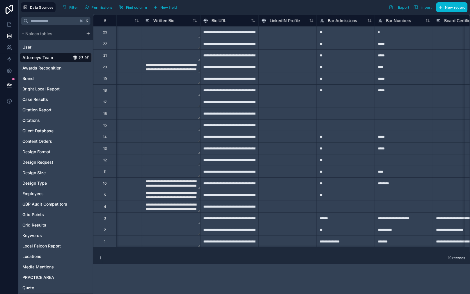
scroll to position [0, 199]
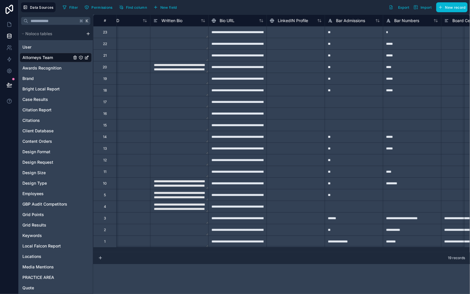
click at [179, 168] on textarea at bounding box center [180, 171] width 58 height 11
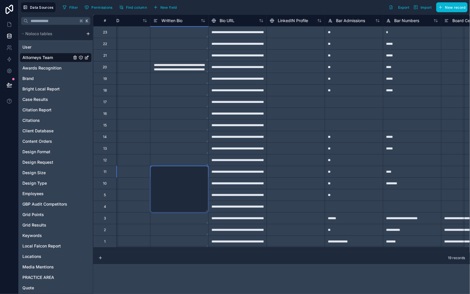
click at [180, 173] on textarea at bounding box center [180, 189] width 58 height 47
paste textarea "**********"
type textarea "**********"
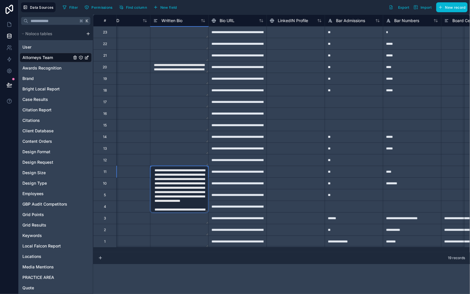
scroll to position [183, 0]
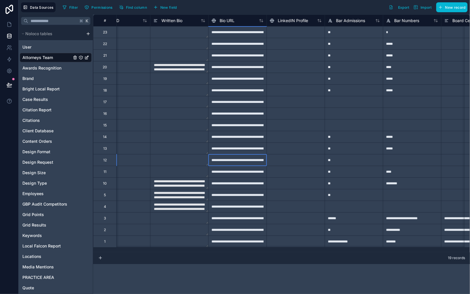
click at [230, 163] on div "**********" at bounding box center [237, 160] width 58 height 12
type textarea "**********"
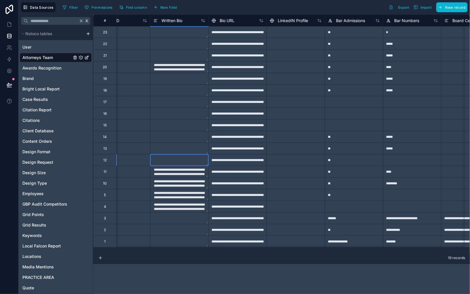
click at [199, 161] on textarea at bounding box center [180, 160] width 58 height 11
click at [192, 160] on textarea at bounding box center [180, 160] width 58 height 11
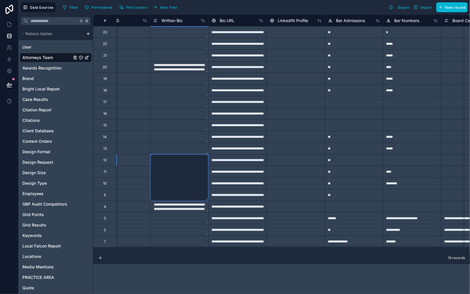
click at [192, 160] on textarea at bounding box center [180, 178] width 58 height 47
paste textarea "**********"
type textarea "**********"
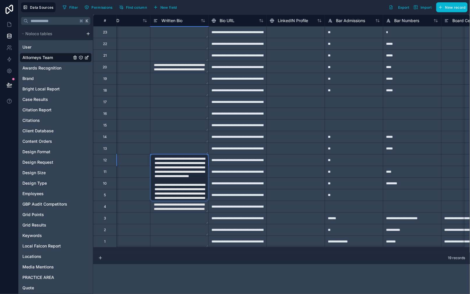
scroll to position [265, 0]
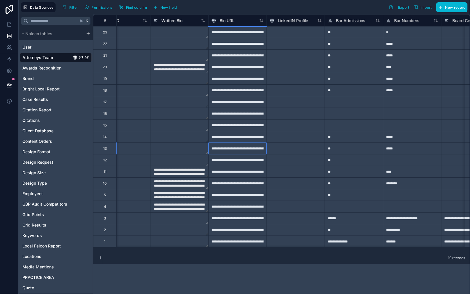
click at [258, 151] on div "**********" at bounding box center [237, 149] width 58 height 12
type textarea "**********"
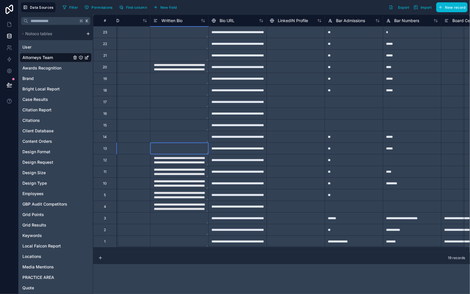
click at [189, 151] on textarea at bounding box center [180, 148] width 58 height 11
click at [188, 151] on textarea at bounding box center [180, 148] width 58 height 11
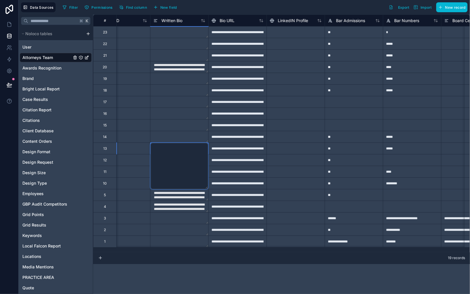
click at [185, 150] on textarea at bounding box center [180, 166] width 58 height 47
paste textarea "**********"
type textarea "**********"
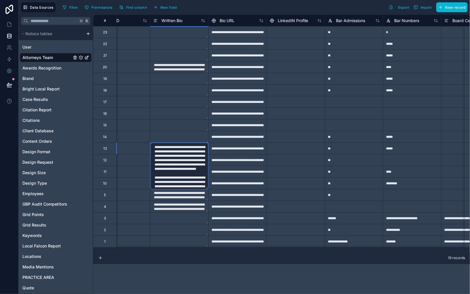
scroll to position [344, 0]
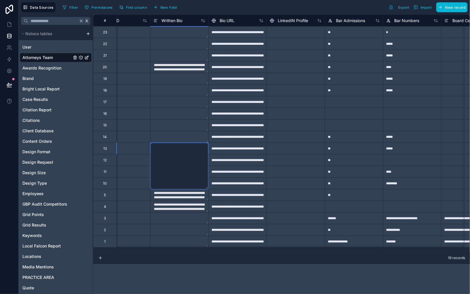
click at [230, 141] on div "**********" at bounding box center [237, 137] width 58 height 12
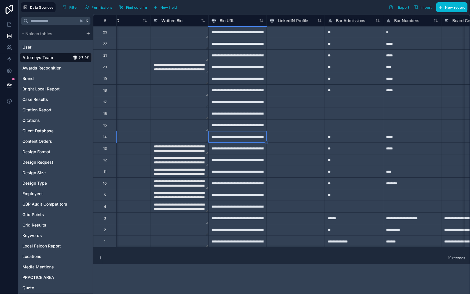
type textarea "**********"
click at [174, 135] on textarea at bounding box center [180, 136] width 58 height 11
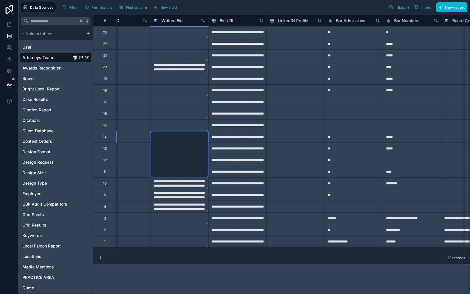
click at [174, 135] on textarea at bounding box center [180, 154] width 58 height 47
paste textarea "**********"
type textarea "**********"
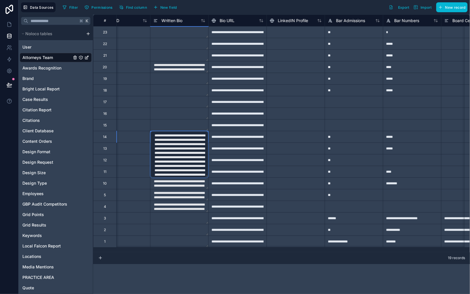
scroll to position [252, 0]
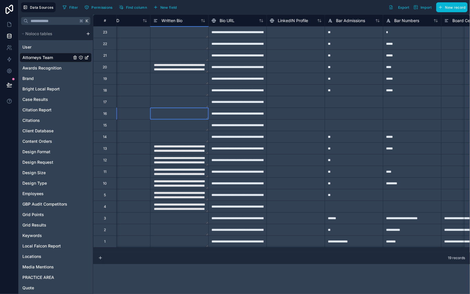
click at [164, 117] on textarea at bounding box center [180, 113] width 58 height 11
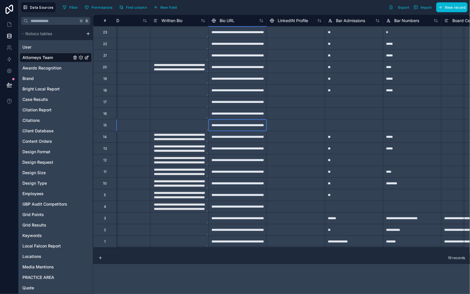
click at [230, 123] on div "**********" at bounding box center [237, 125] width 58 height 12
type textarea "**********"
click at [182, 123] on textarea at bounding box center [180, 125] width 58 height 11
click at [181, 124] on textarea at bounding box center [180, 125] width 58 height 11
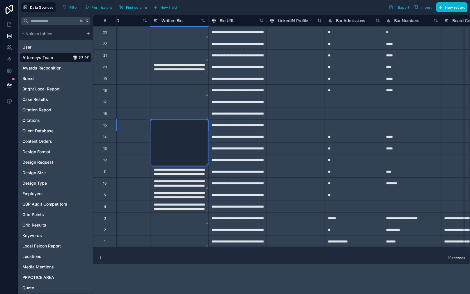
click at [181, 124] on textarea at bounding box center [180, 143] width 58 height 47
paste textarea "**********"
type textarea "**********"
click at [192, 110] on textarea at bounding box center [180, 113] width 58 height 11
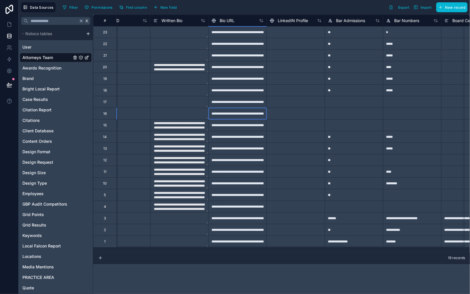
click at [246, 118] on div "**********" at bounding box center [237, 114] width 58 height 12
type textarea "**********"
click at [236, 113] on div "**********" at bounding box center [237, 114] width 58 height 12
click at [242, 104] on div "**********" at bounding box center [237, 102] width 58 height 12
click at [245, 115] on div "**********" at bounding box center [237, 114] width 58 height 12
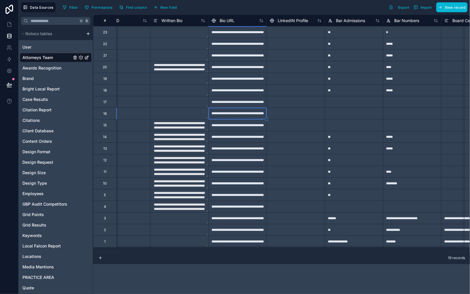
click at [195, 117] on textarea at bounding box center [180, 113] width 58 height 11
click at [194, 116] on textarea at bounding box center [180, 113] width 58 height 11
click at [192, 114] on textarea at bounding box center [180, 113] width 58 height 11
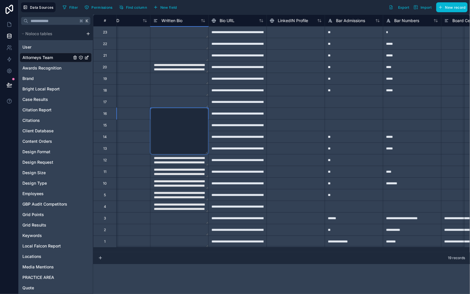
click at [192, 114] on textarea at bounding box center [180, 131] width 58 height 47
paste textarea "**********"
type textarea "**********"
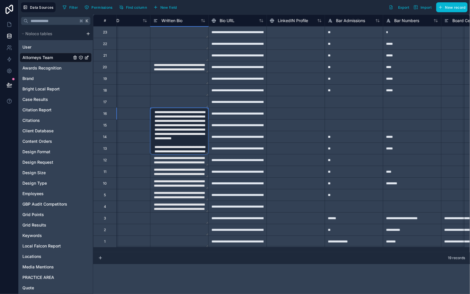
scroll to position [200, 0]
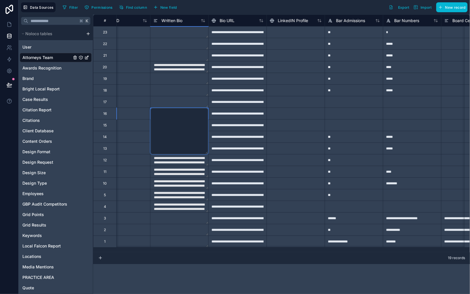
click at [227, 104] on div "**********" at bounding box center [237, 102] width 58 height 12
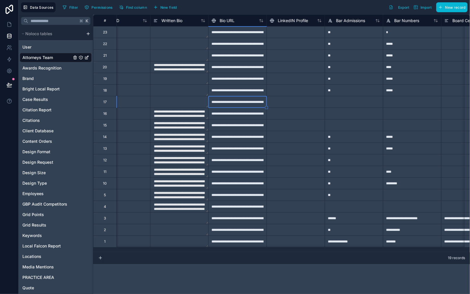
type textarea "**********"
click at [173, 105] on textarea at bounding box center [180, 101] width 58 height 11
click at [173, 103] on textarea at bounding box center [180, 101] width 58 height 11
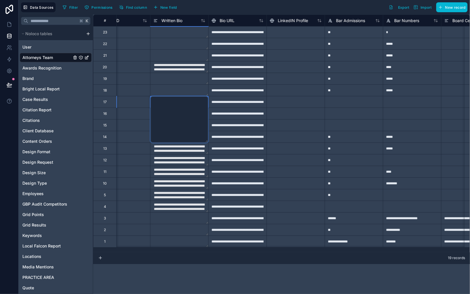
click at [173, 103] on textarea at bounding box center [180, 119] width 58 height 47
paste textarea "**********"
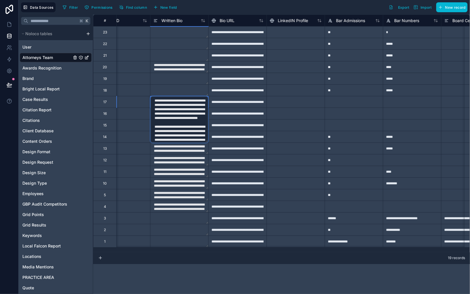
scroll to position [213, 0]
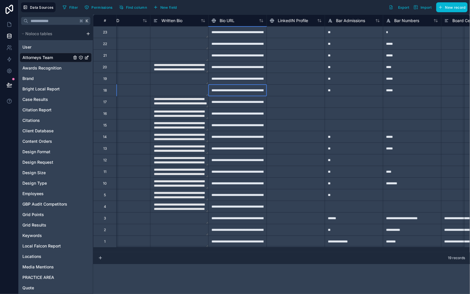
click at [222, 94] on div "**********" at bounding box center [237, 90] width 58 height 12
type textarea "**********"
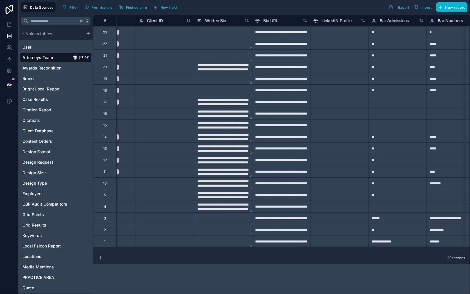
scroll to position [0, 169]
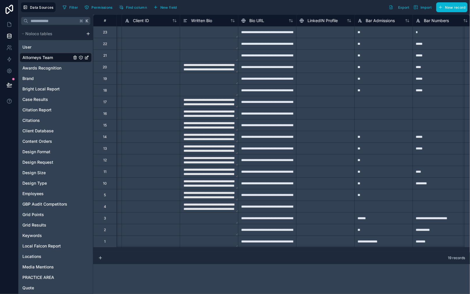
click at [218, 88] on textarea at bounding box center [209, 90] width 58 height 11
click at [206, 91] on textarea at bounding box center [209, 90] width 58 height 11
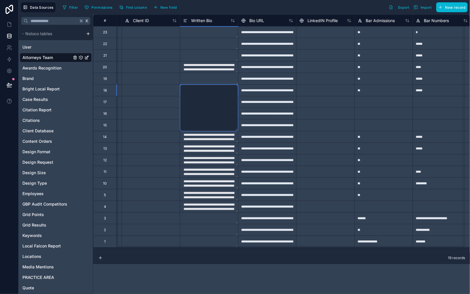
click at [206, 91] on textarea at bounding box center [209, 108] width 58 height 47
paste textarea "**********"
type textarea "**********"
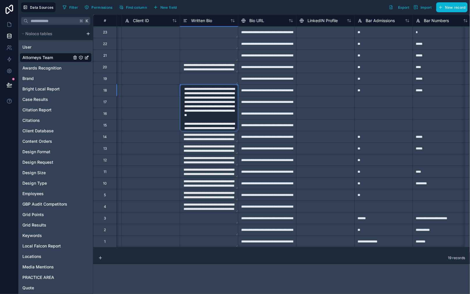
scroll to position [217, 0]
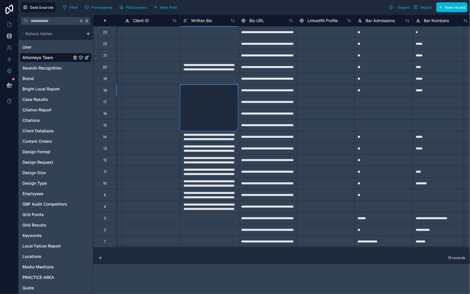
click at [226, 78] on textarea at bounding box center [209, 78] width 58 height 11
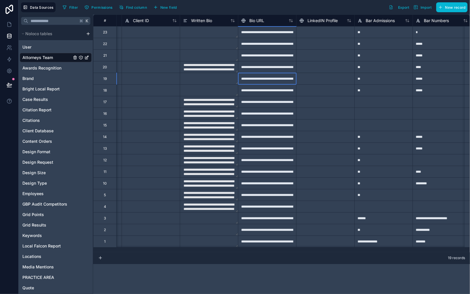
click at [263, 78] on div "**********" at bounding box center [267, 79] width 58 height 12
type textarea "**********"
click at [256, 69] on div "**********" at bounding box center [267, 67] width 58 height 12
click at [258, 57] on div "**********" at bounding box center [267, 55] width 58 height 12
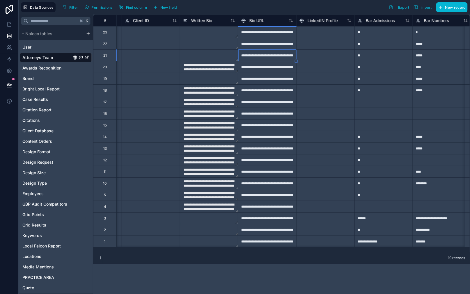
click at [214, 57] on textarea at bounding box center [209, 55] width 58 height 11
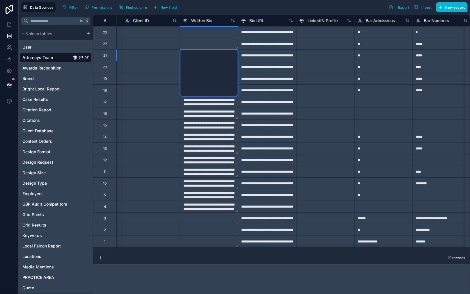
click at [214, 57] on textarea at bounding box center [209, 73] width 58 height 47
paste textarea "**********"
type textarea "**********"
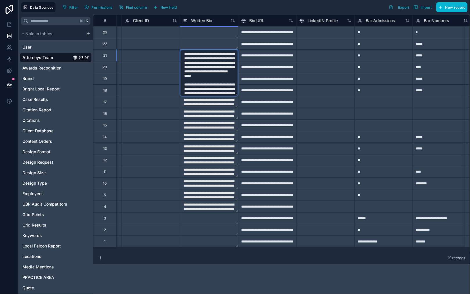
scroll to position [300, 0]
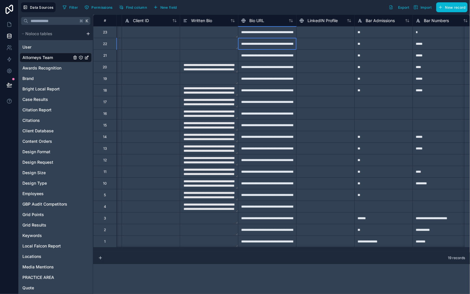
click at [270, 47] on div "**********" at bounding box center [267, 44] width 58 height 12
type textarea "**********"
click at [204, 50] on textarea at bounding box center [209, 55] width 58 height 11
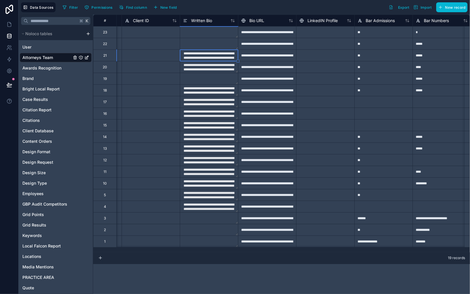
click at [198, 44] on textarea at bounding box center [209, 43] width 58 height 11
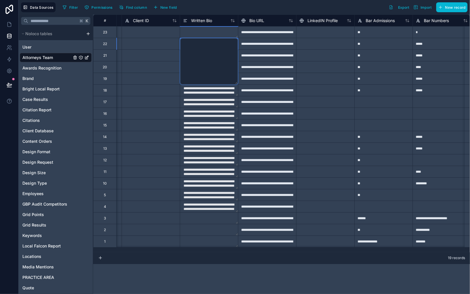
click at [198, 44] on textarea at bounding box center [209, 61] width 58 height 47
paste textarea "**********"
type textarea "**********"
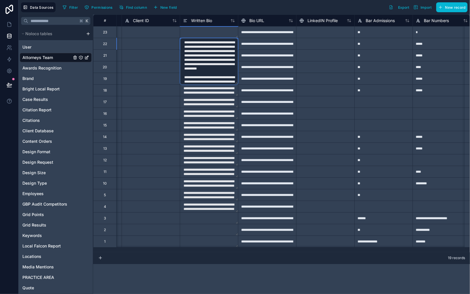
scroll to position [252, 0]
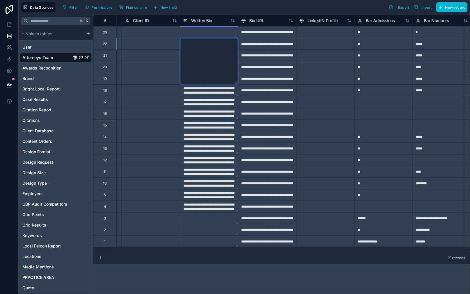
click at [276, 48] on div "**********" at bounding box center [267, 44] width 58 height 12
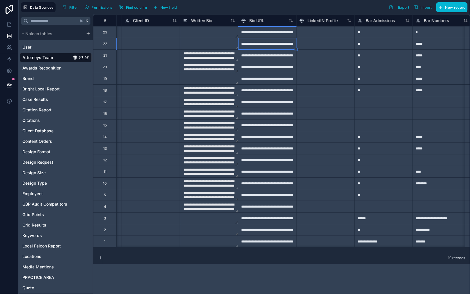
click at [268, 34] on div "**********" at bounding box center [267, 32] width 58 height 12
type textarea "**********"
click at [216, 35] on textarea at bounding box center [209, 31] width 58 height 11
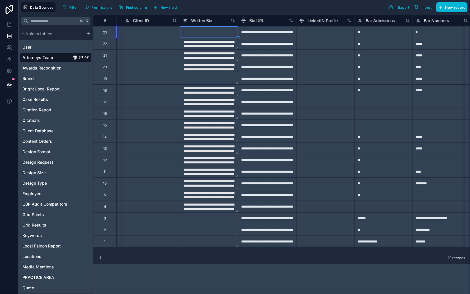
click at [210, 33] on textarea at bounding box center [209, 31] width 58 height 11
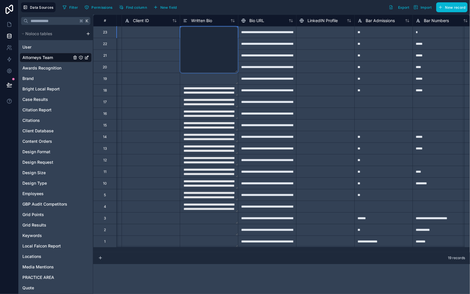
click at [210, 33] on textarea at bounding box center [209, 49] width 58 height 47
paste textarea "**********"
type textarea "**********"
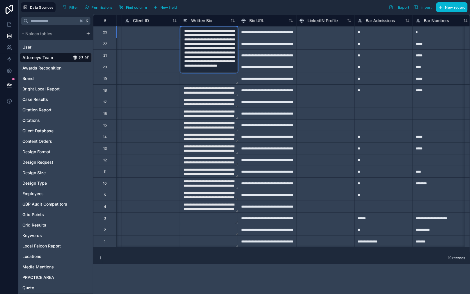
scroll to position [222, 0]
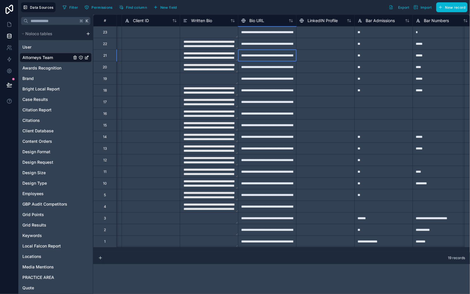
click at [288, 61] on div "**********" at bounding box center [267, 55] width 58 height 12
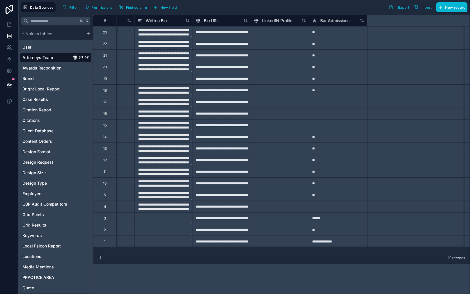
scroll to position [0, 0]
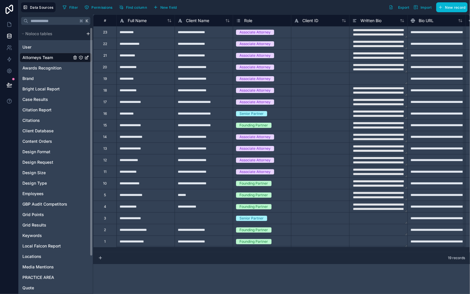
type textarea "**********"
click at [436, 224] on div "**********" at bounding box center [437, 219] width 58 height 12
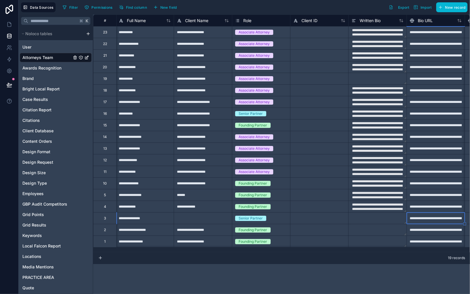
click at [446, 233] on div "**********" at bounding box center [436, 230] width 58 height 12
click at [367, 229] on textarea at bounding box center [378, 229] width 58 height 11
click at [395, 82] on textarea at bounding box center [378, 78] width 58 height 11
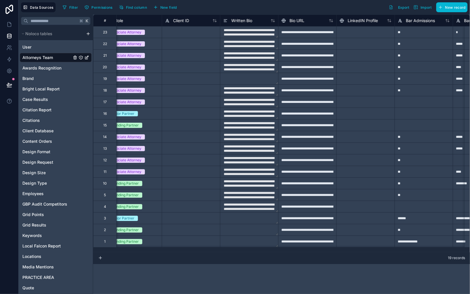
scroll to position [0, 0]
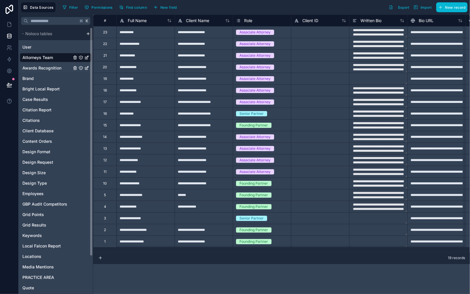
click at [46, 70] on span "Awards Recognition" at bounding box center [41, 68] width 39 height 6
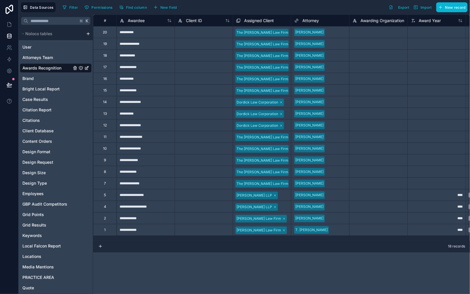
click at [343, 34] on div "Jono Young" at bounding box center [320, 32] width 58 height 9
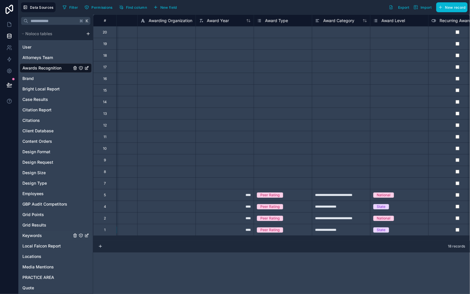
scroll to position [0, 196]
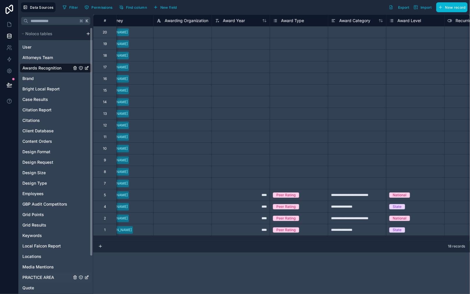
click at [37, 278] on span "PRACTICE AREA" at bounding box center [38, 278] width 32 height 6
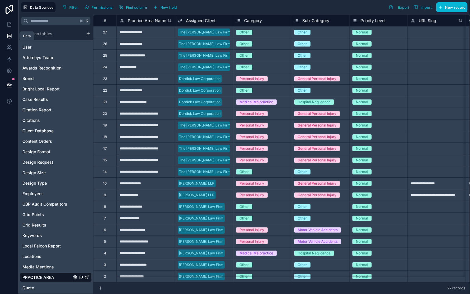
click at [8, 37] on icon at bounding box center [9, 36] width 6 height 6
click at [445, 10] on button "New record" at bounding box center [451, 7] width 31 height 10
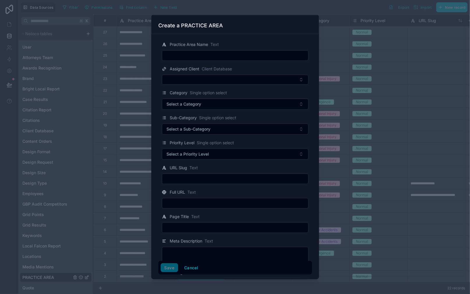
click at [238, 59] on input "text" at bounding box center [235, 56] width 146 height 8
type input "**********"
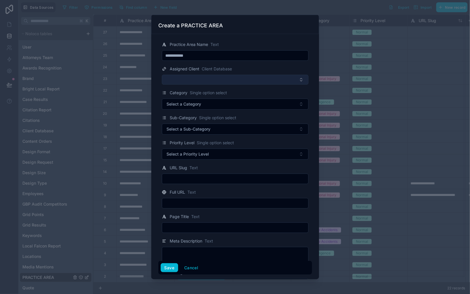
click at [227, 82] on button "Select Button" at bounding box center [235, 80] width 147 height 10
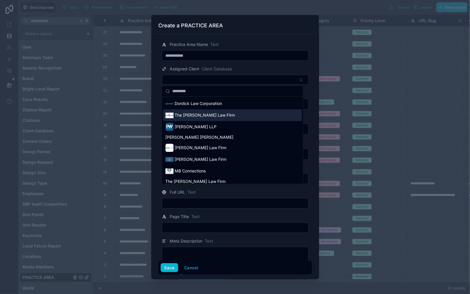
click at [243, 115] on div "The [PERSON_NAME] Law Firm" at bounding box center [232, 115] width 139 height 12
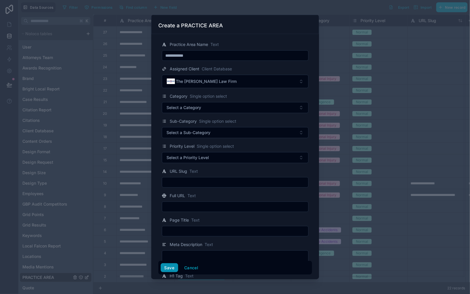
click at [167, 268] on button "Save" at bounding box center [169, 267] width 17 height 9
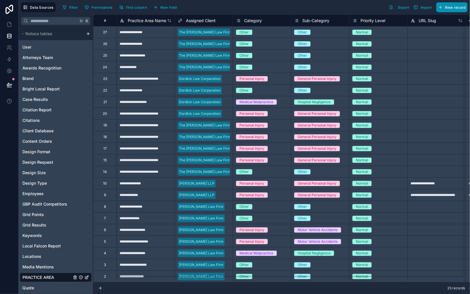
click at [452, 9] on span "New record" at bounding box center [455, 7] width 20 height 4
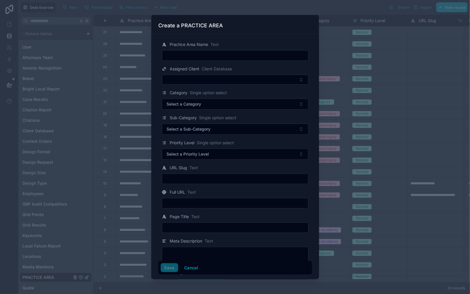
click at [174, 52] on input "text" at bounding box center [235, 56] width 146 height 8
type input "**********"
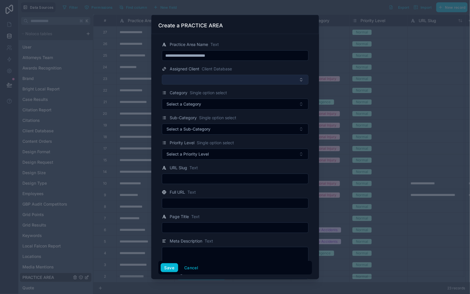
click at [228, 79] on button "Select Button" at bounding box center [235, 80] width 147 height 10
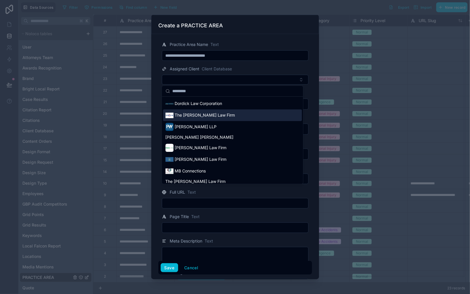
click at [229, 113] on div "The [PERSON_NAME] Law Firm" at bounding box center [232, 115] width 139 height 12
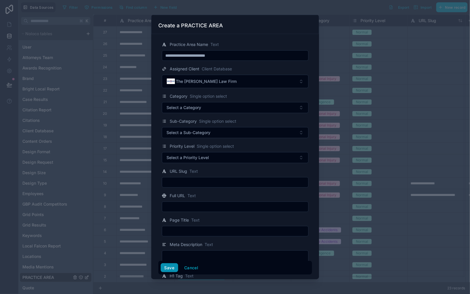
click at [170, 269] on button "Save" at bounding box center [169, 267] width 17 height 9
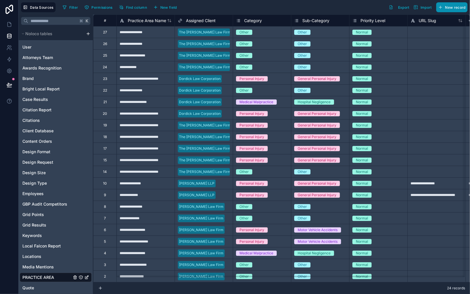
click at [454, 9] on button "New record" at bounding box center [451, 7] width 31 height 10
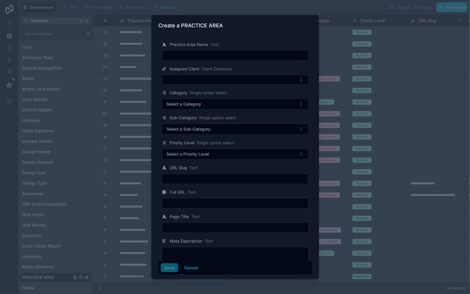
click at [213, 52] on input "text" at bounding box center [235, 56] width 146 height 8
click at [361, 59] on div at bounding box center [235, 147] width 470 height 294
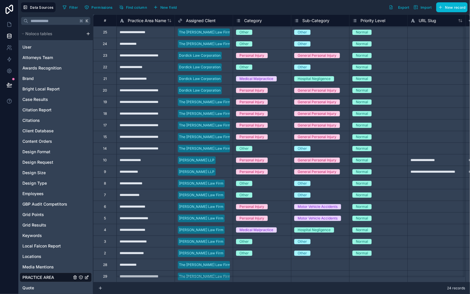
scroll to position [28, 0]
click at [453, 10] on button "New record" at bounding box center [451, 7] width 31 height 10
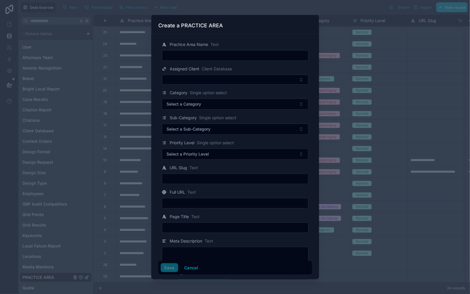
click at [199, 58] on input "text" at bounding box center [235, 56] width 146 height 8
type input "**********"
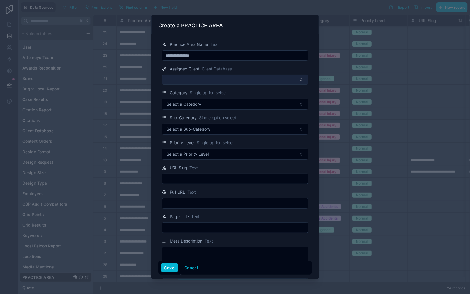
click at [253, 79] on button "Select Button" at bounding box center [235, 80] width 147 height 10
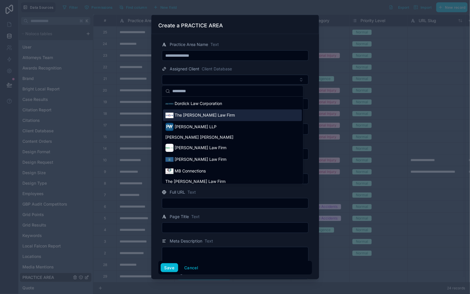
click at [233, 117] on div "The [PERSON_NAME] Law Firm" at bounding box center [232, 115] width 139 height 12
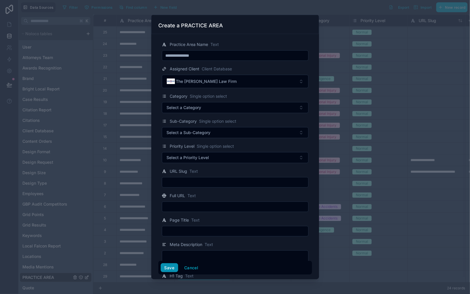
drag, startPoint x: 172, startPoint y: 269, endPoint x: 177, endPoint y: 267, distance: 5.7
click at [172, 269] on button "Save" at bounding box center [169, 267] width 17 height 9
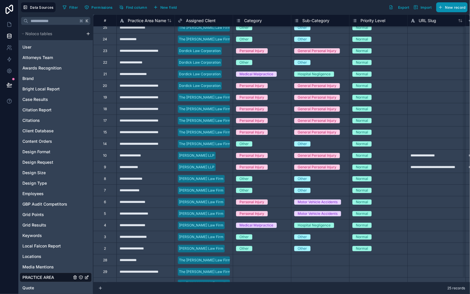
click at [451, 6] on span "New record" at bounding box center [455, 7] width 20 height 4
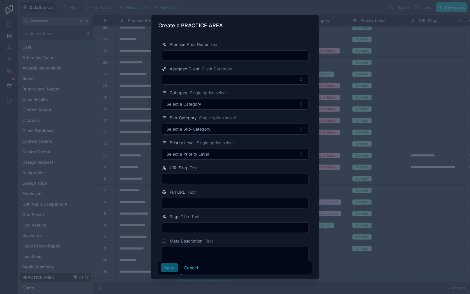
click at [212, 58] on input "text" at bounding box center [235, 56] width 146 height 8
type input "**********"
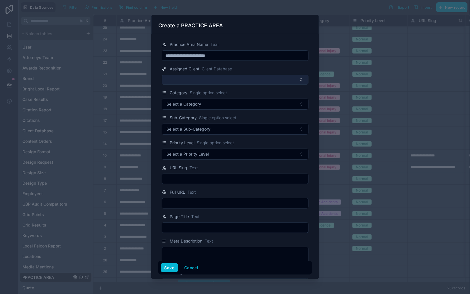
click at [226, 76] on button "Select Button" at bounding box center [235, 80] width 147 height 10
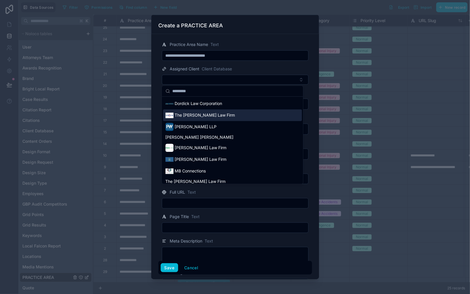
click at [233, 114] on div "The [PERSON_NAME] Law Firm" at bounding box center [232, 115] width 139 height 12
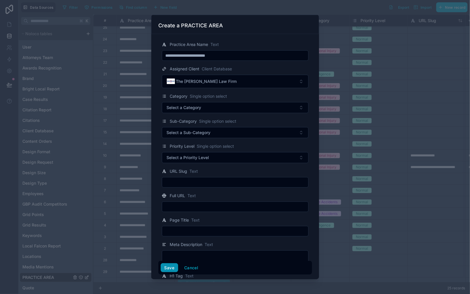
click at [169, 270] on button "Save" at bounding box center [169, 267] width 17 height 9
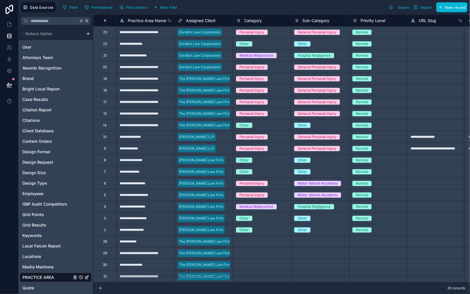
scroll to position [51, 0]
click at [261, 240] on div "Select a Category" at bounding box center [251, 242] width 30 height 5
click at [275, 239] on div "Select a Category" at bounding box center [262, 242] width 58 height 6
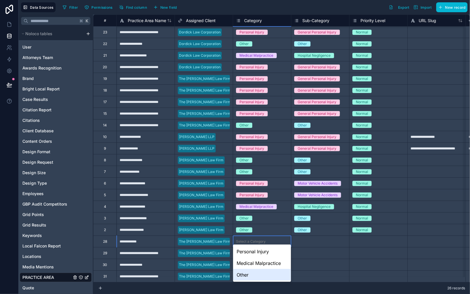
click at [249, 273] on div "Other" at bounding box center [262, 275] width 58 height 12
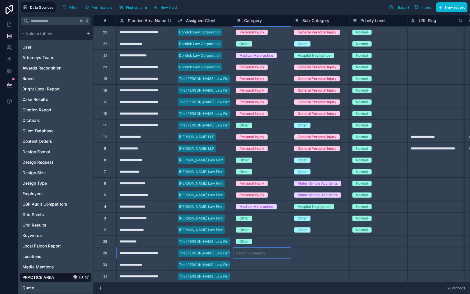
click at [261, 251] on div "Select a Category" at bounding box center [251, 253] width 30 height 5
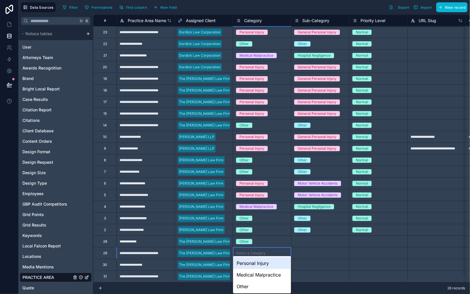
click at [262, 264] on div "Personal Injury" at bounding box center [262, 264] width 58 height 12
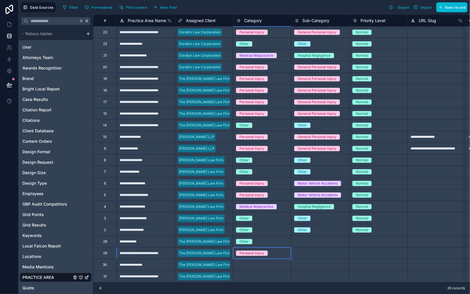
click at [258, 263] on div "Select a Category" at bounding box center [262, 264] width 58 height 11
click at [258, 263] on body "**********" at bounding box center [235, 147] width 470 height 294
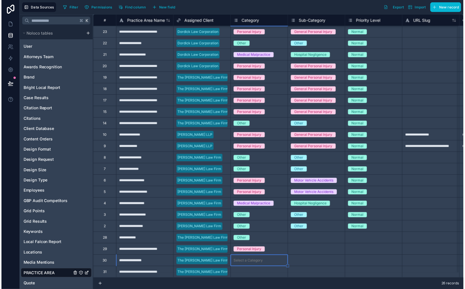
scroll to position [13, 0]
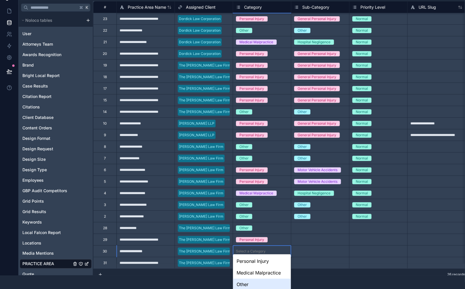
click at [255, 281] on div "Other" at bounding box center [262, 285] width 58 height 12
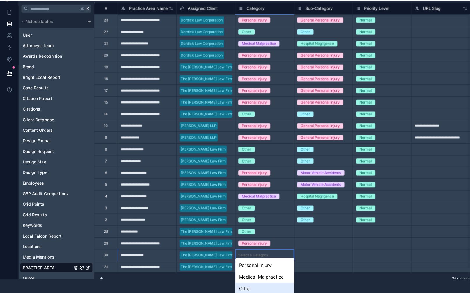
scroll to position [0, 0]
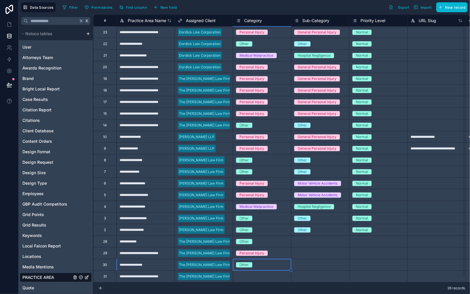
click at [256, 275] on div "Select a Category" at bounding box center [251, 277] width 30 height 5
click at [256, 271] on body "**********" at bounding box center [235, 147] width 470 height 294
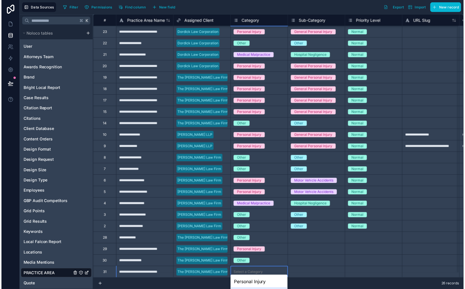
scroll to position [25, 0]
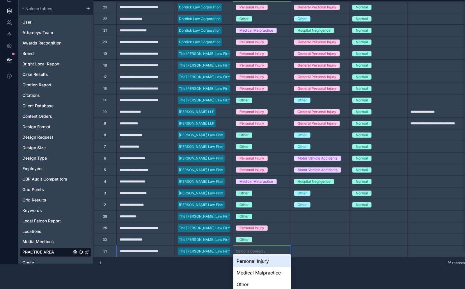
drag, startPoint x: 270, startPoint y: 261, endPoint x: 298, endPoint y: 244, distance: 32.7
click at [270, 261] on div "Personal Injury" at bounding box center [262, 262] width 58 height 12
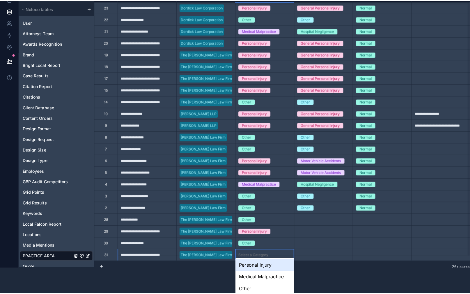
scroll to position [0, 0]
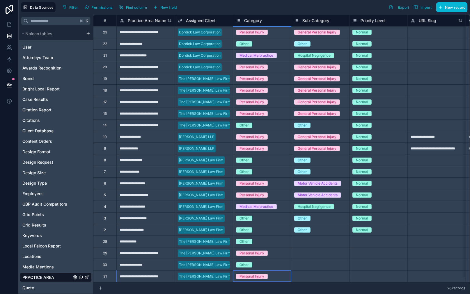
click at [319, 240] on div "Select a Sub-Category" at bounding box center [313, 242] width 38 height 5
drag, startPoint x: 319, startPoint y: 282, endPoint x: 321, endPoint y: 263, distance: 19.0
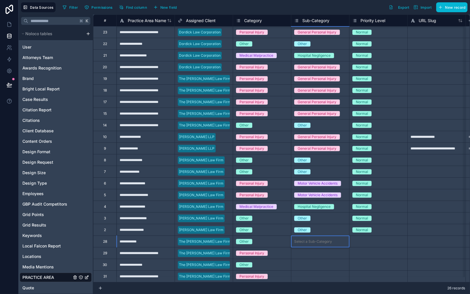
click at [319, 251] on div "Select a Sub-Category" at bounding box center [313, 253] width 38 height 5
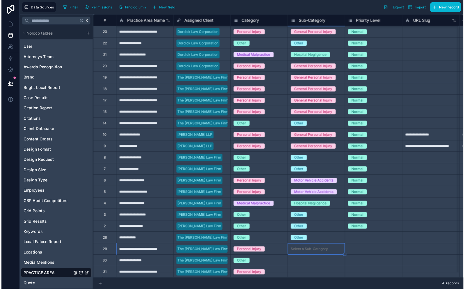
scroll to position [27, 0]
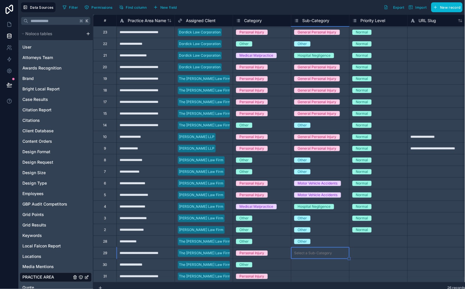
click at [319, 250] on body "**********" at bounding box center [232, 144] width 465 height 289
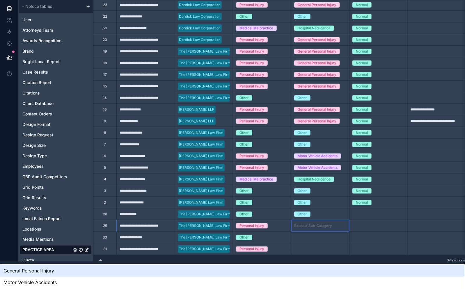
click at [333, 265] on div "General Personal Injury" at bounding box center [232, 271] width 465 height 12
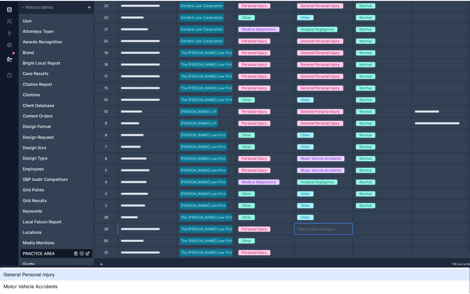
scroll to position [0, 0]
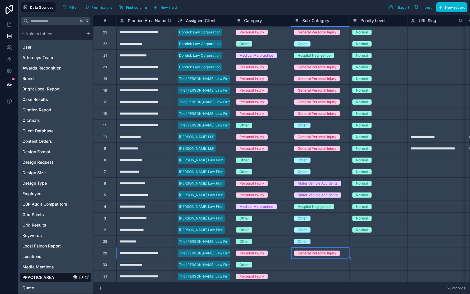
click at [316, 263] on div "Select a Sub-Category" at bounding box center [313, 265] width 38 height 5
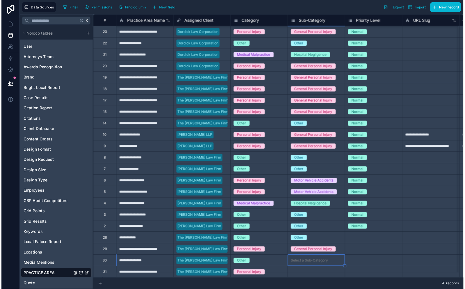
scroll to position [39, 0]
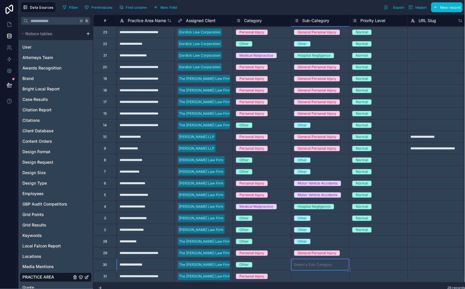
click at [317, 259] on body "**********" at bounding box center [232, 144] width 465 height 289
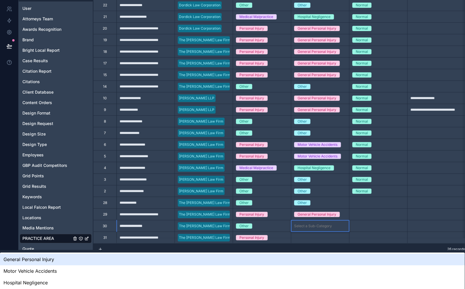
scroll to position [42, 0]
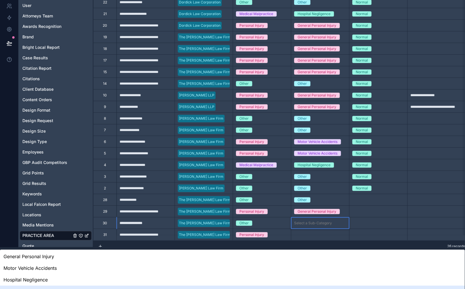
click at [311, 286] on div "Other" at bounding box center [232, 292] width 465 height 12
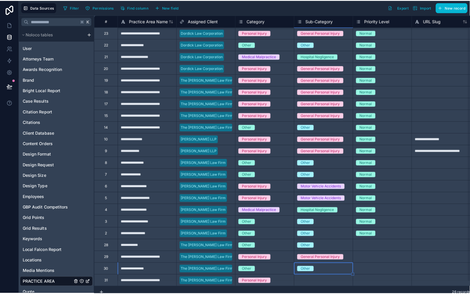
scroll to position [0, 0]
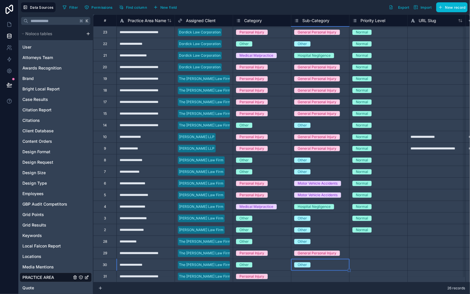
click at [311, 275] on div "Select a Sub-Category" at bounding box center [313, 277] width 38 height 5
click at [311, 270] on body "**********" at bounding box center [235, 147] width 470 height 294
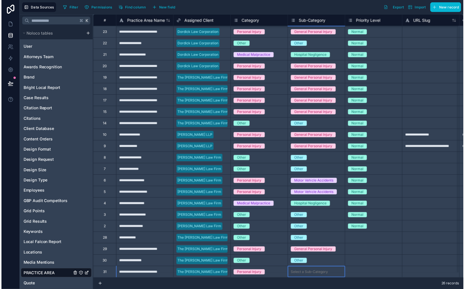
scroll to position [51, 0]
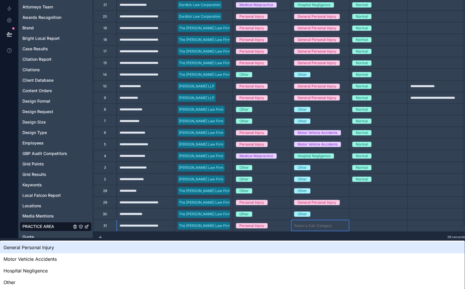
click at [328, 242] on div "General Personal Injury" at bounding box center [232, 248] width 465 height 12
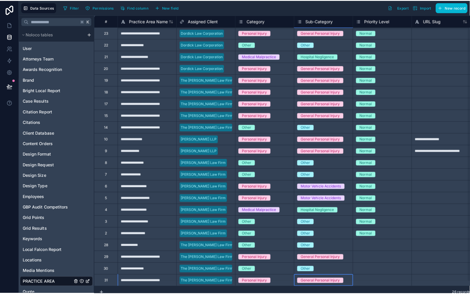
scroll to position [0, 0]
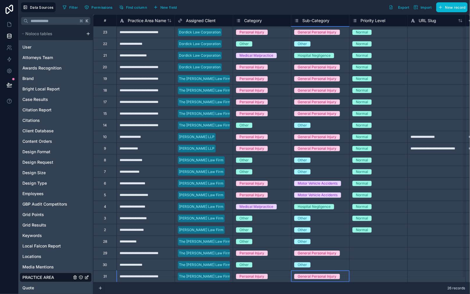
click at [362, 251] on div "Select a Priority Level" at bounding box center [371, 253] width 36 height 5
click at [370, 240] on div "Select a Priority Level" at bounding box center [371, 242] width 36 height 5
click at [397, 227] on div "Normal" at bounding box center [379, 230] width 58 height 6
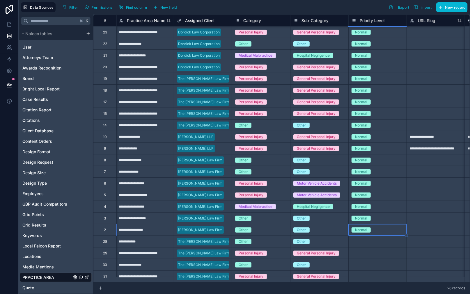
drag, startPoint x: 406, startPoint y: 241, endPoint x: 399, endPoint y: 270, distance: 30.2
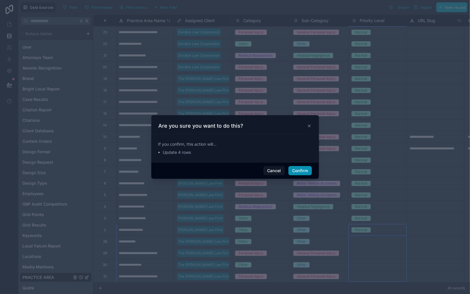
click at [297, 172] on button "Confirm" at bounding box center [299, 170] width 23 height 9
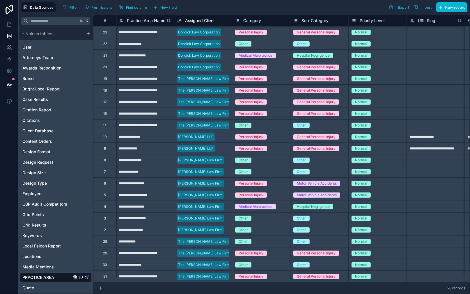
click at [425, 201] on div at bounding box center [436, 207] width 58 height 12
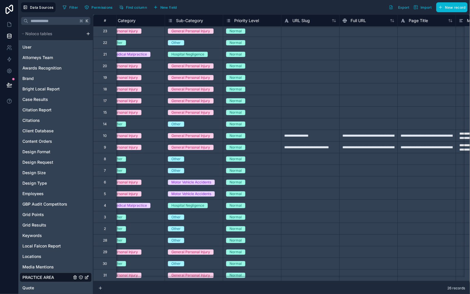
scroll to position [51, 200]
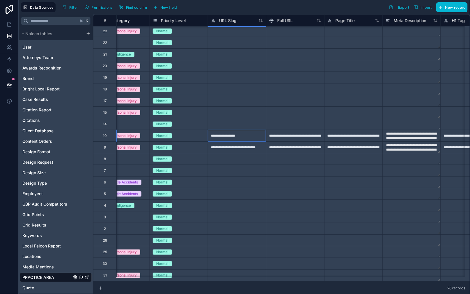
drag, startPoint x: 254, startPoint y: 132, endPoint x: 258, endPoint y: 133, distance: 3.2
click at [254, 132] on div "**********" at bounding box center [237, 136] width 58 height 12
click at [277, 132] on div "**********" at bounding box center [295, 136] width 58 height 12
click at [298, 130] on div "**********" at bounding box center [295, 136] width 58 height 12
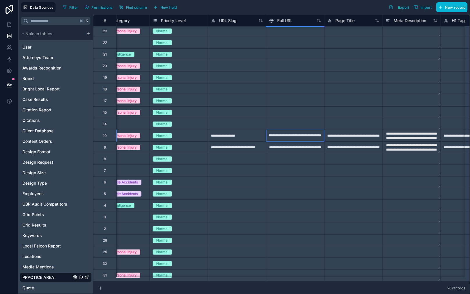
click at [298, 130] on input "**********" at bounding box center [295, 135] width 58 height 11
click at [288, 132] on input "**********" at bounding box center [295, 135] width 58 height 11
drag, startPoint x: 284, startPoint y: 133, endPoint x: 355, endPoint y: 132, distance: 71.0
click at [300, 147] on div "**********" at bounding box center [295, 147] width 58 height 12
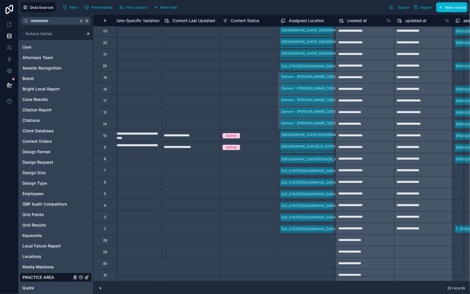
scroll to position [51, 983]
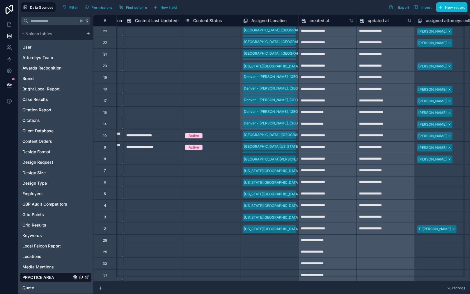
click at [299, 122] on div "**********" at bounding box center [328, 124] width 58 height 9
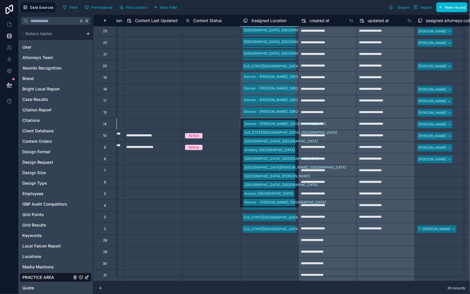
click at [295, 100] on div "Denver - Downing, CO Colorado Springs, CO Greeley, CO Grand Junction, CO Fort C…" at bounding box center [269, 101] width 58 height 12
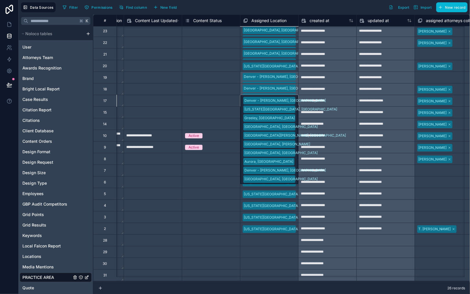
click at [290, 90] on div "[GEOGRAPHIC_DATA] - [GEOGRAPHIC_DATA], [GEOGRAPHIC_DATA] [US_STATE][GEOGRAPHIC_…" at bounding box center [269, 89] width 58 height 12
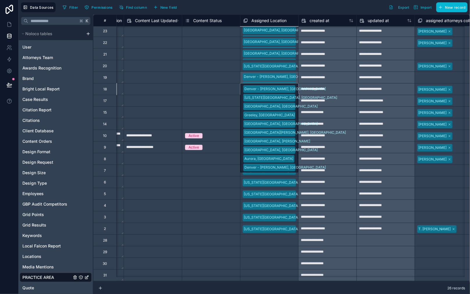
click at [270, 240] on div "Select a Assigned Location" at bounding box center [269, 240] width 58 height 11
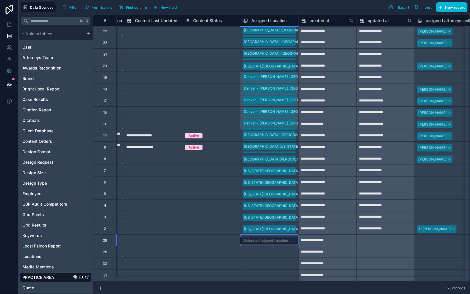
click at [290, 118] on div "[GEOGRAPHIC_DATA] - [GEOGRAPHIC_DATA], [GEOGRAPHIC_DATA] [US_STATE][GEOGRAPHIC_…" at bounding box center [269, 124] width 58 height 12
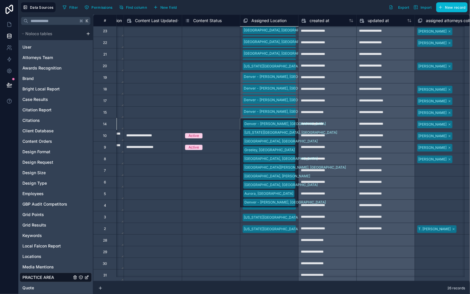
click at [291, 111] on div "Denver - Downing, CO Colorado Springs, CO Greeley, CO Grand Junction, CO Fort C…" at bounding box center [269, 113] width 58 height 12
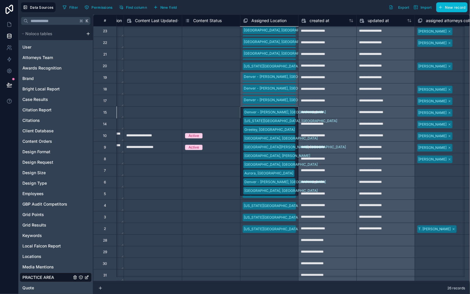
click at [291, 111] on div "Denver - Downing, CO Colorado Springs, CO Greeley, CO Grand Junction, CO Fort C…" at bounding box center [269, 113] width 58 height 12
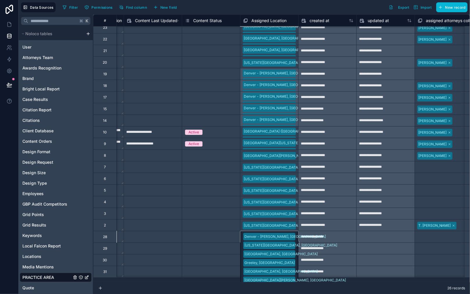
click at [198, 228] on div "Select a Content Status" at bounding box center [211, 226] width 58 height 6
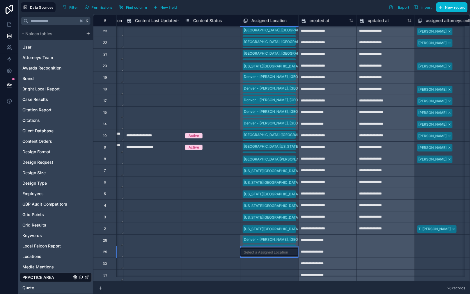
click at [264, 250] on div "Select a Assigned Location" at bounding box center [266, 252] width 44 height 5
click at [249, 262] on div "Select a Assigned Location" at bounding box center [265, 264] width 44 height 5
click at [256, 274] on div "Select a Assigned Location" at bounding box center [265, 276] width 44 height 5
drag, startPoint x: 215, startPoint y: 247, endPoint x: 231, endPoint y: 244, distance: 15.9
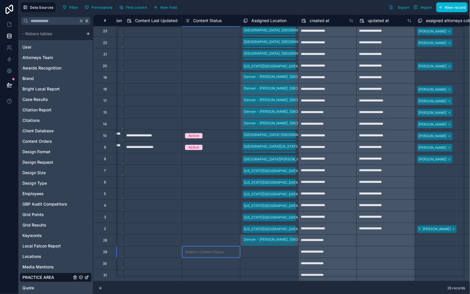
click at [215, 250] on div "Select a Content Status" at bounding box center [204, 252] width 39 height 5
click at [431, 249] on div "Select a assigned attorneys collection" at bounding box center [444, 252] width 52 height 9
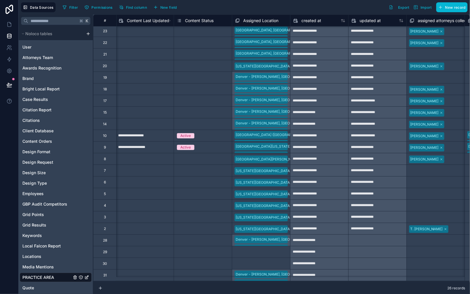
scroll to position [52, 986]
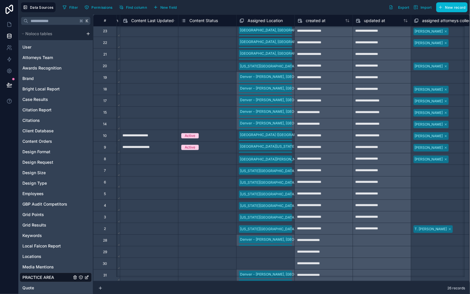
click at [285, 253] on div "Select a Assigned Location" at bounding box center [266, 252] width 58 height 11
click at [271, 262] on div "Select a Assigned Location" at bounding box center [262, 264] width 44 height 5
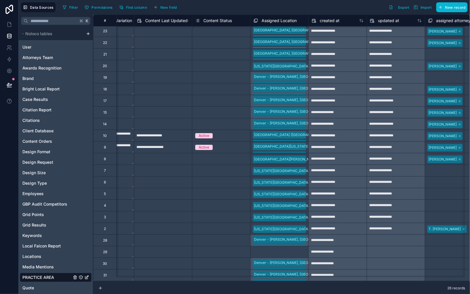
scroll to position [51, 978]
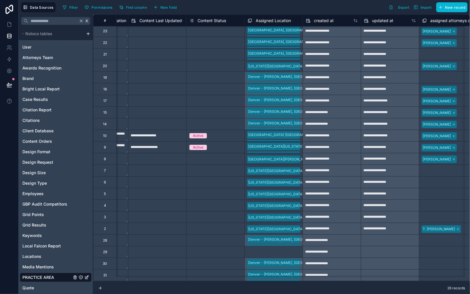
click at [283, 250] on div "Select a Assigned Location" at bounding box center [270, 252] width 44 height 5
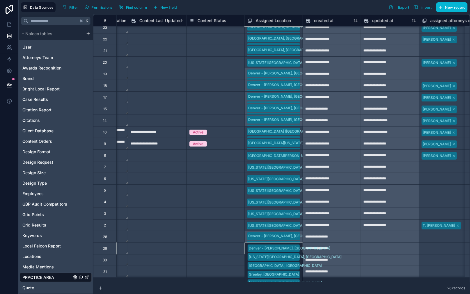
click at [211, 239] on div "Select a Content Status" at bounding box center [216, 237] width 58 height 6
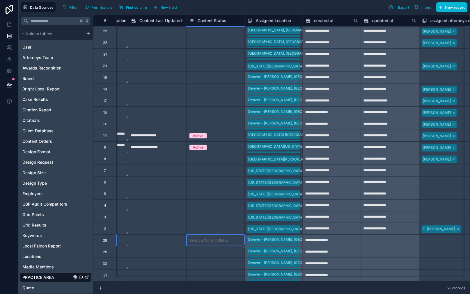
click at [107, 170] on div "7" at bounding box center [104, 171] width 23 height 12
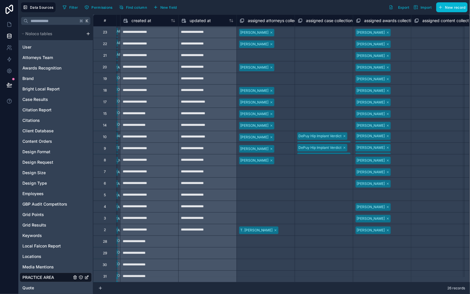
scroll to position [51, 1159]
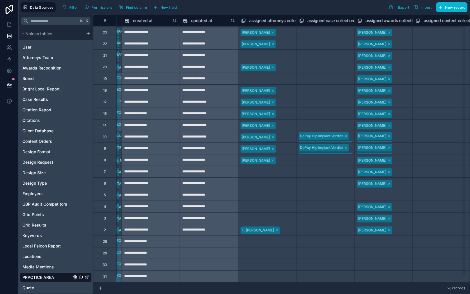
click at [273, 169] on div "Select a assigned attorneys collection" at bounding box center [267, 172] width 52 height 9
click at [273, 169] on div "Select a assigned attorneys collection" at bounding box center [267, 172] width 51 height 9
drag, startPoint x: 309, startPoint y: 167, endPoint x: 305, endPoint y: 169, distance: 4.2
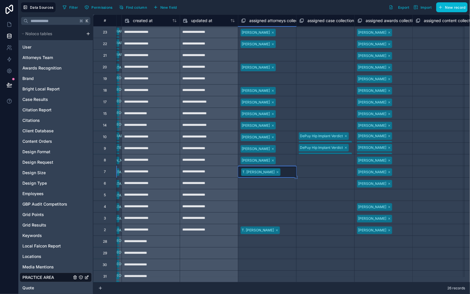
click at [309, 168] on div "Select a assigned case collection" at bounding box center [326, 172] width 52 height 9
click at [286, 168] on div "T. [PERSON_NAME]" at bounding box center [267, 171] width 58 height 9
drag, startPoint x: 296, startPoint y: 174, endPoint x: 289, endPoint y: 215, distance: 42.1
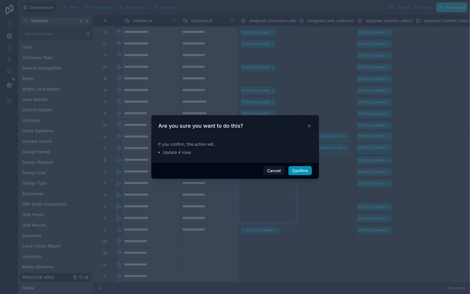
drag, startPoint x: 306, startPoint y: 170, endPoint x: 348, endPoint y: 183, distance: 44.5
click at [306, 170] on button "Confirm" at bounding box center [299, 170] width 23 height 9
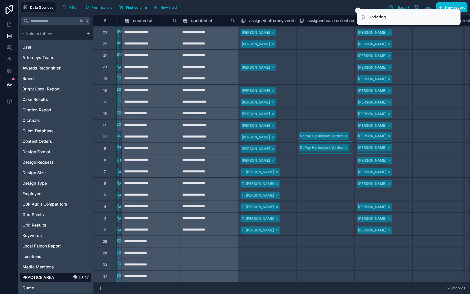
click at [378, 193] on div "Select a assigned awards collection" at bounding box center [384, 195] width 52 height 9
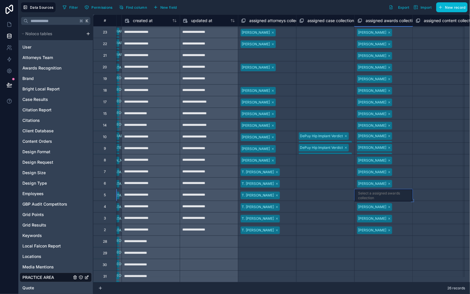
click at [394, 179] on div "[PERSON_NAME]" at bounding box center [384, 183] width 58 height 9
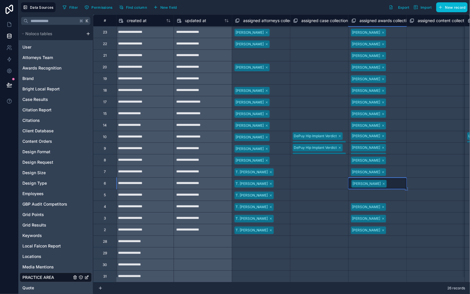
drag, startPoint x: 414, startPoint y: 184, endPoint x: 399, endPoint y: 194, distance: 17.9
click at [378, 249] on div "Select a assigned awards collection" at bounding box center [377, 253] width 51 height 9
click at [249, 238] on div "Select a assigned attorneys collection" at bounding box center [261, 242] width 52 height 9
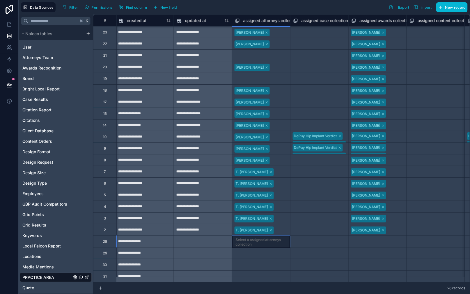
click at [249, 238] on div "Select a assigned attorneys collection" at bounding box center [261, 242] width 51 height 9
click at [256, 239] on div "Select a assigned attorneys collection" at bounding box center [261, 242] width 51 height 9
click at [267, 249] on div "Select a assigned attorneys collection" at bounding box center [261, 253] width 52 height 9
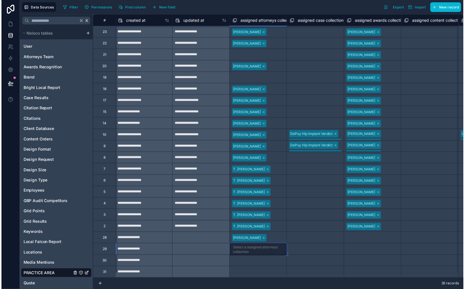
scroll to position [52, 0]
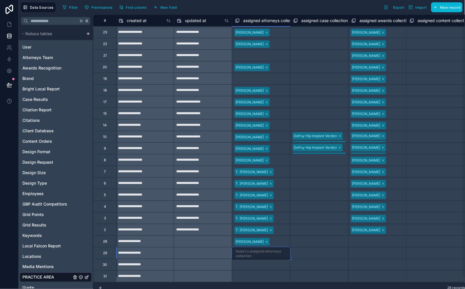
click at [267, 248] on body "**********" at bounding box center [232, 144] width 465 height 289
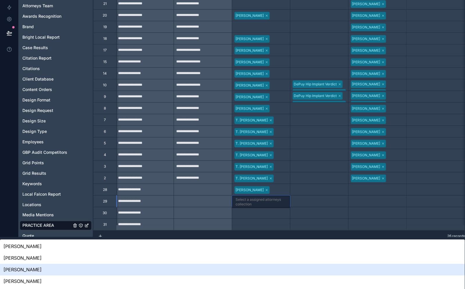
drag, startPoint x: 271, startPoint y: 238, endPoint x: 272, endPoint y: 246, distance: 8.2
click at [271, 264] on div "Drew Vicary" at bounding box center [232, 270] width 465 height 12
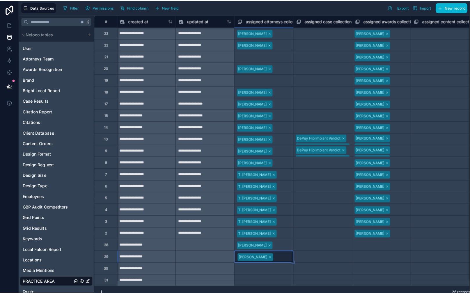
scroll to position [0, 0]
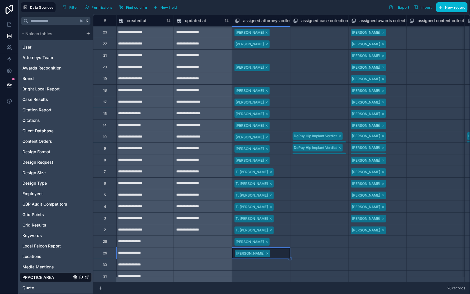
click at [262, 261] on div "Select a assigned attorneys collection" at bounding box center [261, 265] width 52 height 9
click at [263, 257] on body "**********" at bounding box center [235, 147] width 470 height 294
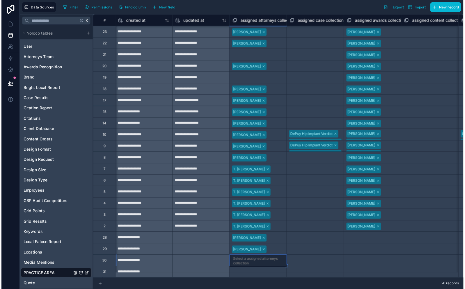
scroll to position [63, 0]
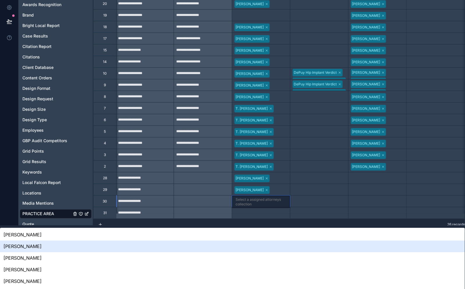
click at [268, 241] on div "Jeff Greenswag" at bounding box center [232, 247] width 465 height 12
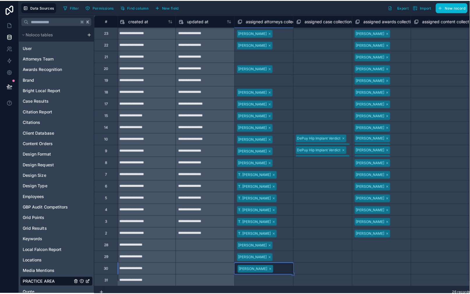
scroll to position [0, 0]
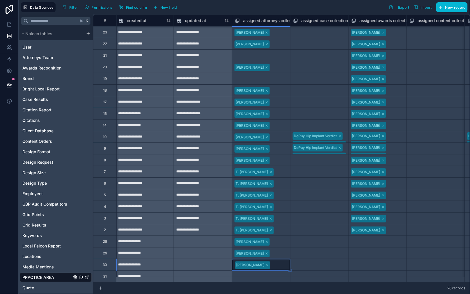
click at [257, 272] on div "Select a assigned attorneys collection" at bounding box center [261, 276] width 52 height 9
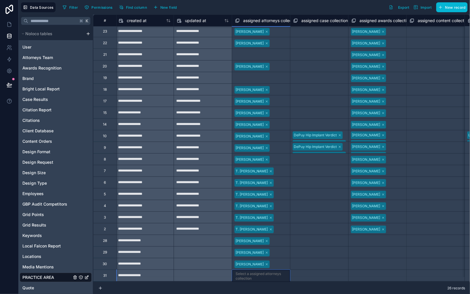
click at [259, 275] on div "Select a assigned attorneys collection" at bounding box center [261, 276] width 51 height 9
click at [261, 268] on body "**********" at bounding box center [235, 147] width 470 height 294
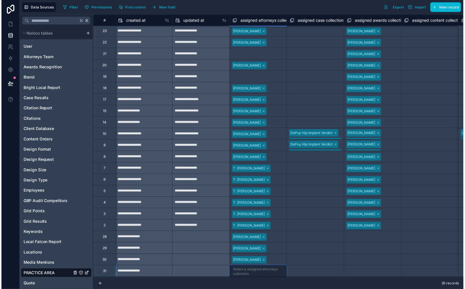
scroll to position [75, 0]
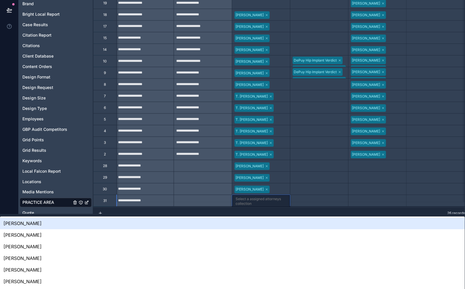
click at [264, 218] on div "Jono Young" at bounding box center [232, 224] width 465 height 12
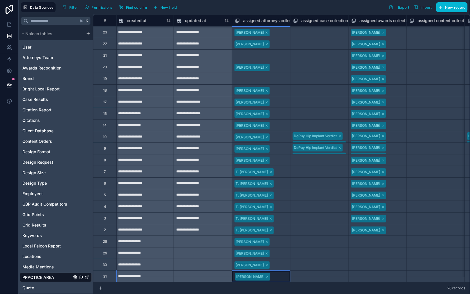
scroll to position [51, 1165]
click at [369, 238] on div "Select a assigned awards collection" at bounding box center [378, 242] width 52 height 9
click at [369, 238] on div "Select a assigned awards collection" at bounding box center [377, 242] width 51 height 9
click at [428, 207] on div "Select a assigned content collection" at bounding box center [436, 207] width 52 height 9
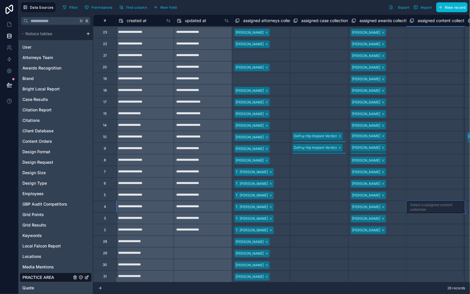
click at [384, 238] on div "Select a assigned awards collection" at bounding box center [378, 242] width 52 height 9
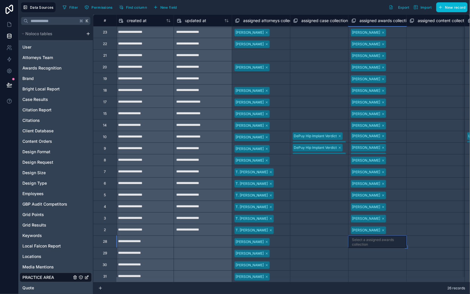
click at [389, 238] on div "Select a assigned awards collection" at bounding box center [377, 242] width 51 height 9
click at [375, 248] on div "Select a assigned awards collection" at bounding box center [378, 253] width 58 height 11
click at [376, 244] on body "**********" at bounding box center [235, 147] width 470 height 294
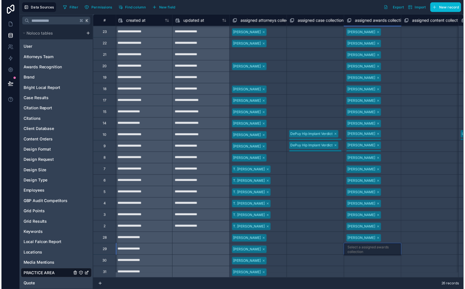
scroll to position [52, 0]
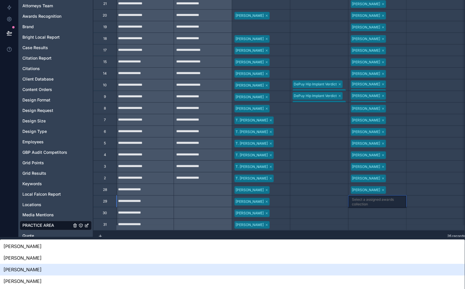
click at [384, 264] on div "Drew Vicary" at bounding box center [232, 270] width 465 height 12
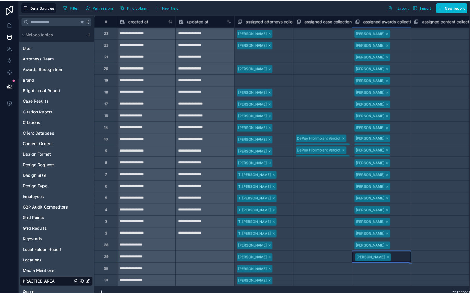
scroll to position [0, 0]
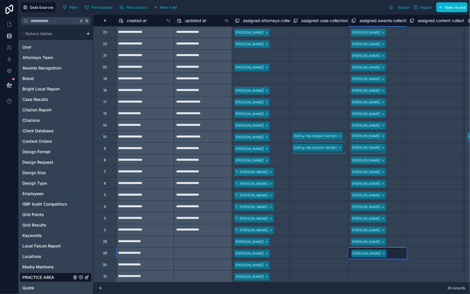
click at [373, 262] on div "Select a assigned awards collection" at bounding box center [378, 265] width 52 height 9
click at [373, 262] on body "**********" at bounding box center [235, 147] width 470 height 294
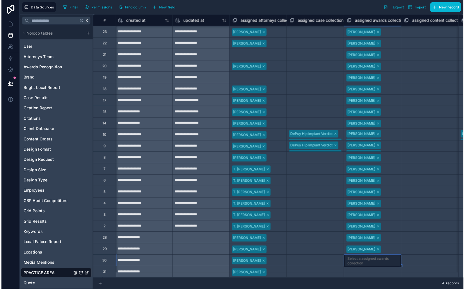
scroll to position [63, 0]
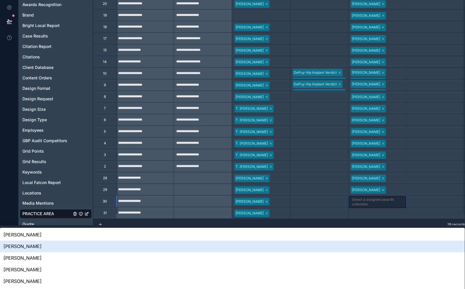
click at [380, 241] on div "Jeff Greenswag" at bounding box center [232, 247] width 465 height 12
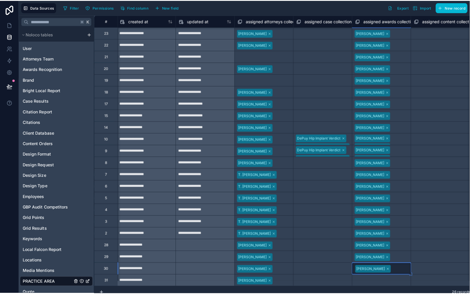
scroll to position [0, 0]
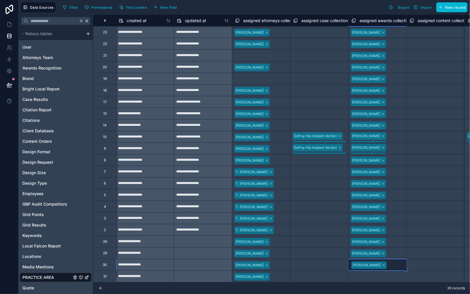
click at [375, 272] on div "Select a assigned awards collection" at bounding box center [378, 276] width 52 height 9
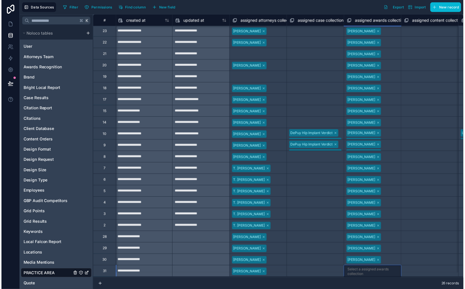
scroll to position [75, 0]
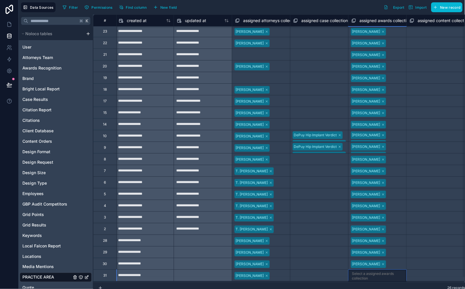
click at [375, 272] on body "**********" at bounding box center [232, 144] width 465 height 289
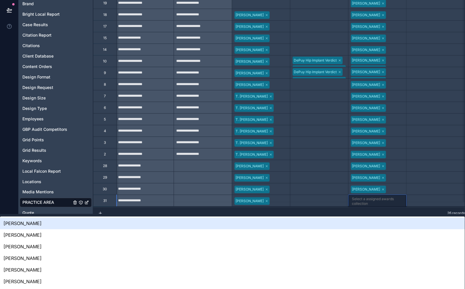
click at [383, 218] on div "Jono Young" at bounding box center [232, 224] width 465 height 12
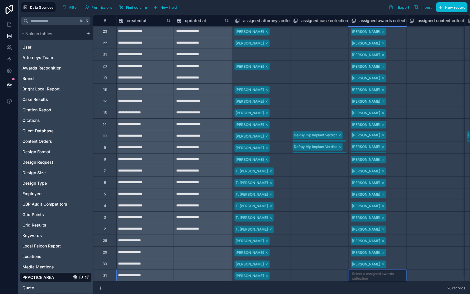
scroll to position [51, 1165]
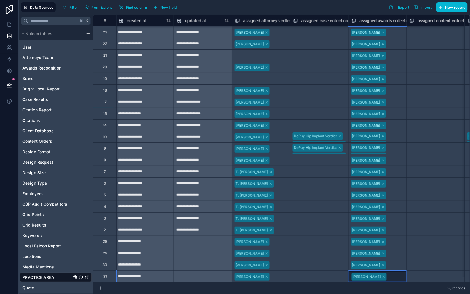
click at [429, 263] on div "Select a assigned content collection" at bounding box center [436, 265] width 52 height 9
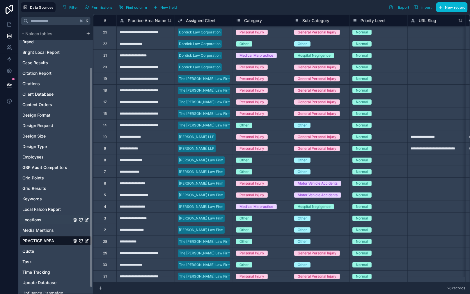
scroll to position [43, 0]
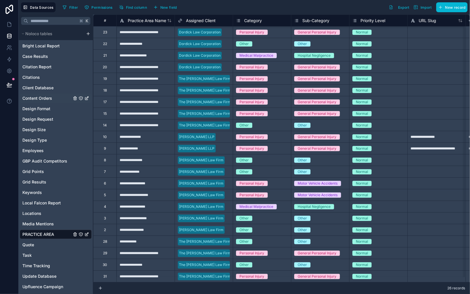
click at [48, 101] on div "Content Orders" at bounding box center [56, 98] width 72 height 9
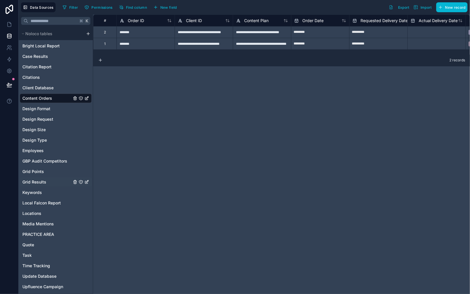
click at [42, 184] on span "Grid Results" at bounding box center [34, 182] width 24 height 6
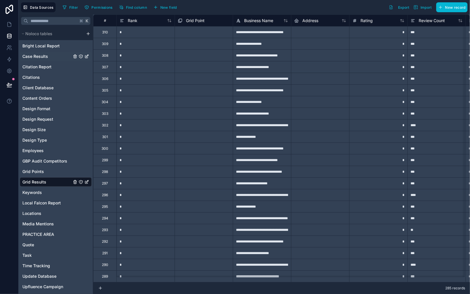
click at [45, 55] on span "Case Results" at bounding box center [35, 57] width 26 height 6
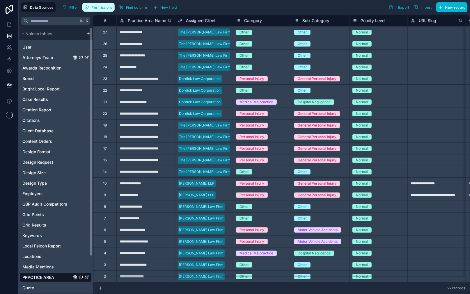
drag, startPoint x: 41, startPoint y: 54, endPoint x: 101, endPoint y: 3, distance: 78.9
click at [41, 55] on span "Attorneys Team" at bounding box center [37, 58] width 31 height 6
